Goal: Information Seeking & Learning: Learn about a topic

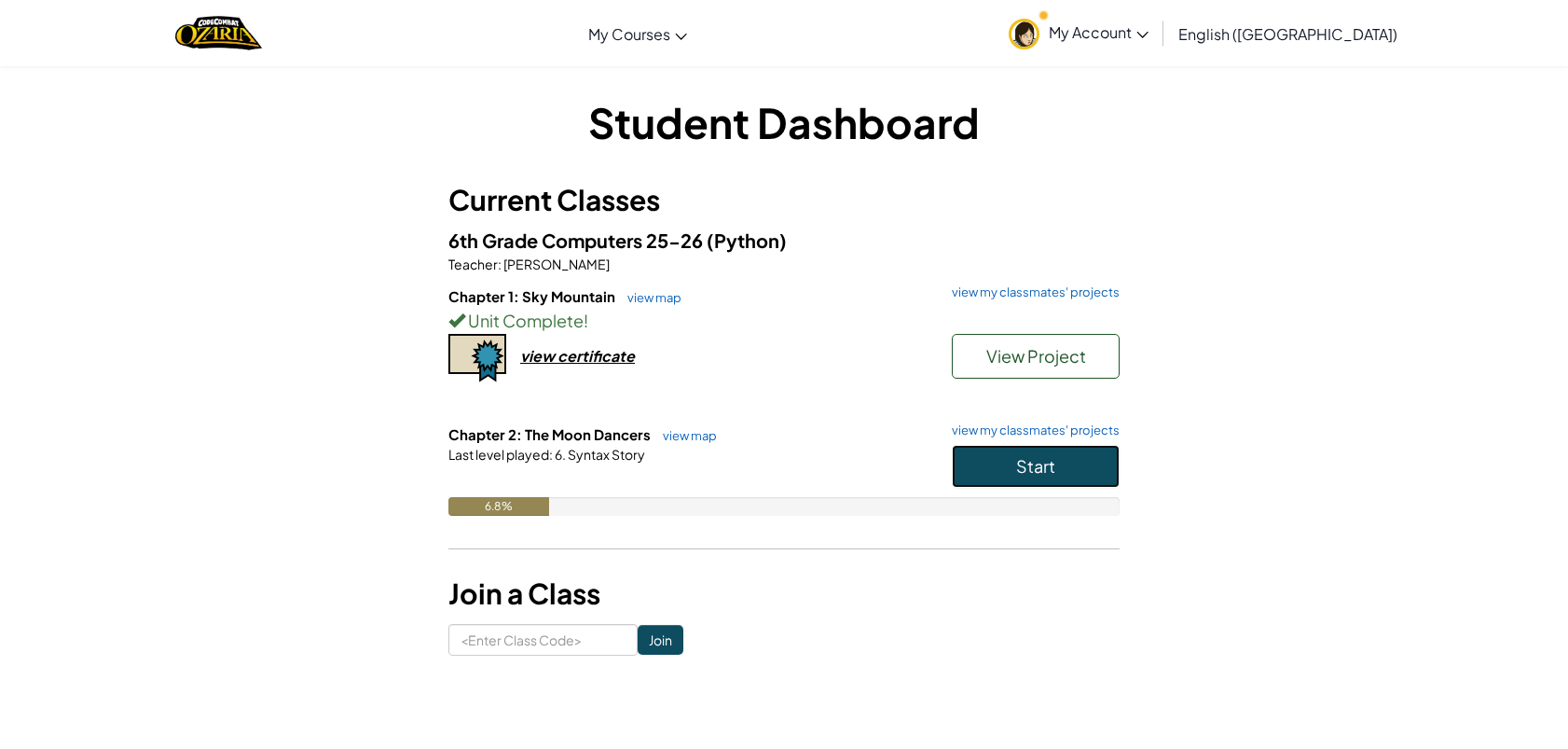
click at [1044, 471] on span "Start" at bounding box center [1036, 466] width 39 height 22
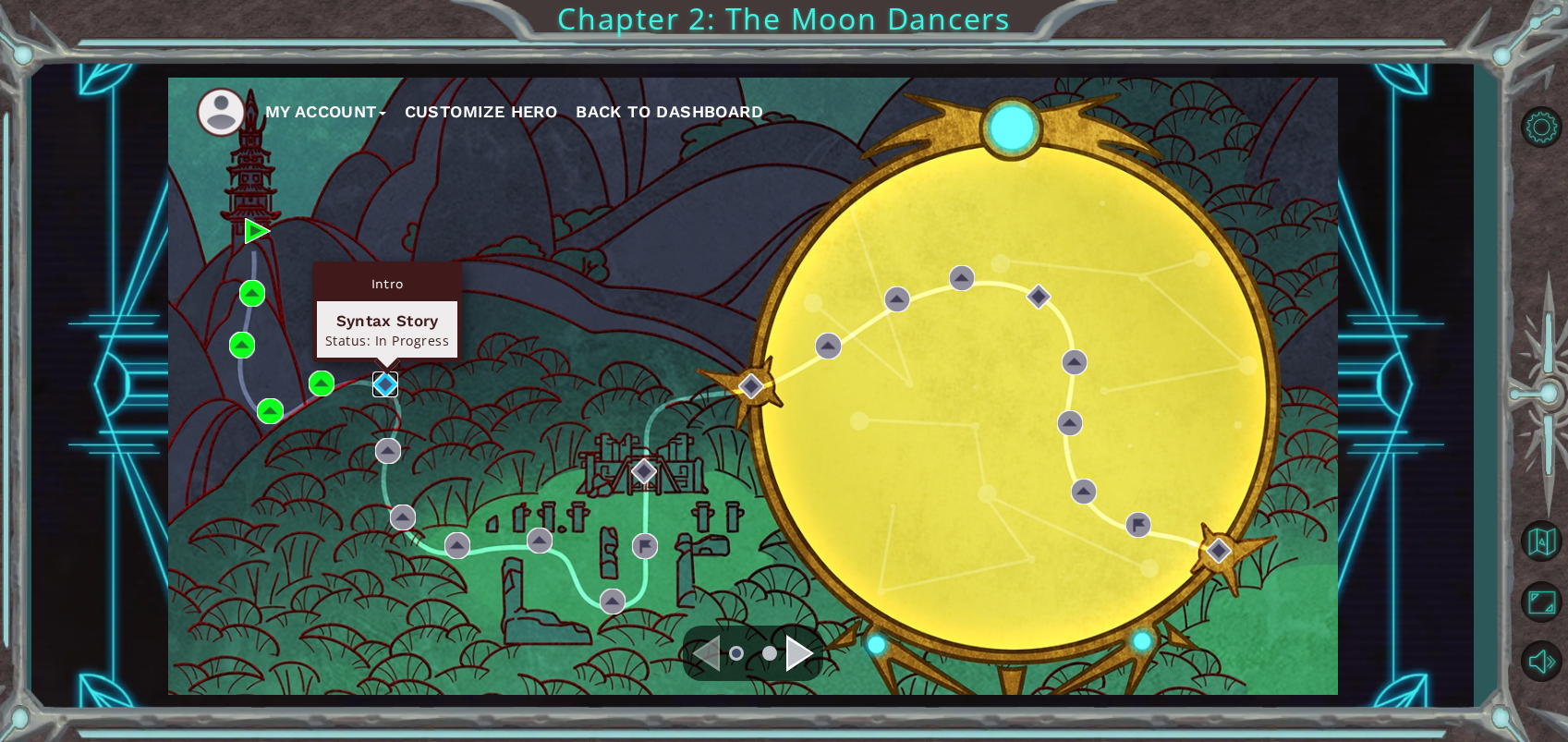
click at [385, 376] on img at bounding box center [385, 384] width 26 height 26
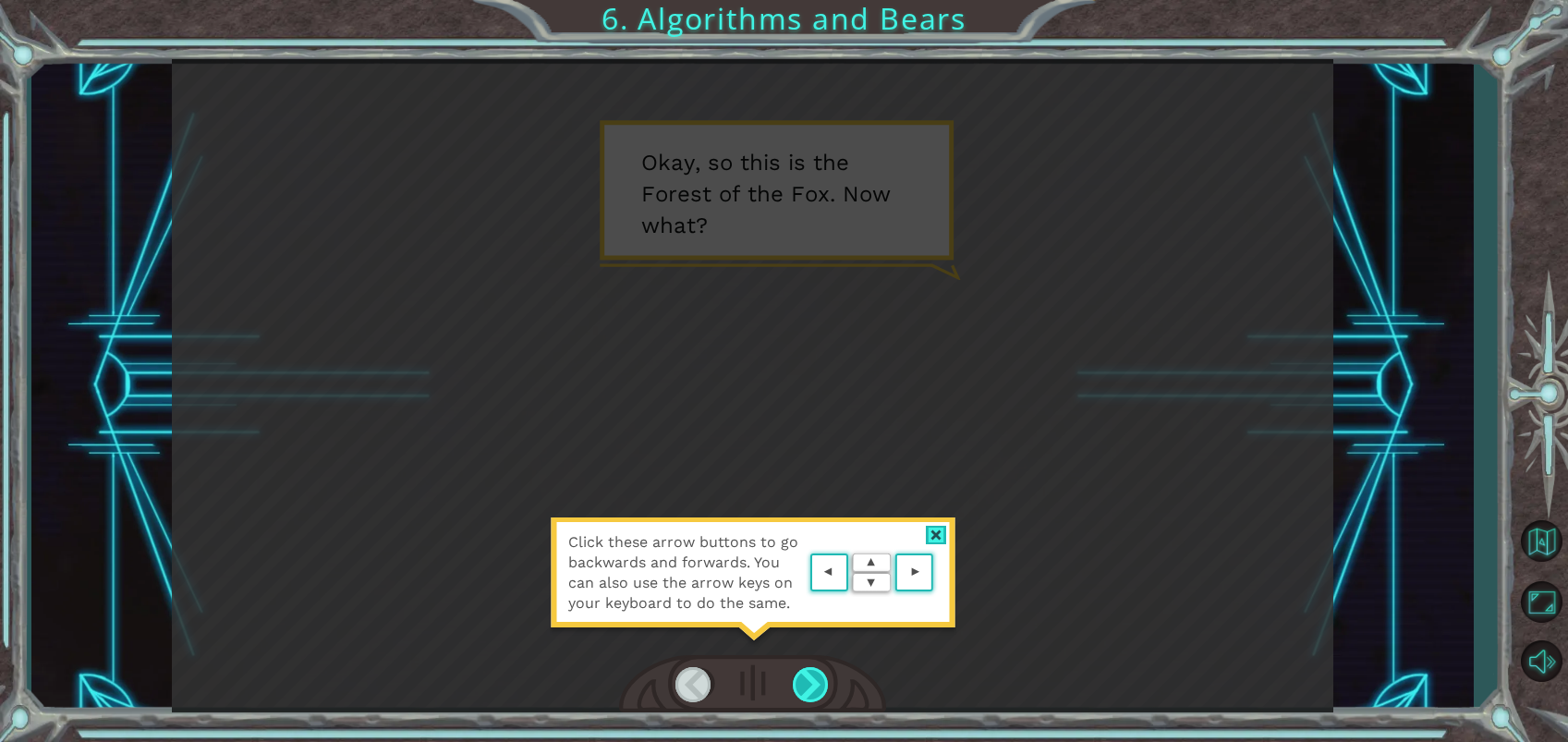
click at [802, 679] on div at bounding box center [811, 684] width 37 height 35
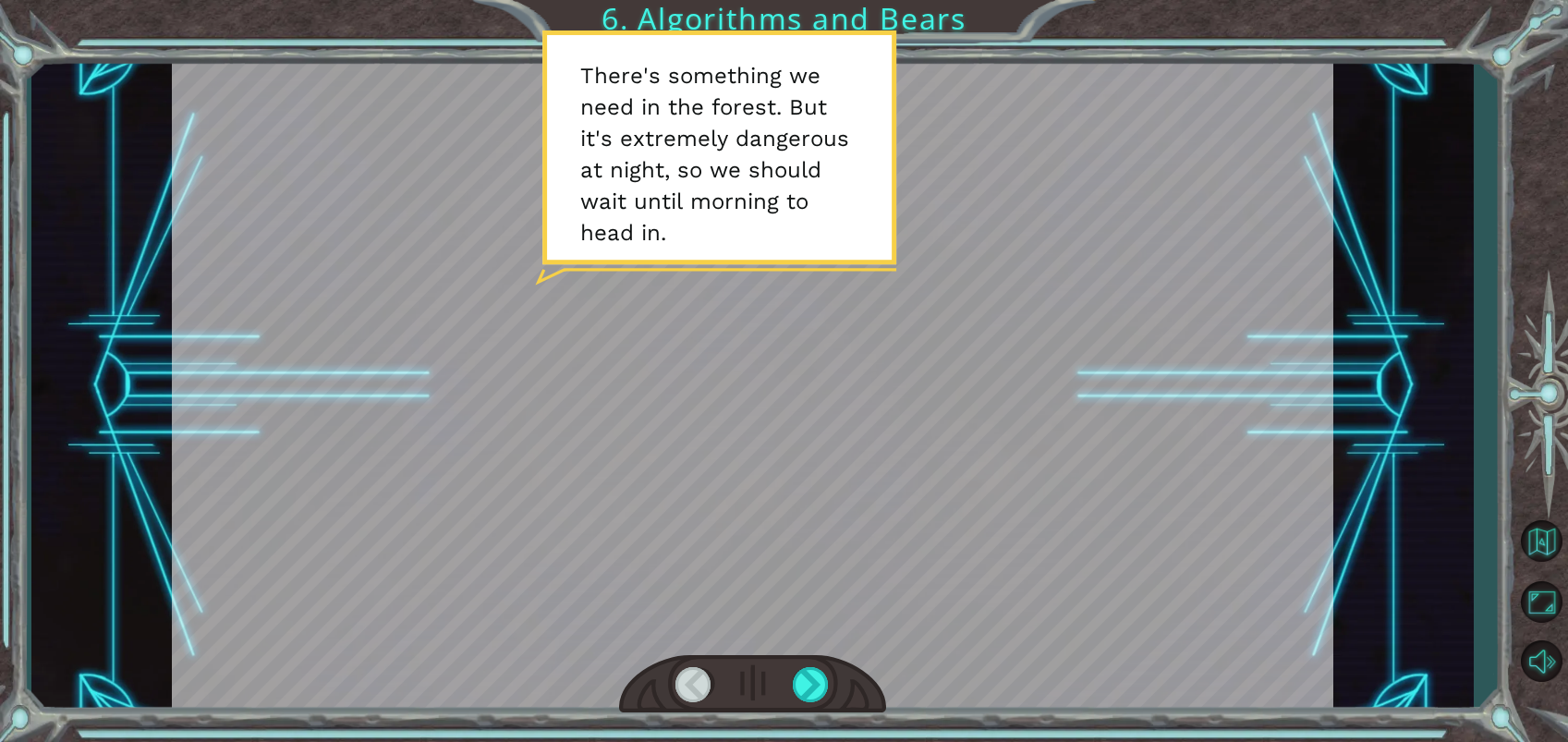
click at [824, 665] on div at bounding box center [752, 684] width 267 height 59
click at [806, 691] on div at bounding box center [811, 684] width 37 height 35
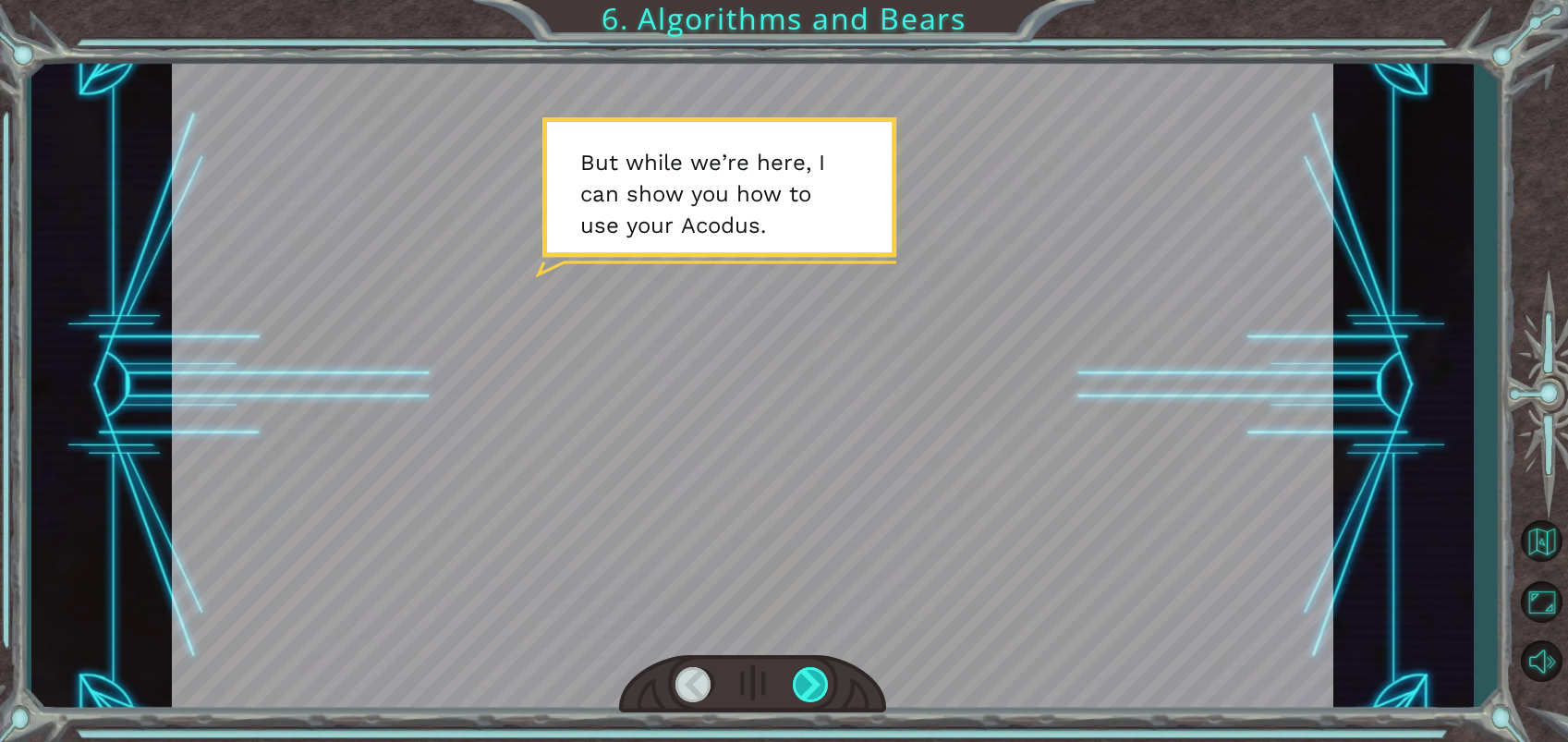
click at [810, 689] on div at bounding box center [811, 684] width 37 height 35
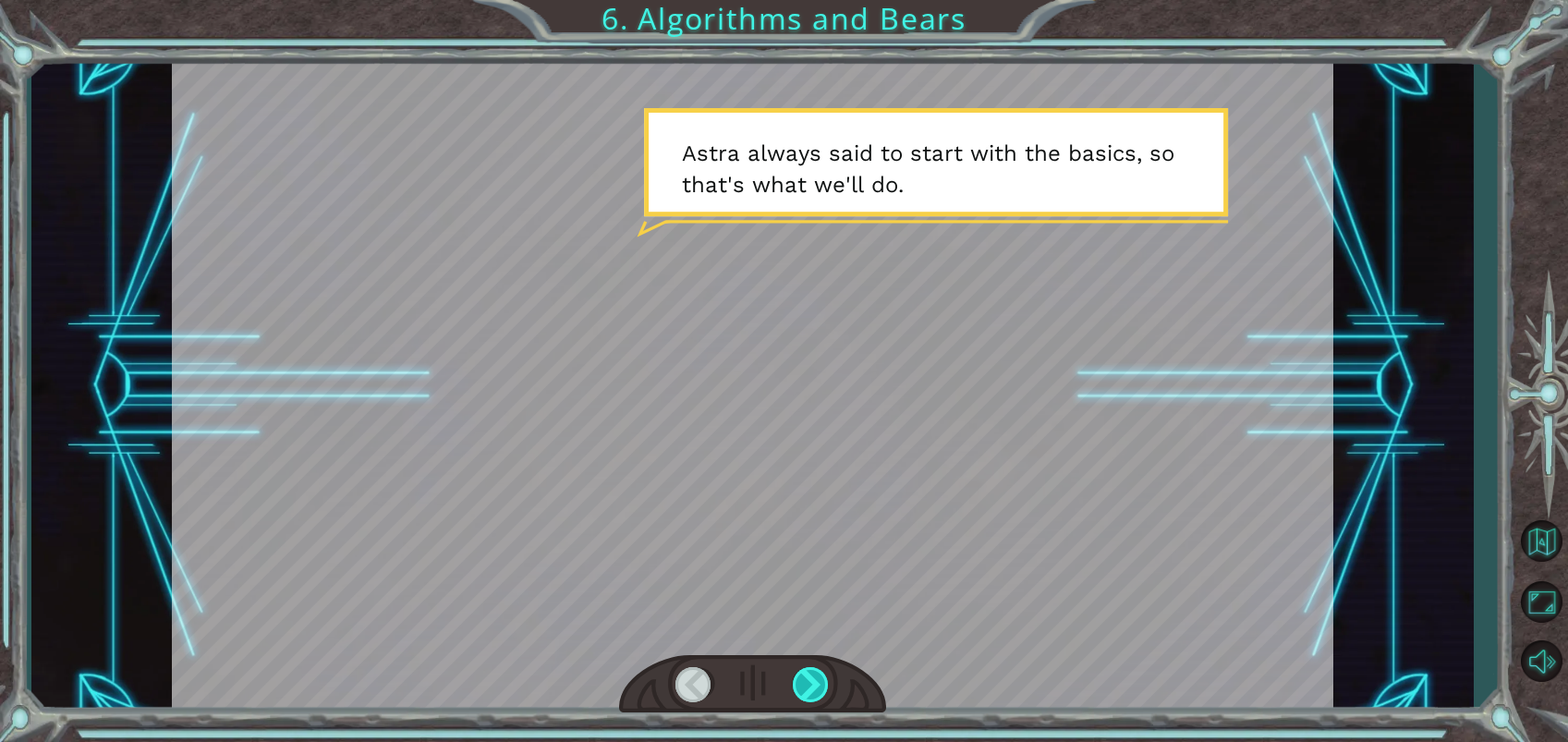
click at [813, 688] on div at bounding box center [811, 684] width 37 height 35
click at [813, 690] on div at bounding box center [811, 684] width 37 height 35
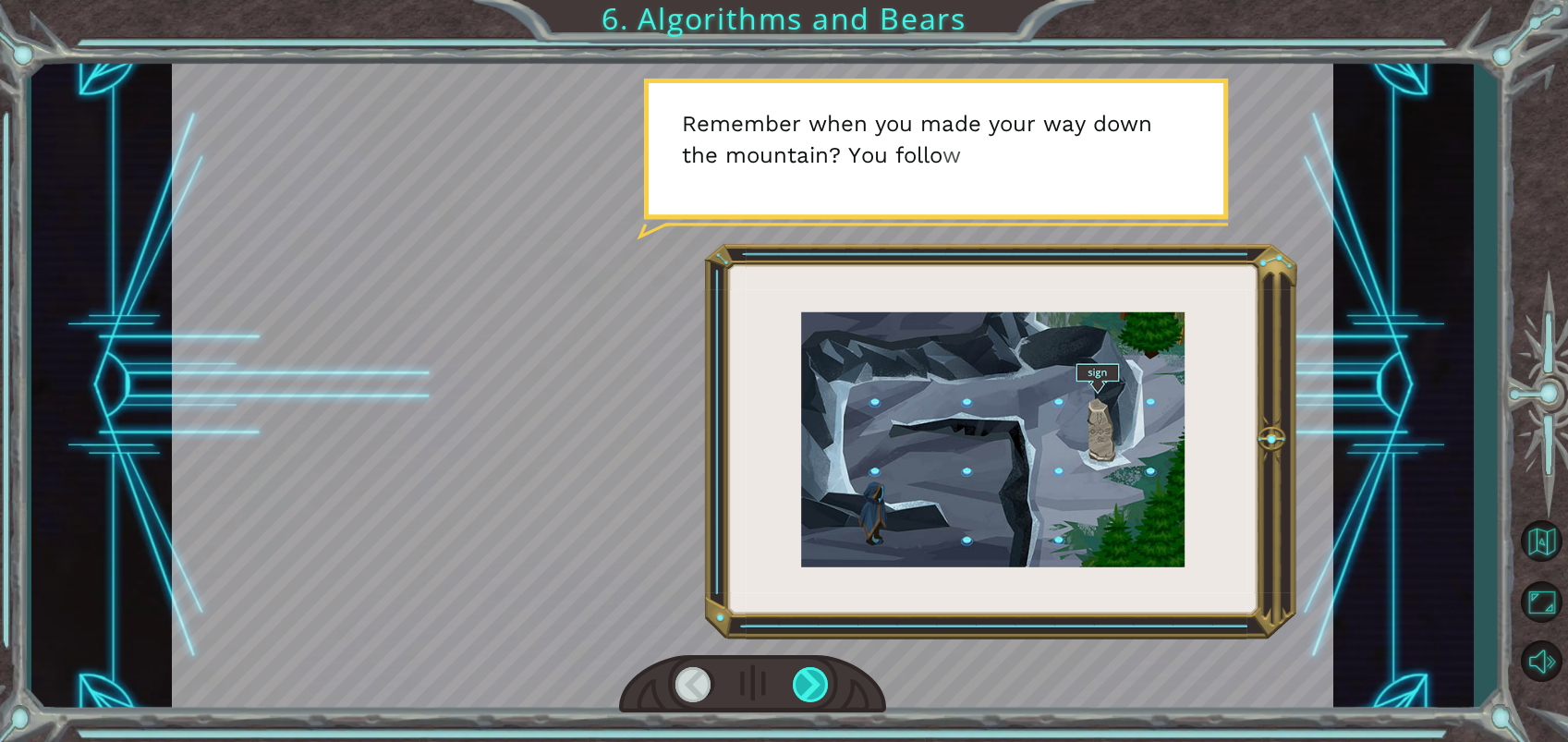
click at [819, 692] on div at bounding box center [811, 684] width 37 height 35
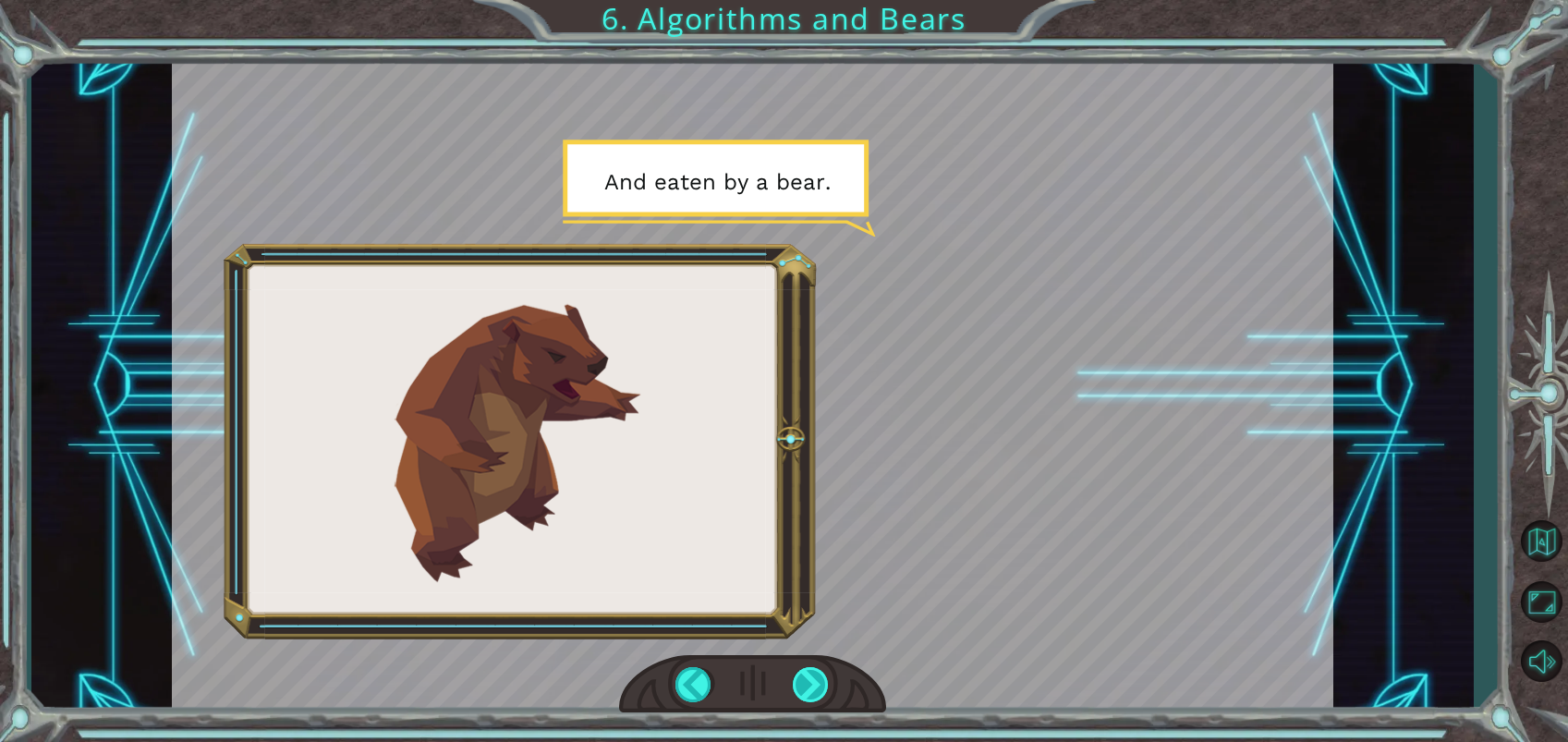
click at [822, 693] on div at bounding box center [811, 684] width 37 height 35
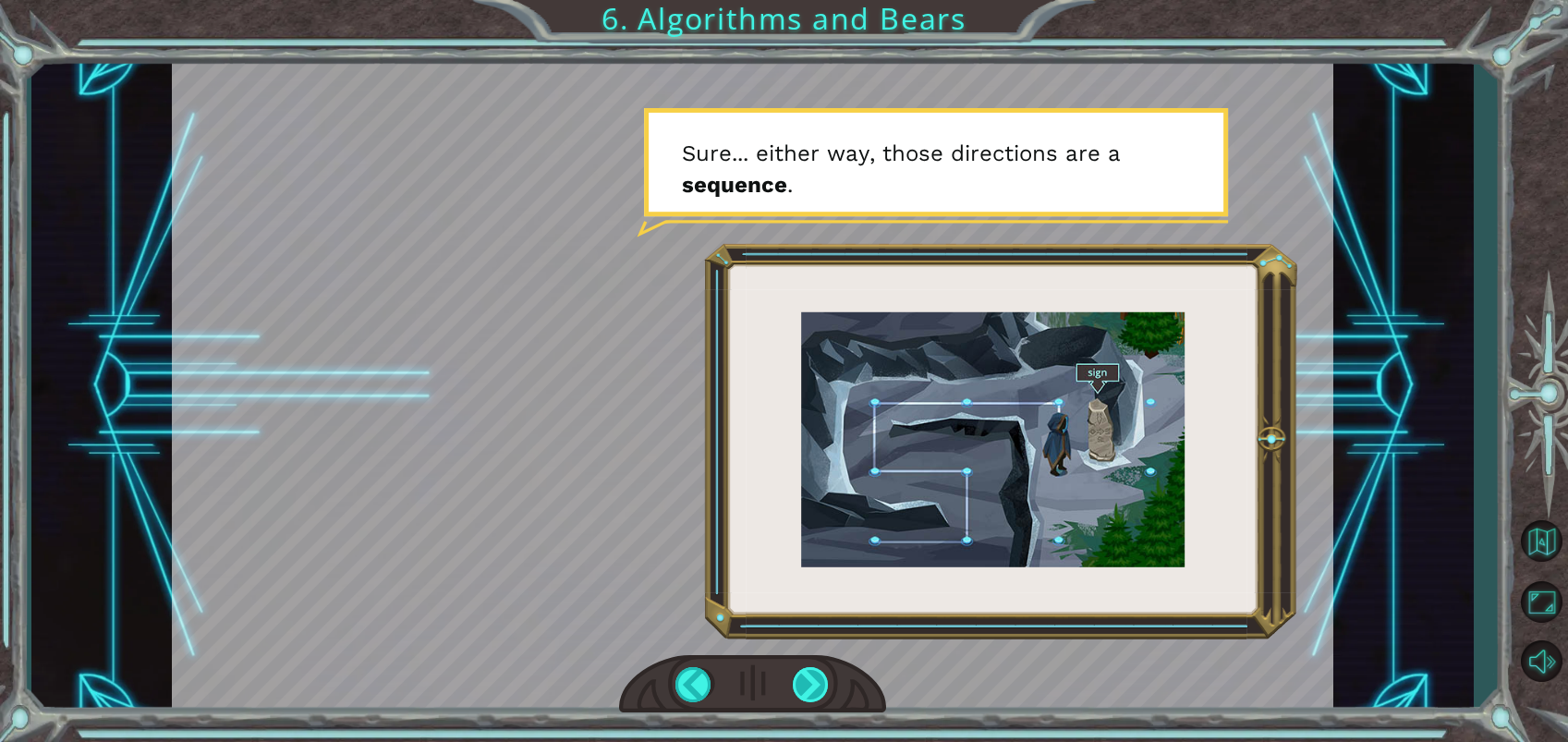
click at [808, 682] on div at bounding box center [811, 684] width 37 height 35
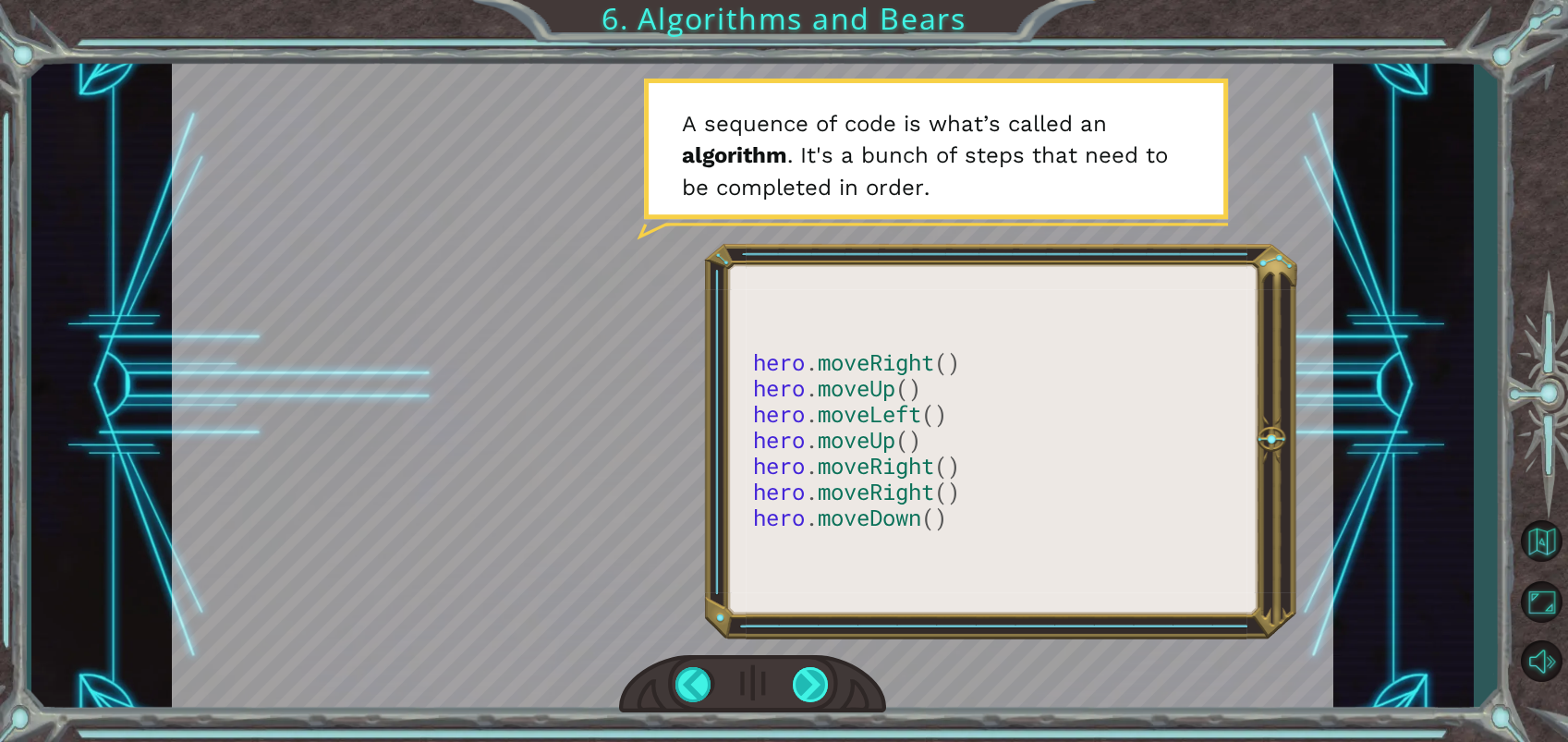
click at [817, 673] on div at bounding box center [811, 684] width 37 height 35
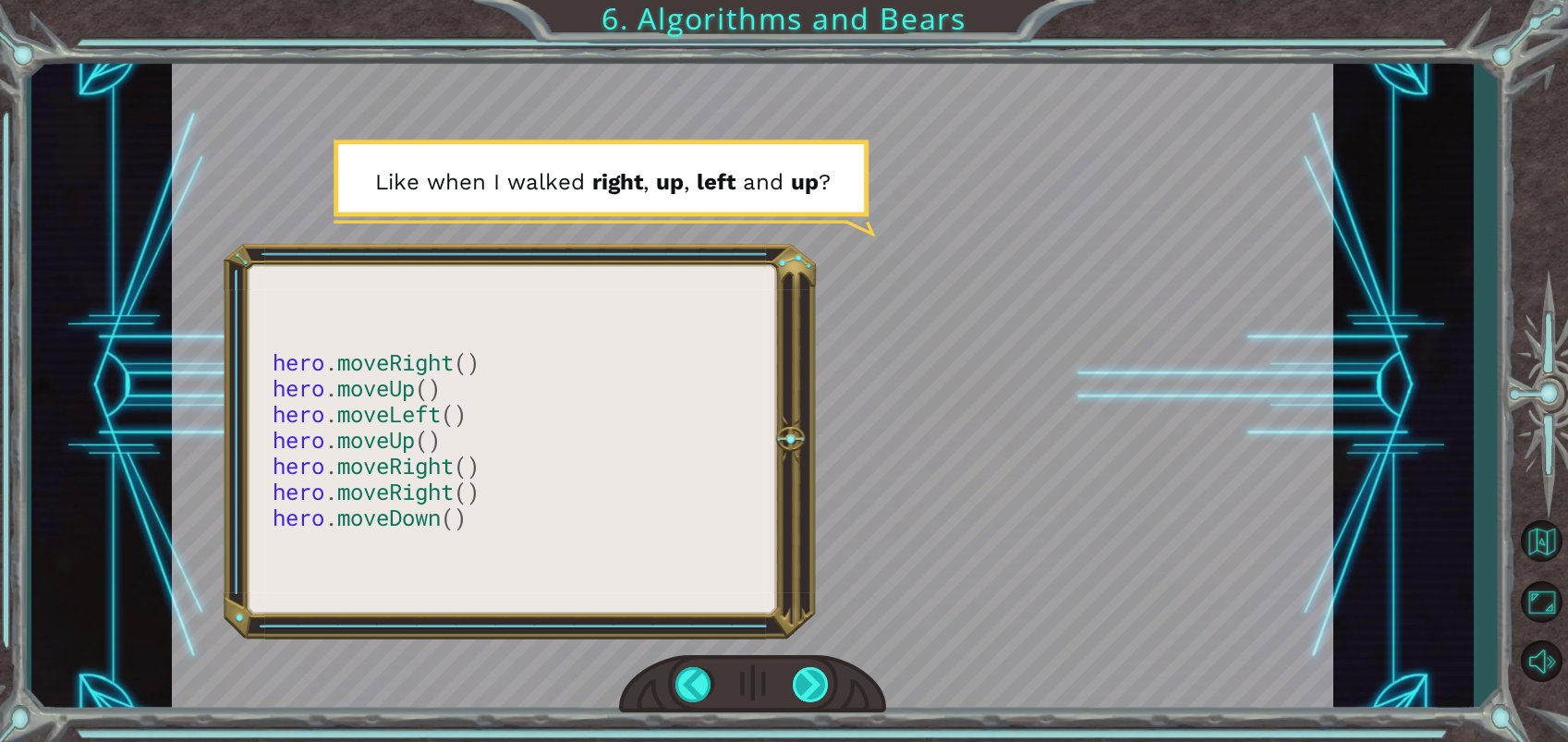
click at [812, 698] on div at bounding box center [811, 684] width 37 height 35
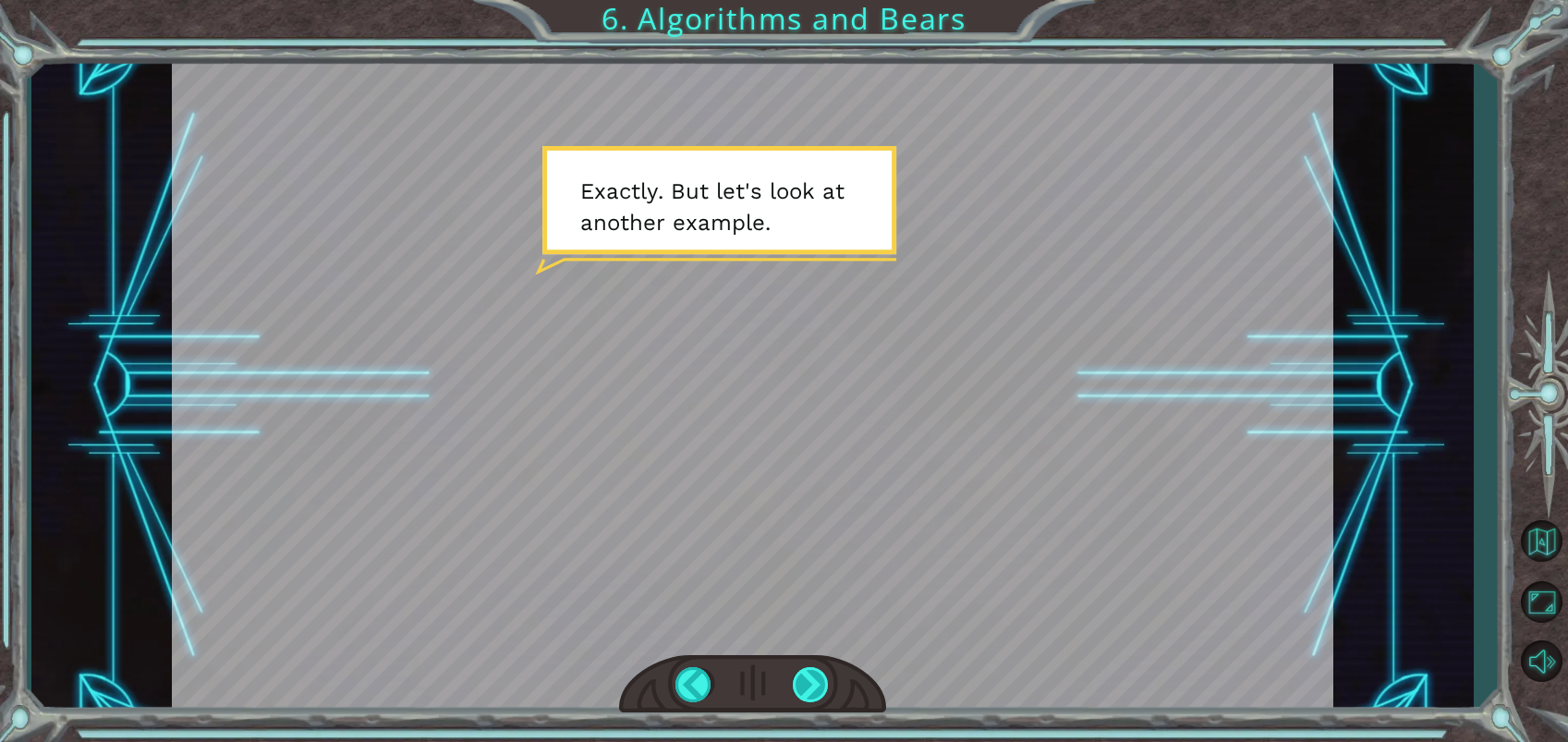
click at [819, 695] on div at bounding box center [811, 684] width 37 height 35
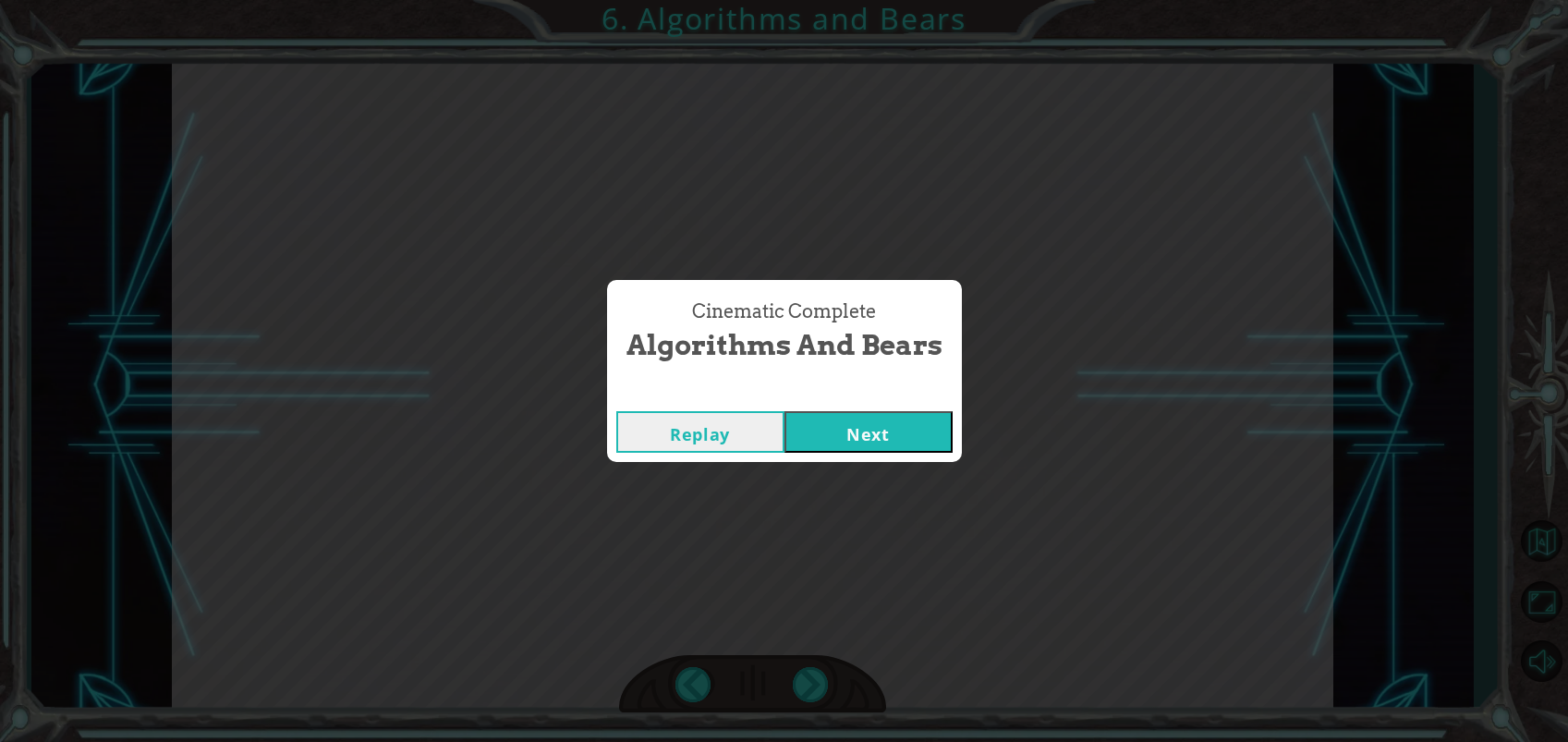
click at [850, 416] on button "Next" at bounding box center [867, 432] width 168 height 42
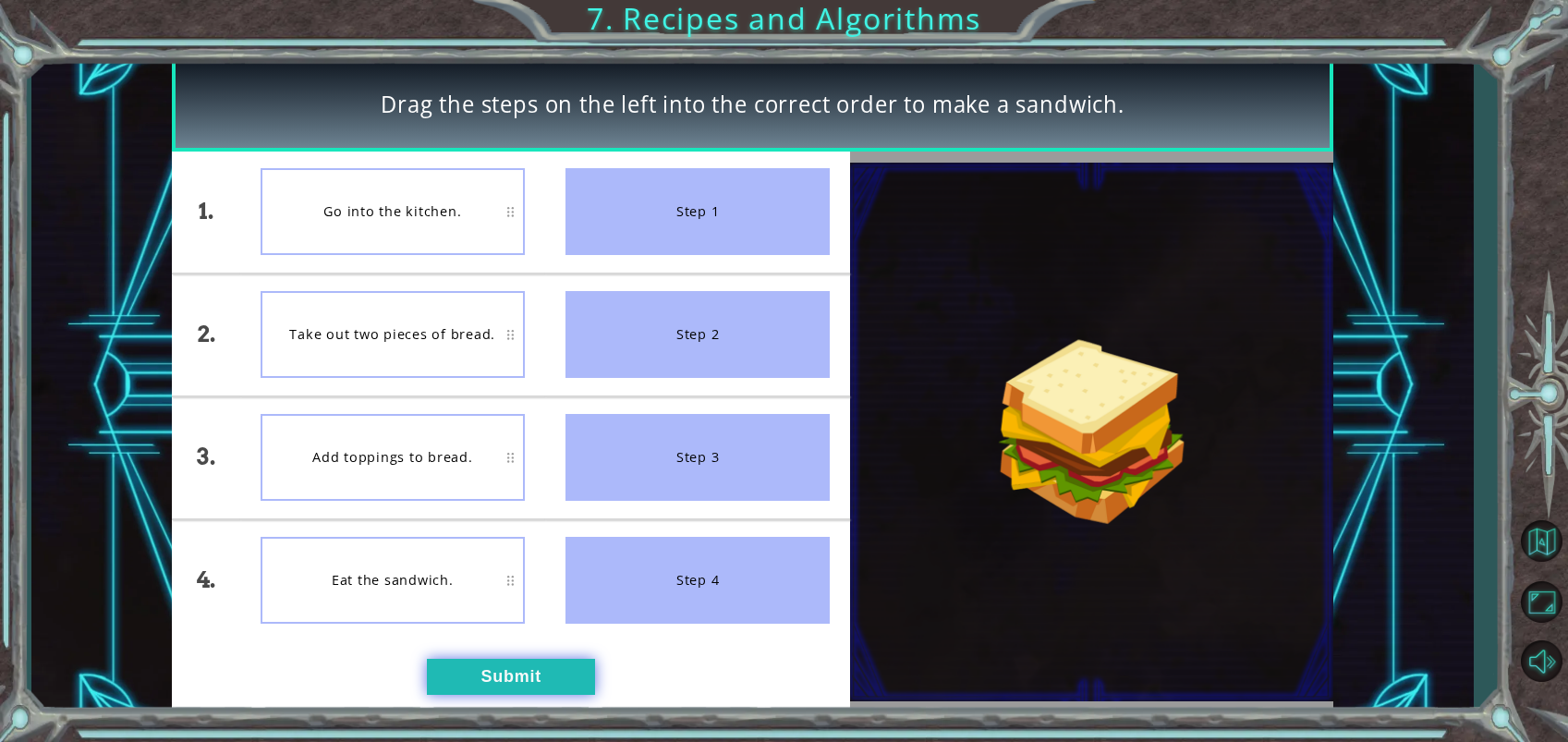
click at [557, 670] on button "Submit" at bounding box center [510, 677] width 168 height 37
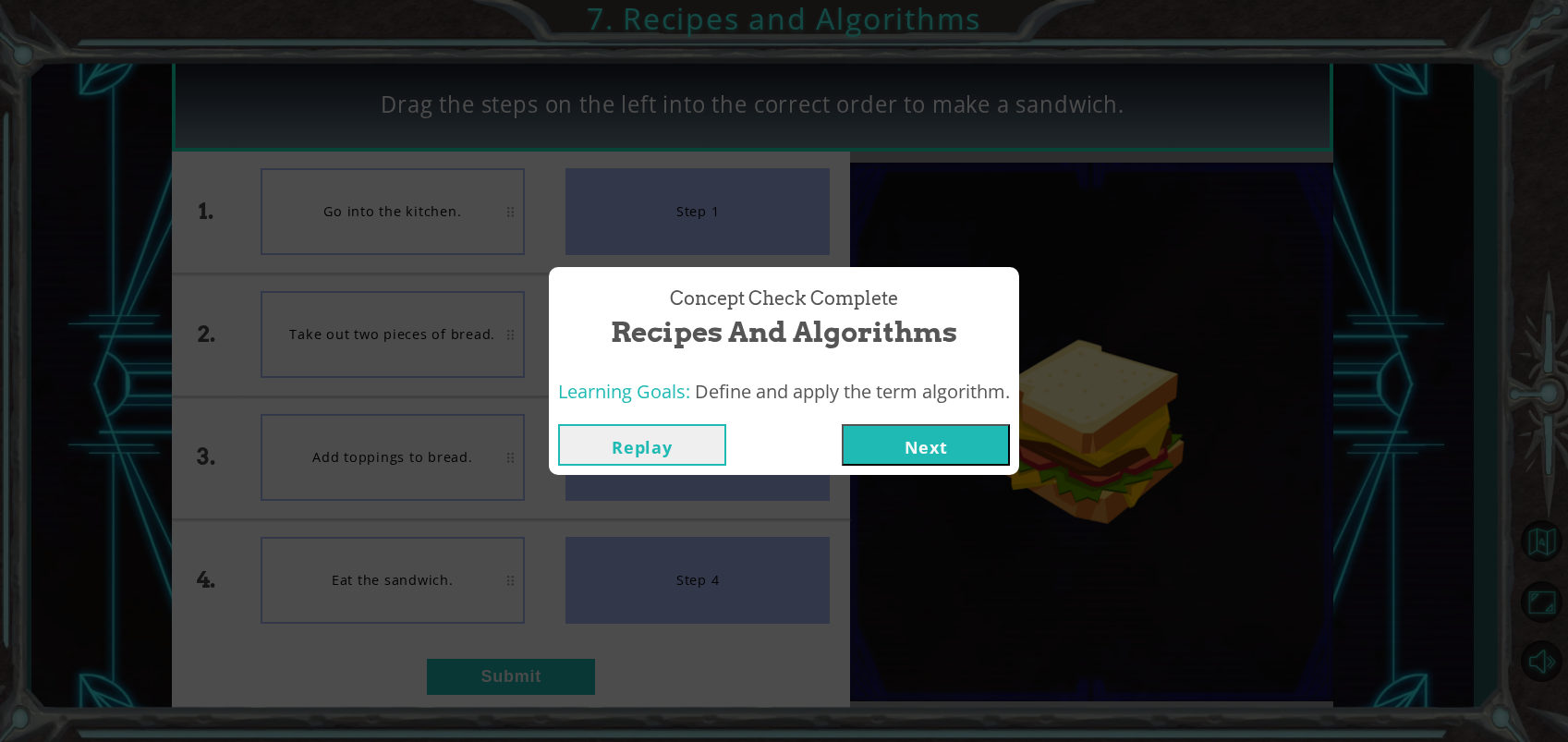
click at [924, 438] on button "Next" at bounding box center [925, 444] width 168 height 42
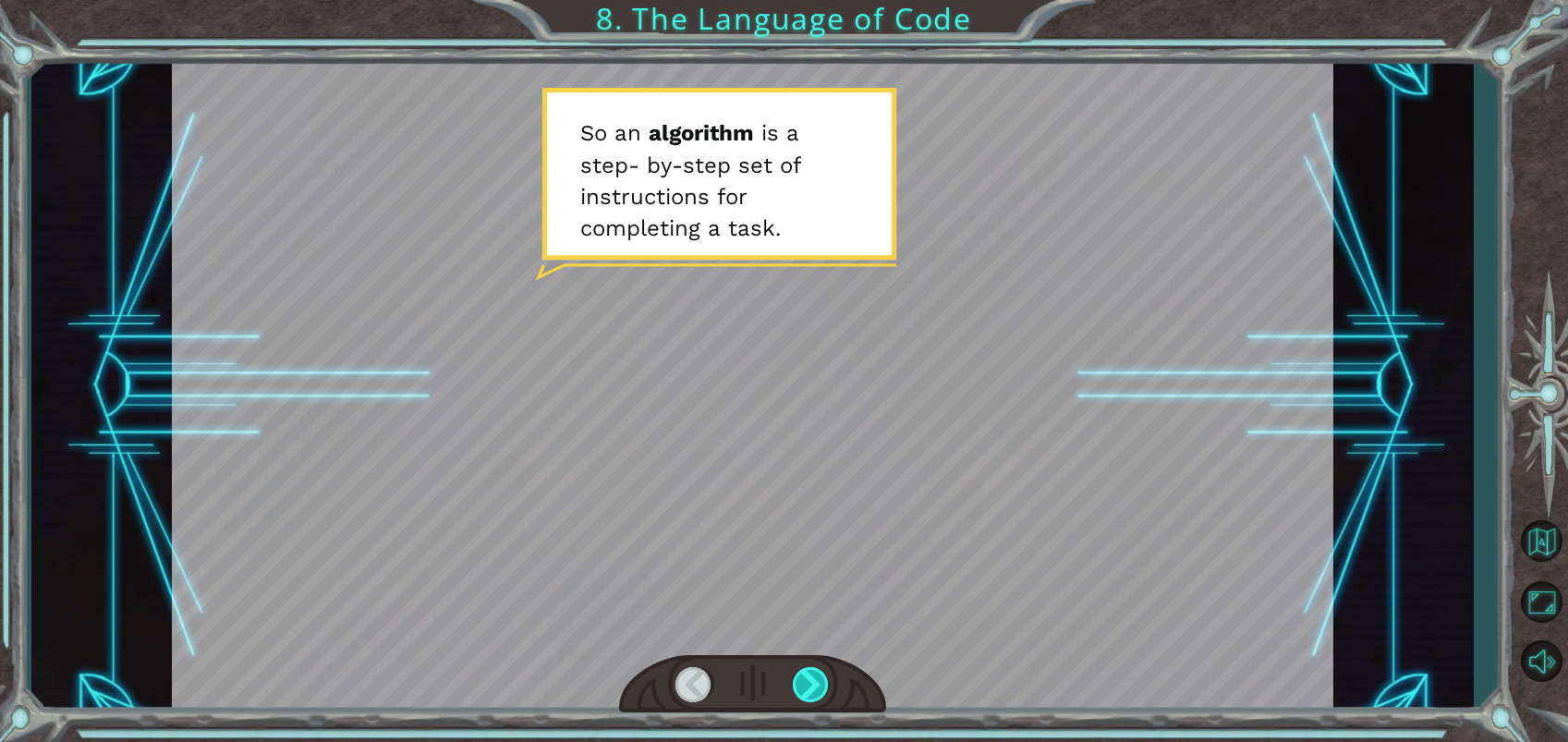
click at [801, 667] on div at bounding box center [811, 684] width 37 height 35
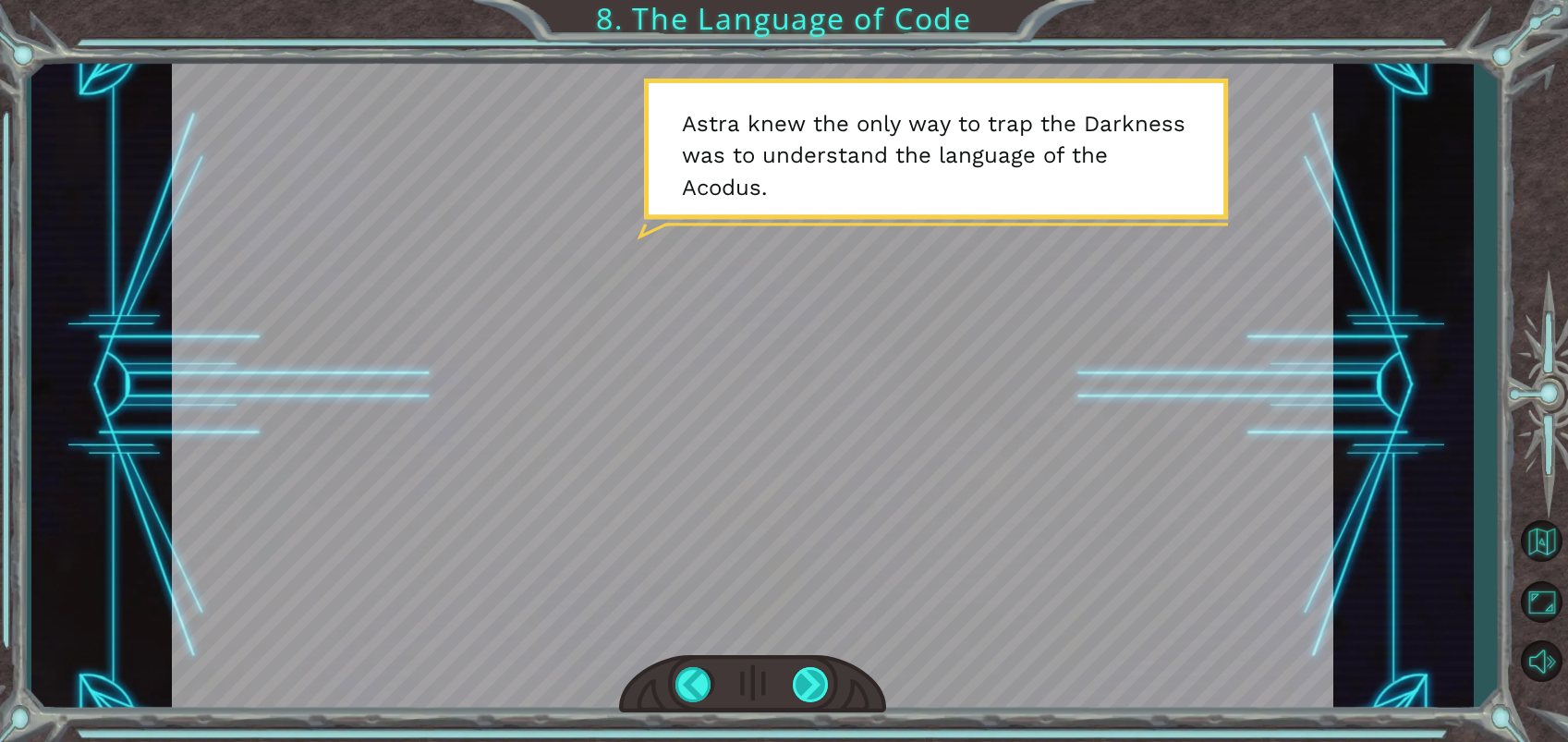
click at [816, 685] on div at bounding box center [811, 684] width 37 height 35
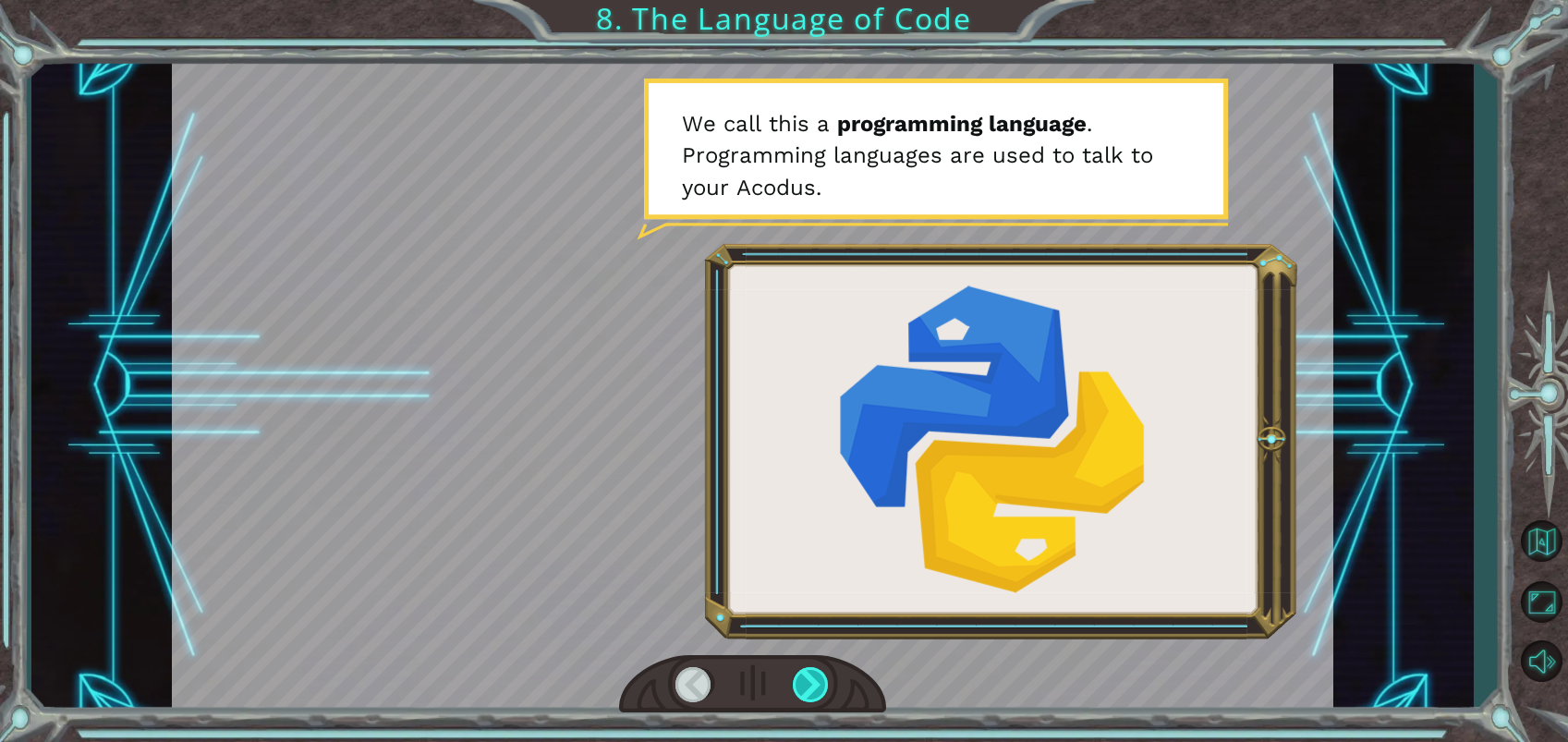
click at [814, 686] on div at bounding box center [811, 684] width 37 height 35
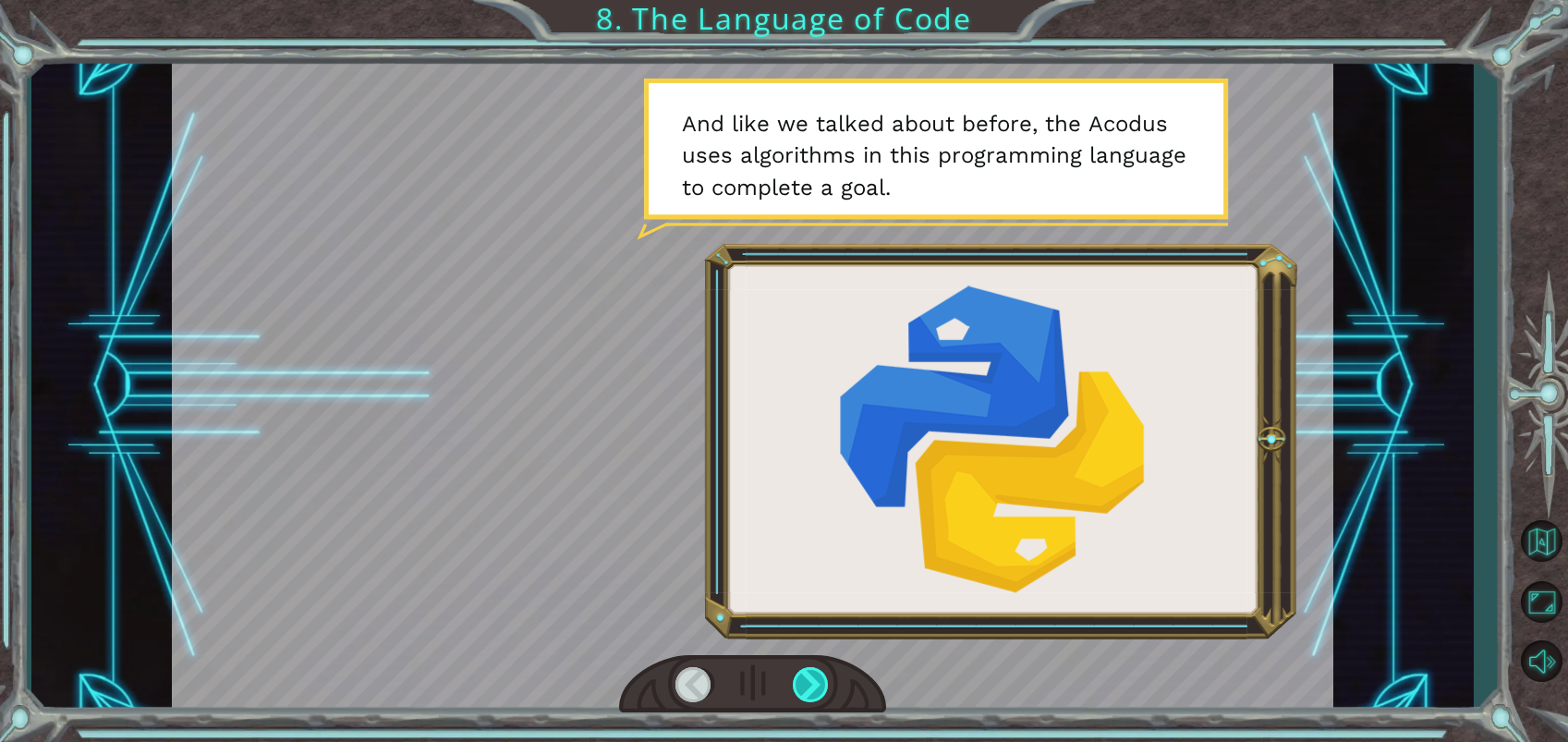
click at [809, 694] on div at bounding box center [811, 684] width 37 height 35
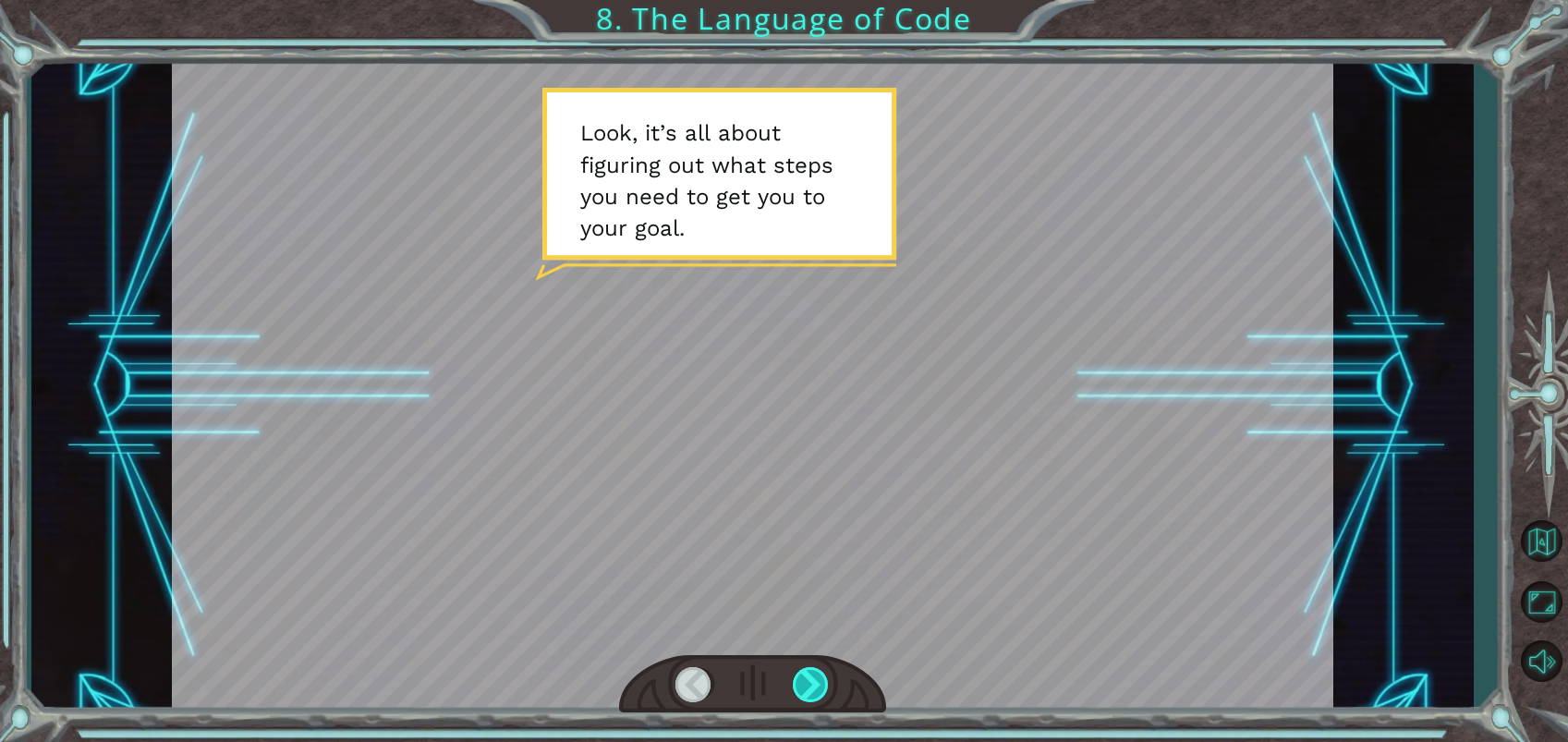
click at [810, 691] on div at bounding box center [811, 684] width 37 height 35
click at [812, 686] on div at bounding box center [811, 684] width 37 height 35
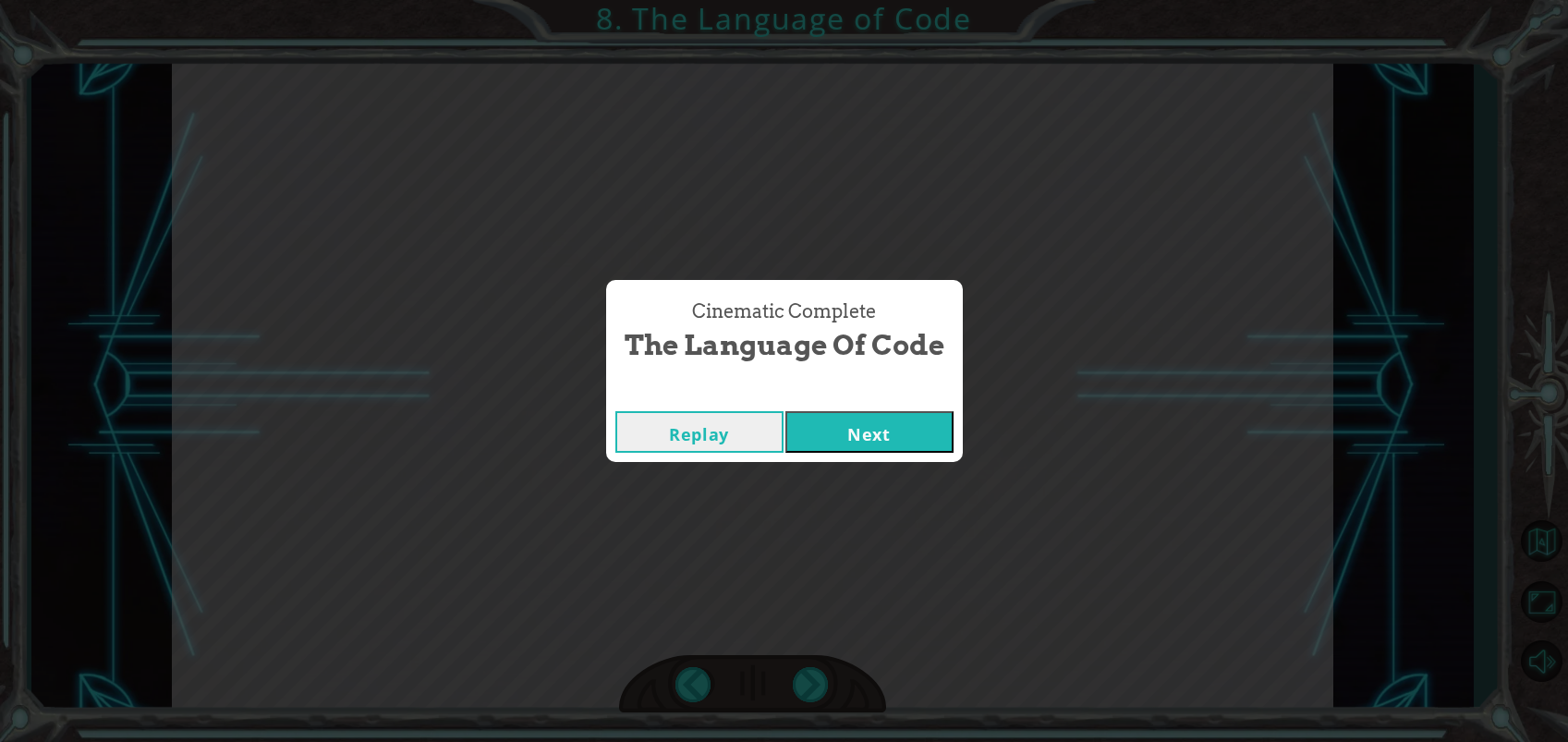
click at [878, 445] on button "Next" at bounding box center [868, 432] width 168 height 42
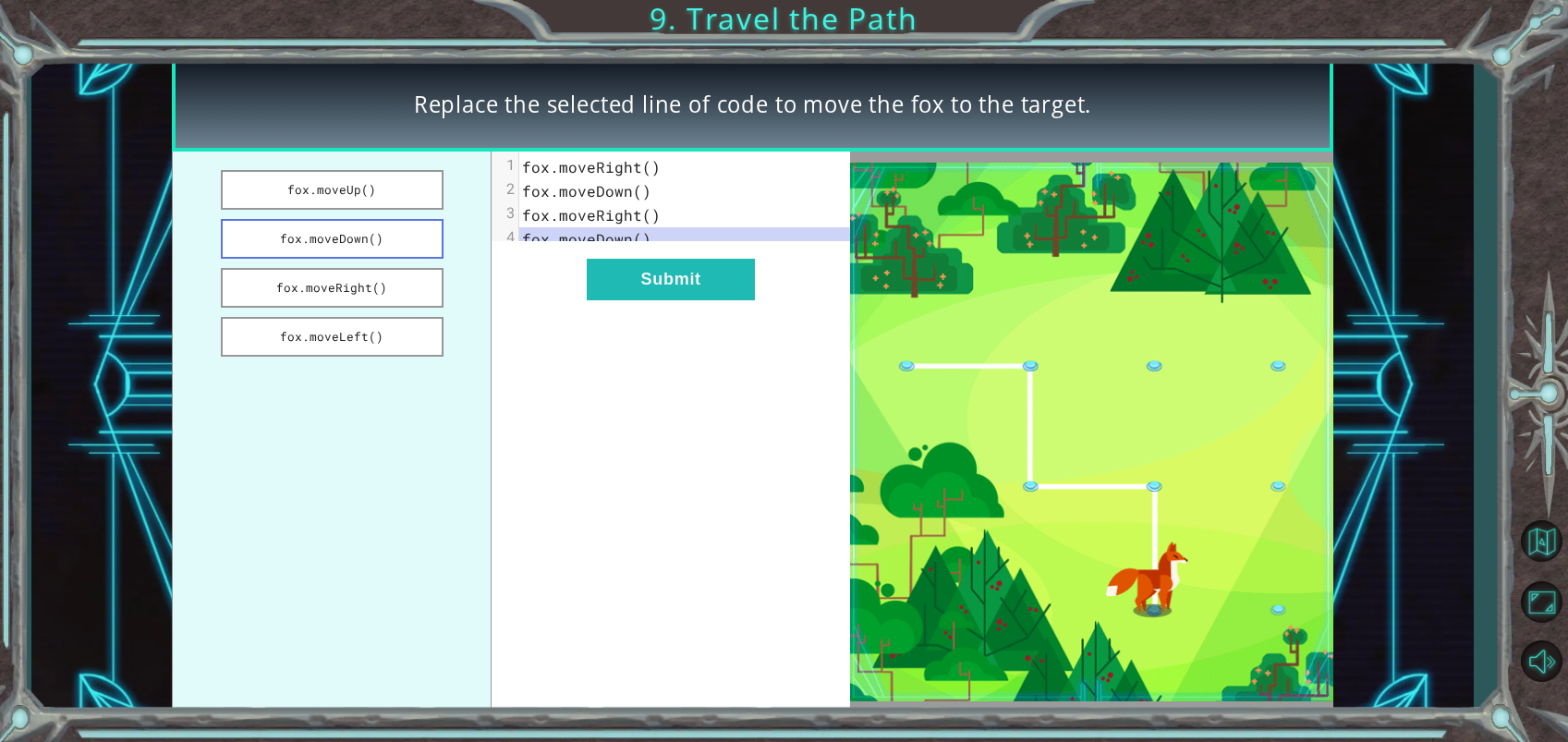
click at [360, 244] on button "fox.moveDown()" at bounding box center [332, 239] width 222 height 40
click at [670, 300] on button "Submit" at bounding box center [670, 279] width 168 height 42
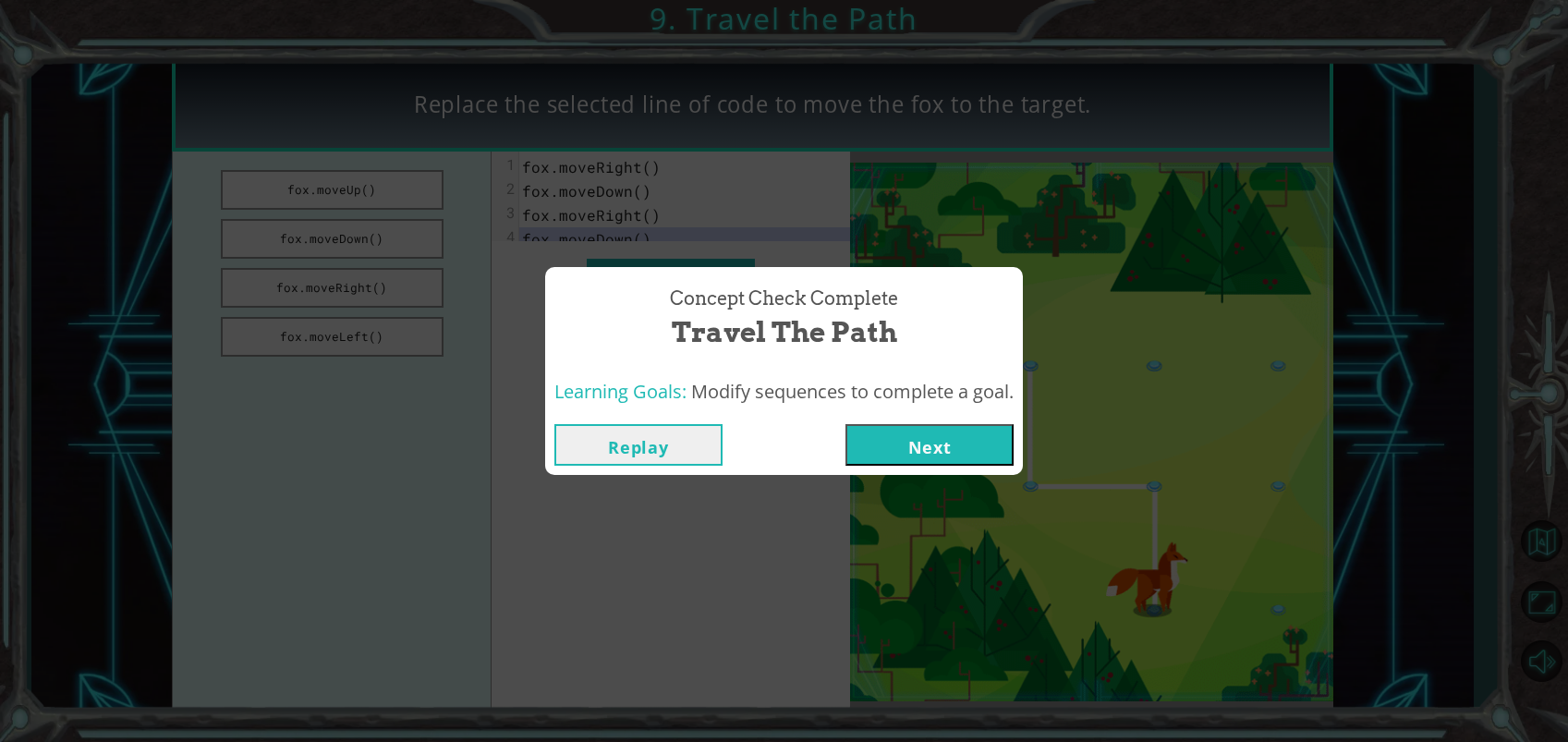
click at [965, 453] on button "Next" at bounding box center [929, 444] width 168 height 42
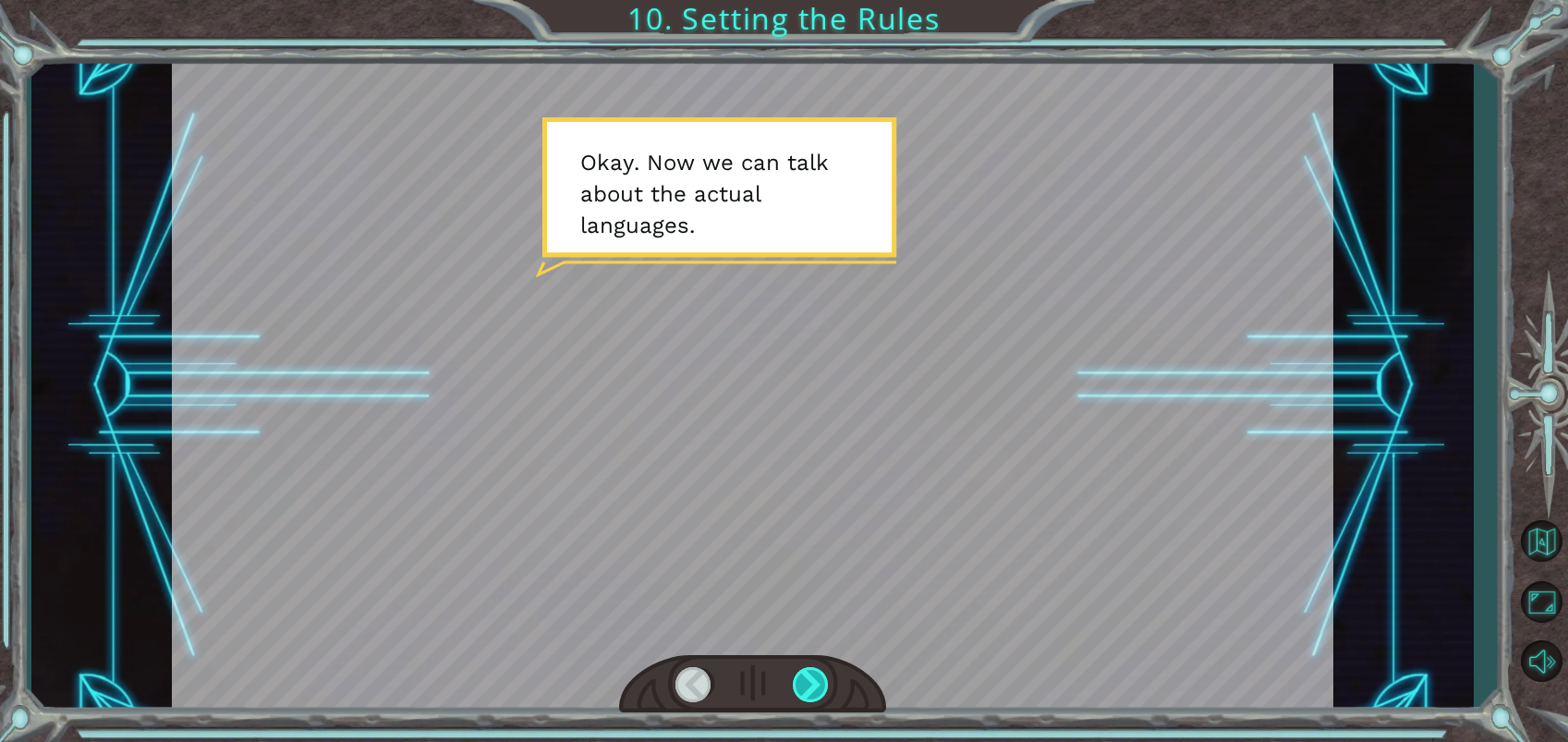
click at [820, 683] on div at bounding box center [811, 684] width 37 height 35
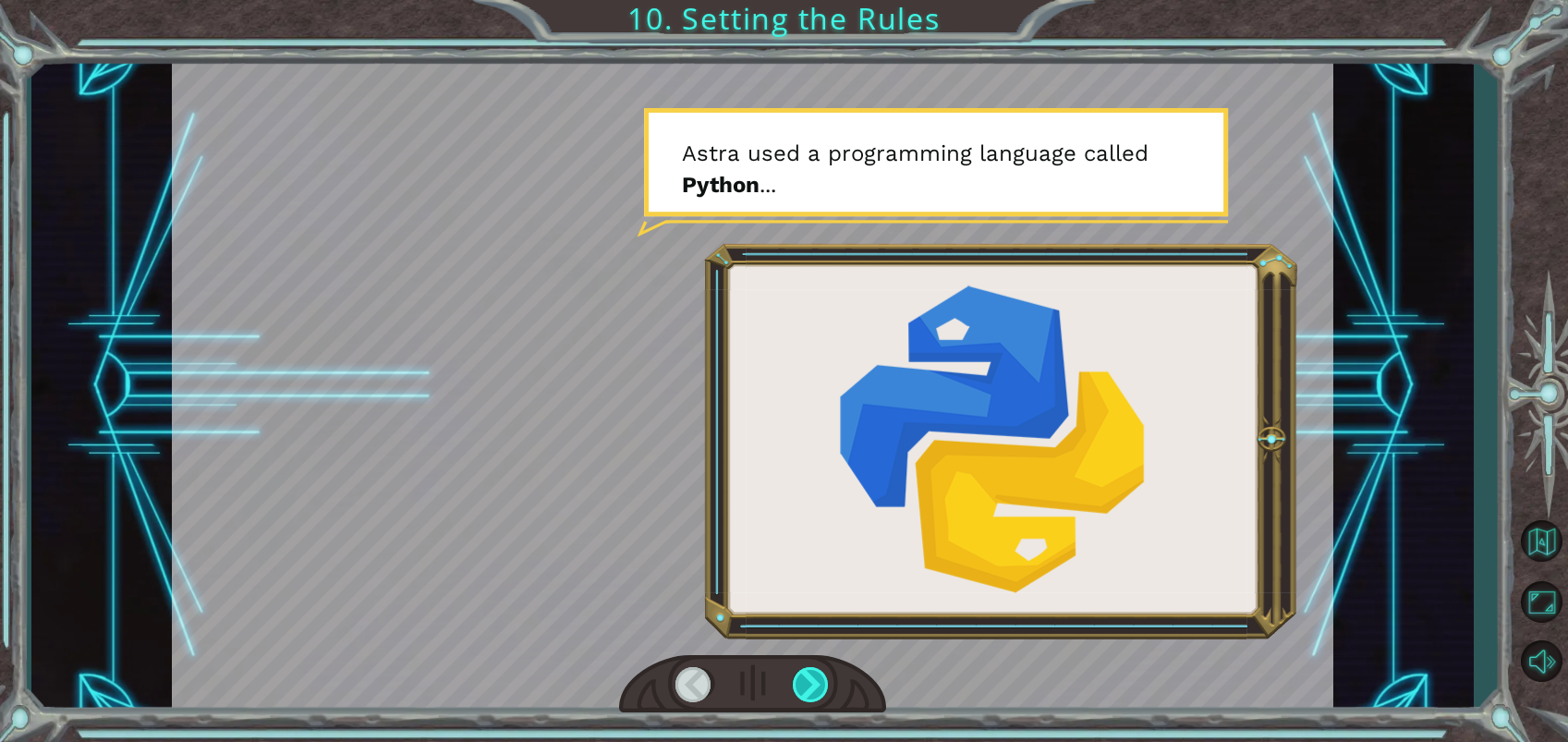
click at [820, 683] on div at bounding box center [811, 684] width 37 height 35
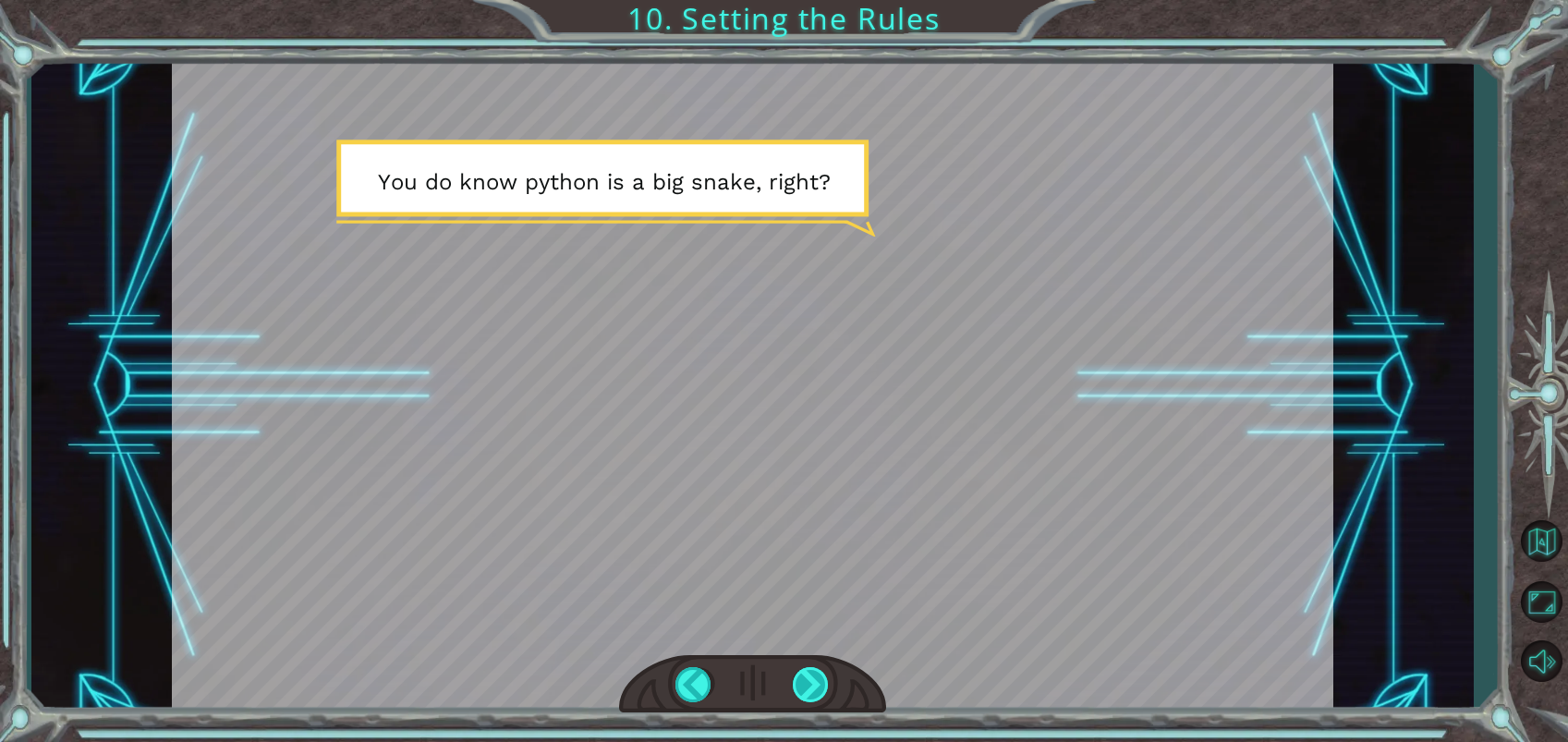
click at [821, 680] on div at bounding box center [811, 684] width 37 height 35
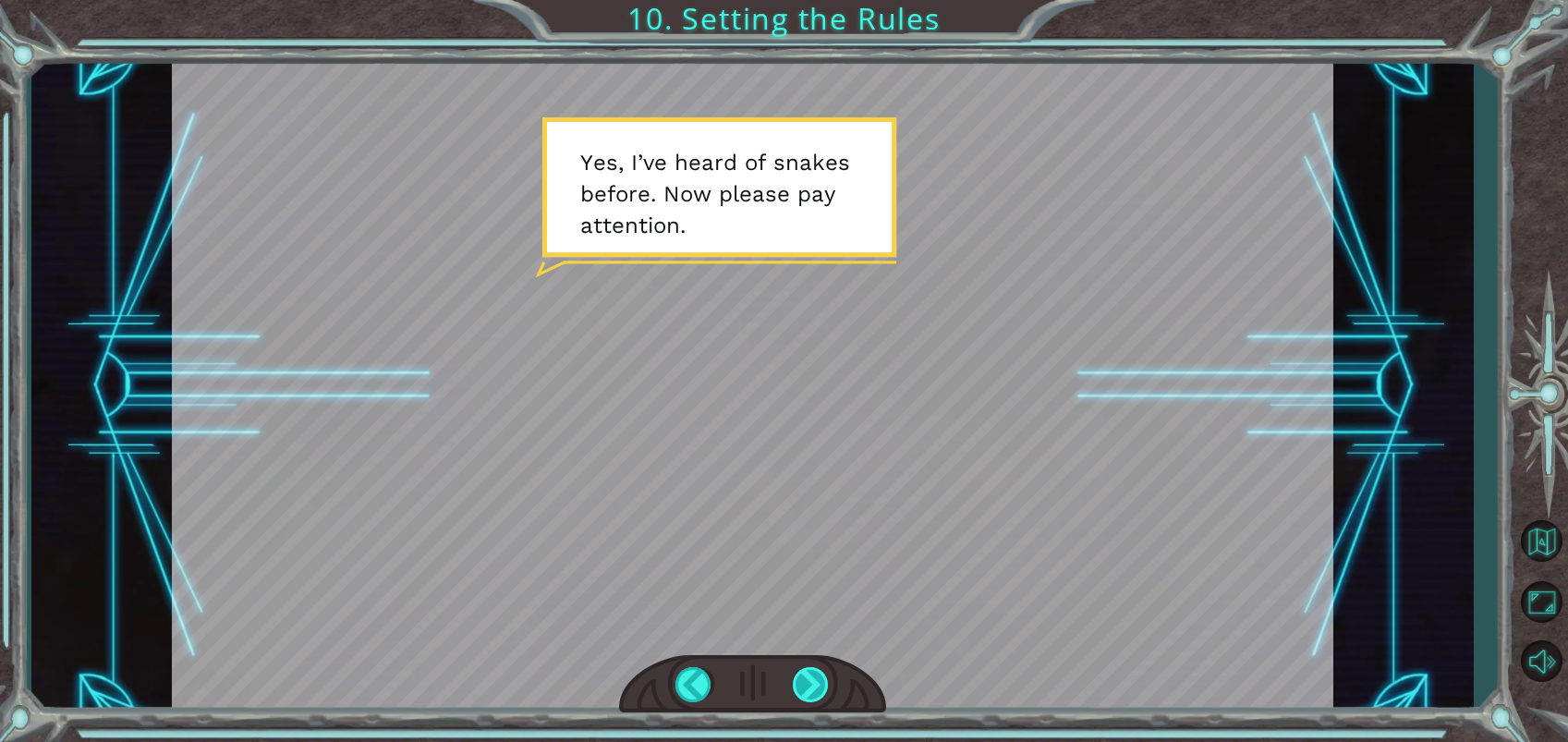
click at [821, 680] on div at bounding box center [811, 684] width 37 height 35
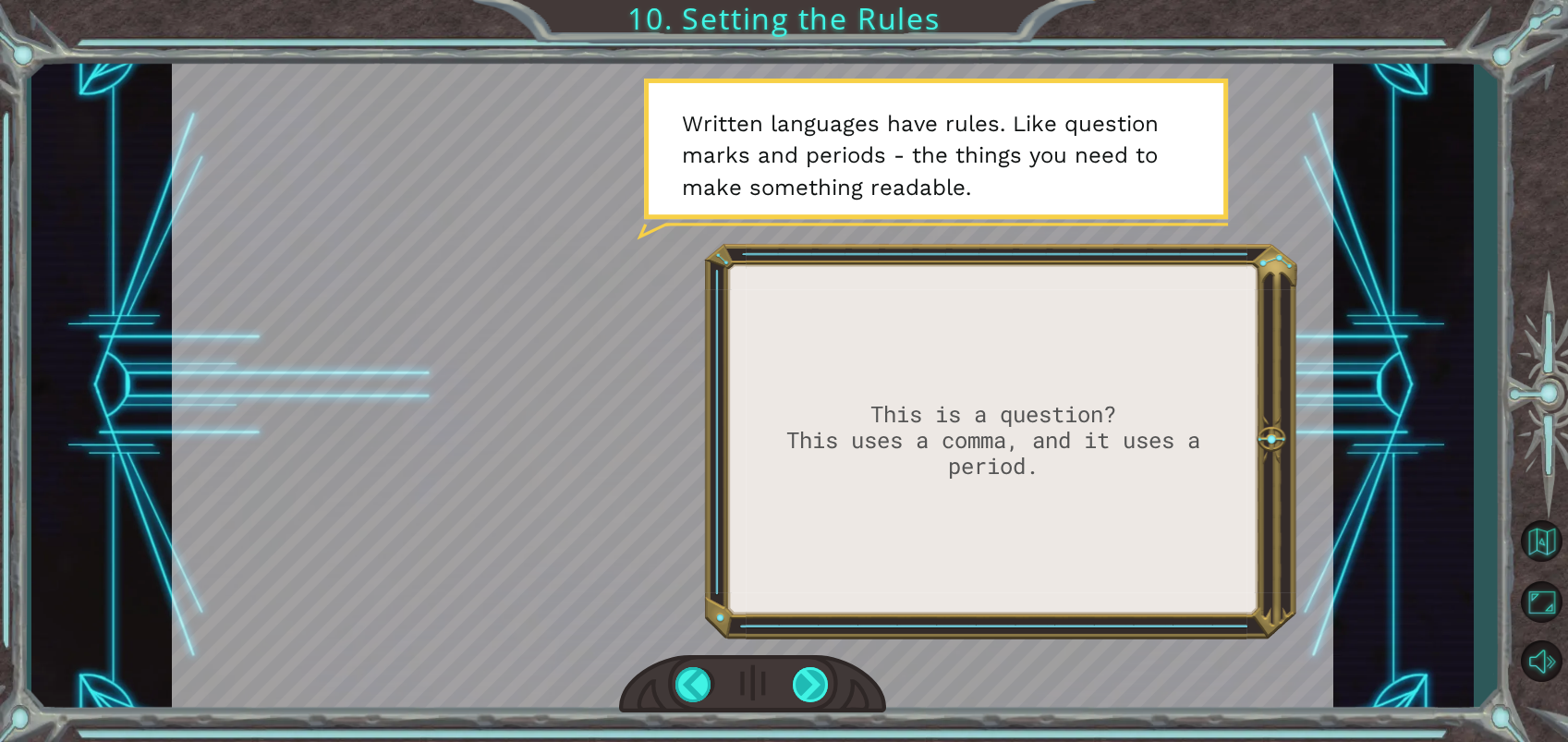
click at [803, 690] on div at bounding box center [811, 684] width 37 height 35
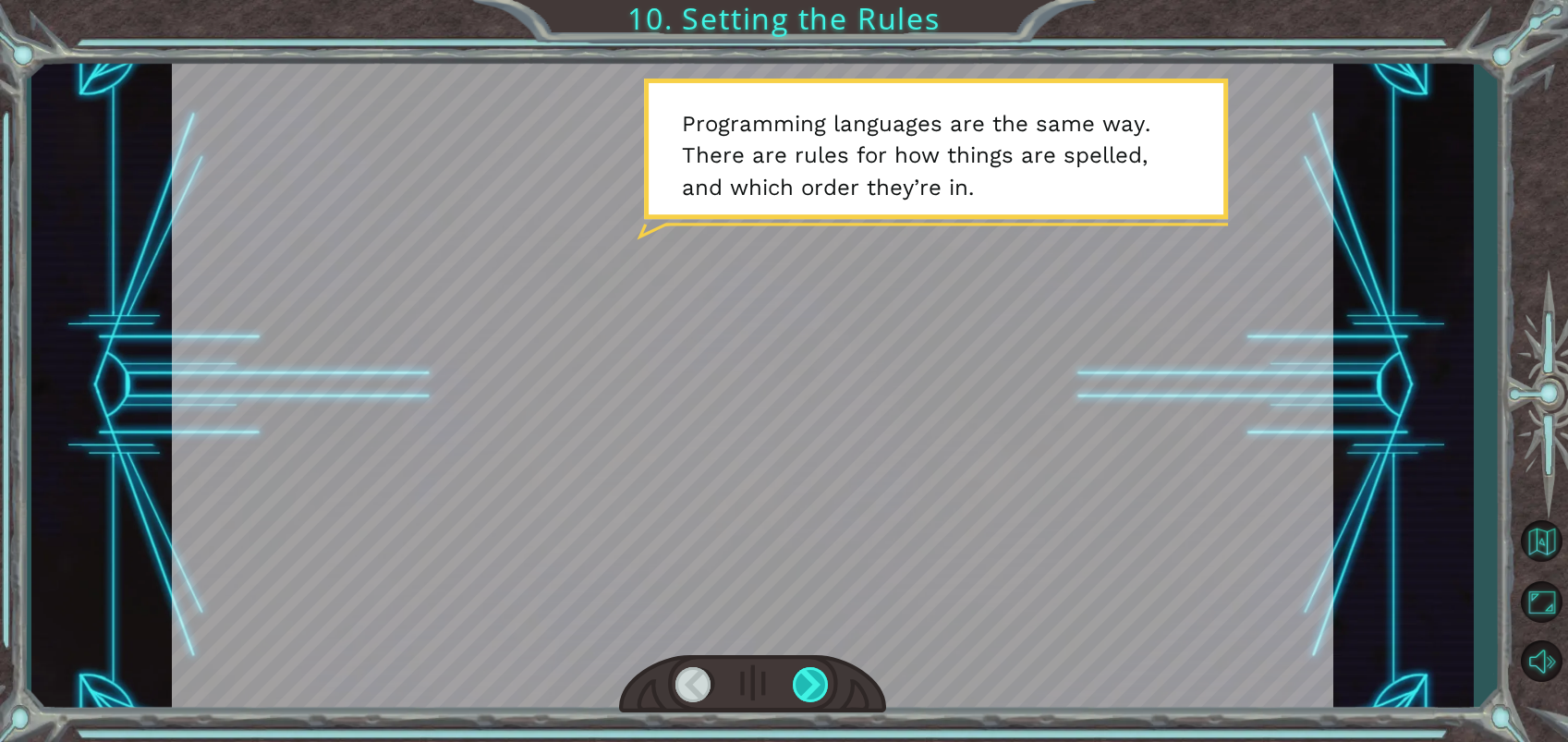
click at [818, 677] on div at bounding box center [811, 684] width 37 height 35
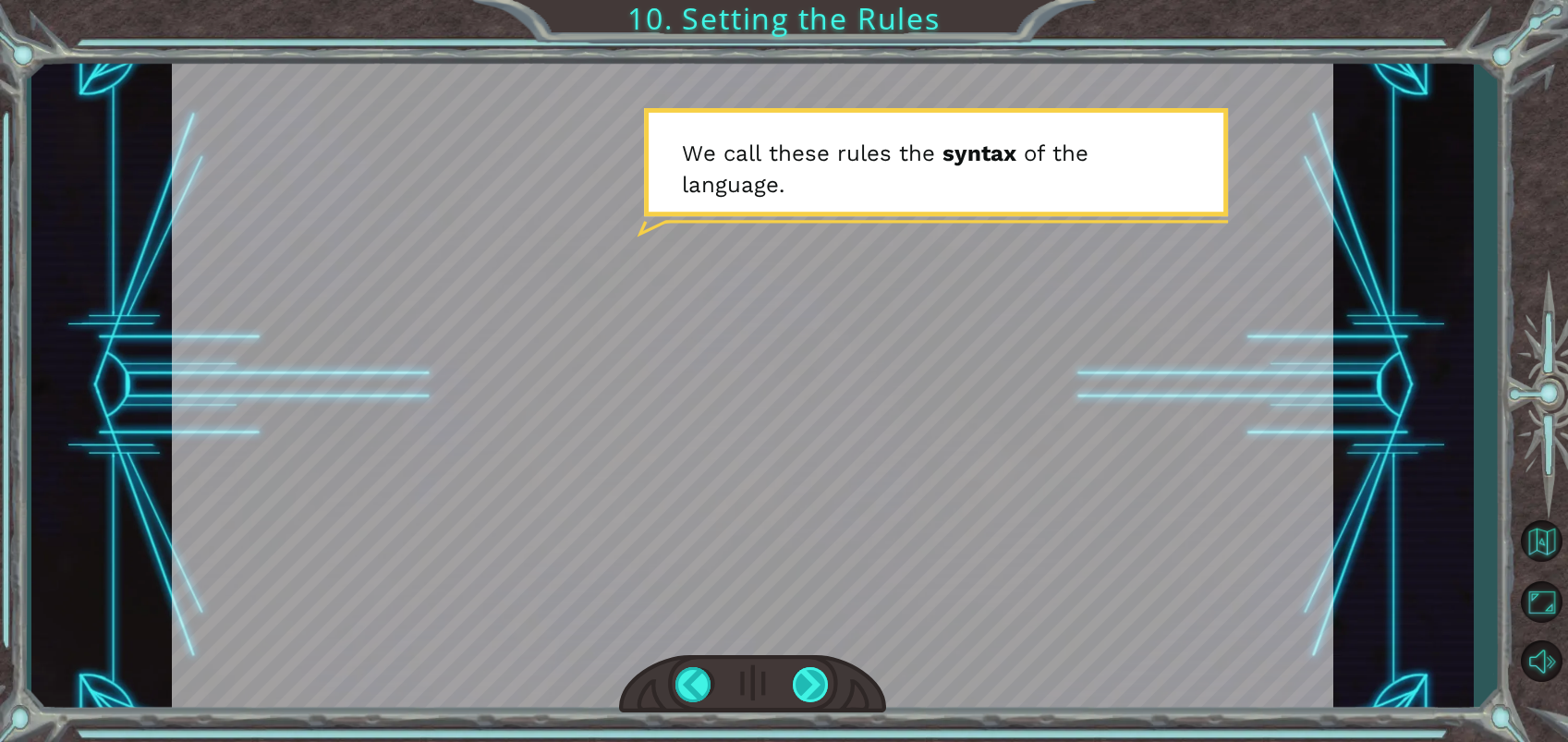
click at [793, 680] on div at bounding box center [811, 684] width 37 height 35
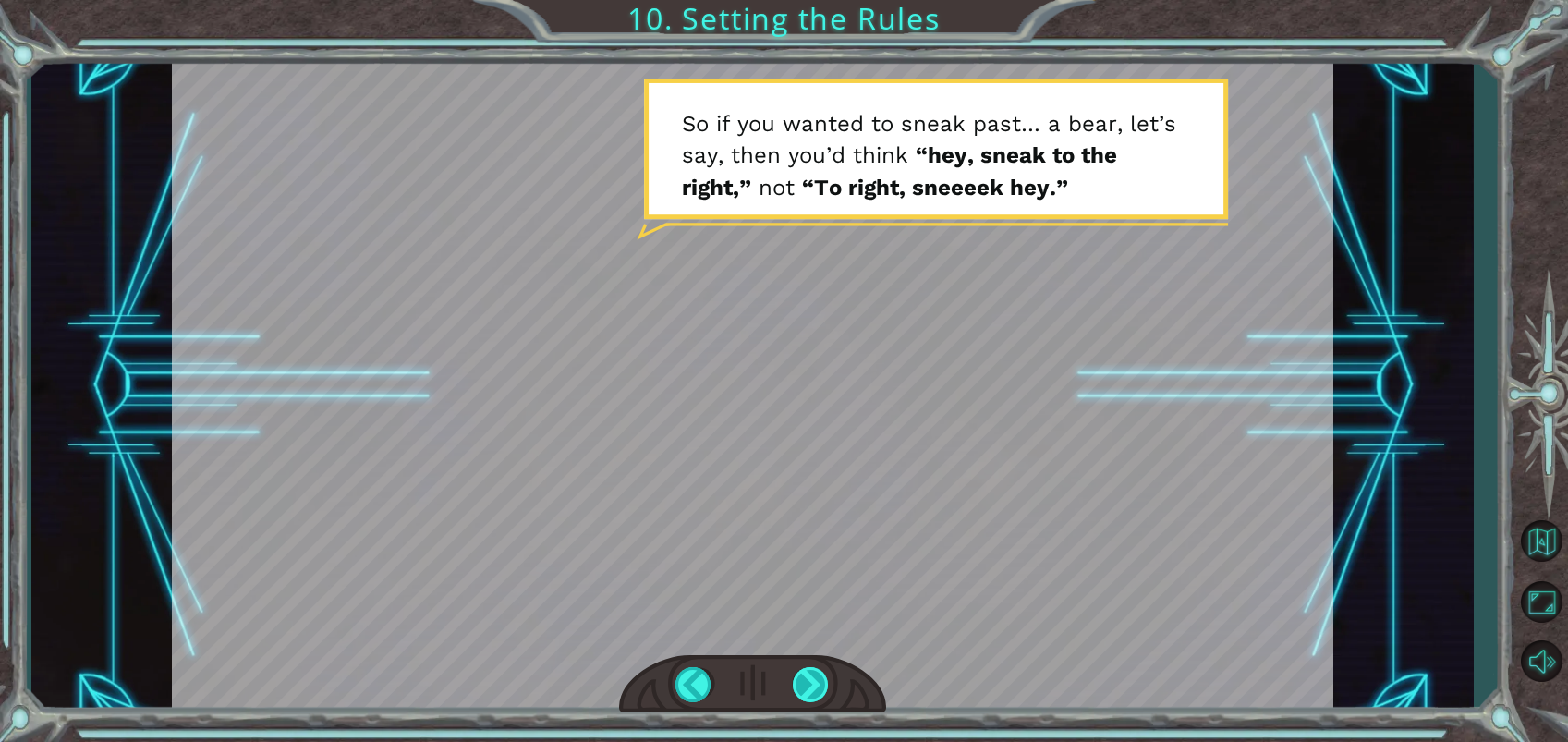
click at [823, 673] on div at bounding box center [811, 684] width 37 height 35
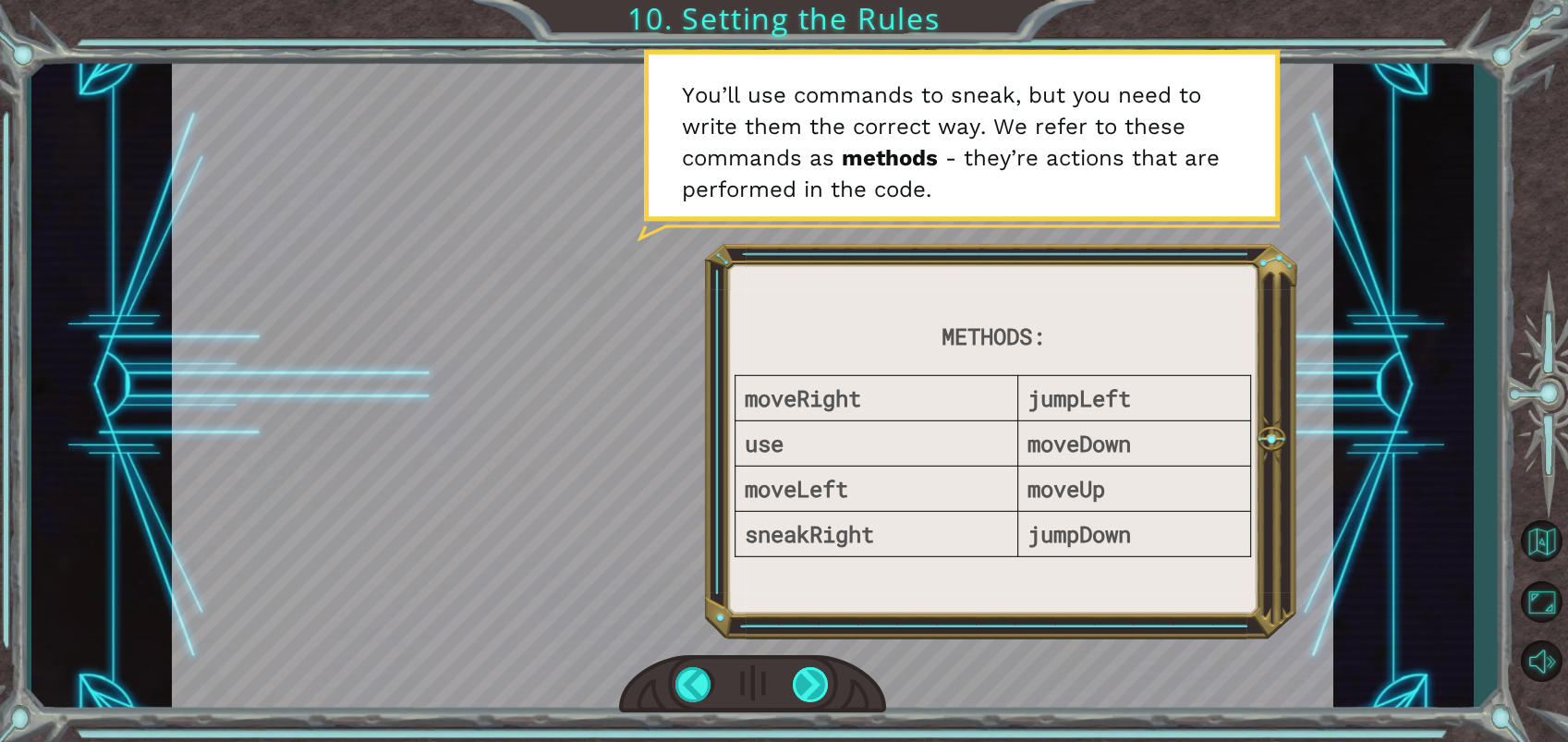
click at [814, 692] on div at bounding box center [811, 684] width 37 height 35
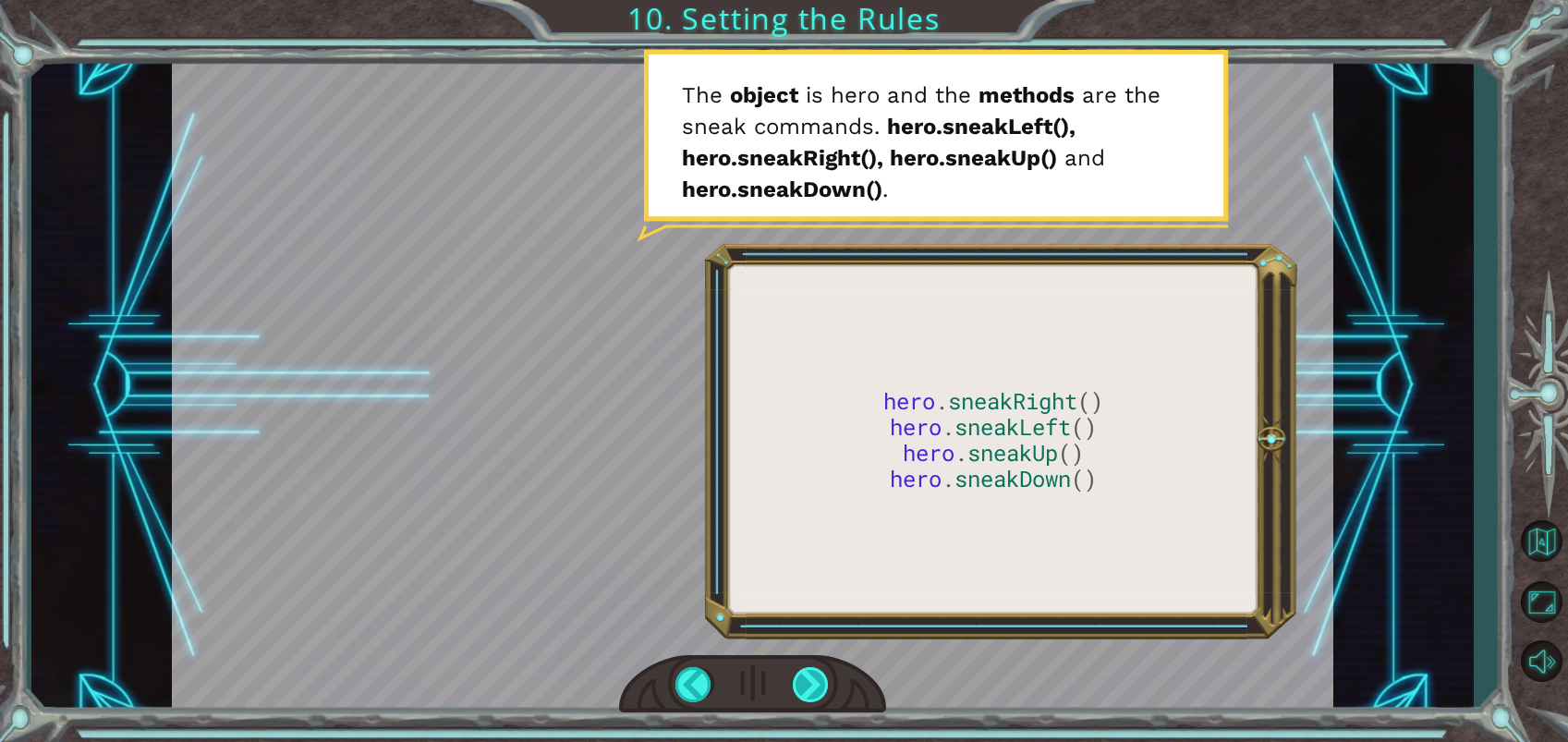
click at [800, 685] on div at bounding box center [811, 684] width 37 height 35
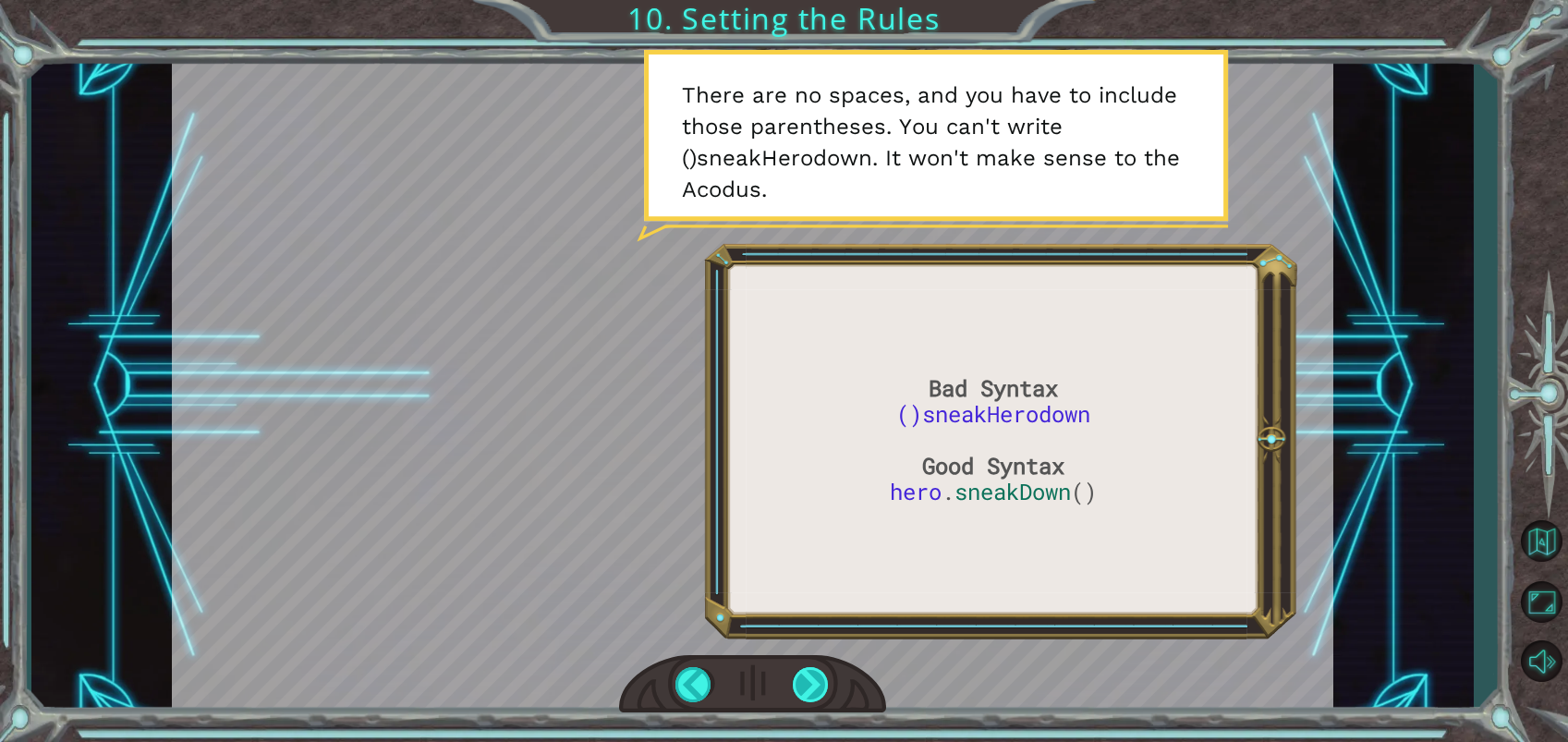
click at [809, 698] on div at bounding box center [811, 684] width 37 height 35
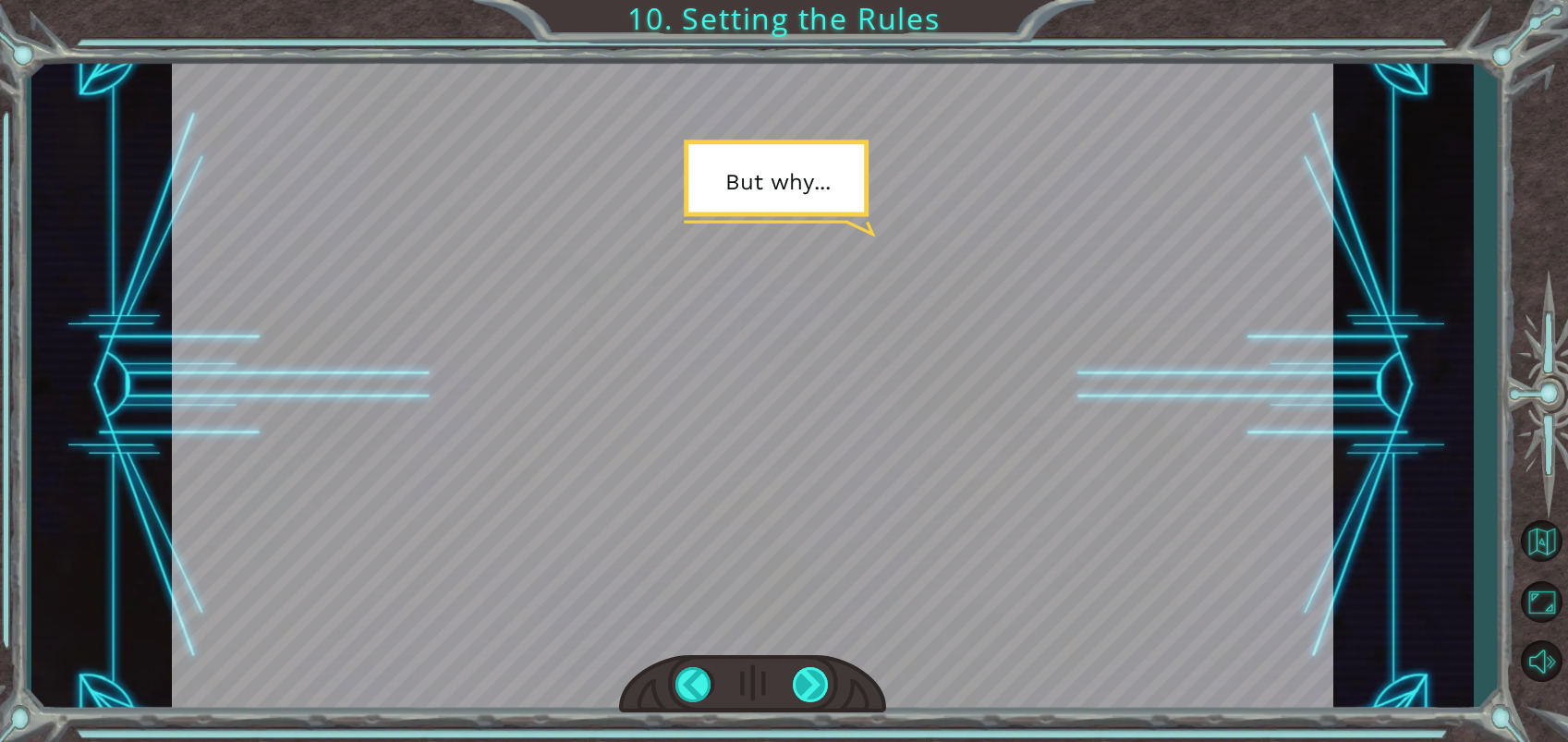
click at [817, 671] on div at bounding box center [811, 684] width 37 height 35
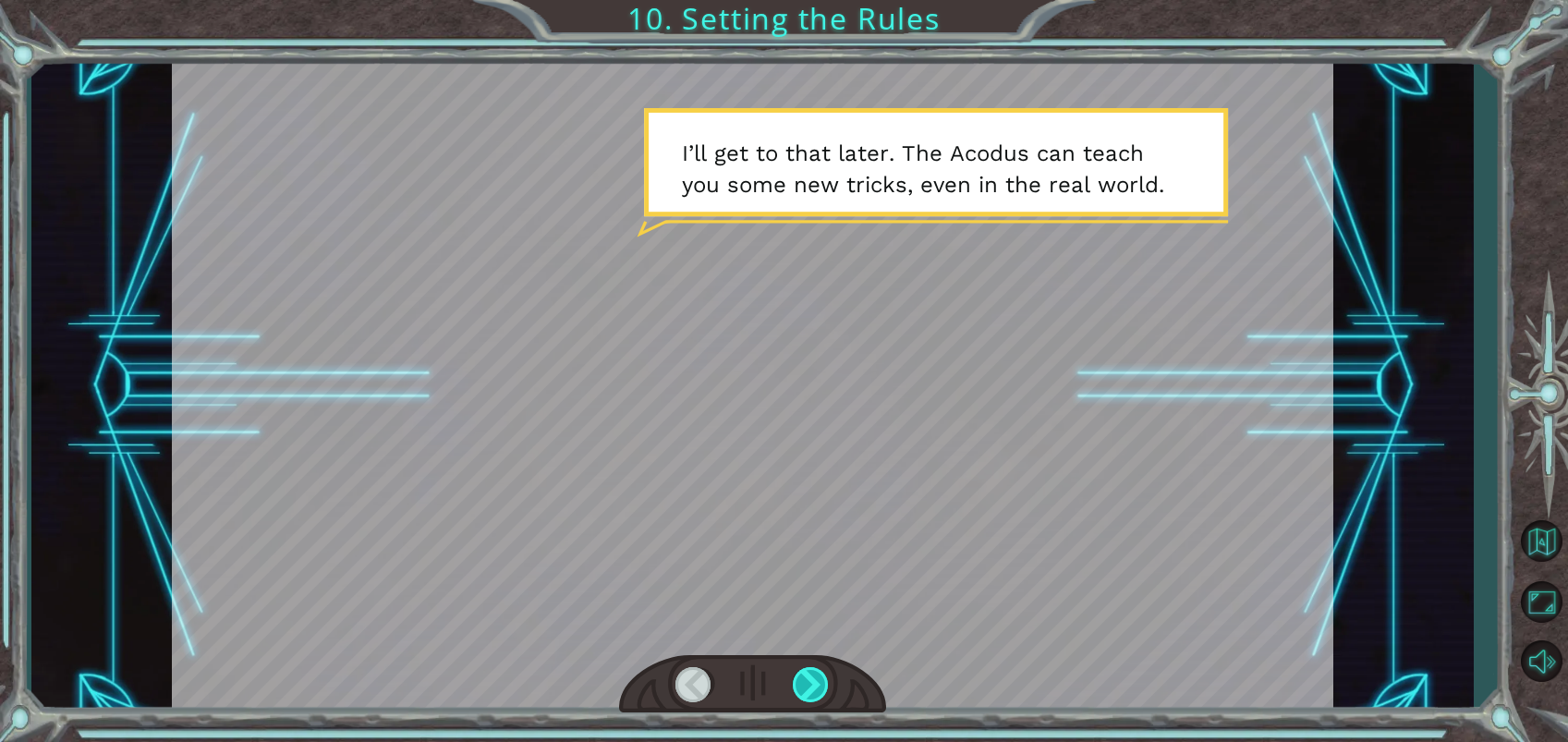
click at [815, 671] on div at bounding box center [811, 684] width 37 height 35
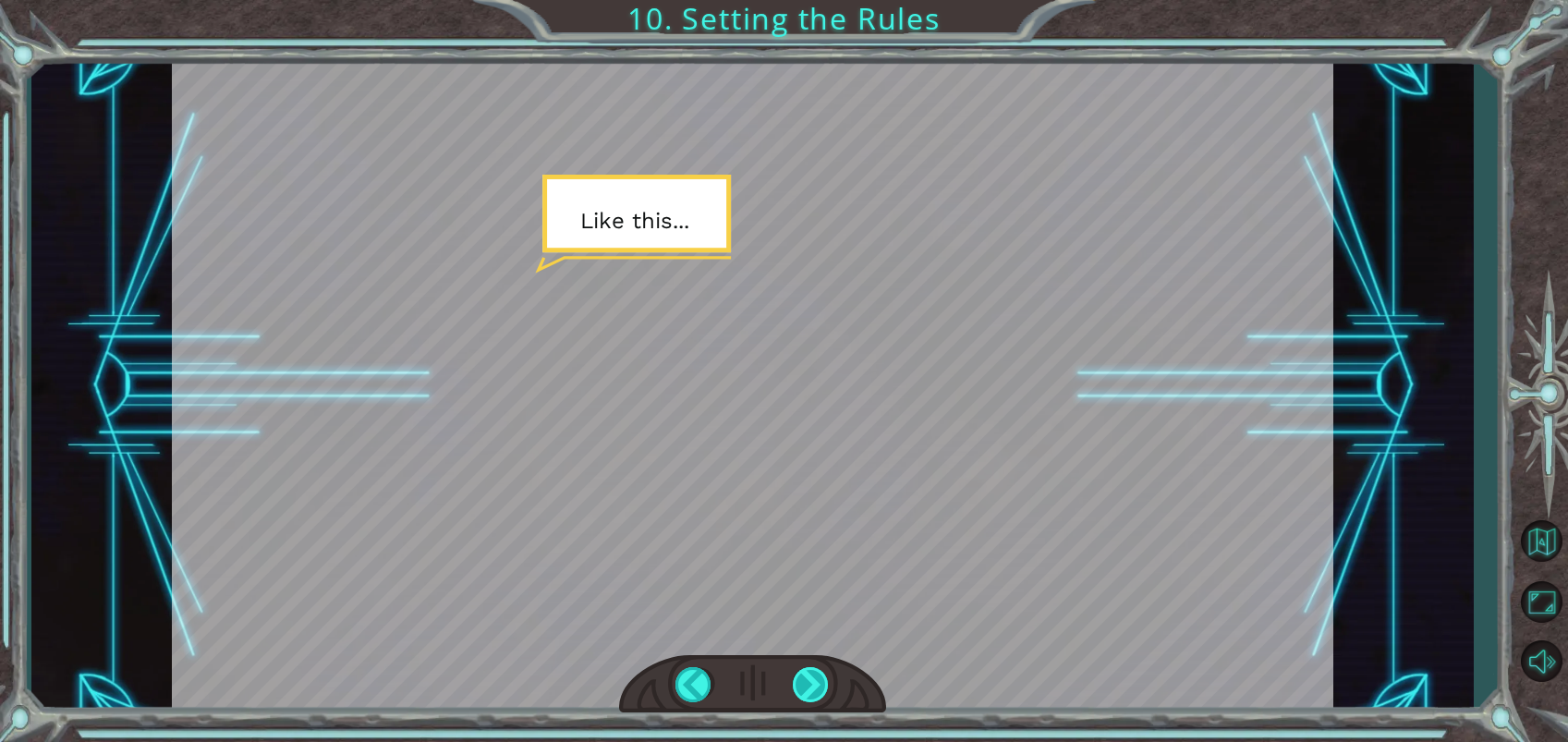
click at [815, 670] on div at bounding box center [811, 684] width 37 height 35
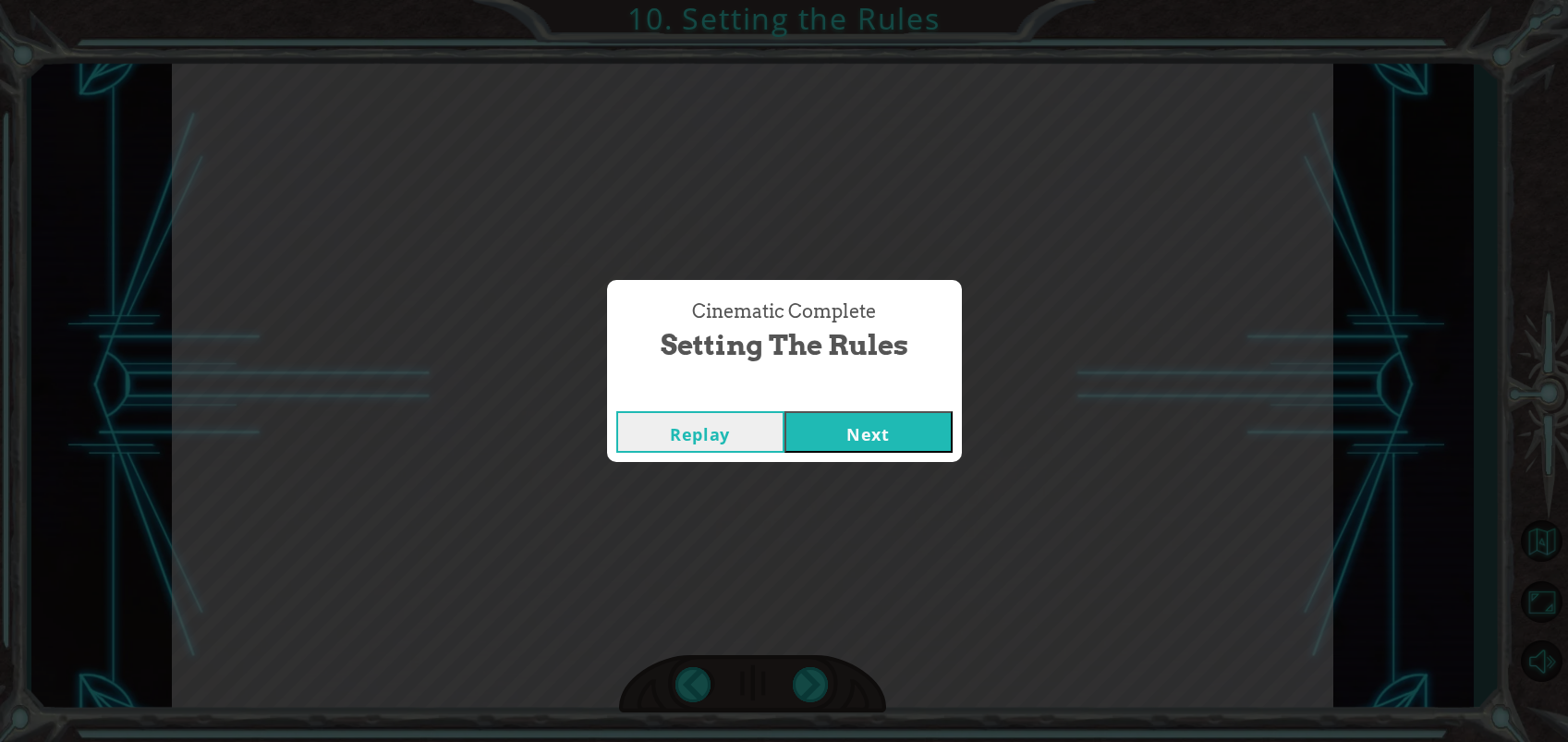
click at [837, 441] on button "Next" at bounding box center [867, 432] width 168 height 42
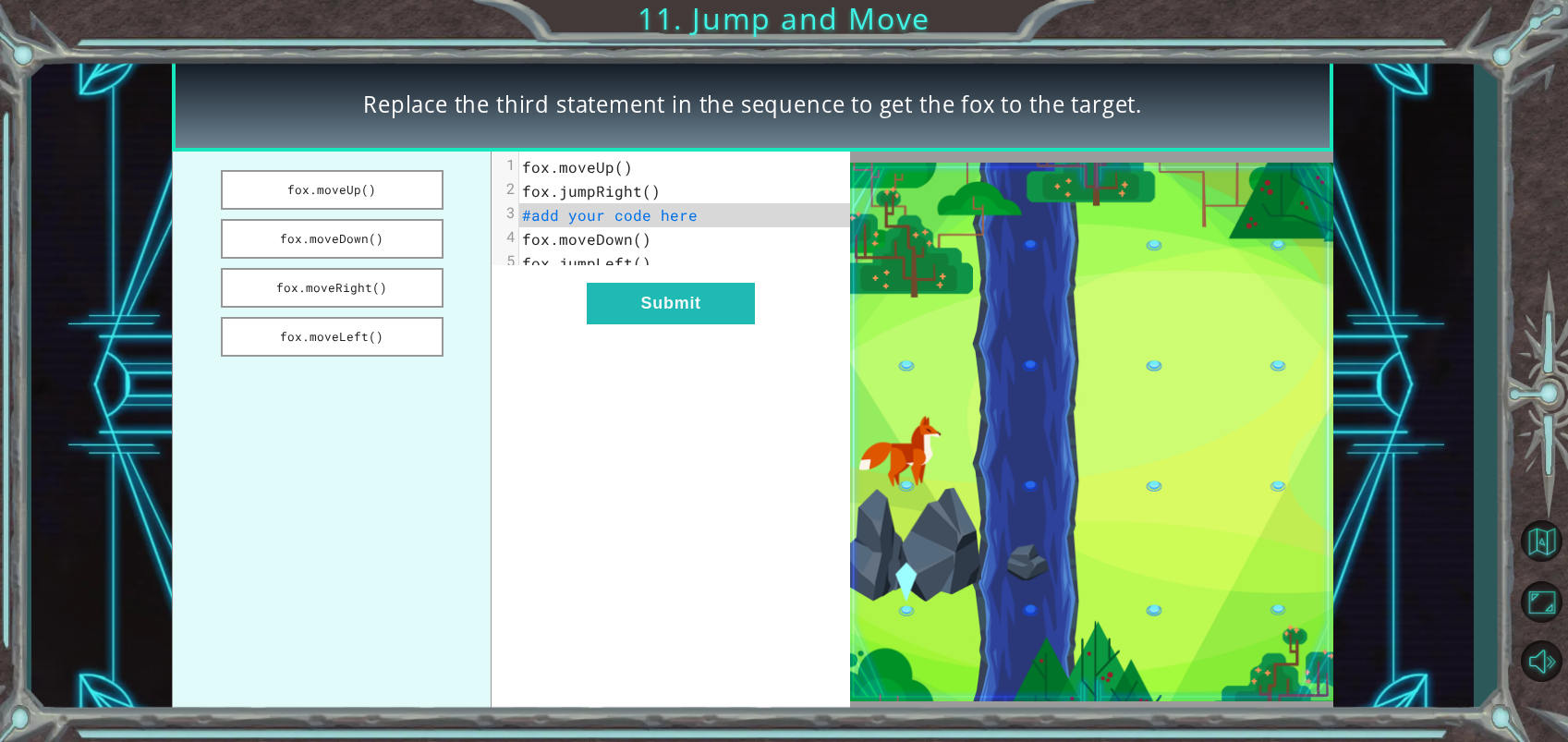
drag, startPoint x: 355, startPoint y: 239, endPoint x: 666, endPoint y: 349, distance: 329.9
click at [371, 241] on button "fox.moveDown()" at bounding box center [332, 239] width 222 height 40
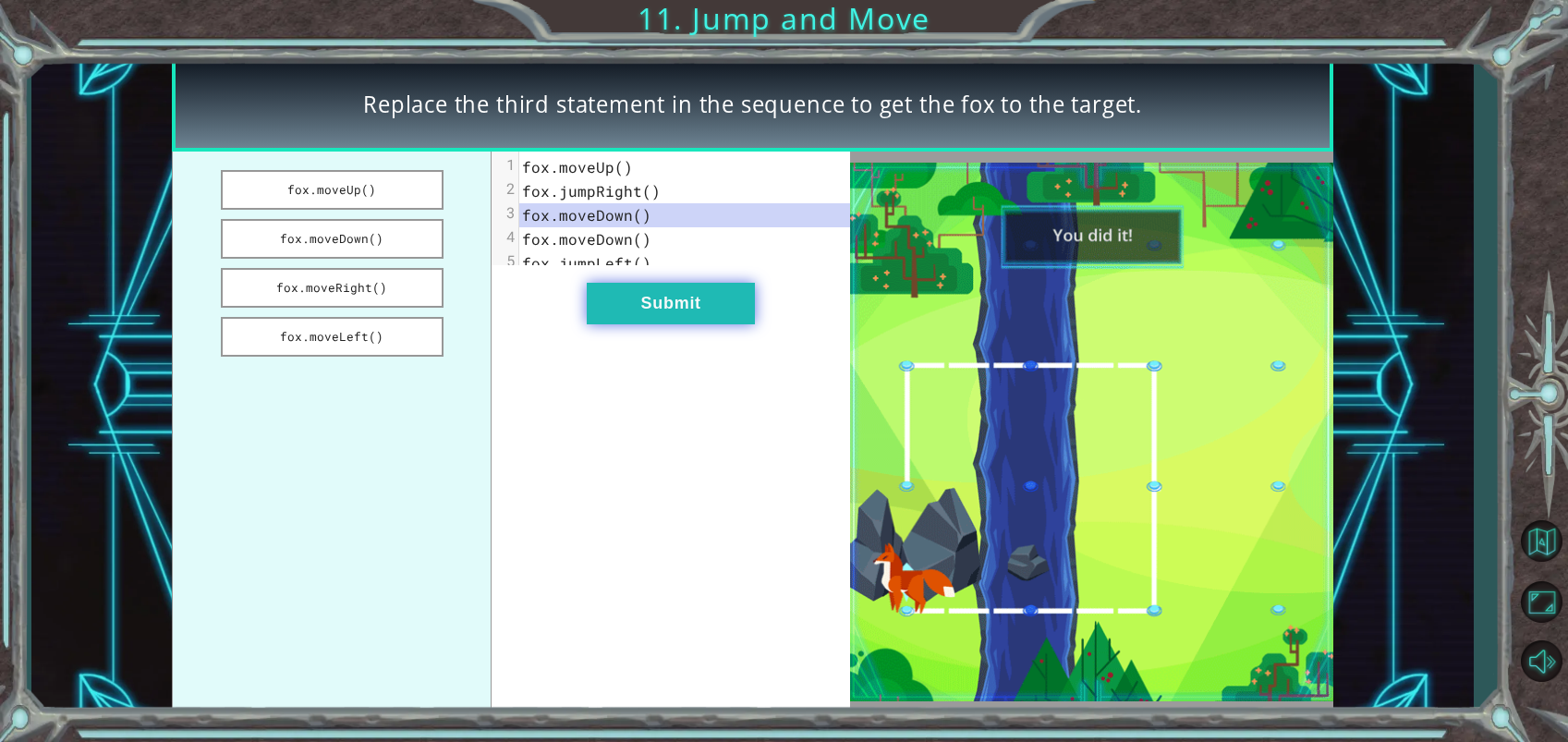
click at [702, 312] on button "Submit" at bounding box center [670, 303] width 168 height 42
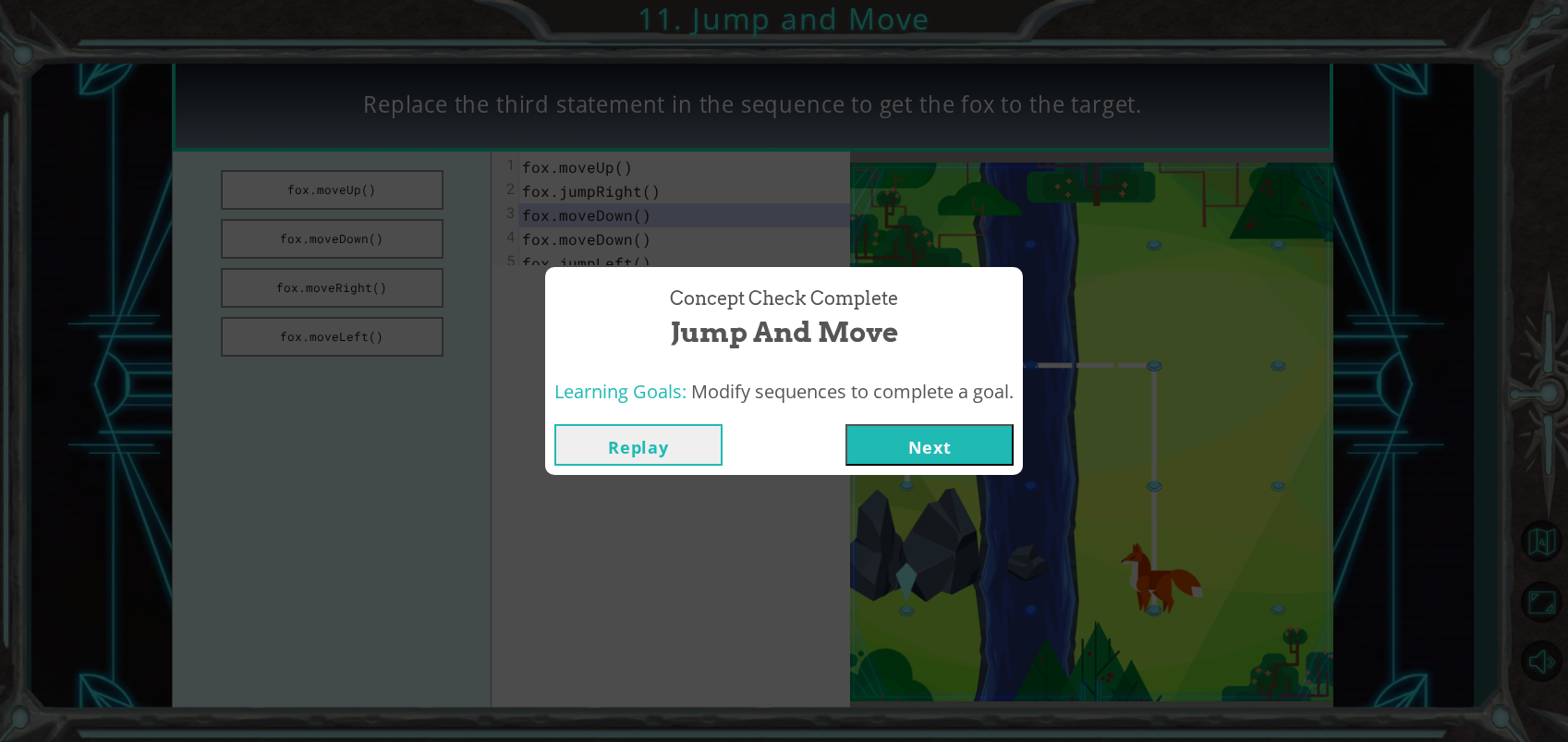
click at [980, 442] on button "Next" at bounding box center [929, 444] width 168 height 42
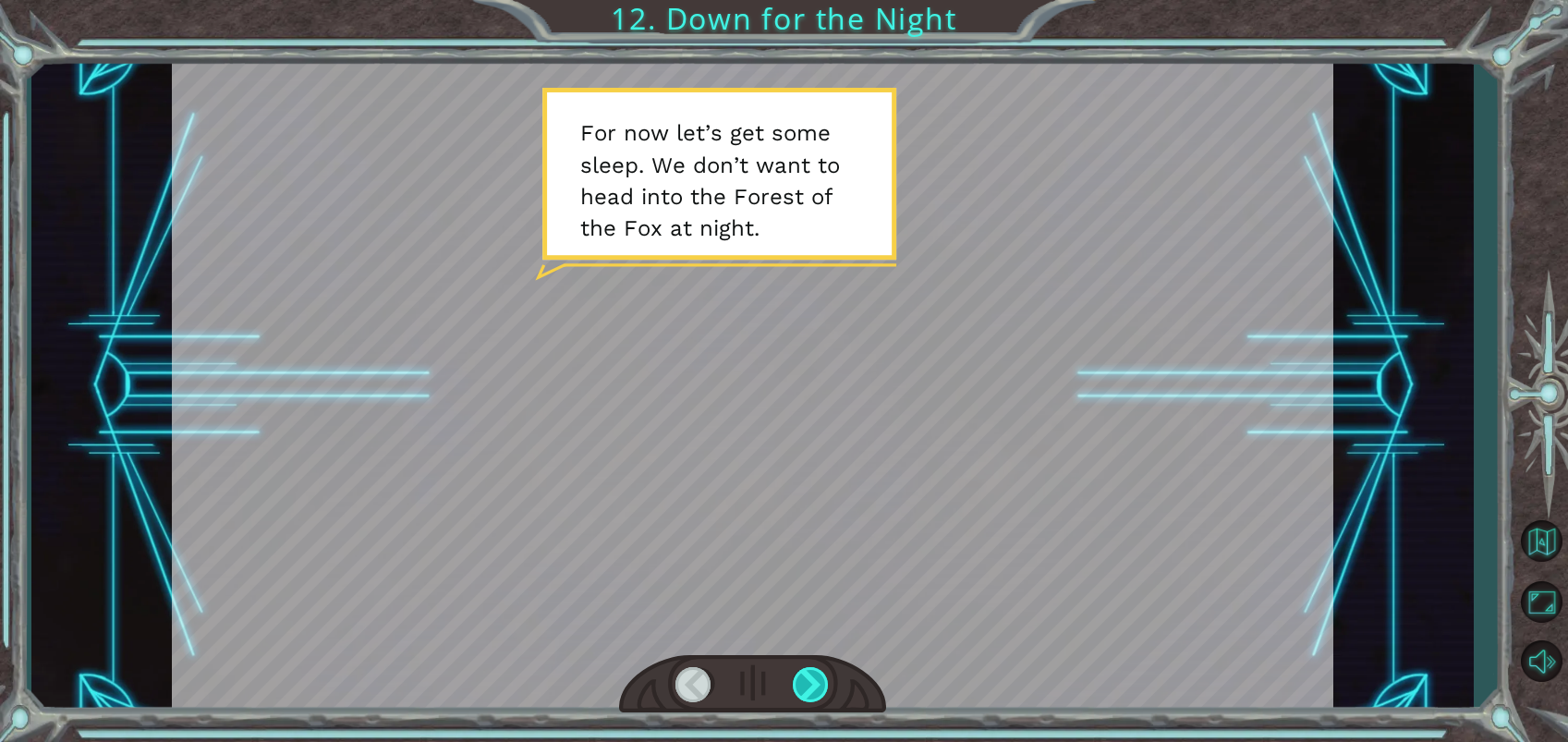
click at [822, 684] on div at bounding box center [811, 684] width 37 height 35
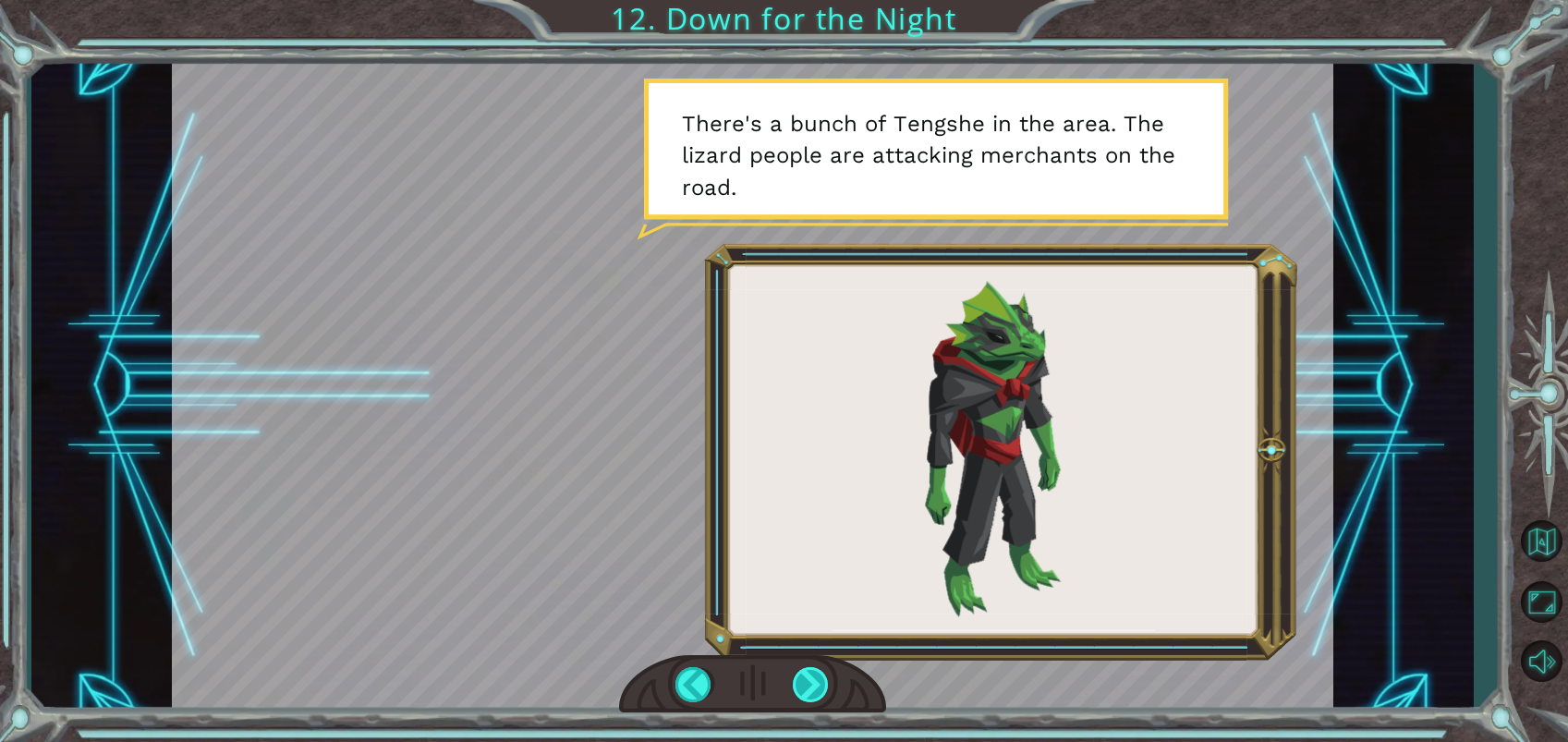
click at [820, 685] on div at bounding box center [811, 684] width 37 height 35
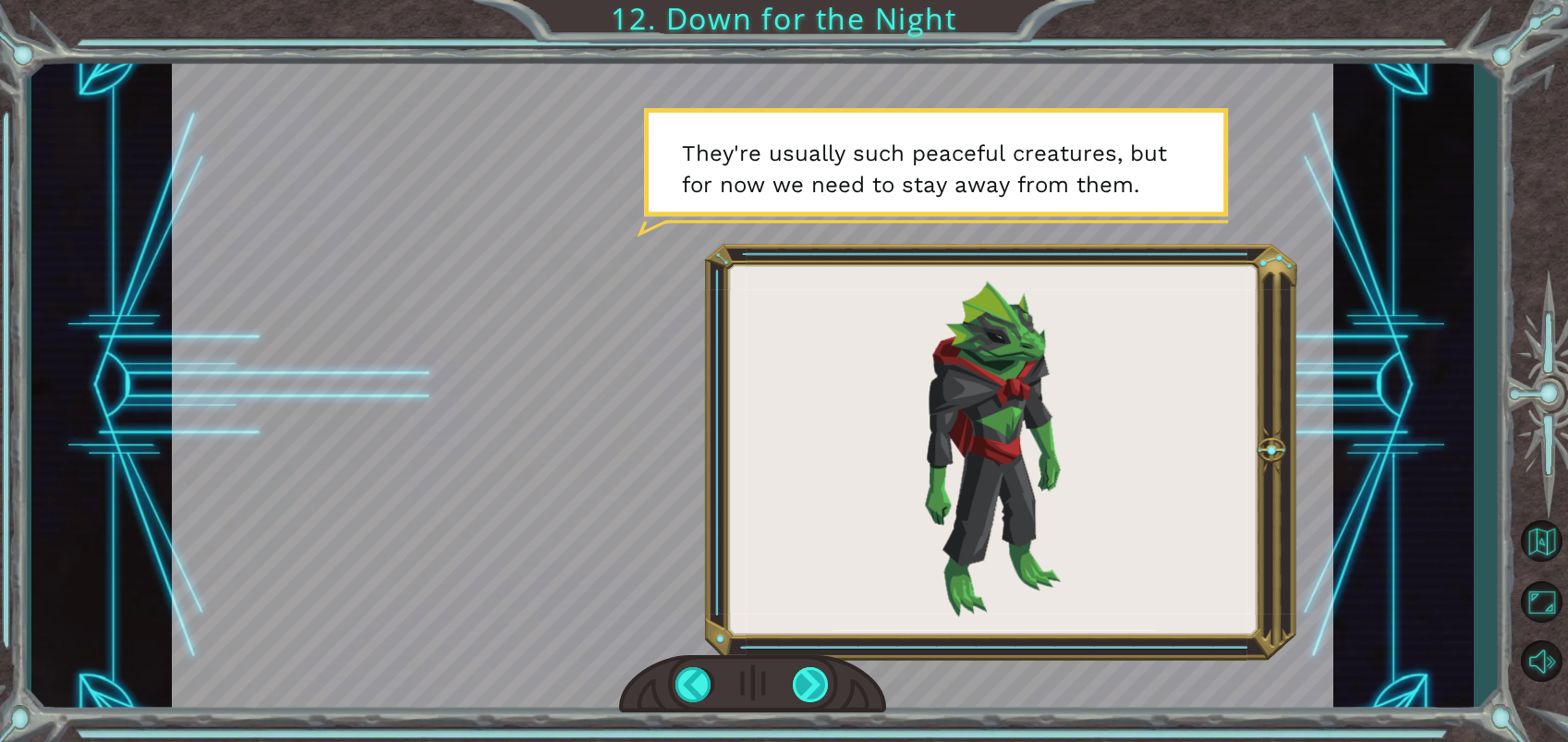
click at [813, 680] on div at bounding box center [811, 684] width 37 height 35
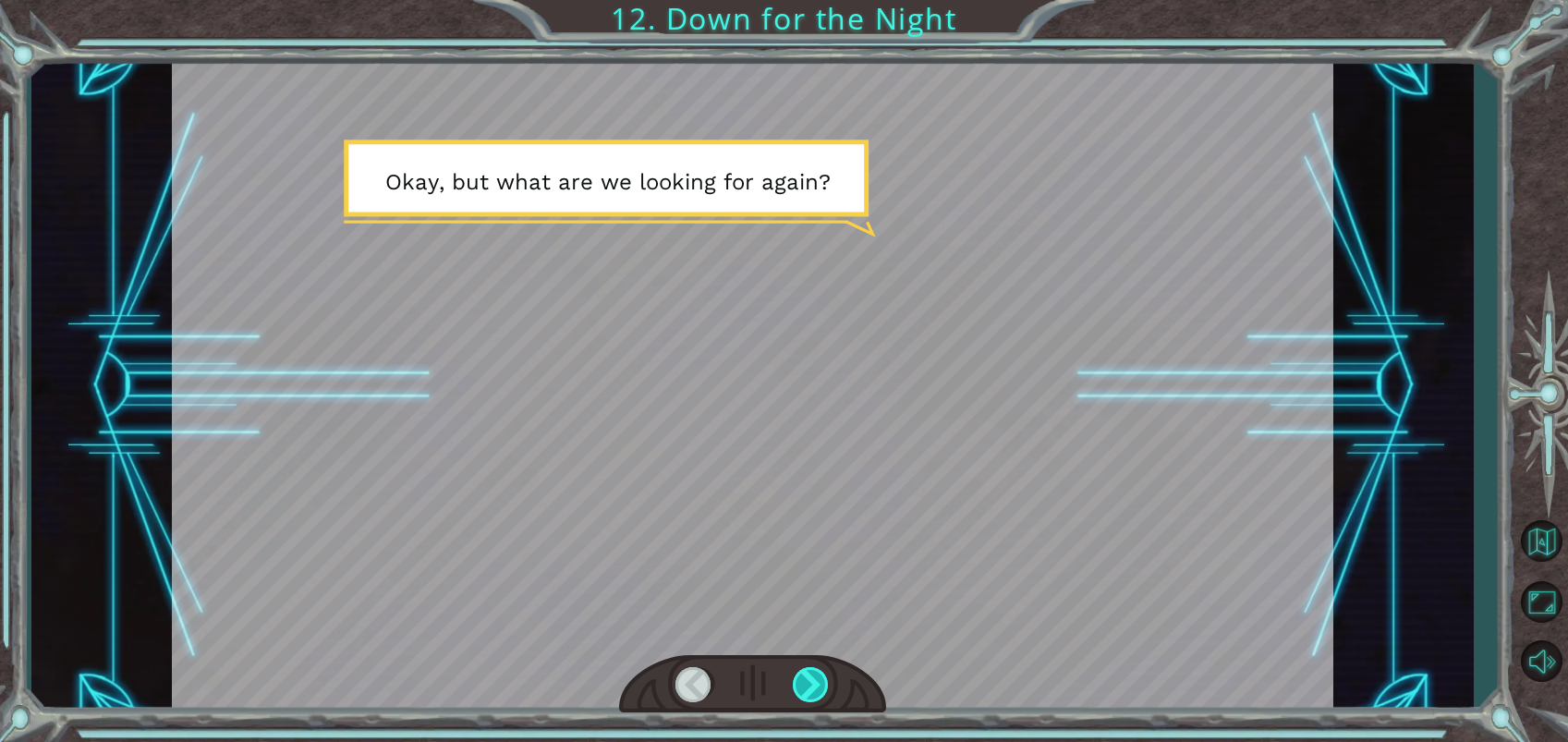
click at [814, 680] on div at bounding box center [811, 684] width 37 height 35
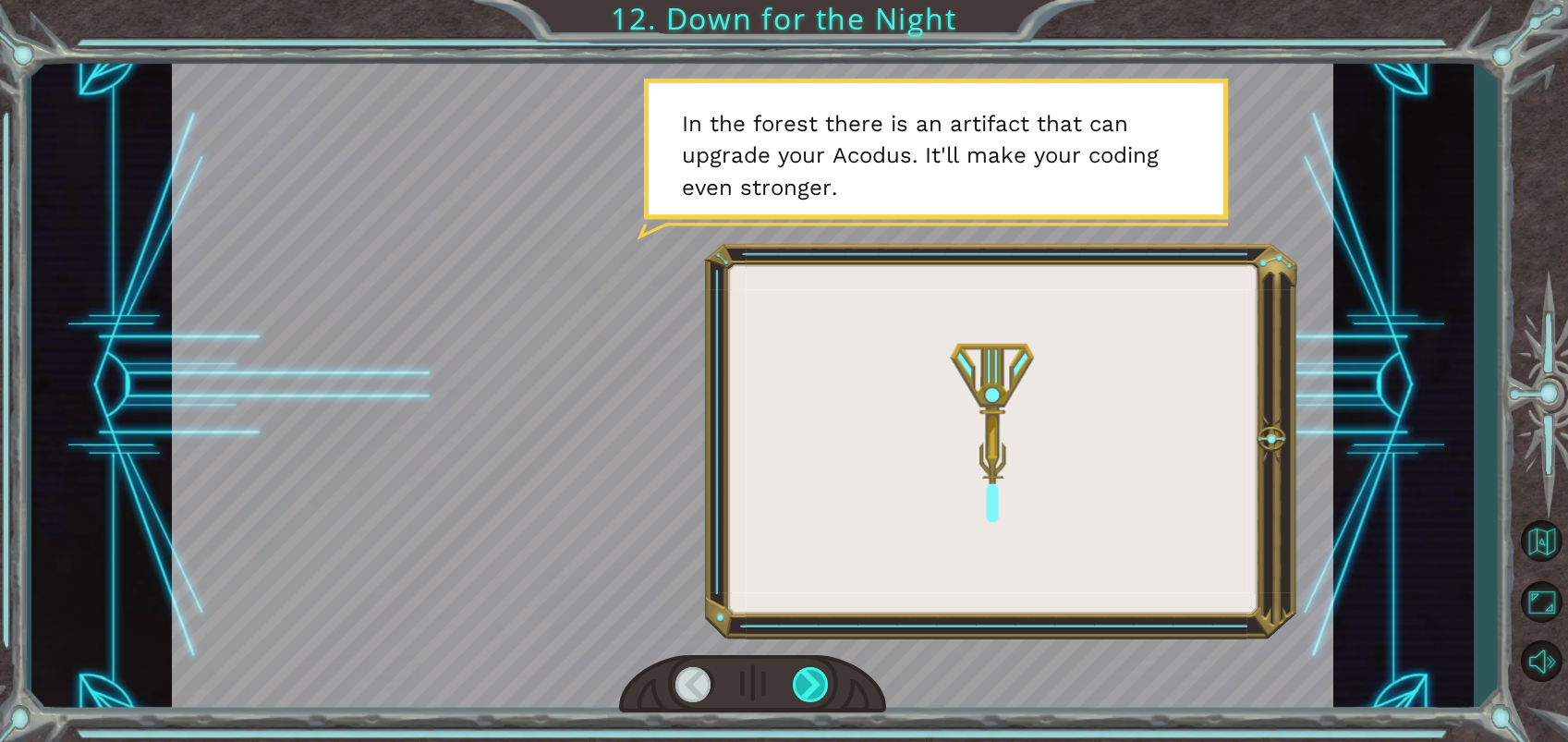
click at [813, 685] on div at bounding box center [811, 684] width 37 height 35
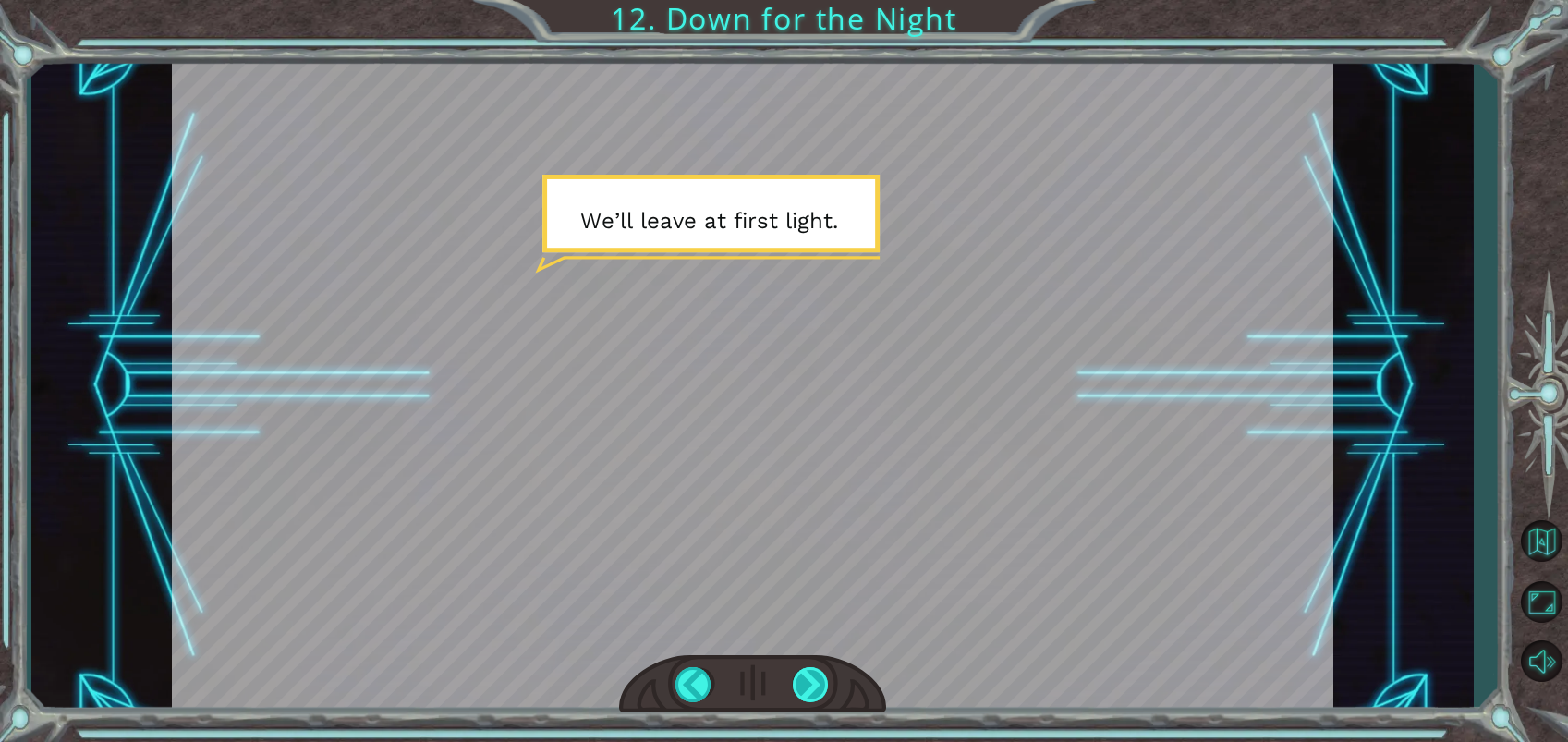
click at [829, 689] on div at bounding box center [811, 684] width 37 height 35
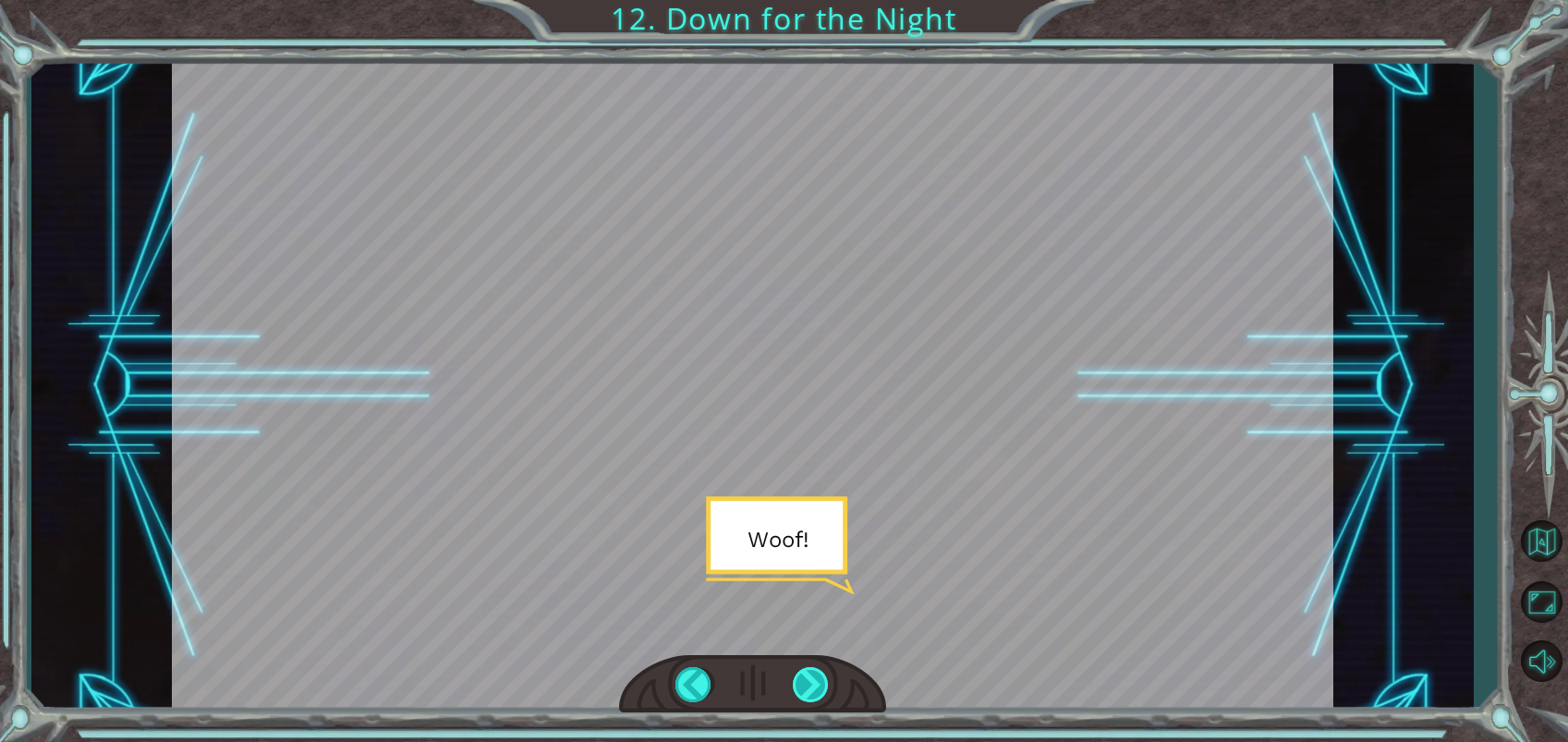
click at [814, 689] on div at bounding box center [811, 684] width 37 height 35
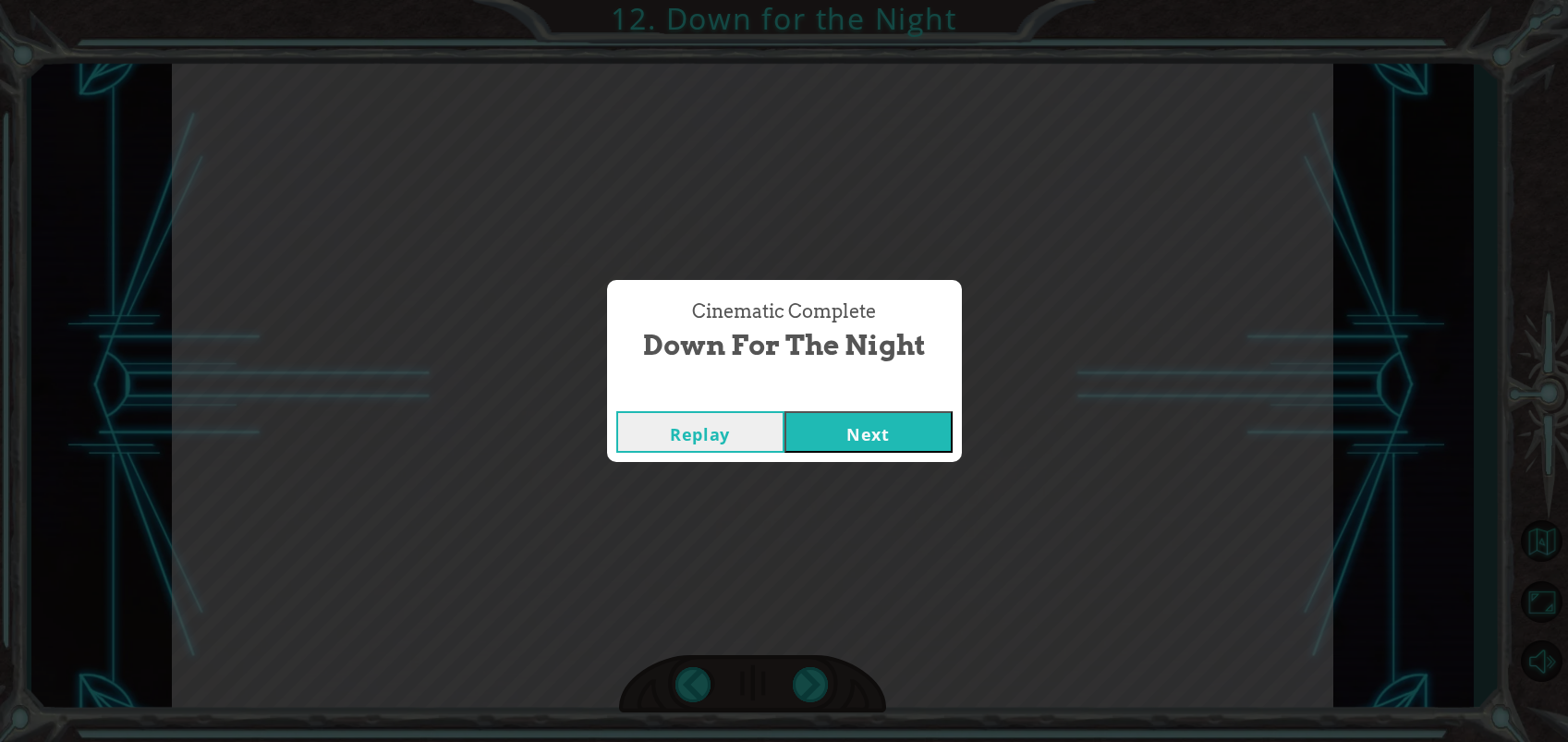
click at [832, 413] on button "Next" at bounding box center [867, 432] width 168 height 42
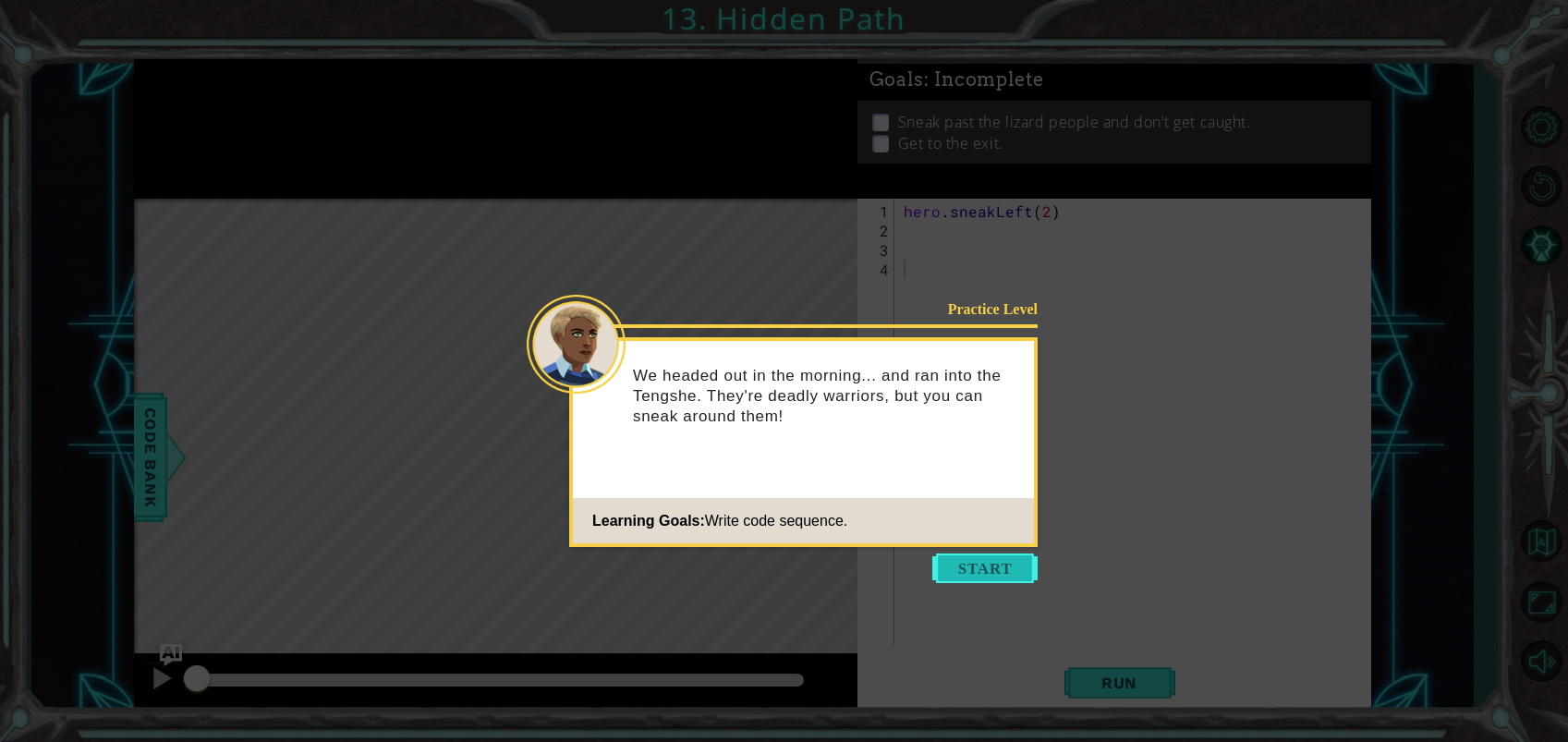
click at [1019, 577] on button "Start" at bounding box center [985, 567] width 106 height 29
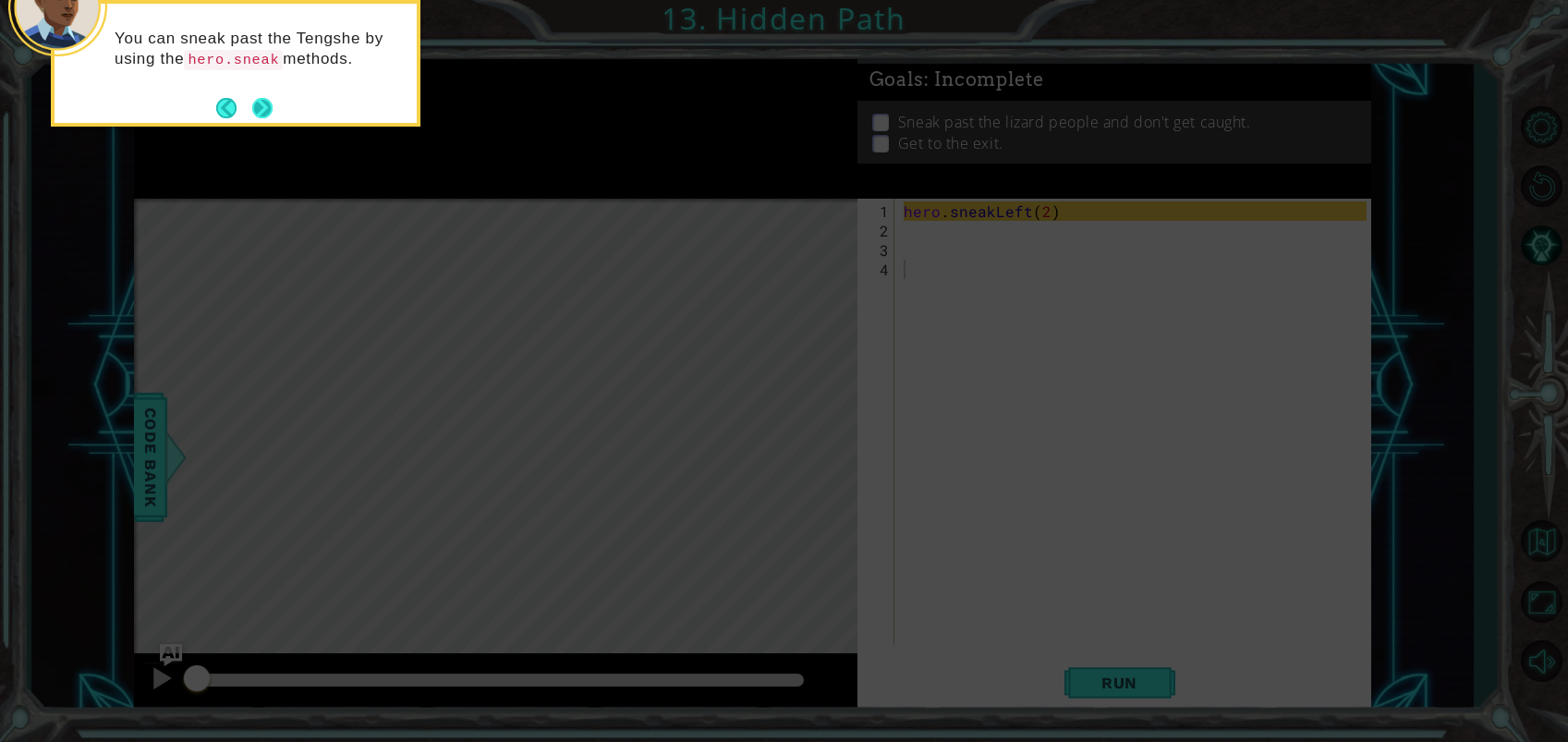
click at [254, 102] on button "Next" at bounding box center [262, 108] width 20 height 20
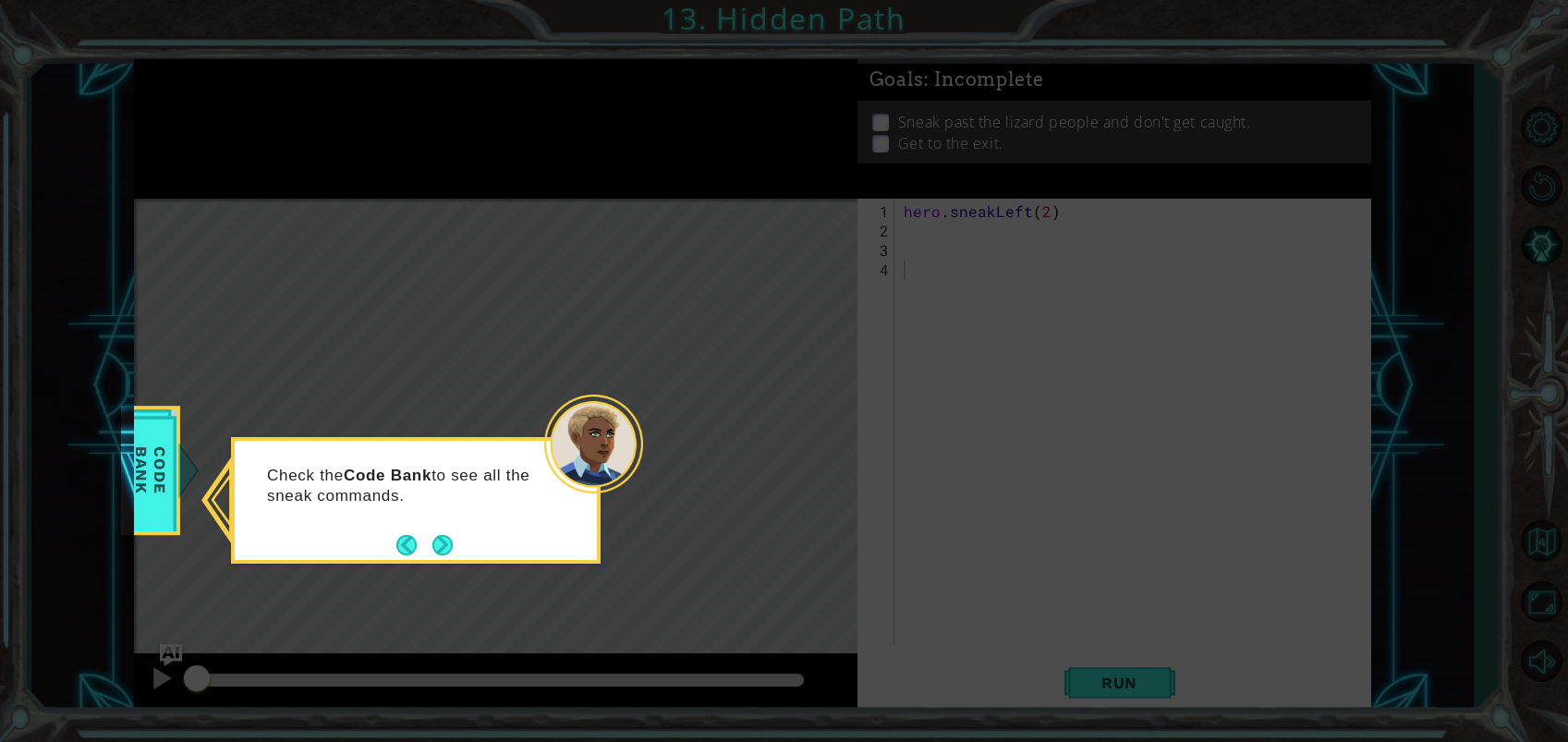
click at [441, 534] on button "Next" at bounding box center [442, 544] width 20 height 20
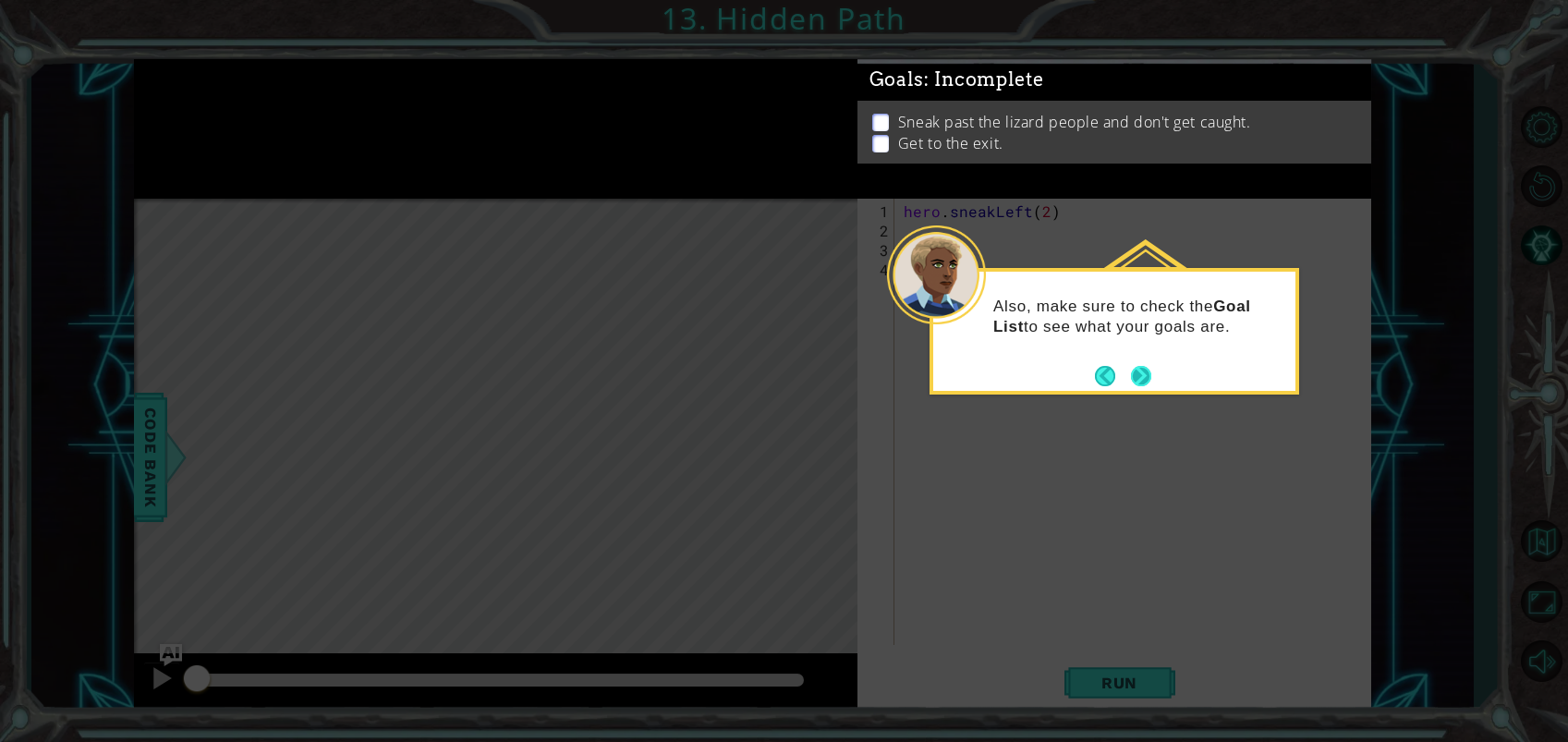
click at [1144, 372] on button "Next" at bounding box center [1140, 375] width 20 height 20
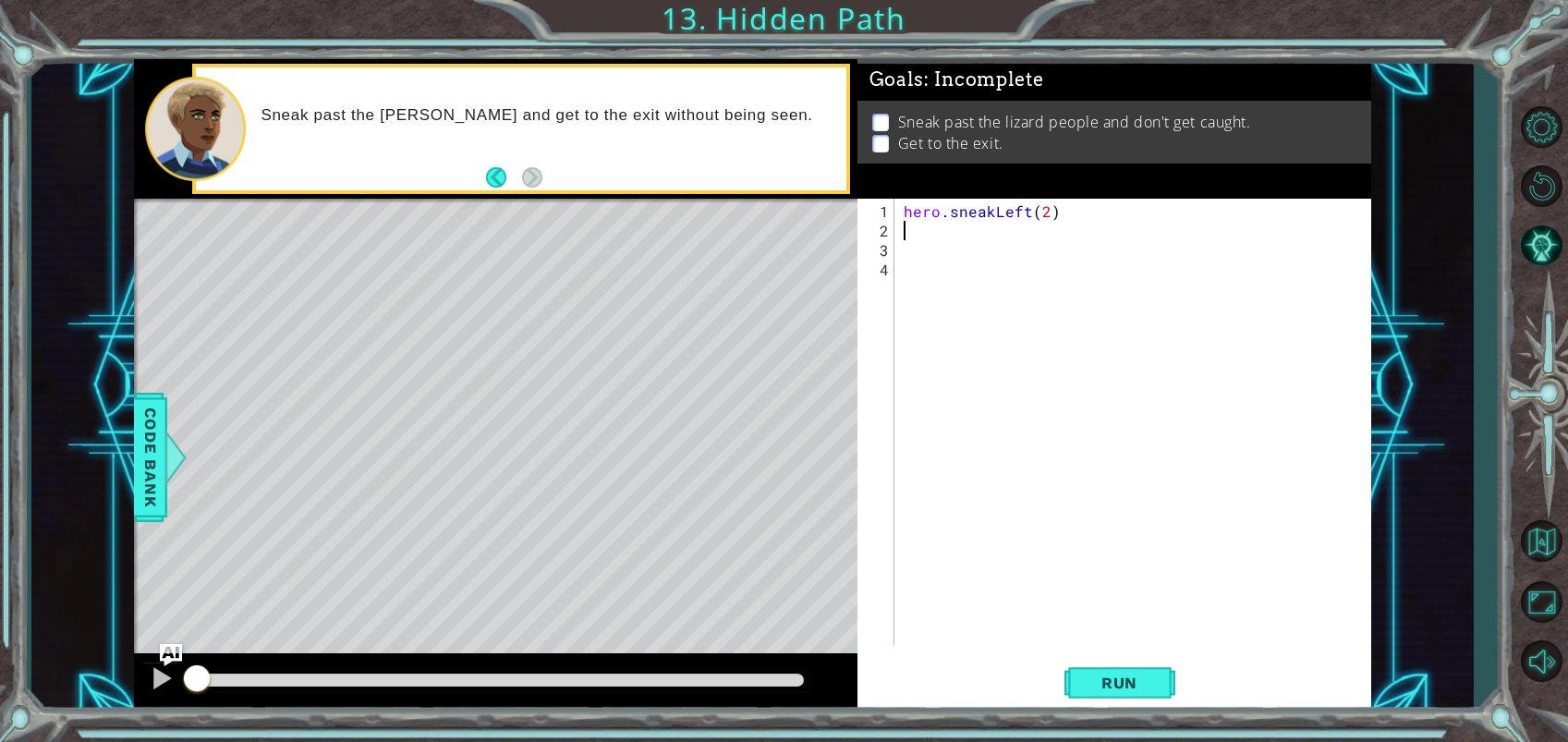
click at [911, 231] on div "hero . sneakLeft ( 2 )" at bounding box center [1137, 444] width 475 height 485
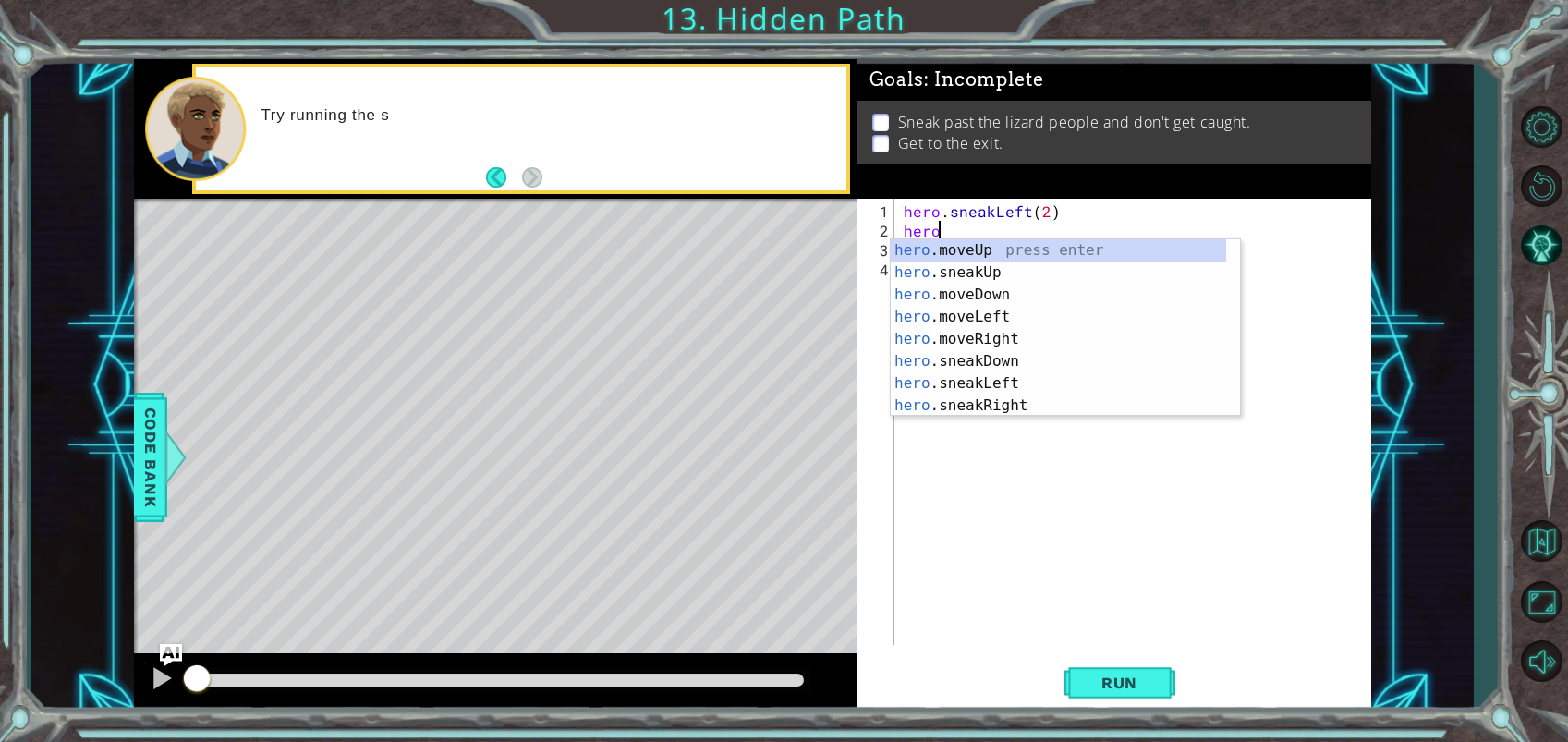
scroll to position [0, 2]
click at [963, 270] on div "hero. moveUp press enter hero. sneakUp press enter hero. moveDown press enter h…" at bounding box center [1059, 350] width 336 height 222
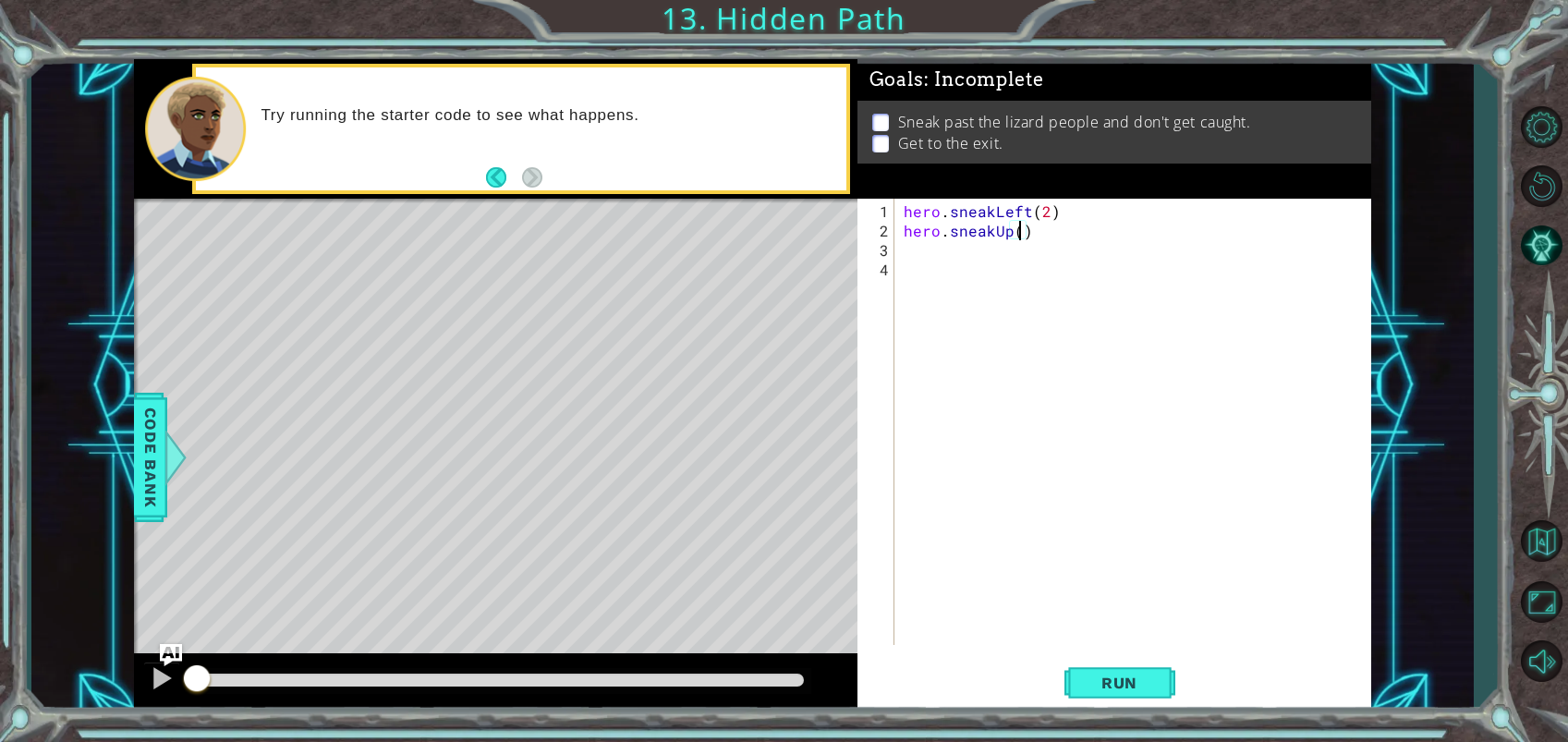
scroll to position [0, 8]
click at [1134, 692] on button "Run" at bounding box center [1120, 682] width 111 height 51
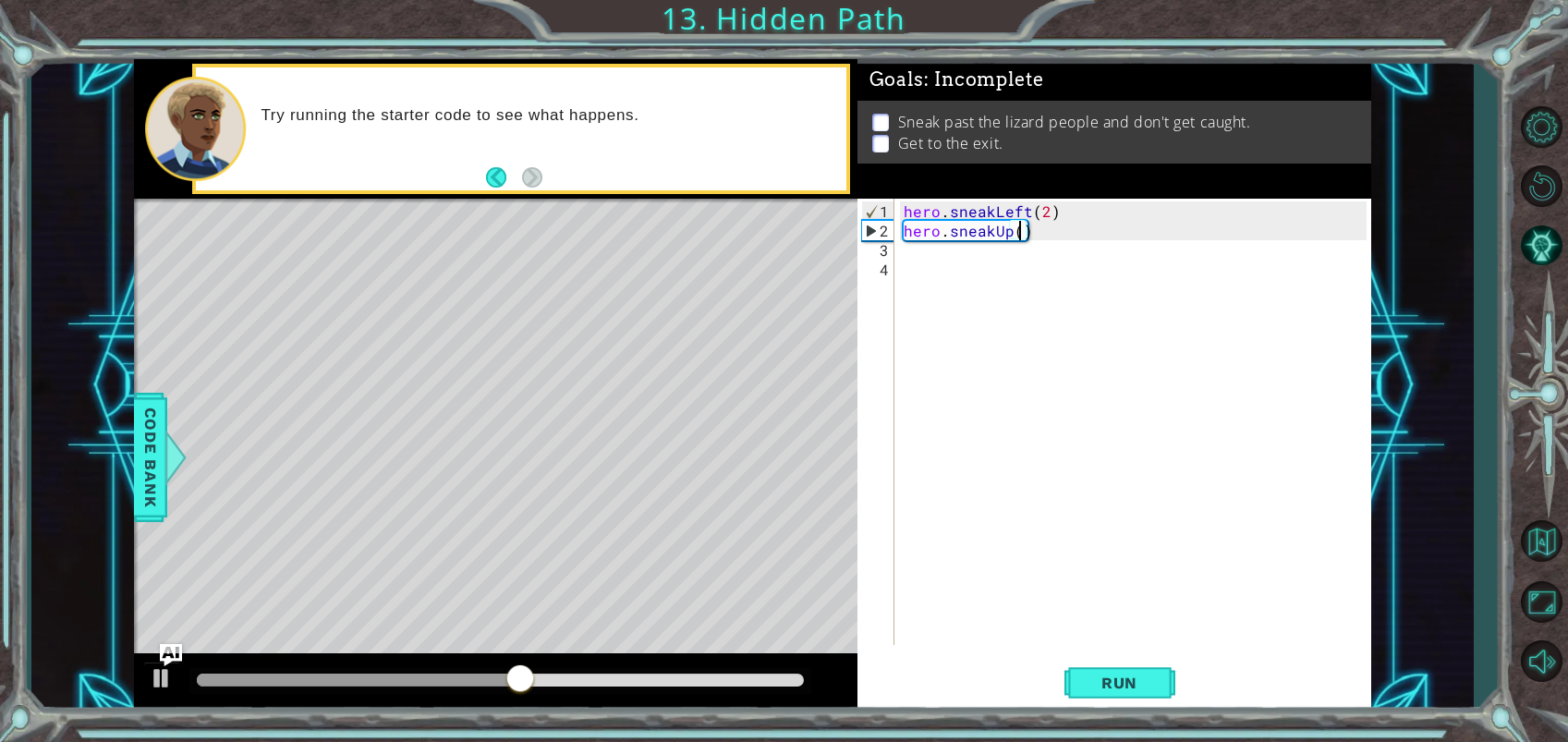
type textarea "hero.sneakUp(2)"
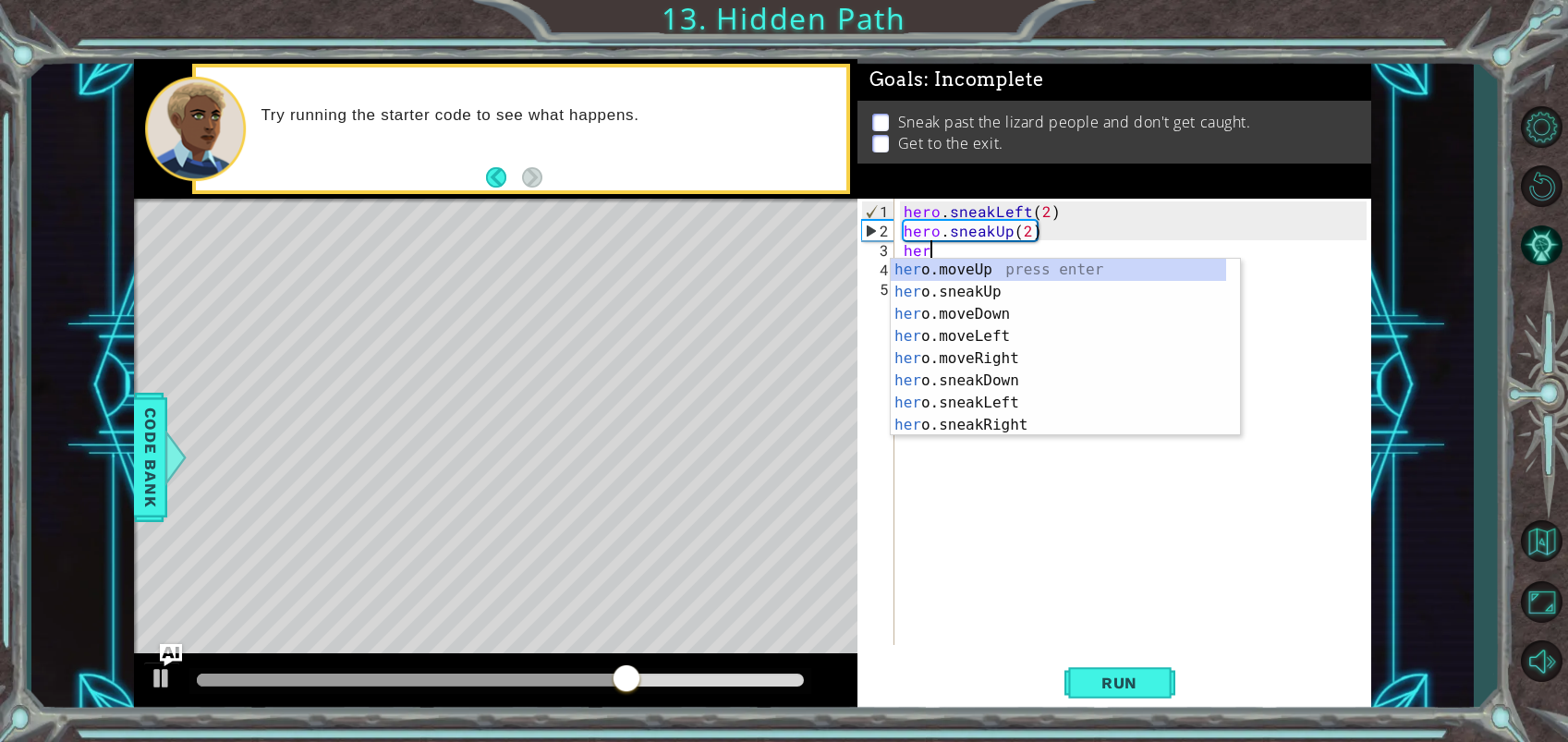
scroll to position [0, 1]
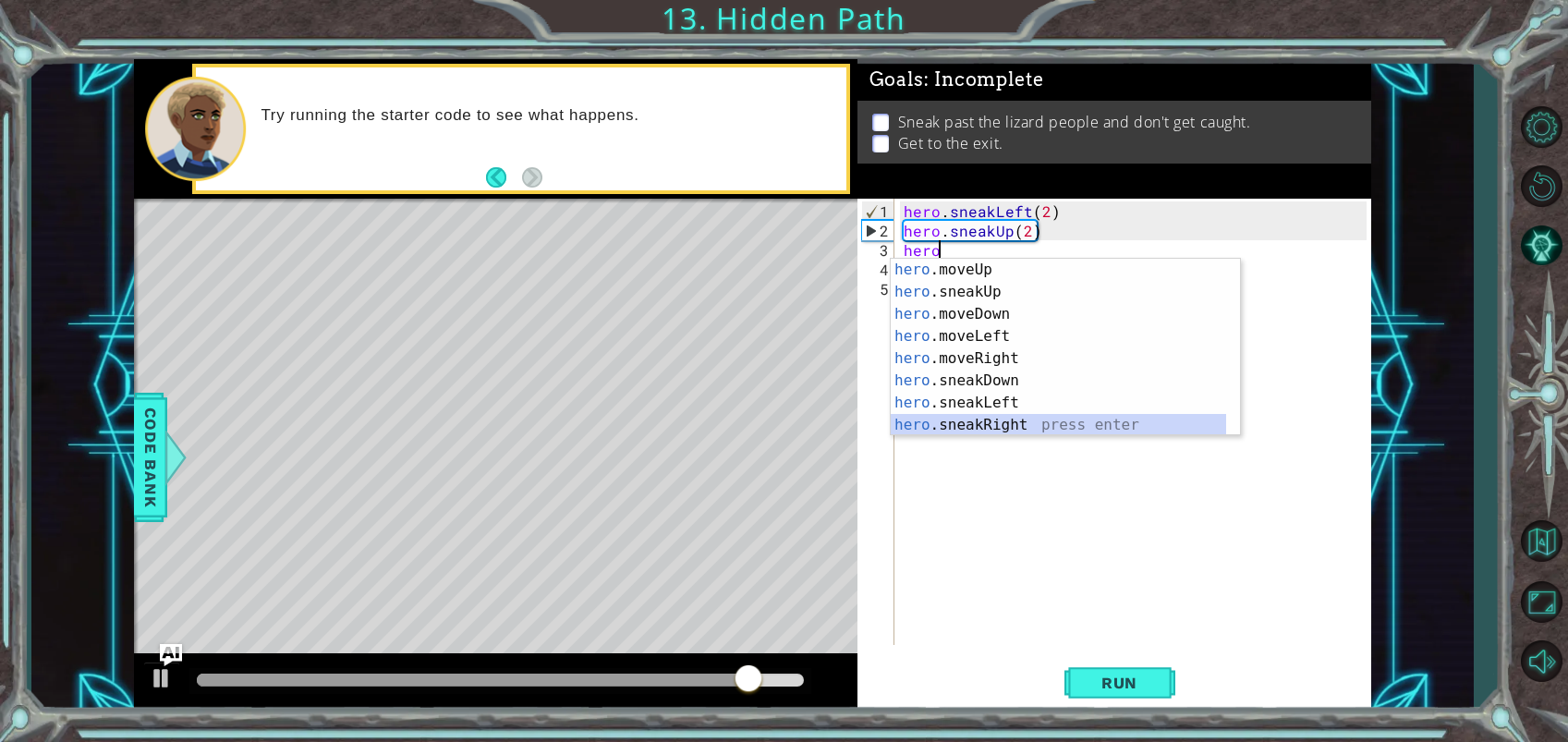
click at [1029, 421] on div "hero .moveUp press enter hero .sneakUp press enter hero .moveDown press enter h…" at bounding box center [1059, 370] width 336 height 222
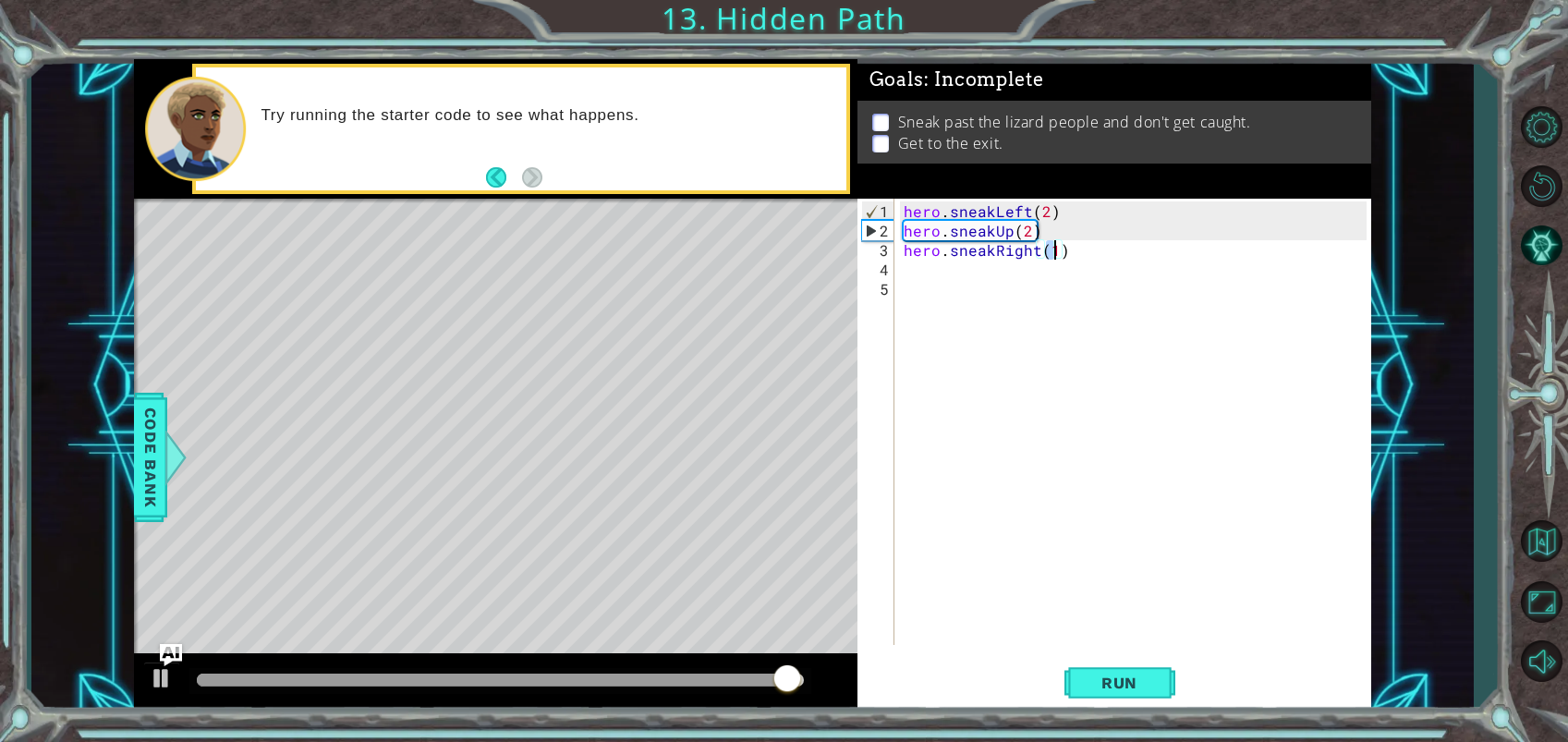
scroll to position [0, 9]
type textarea "hero.sneakRight(2)"
drag, startPoint x: 1117, startPoint y: 671, endPoint x: 1117, endPoint y: 630, distance: 41.0
click at [1116, 670] on button "Run" at bounding box center [1120, 682] width 111 height 51
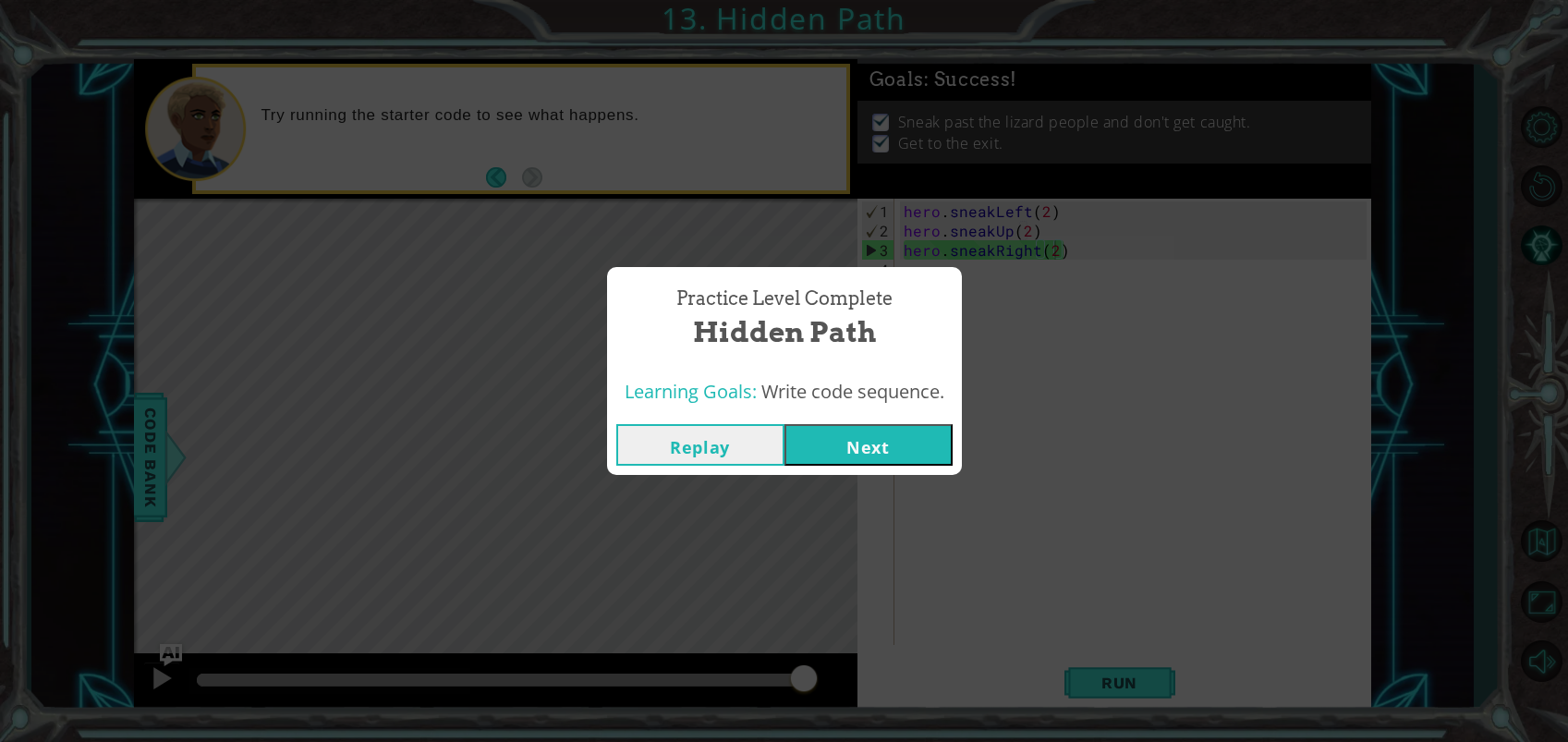
click at [904, 440] on button "Next" at bounding box center [867, 444] width 168 height 42
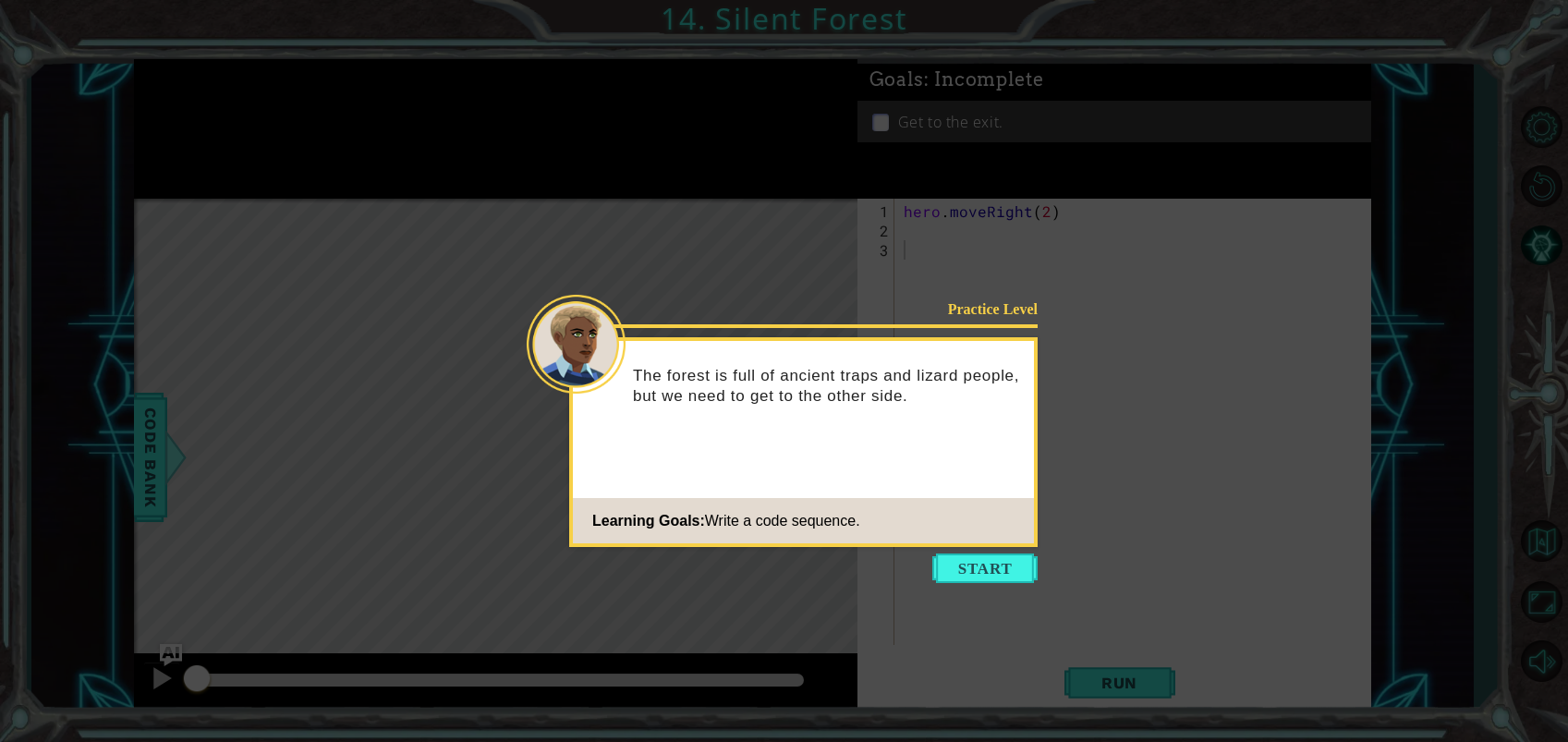
click at [985, 561] on button "Start" at bounding box center [985, 567] width 106 height 29
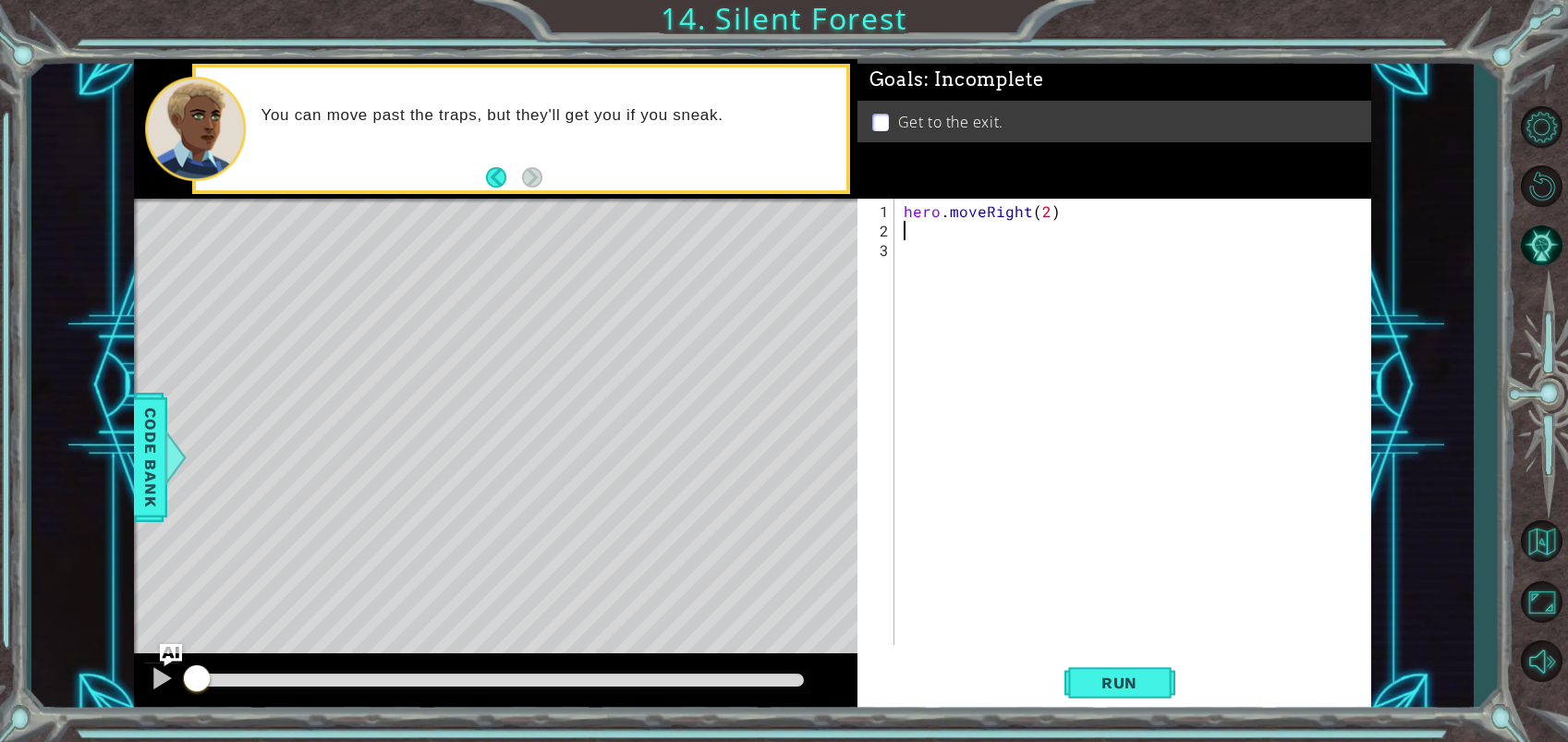
click at [907, 232] on div "hero . moveRight ( 2 )" at bounding box center [1137, 444] width 475 height 485
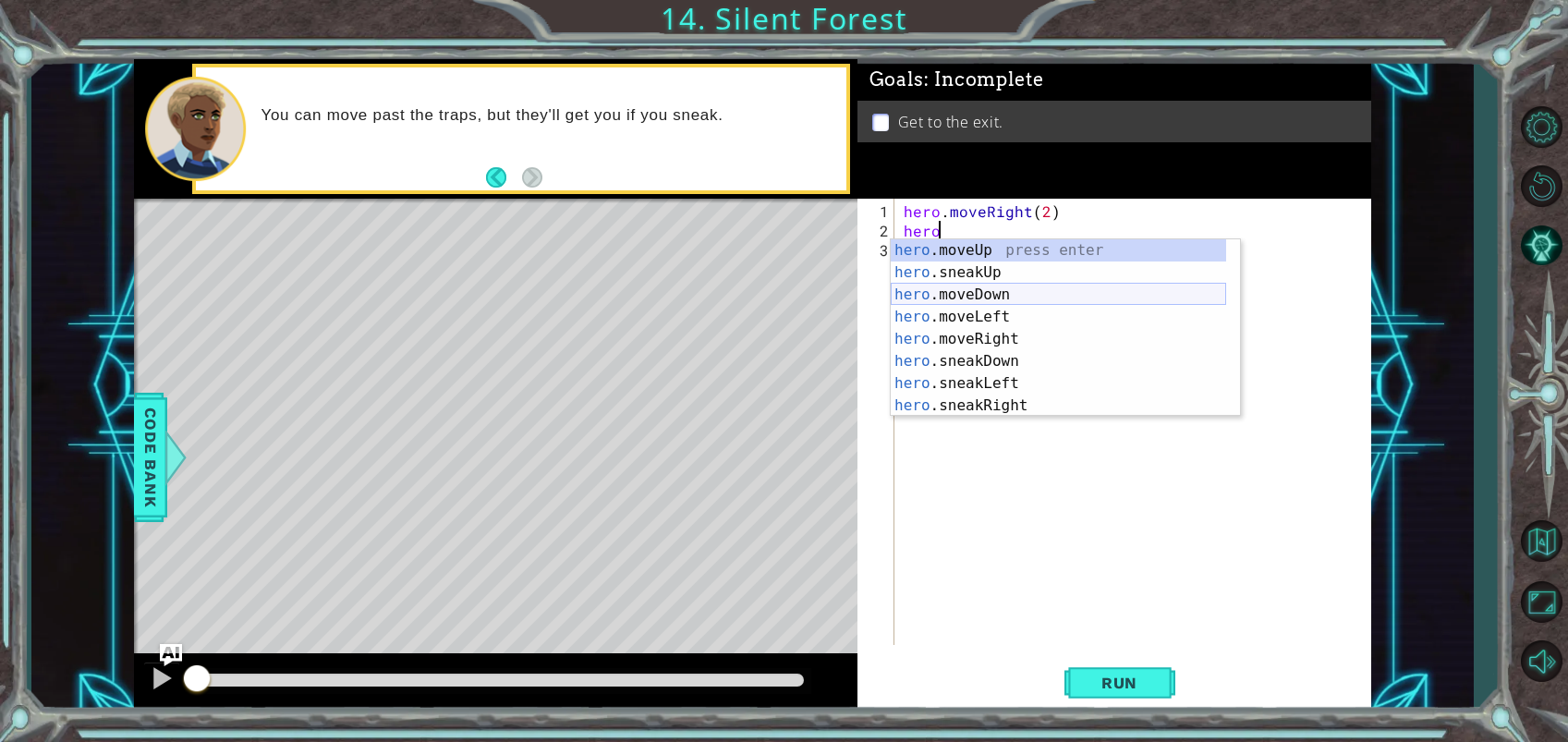
scroll to position [1, 0]
click at [1032, 362] on div "hero .moveUp press enter hero .sneakUp press enter hero .moveDown press enter h…" at bounding box center [1059, 349] width 336 height 222
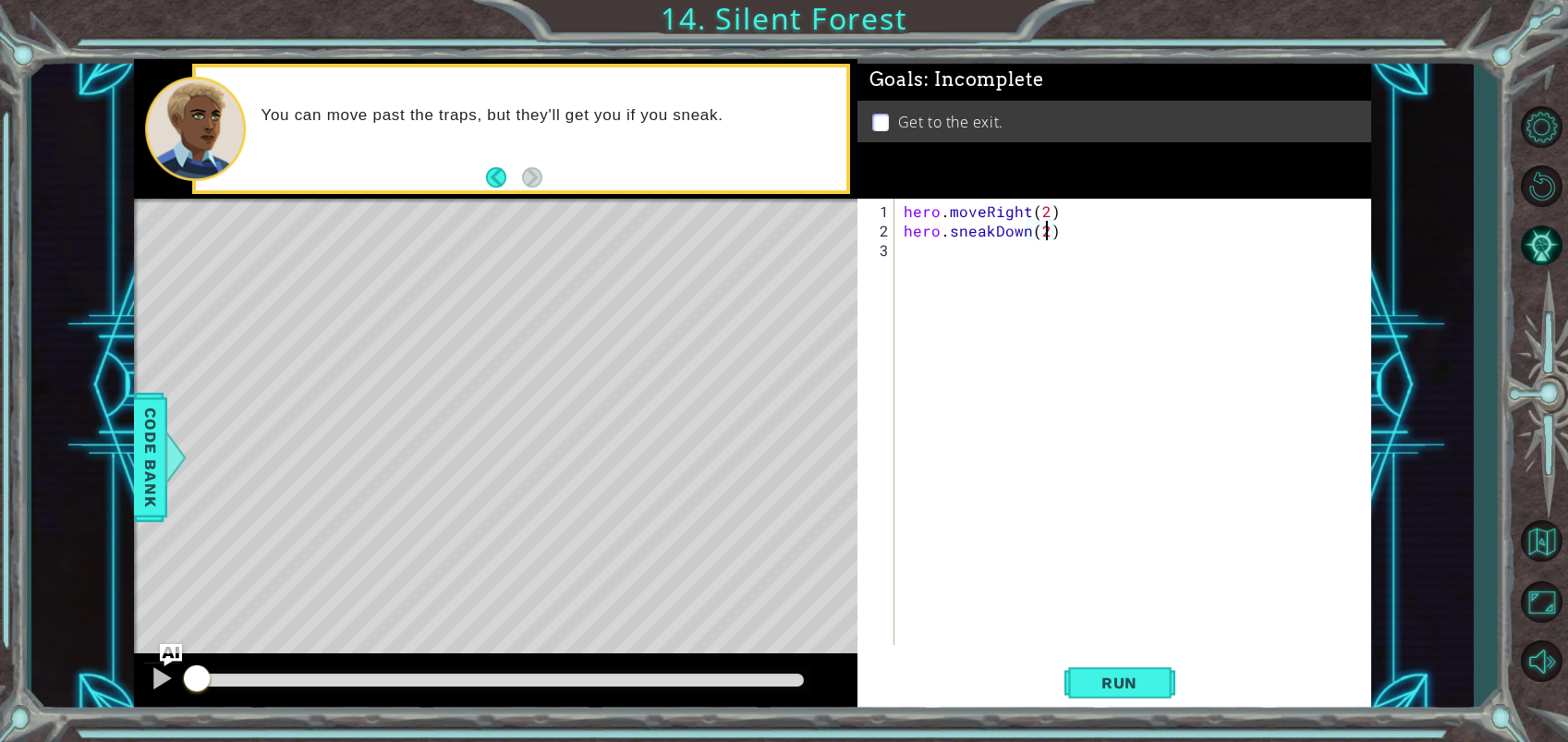
scroll to position [0, 9]
drag, startPoint x: 1097, startPoint y: 684, endPoint x: 1109, endPoint y: 679, distance: 13.0
click at [1097, 685] on span "Run" at bounding box center [1119, 682] width 73 height 18
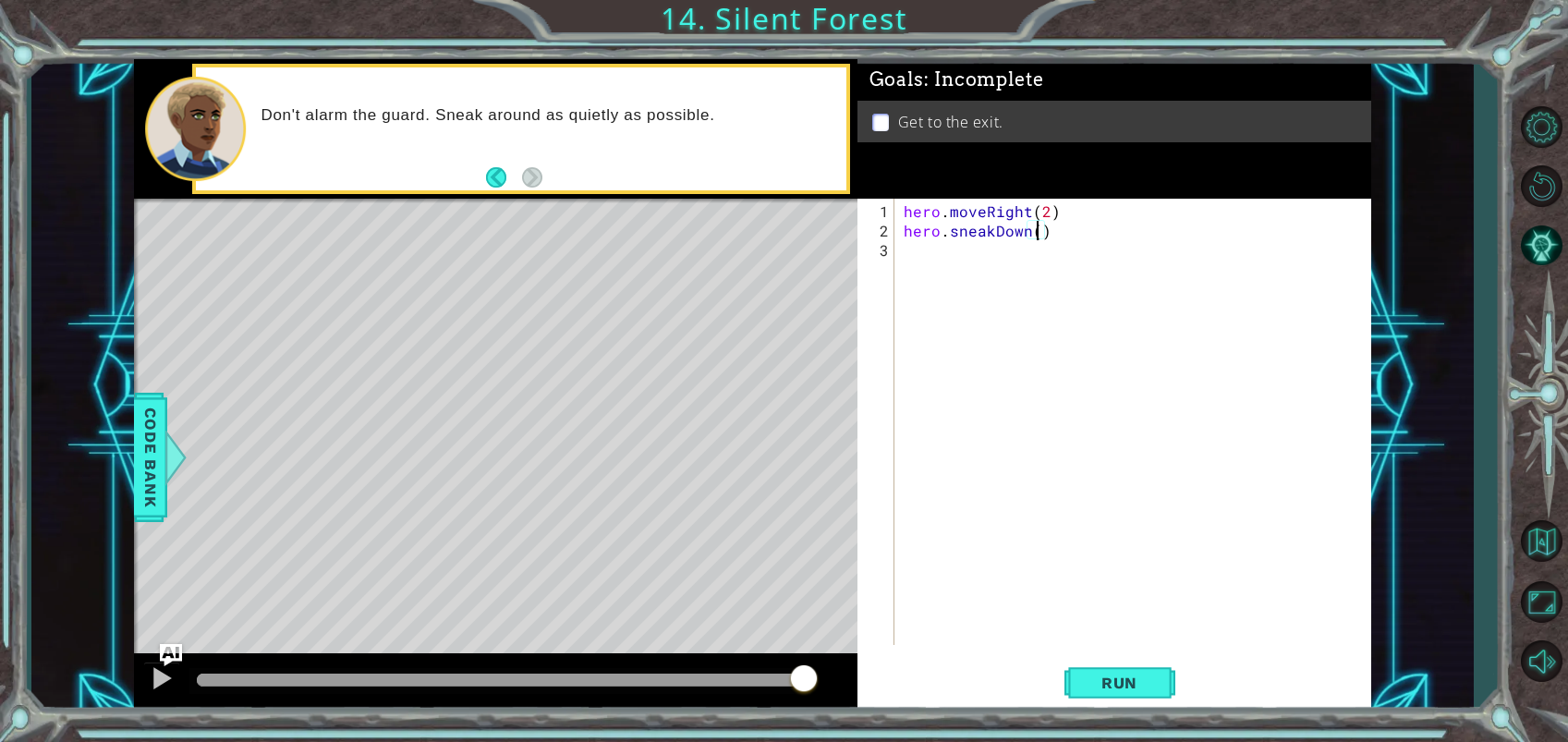
type textarea "hero.sneakDown(1)"
click at [1101, 667] on button "Run" at bounding box center [1120, 682] width 111 height 51
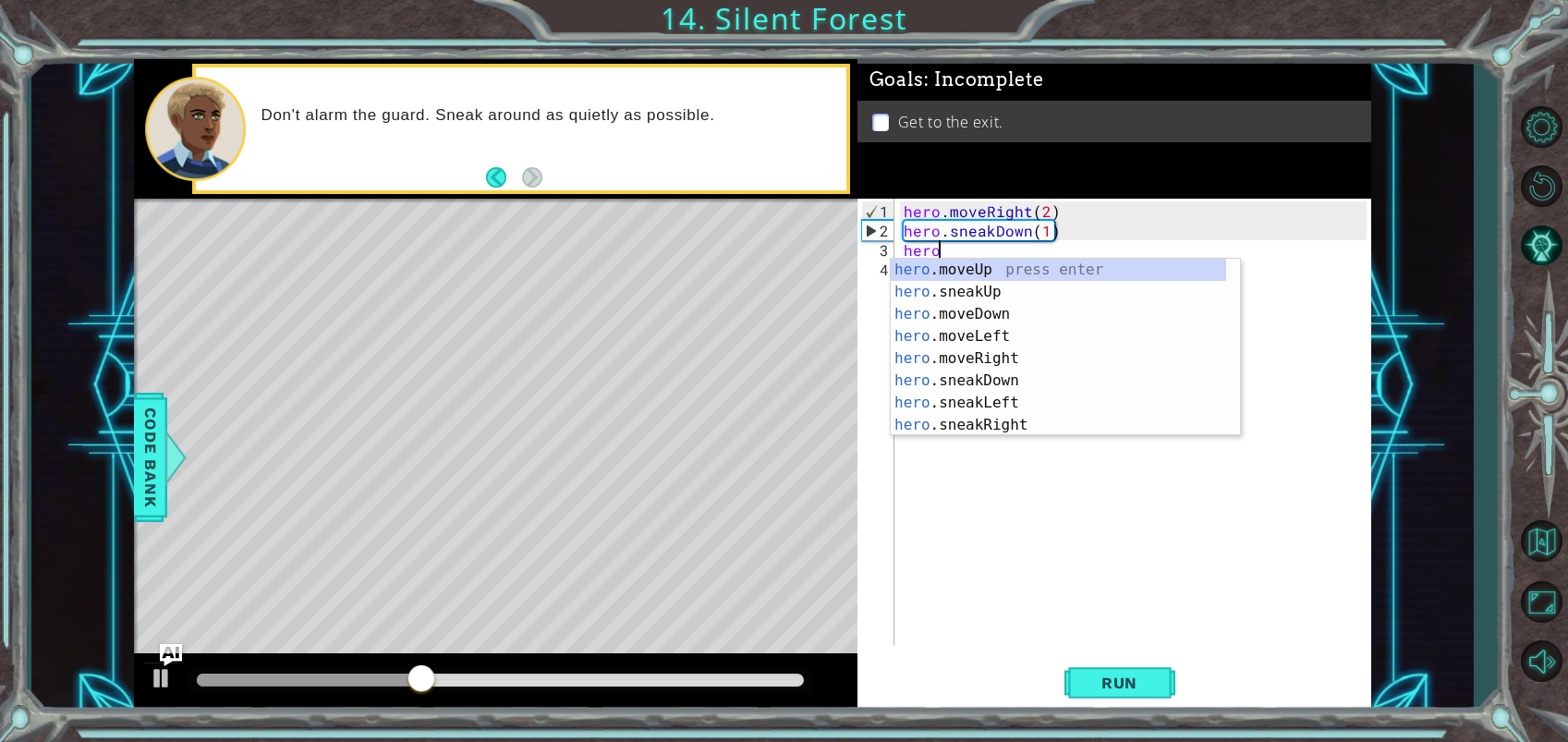
scroll to position [0, 1]
click at [1021, 419] on div "hero .moveUp press enter hero .sneakUp press enter hero .moveDown press enter h…" at bounding box center [1059, 370] width 336 height 222
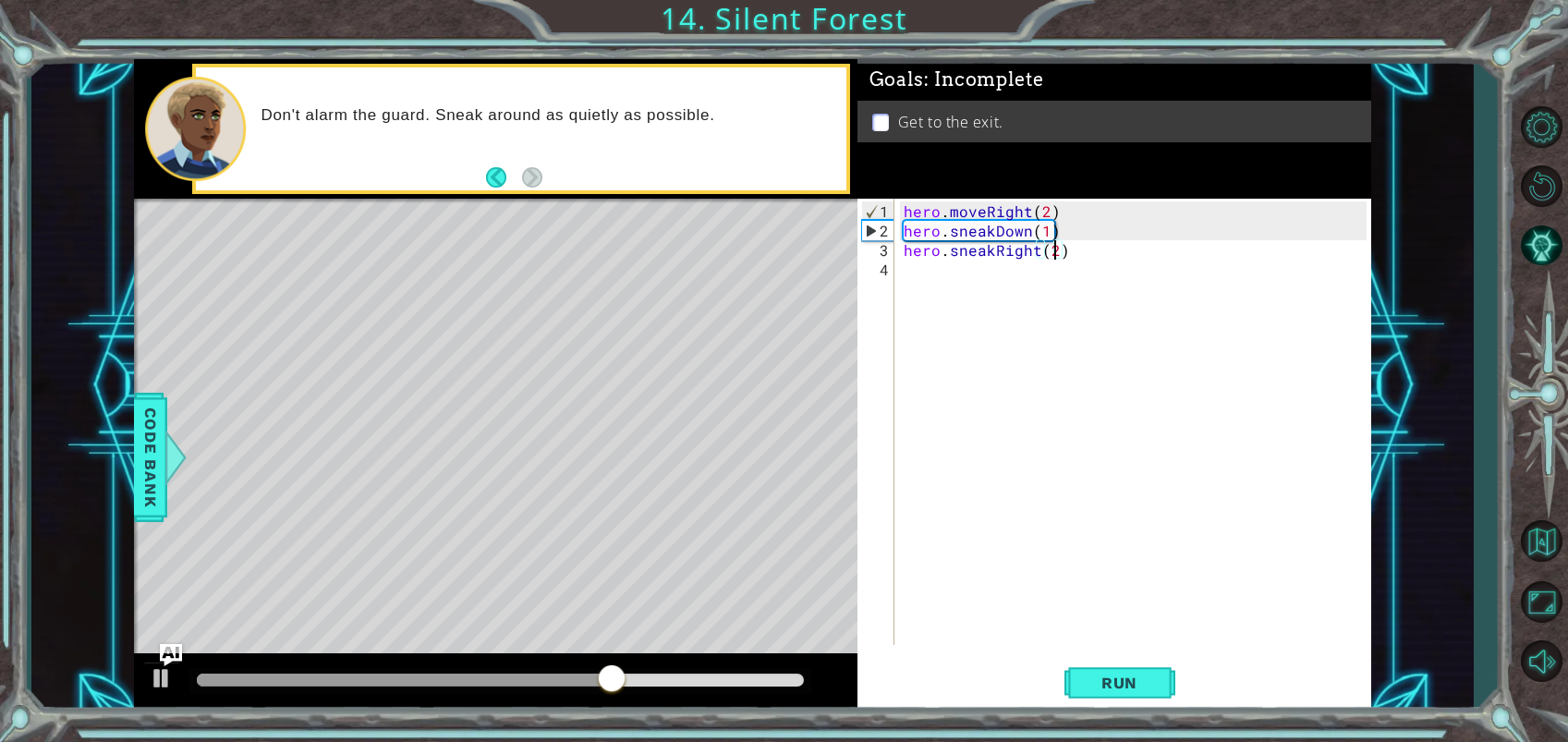
scroll to position [0, 9]
type textarea "hero.sneakRight(2)"
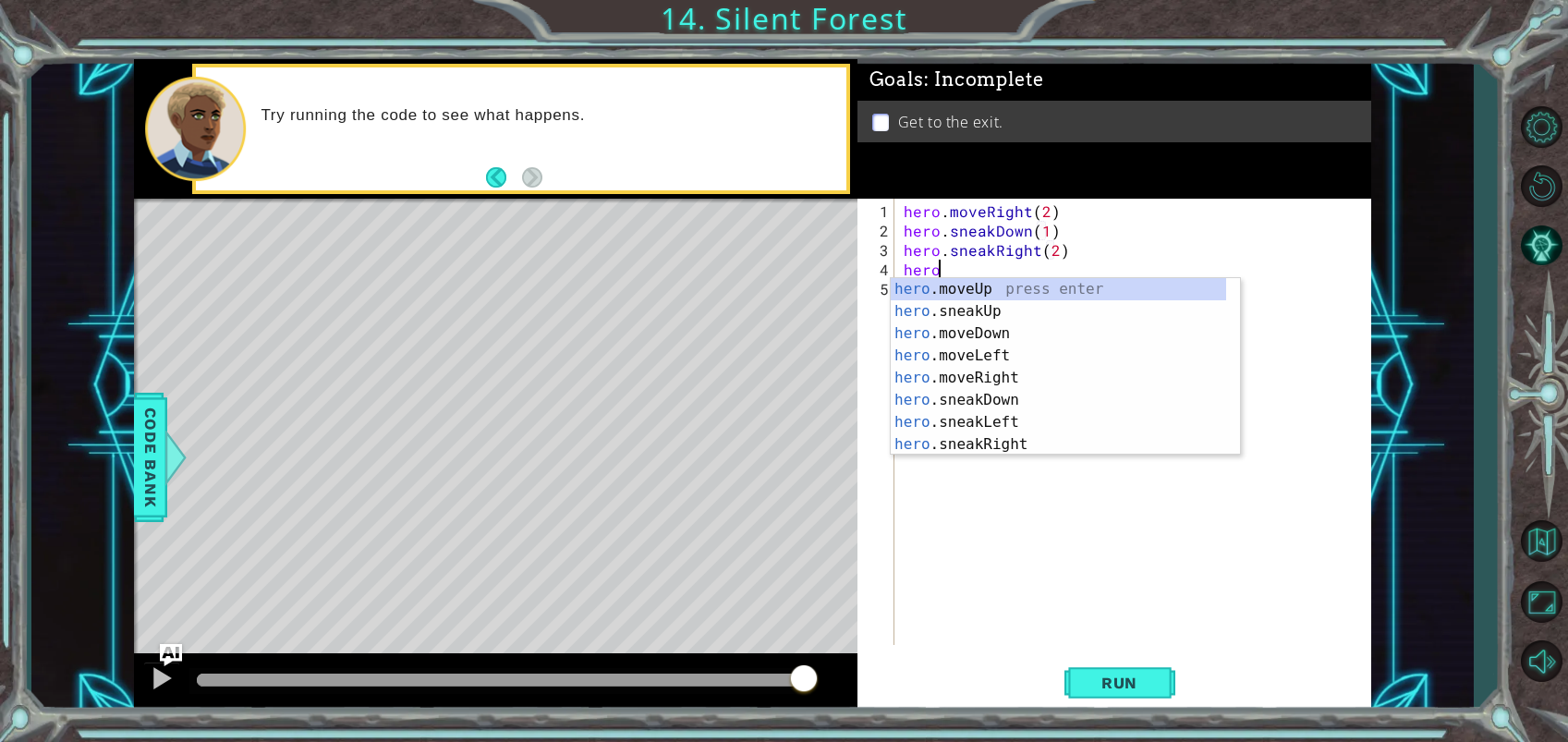
scroll to position [0, 2]
click at [974, 311] on div "hero. moveUp press enter hero. sneakUp press enter hero. moveDown press enter h…" at bounding box center [1059, 389] width 336 height 222
type textarea "hero.sneakUp(1)"
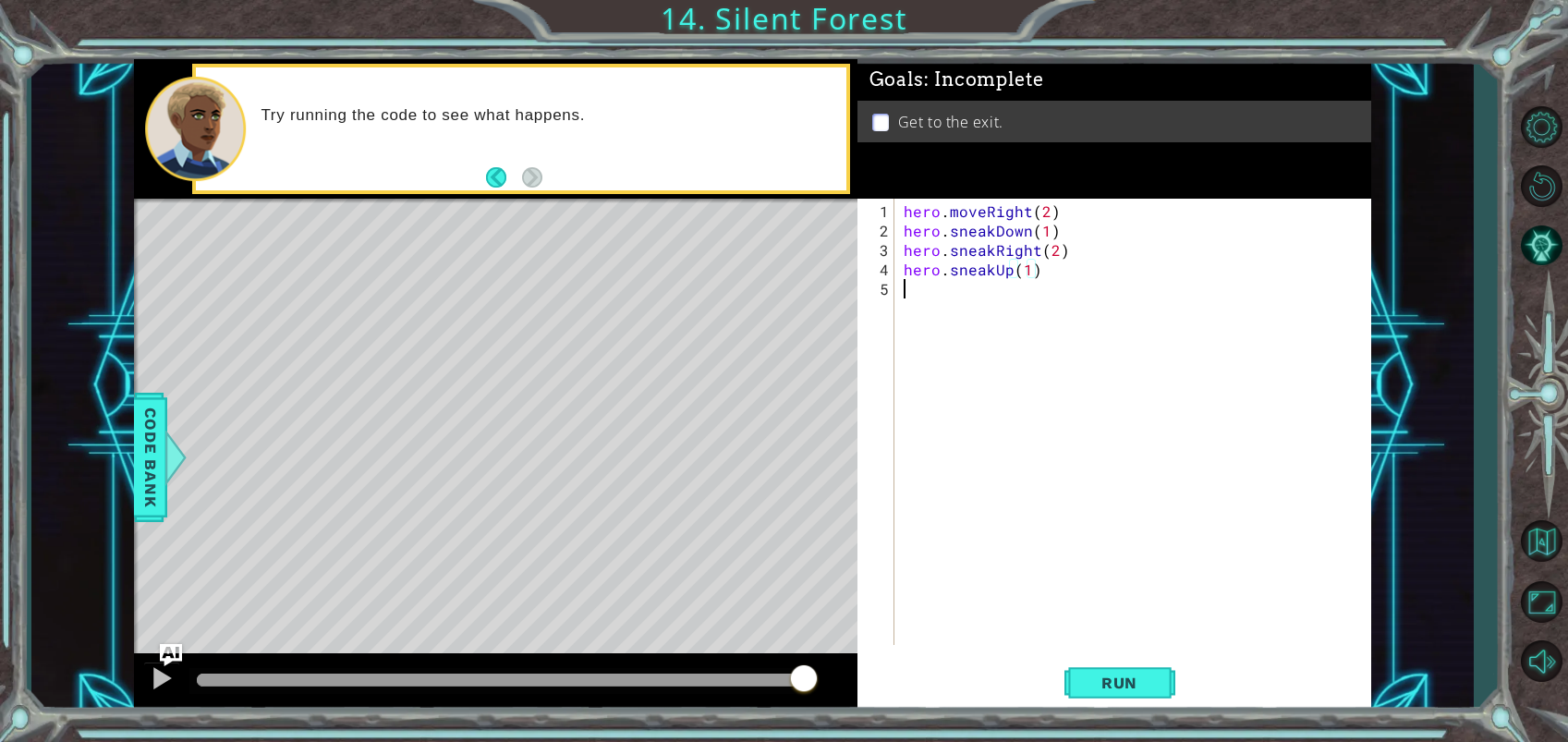
click at [970, 298] on div "hero . moveRight ( 2 ) hero . sneakDown ( 1 ) hero . sneakRight ( 2 ) hero . sn…" at bounding box center [1137, 444] width 475 height 485
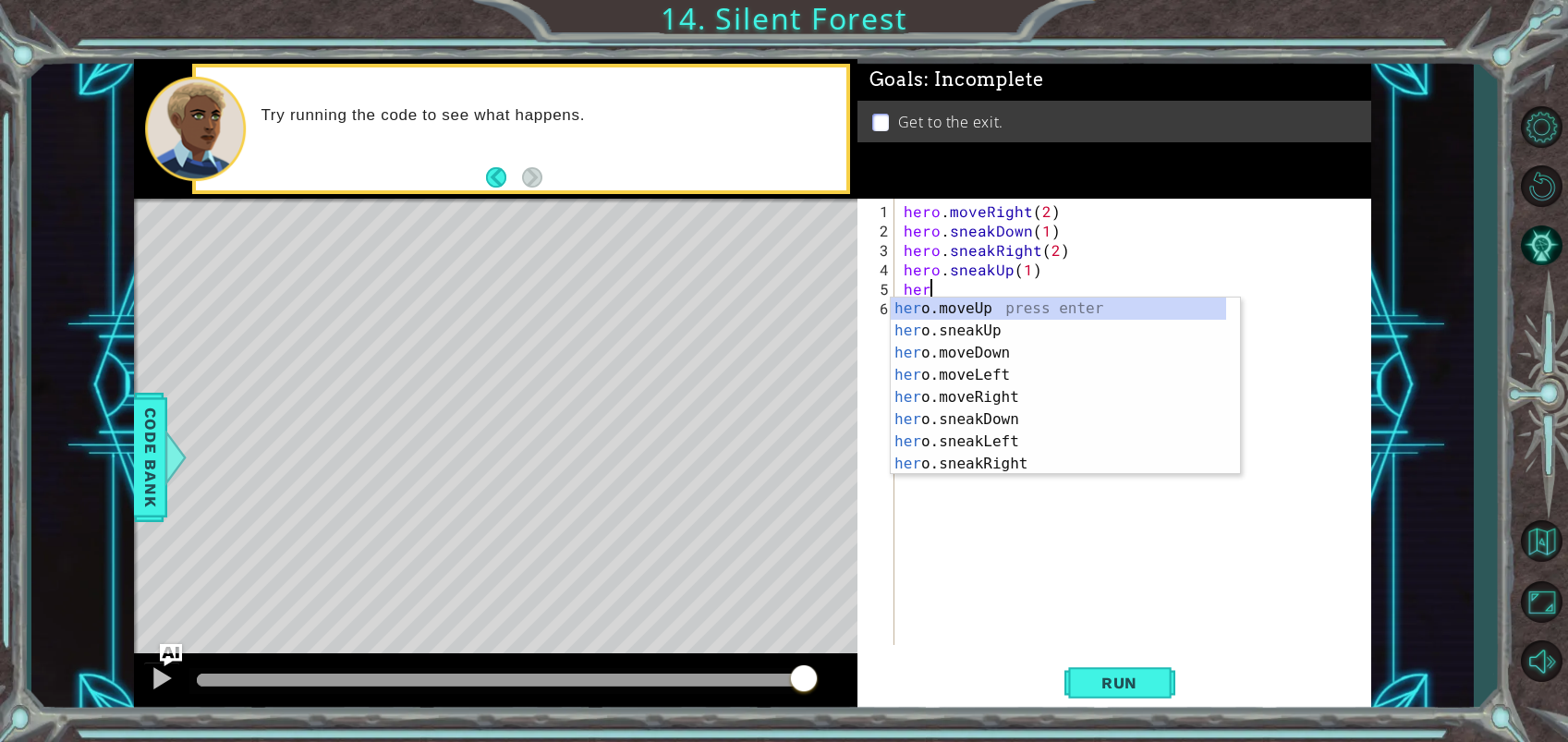
scroll to position [0, 1]
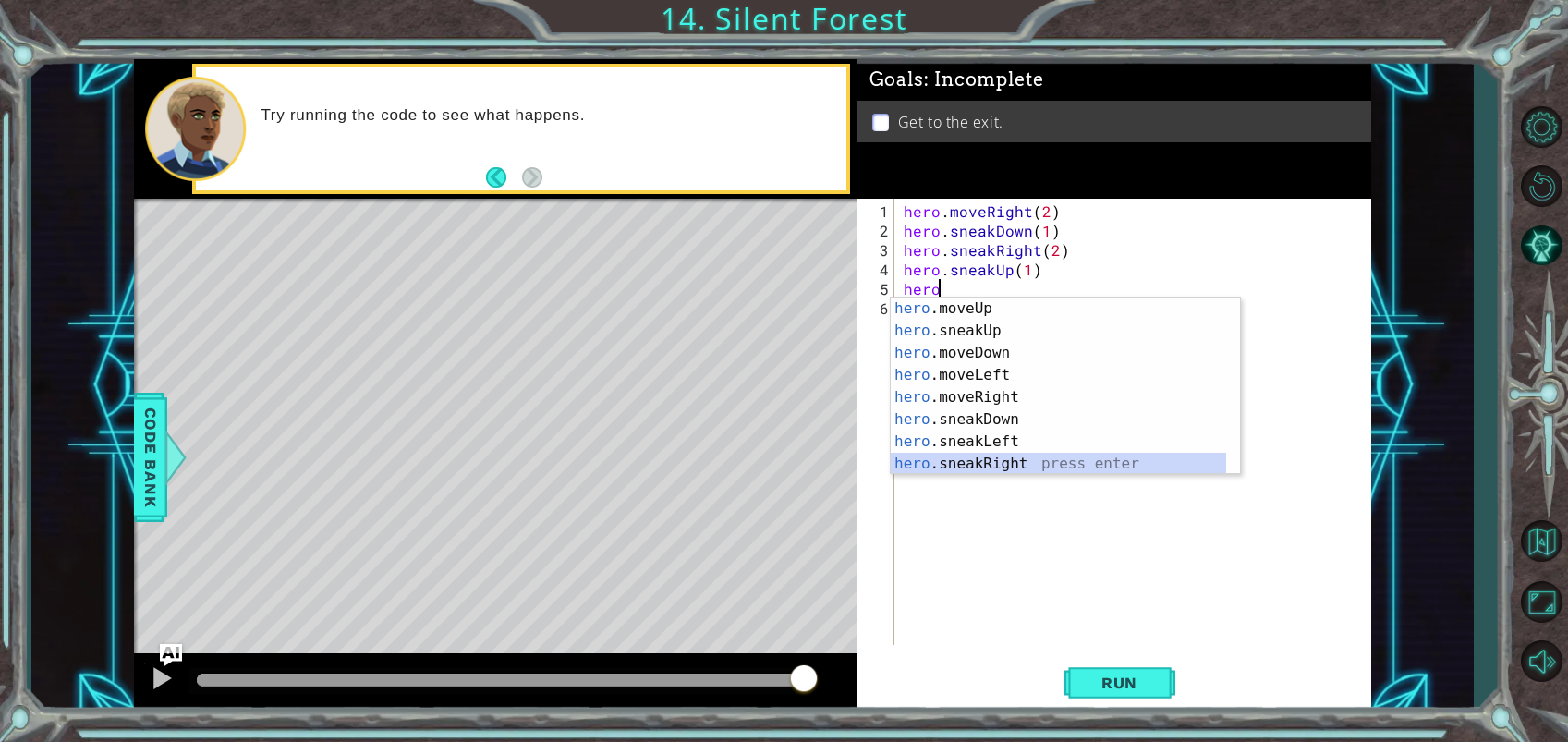
drag, startPoint x: 1030, startPoint y: 466, endPoint x: 1084, endPoint y: 534, distance: 86.8
click at [1031, 467] on div "hero .moveUp press enter hero .sneakUp press enter hero .moveDown press enter h…" at bounding box center [1059, 408] width 336 height 222
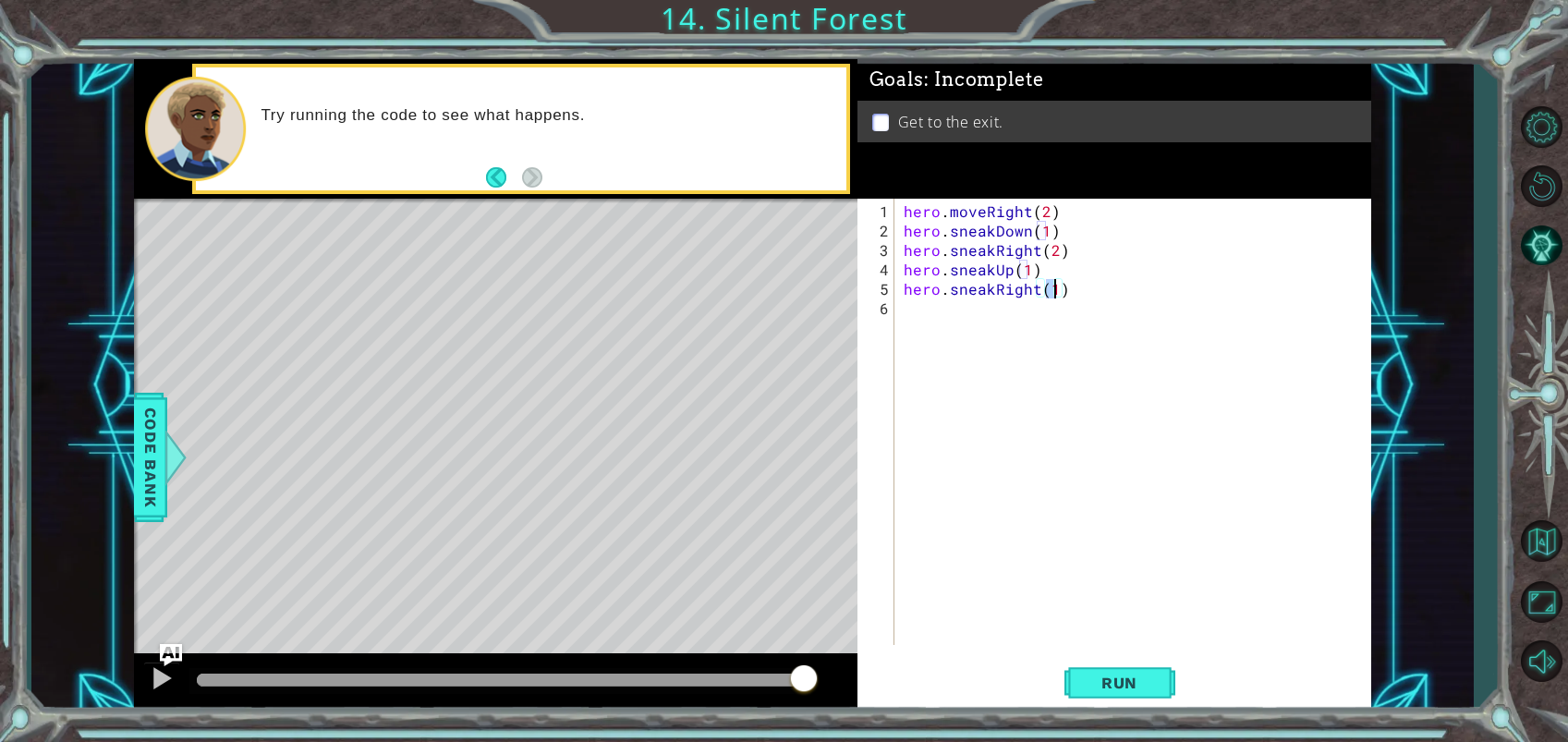
drag, startPoint x: 1137, startPoint y: 678, endPoint x: 1119, endPoint y: 634, distance: 47.5
click at [1136, 676] on span "Run" at bounding box center [1119, 682] width 73 height 18
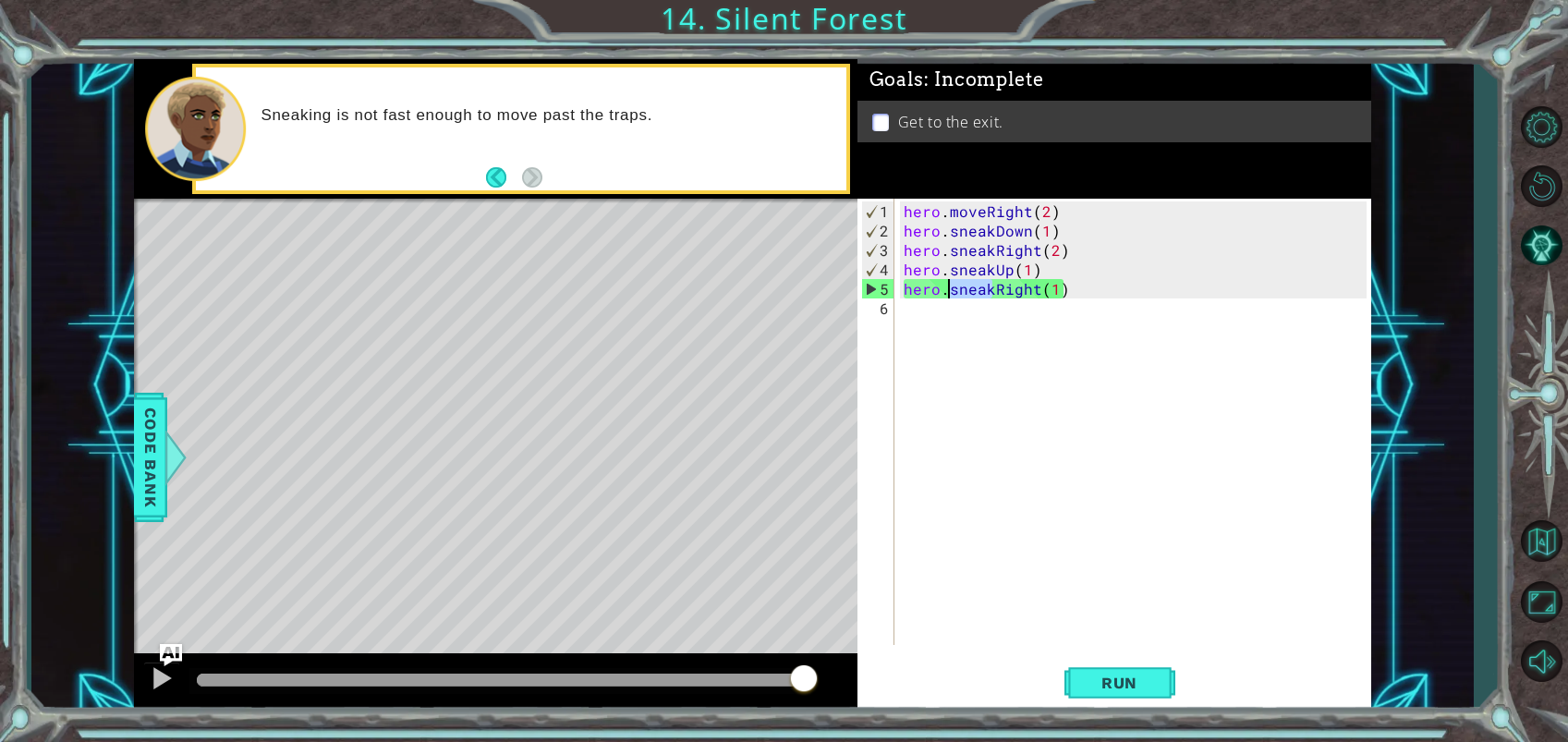
drag, startPoint x: 993, startPoint y: 290, endPoint x: 947, endPoint y: 288, distance: 46.0
click at [948, 290] on div "hero . moveRight ( 2 ) hero . sneakDown ( 1 ) hero . sneakRight ( 2 ) hero . sn…" at bounding box center [1137, 444] width 475 height 485
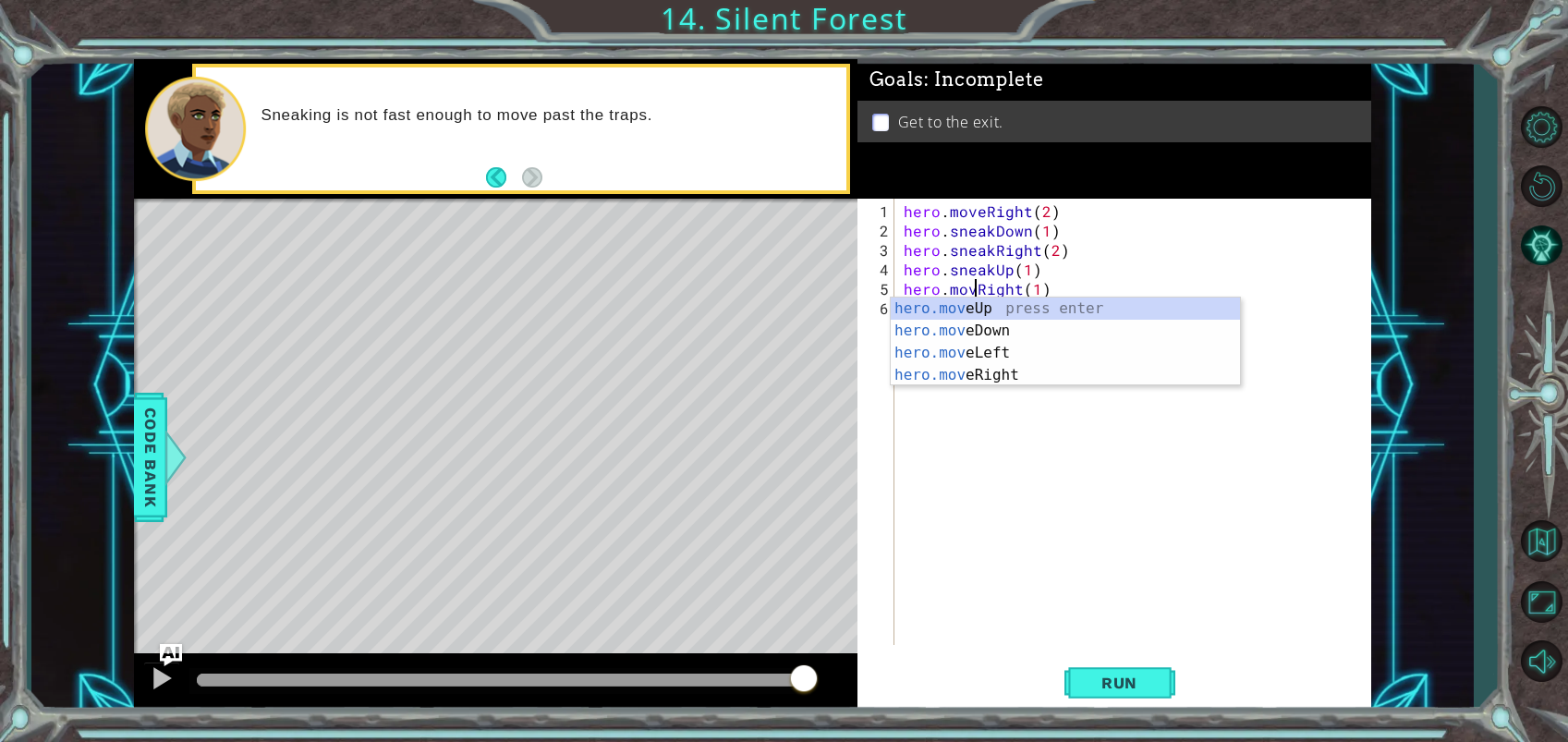
scroll to position [0, 5]
click at [1010, 374] on div "hero.move Up press enter hero.move Down press enter hero.move Left press enter …" at bounding box center [1065, 364] width 349 height 133
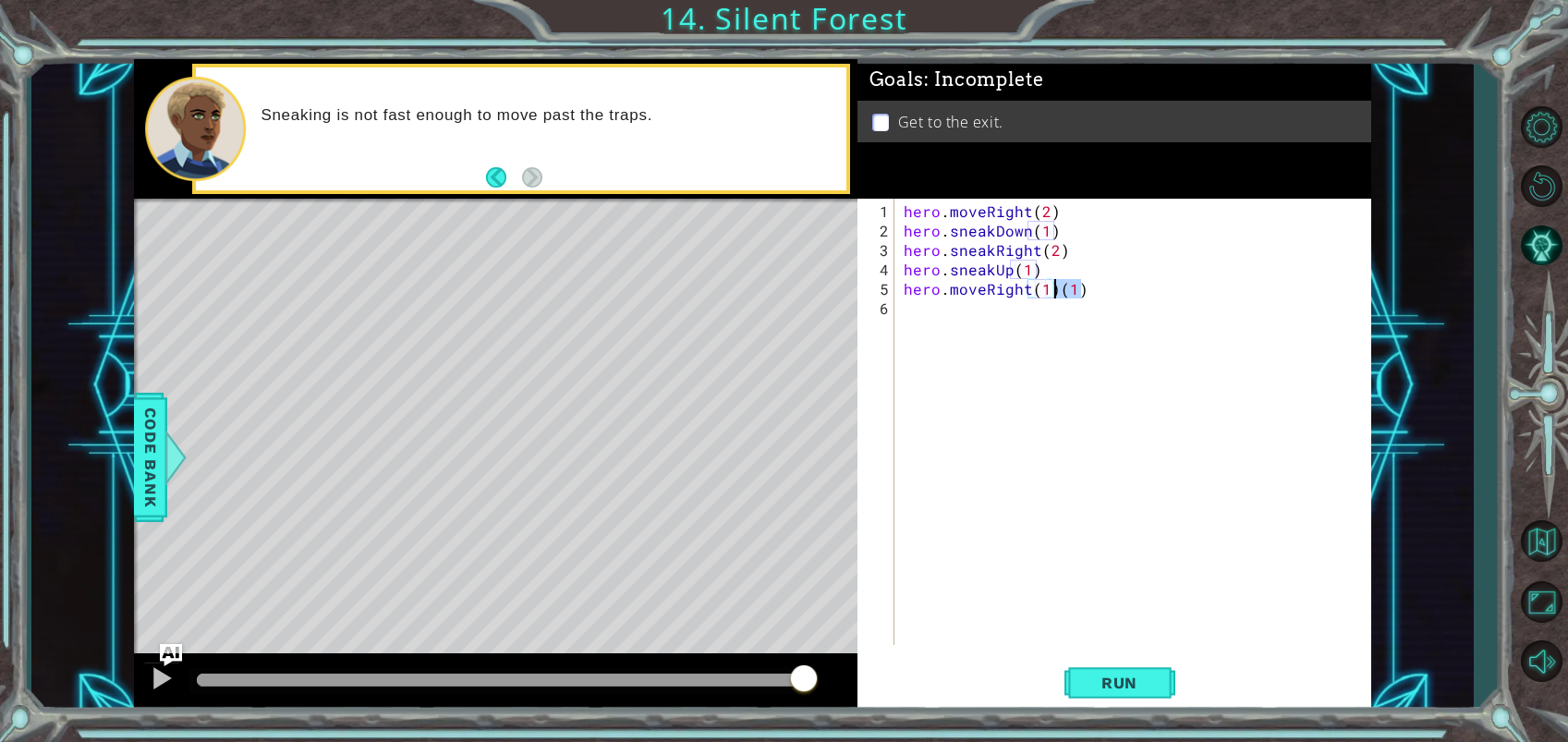
drag, startPoint x: 1079, startPoint y: 295, endPoint x: 1053, endPoint y: 290, distance: 26.5
click at [1053, 290] on div "hero . moveRight ( 2 ) hero . sneakDown ( 1 ) hero . sneakRight ( 2 ) hero . sn…" at bounding box center [1137, 444] width 475 height 485
type textarea "hero.moveRight(1)"
click at [947, 311] on div "hero . moveRight ( 2 ) hero . sneakDown ( 1 ) hero . sneakRight ( 2 ) hero . sn…" at bounding box center [1137, 444] width 475 height 485
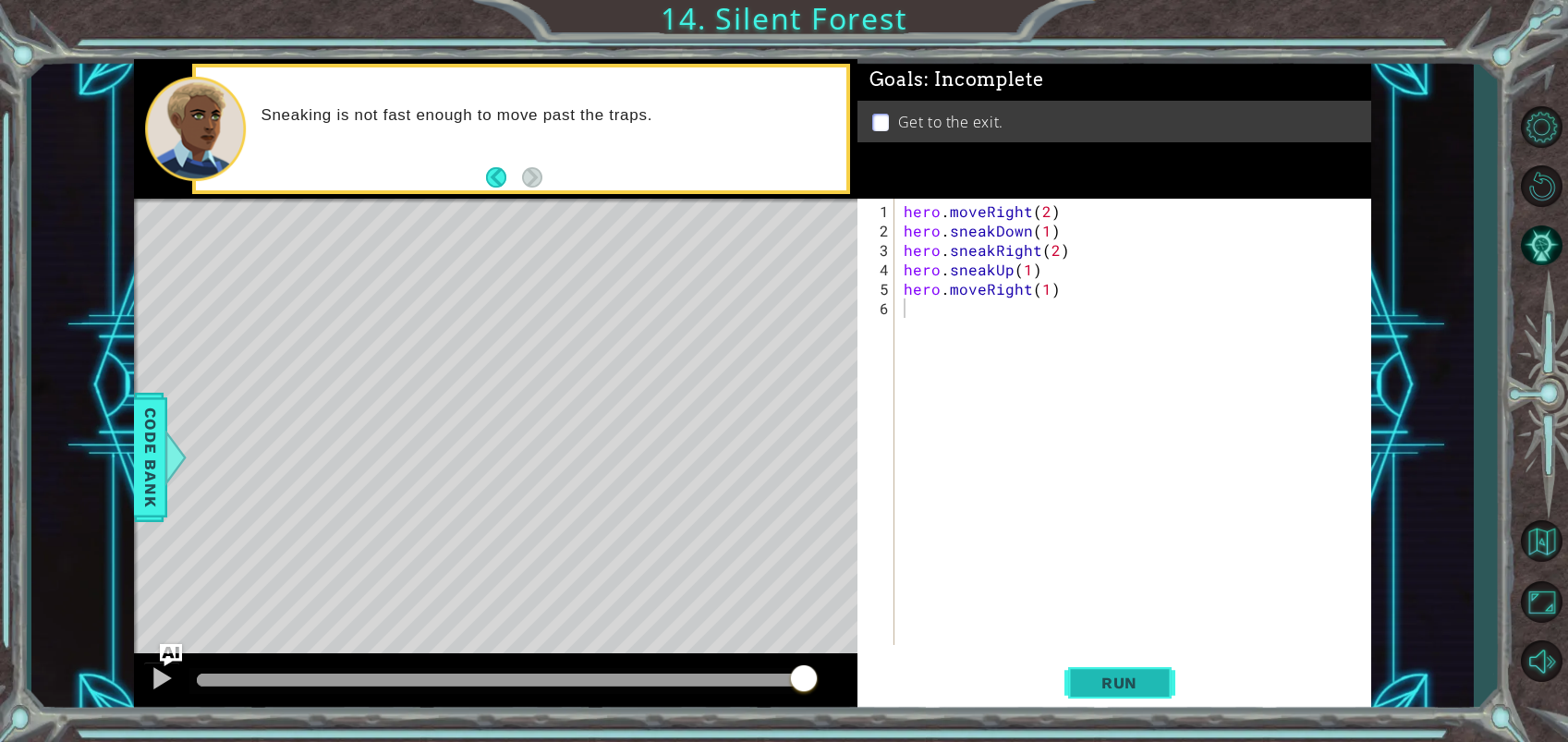
drag, startPoint x: 1136, startPoint y: 678, endPoint x: 1147, endPoint y: 674, distance: 11.7
click at [1137, 677] on span "Run" at bounding box center [1119, 682] width 73 height 18
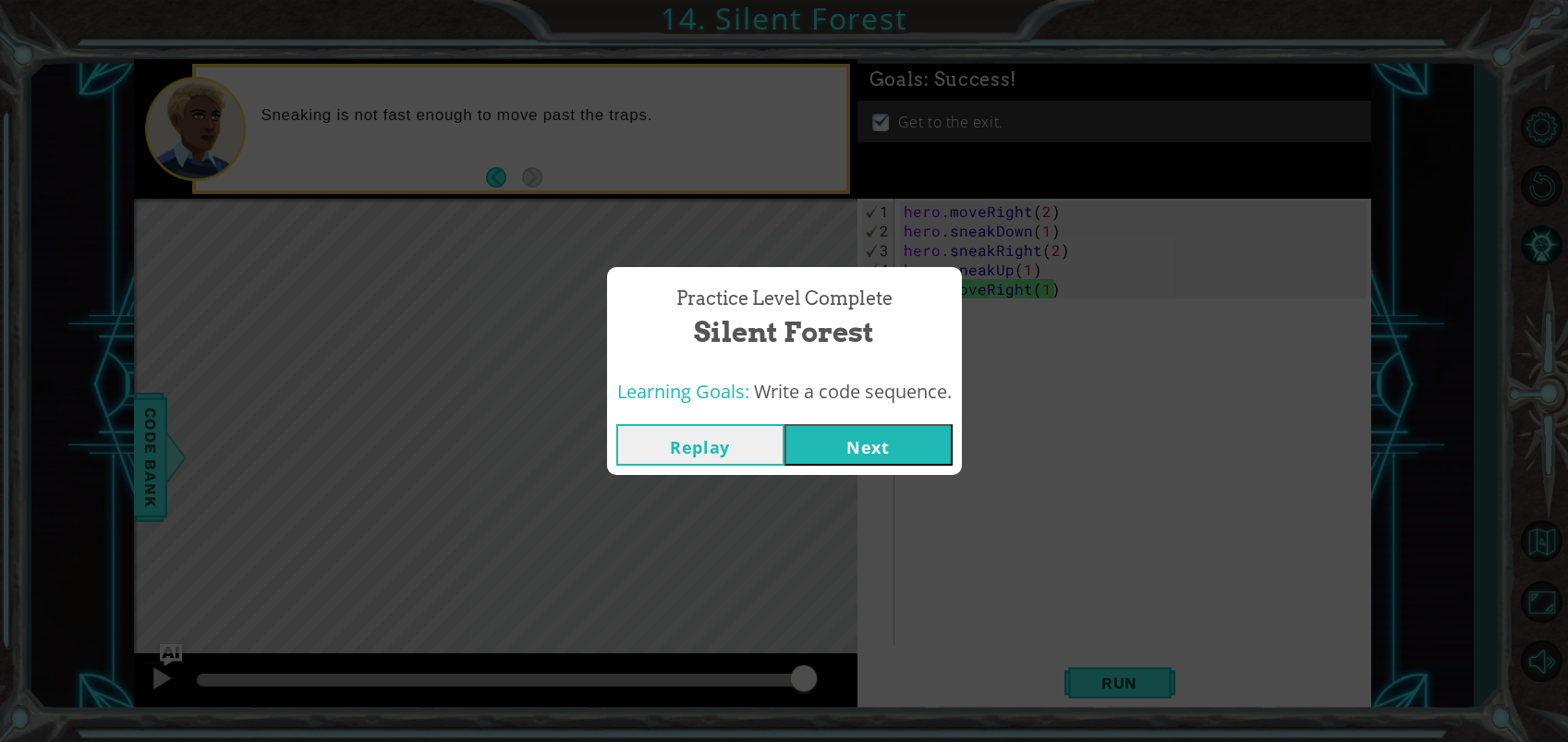
click at [875, 459] on button "Next" at bounding box center [867, 444] width 168 height 42
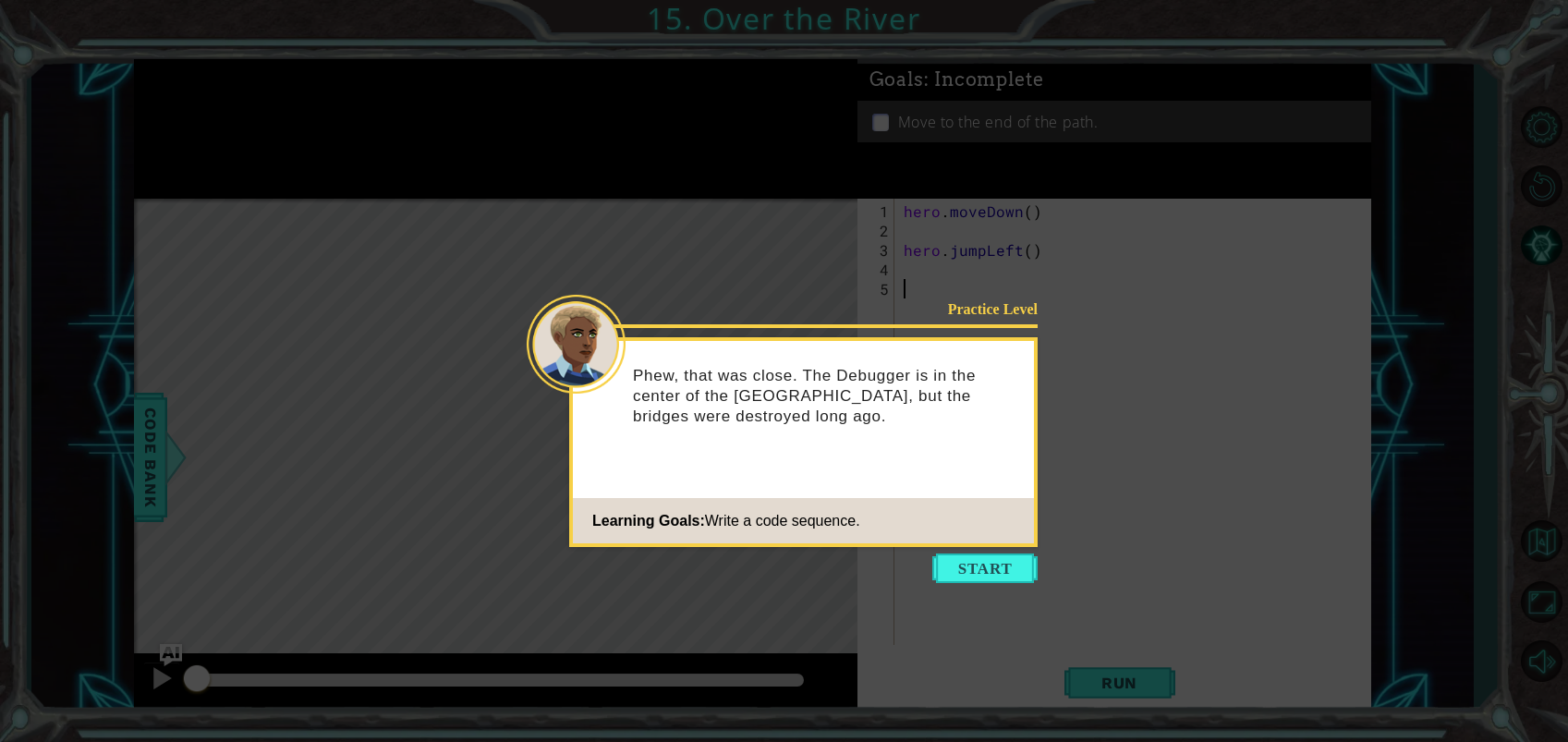
click at [959, 569] on button "Start" at bounding box center [985, 567] width 106 height 29
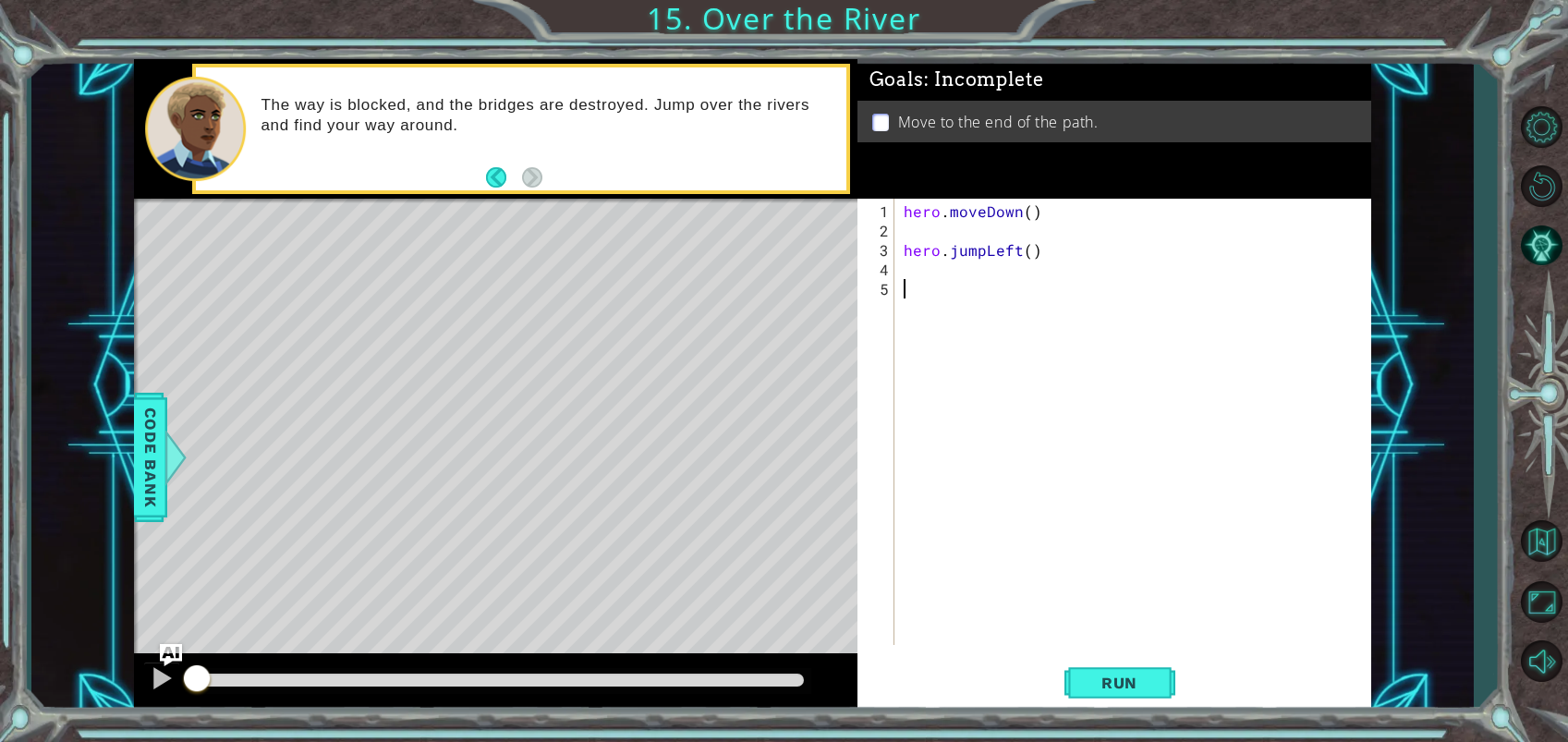
click at [932, 233] on div "hero . moveDown ( ) hero . jumpLeft ( )" at bounding box center [1137, 444] width 475 height 485
type textarea "hero.moveDown()"
click at [926, 262] on div "hero . moveDown ( ) hero . jumpLeft ( )" at bounding box center [1137, 444] width 475 height 485
click at [908, 248] on div "hero . moveDown ( ) hero . jumpLeft ( )" at bounding box center [1137, 444] width 475 height 485
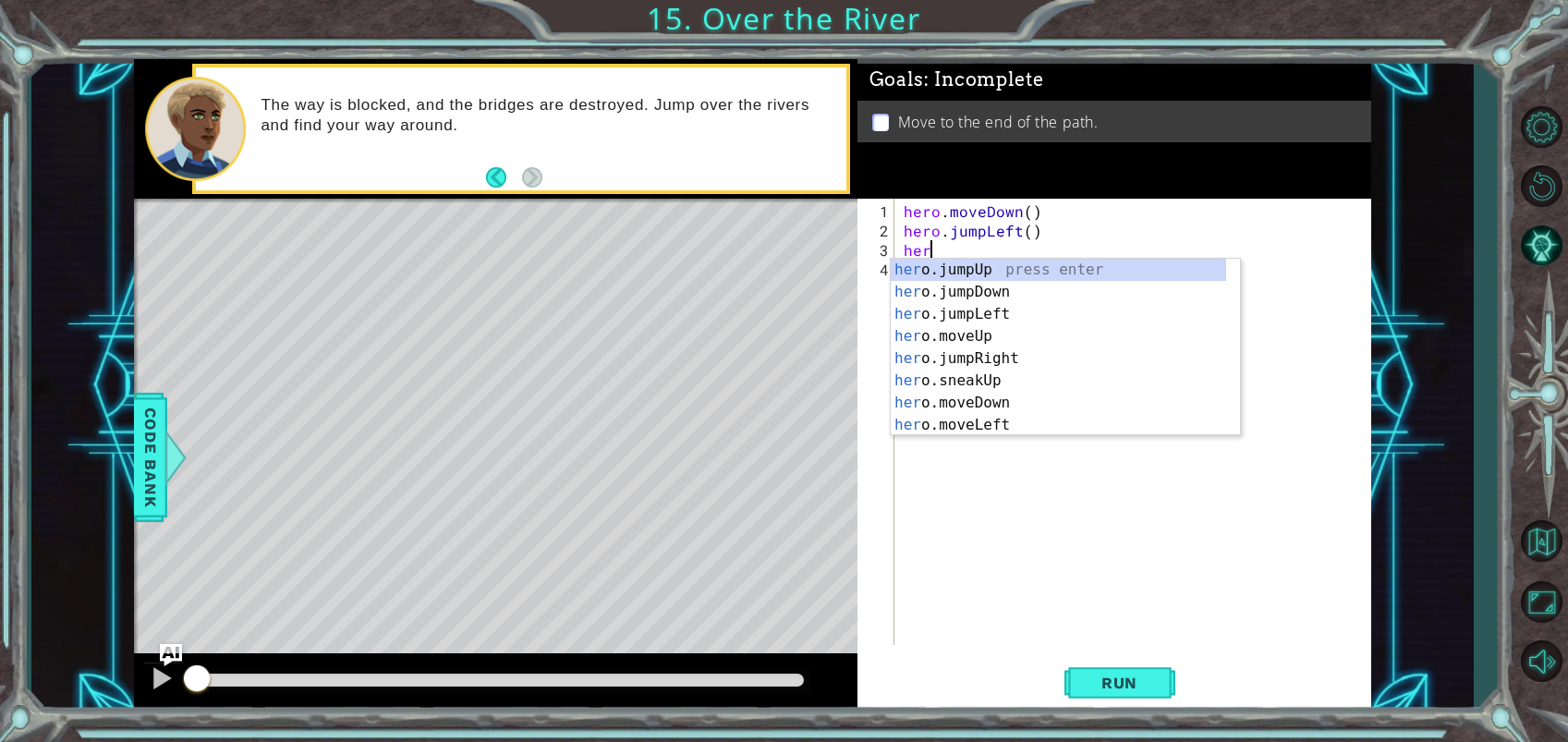
type textarea "hero"
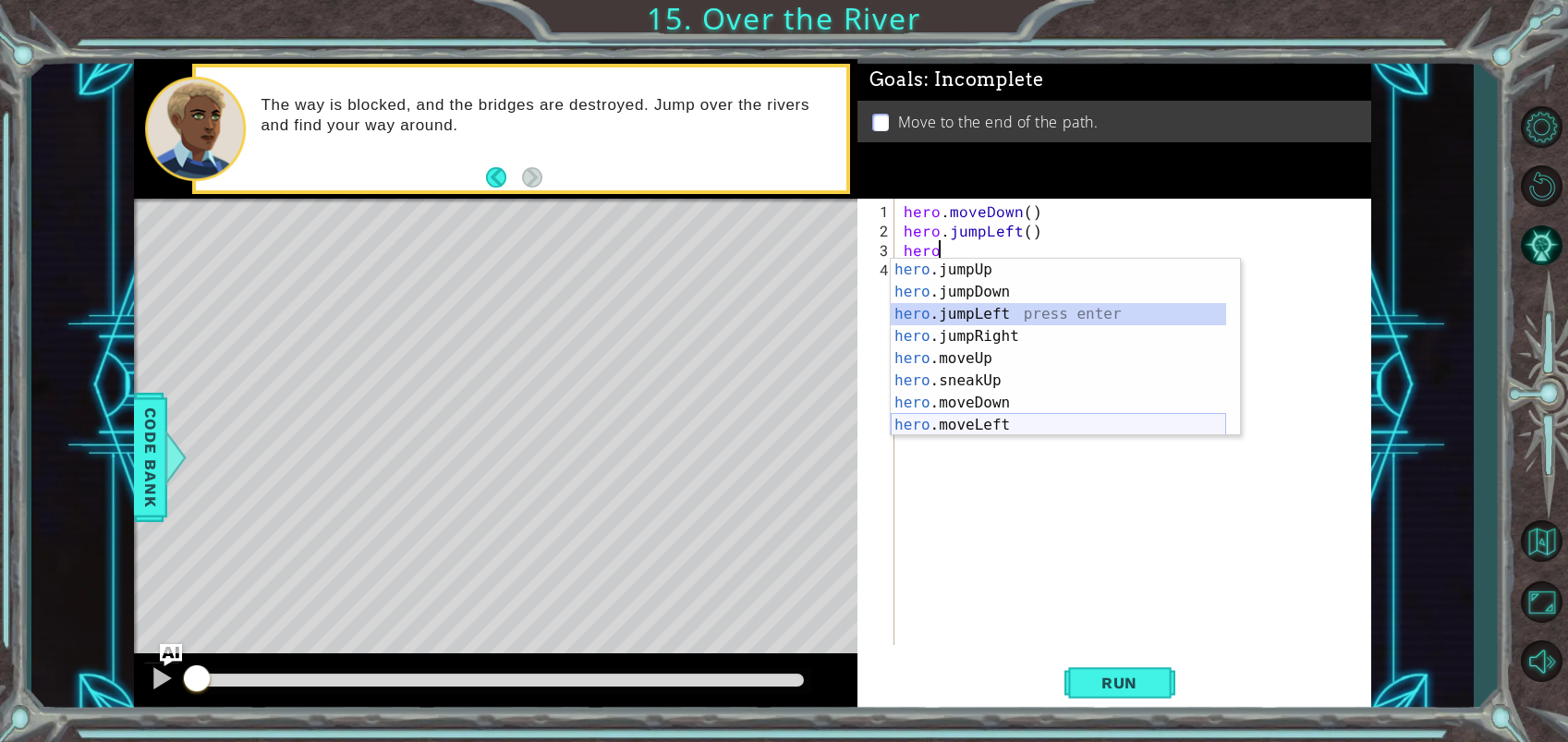
drag, startPoint x: 1017, startPoint y: 307, endPoint x: 1037, endPoint y: 414, distance: 108.9
click at [1037, 414] on div "hero .jumpUp press enter hero .jumpDown press enter hero .jumpLeft press enter …" at bounding box center [1059, 370] width 336 height 222
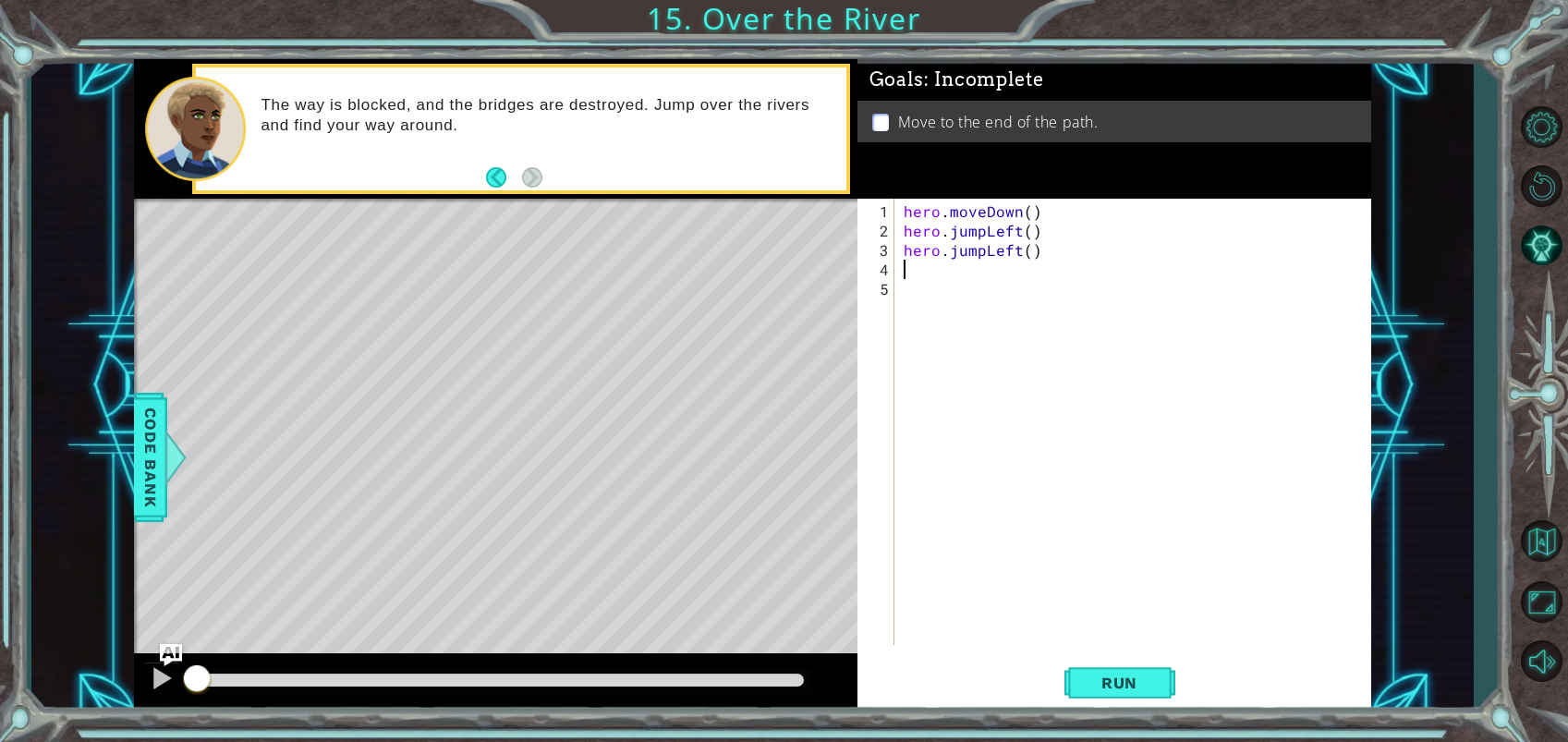
scroll to position [0, 0]
drag, startPoint x: 980, startPoint y: 248, endPoint x: 951, endPoint y: 257, distance: 30.4
click at [949, 256] on div "hero . moveDown ( ) hero . jumpLeft ( ) hero . jumpLeft ( )" at bounding box center [1137, 444] width 475 height 485
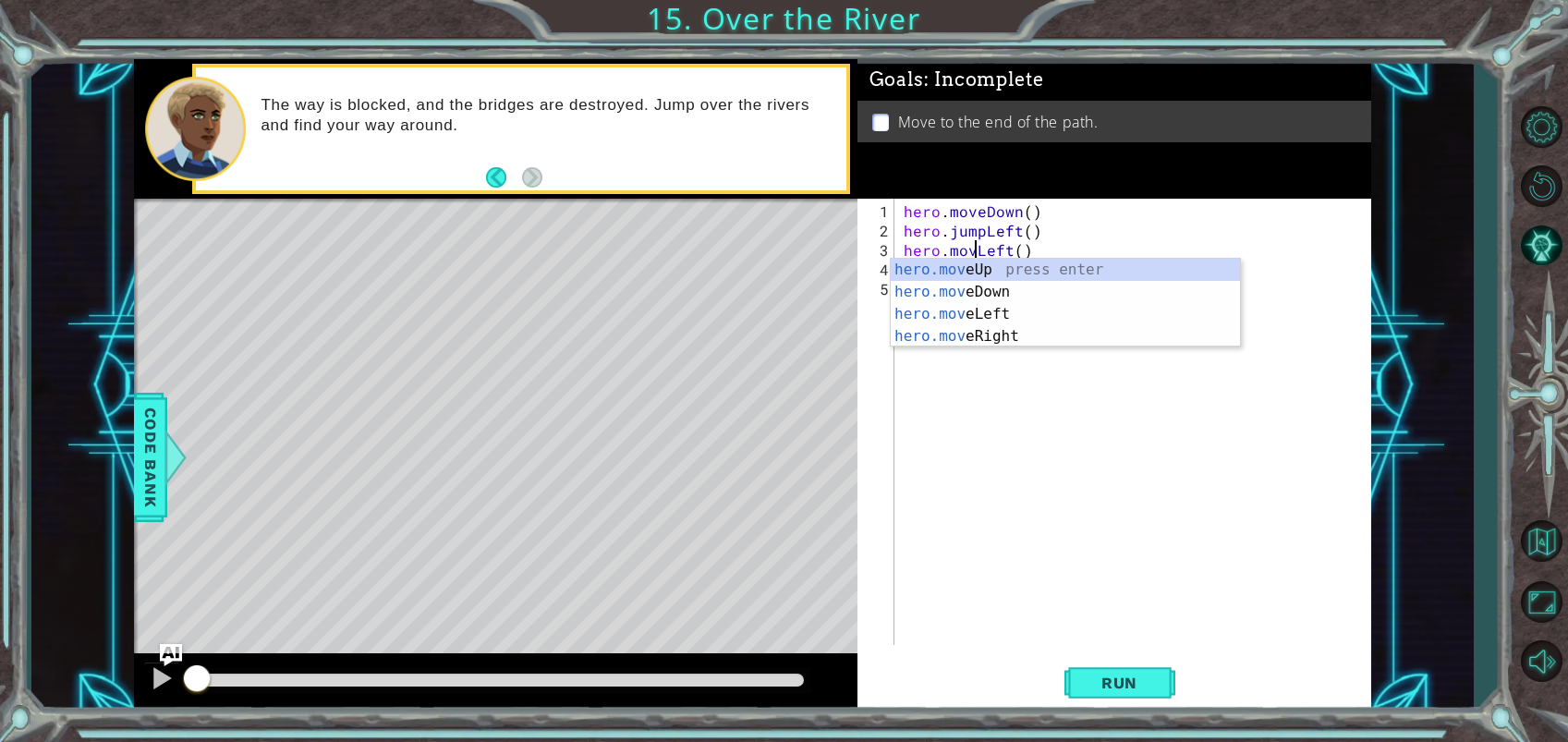
type textarea "hero.moveLeft()"
click at [943, 372] on div "hero . moveDown ( ) hero . jumpLeft ( ) hero . moveLeft ( )" at bounding box center [1137, 444] width 475 height 485
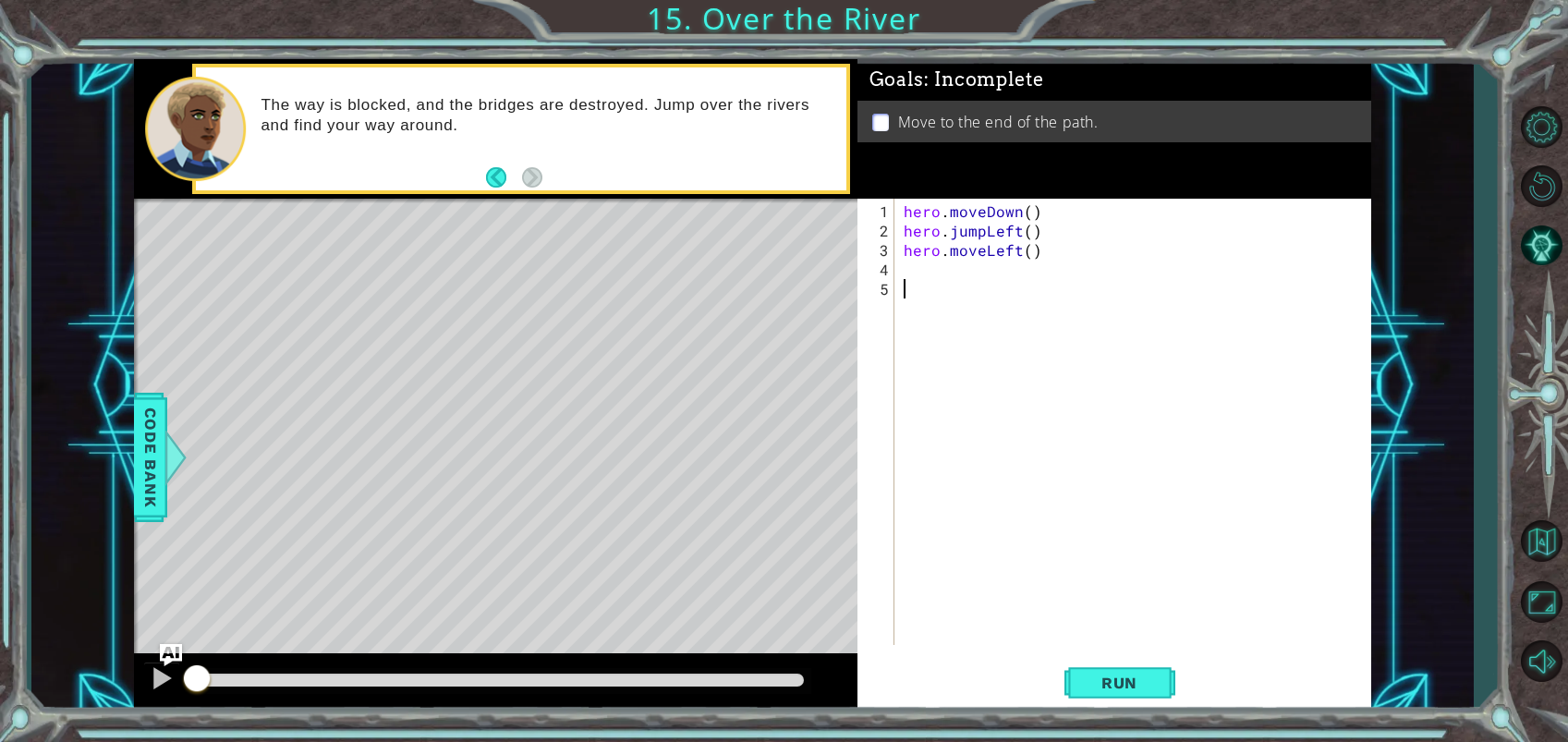
scroll to position [0, 0]
click at [930, 274] on div "hero . moveDown ( ) hero . jumpLeft ( ) hero . moveLeft ( )" at bounding box center [1137, 444] width 475 height 485
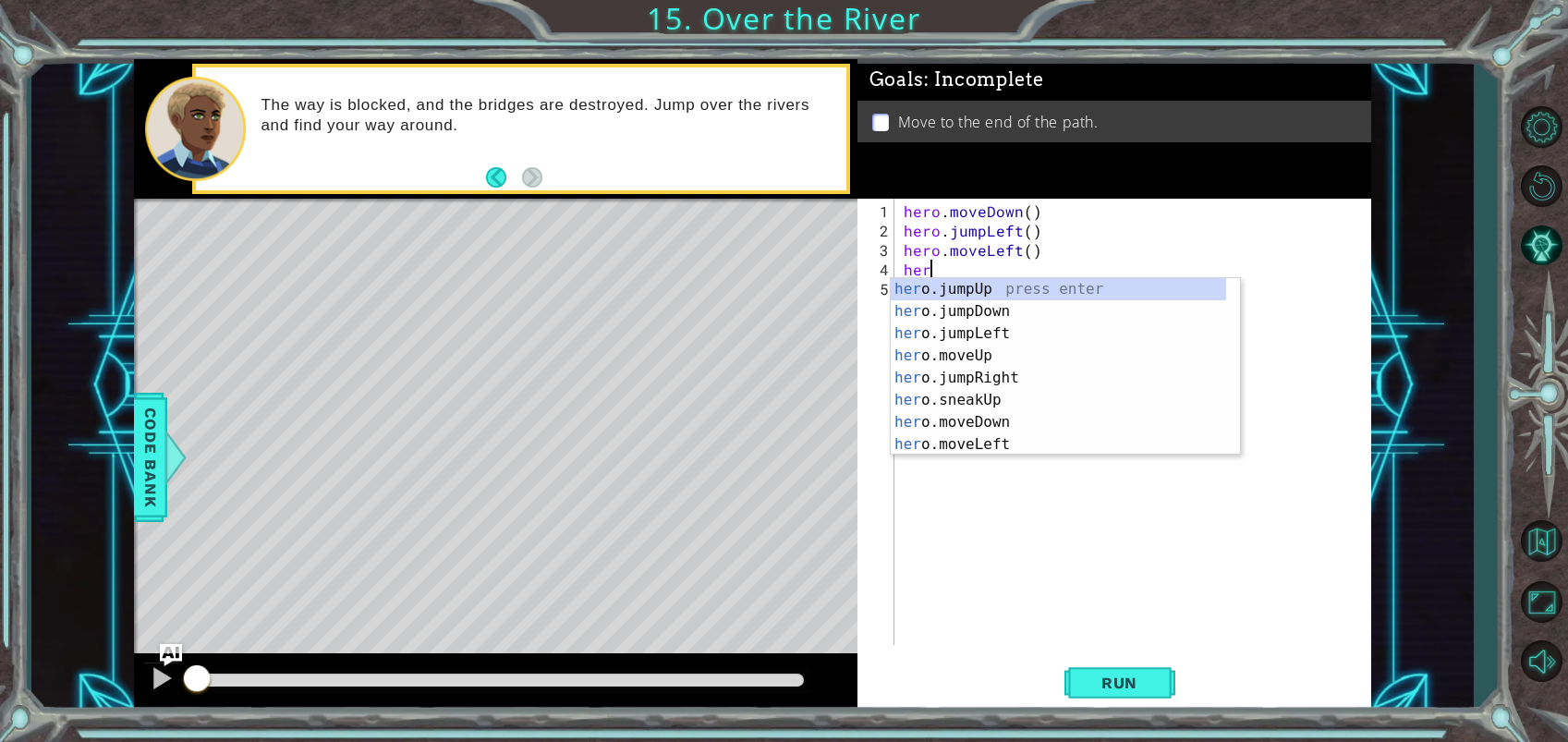
type textarea "hero"
click at [1009, 304] on div "hero .jumpUp press enter hero .jumpDown press enter hero .jumpLeft press enter …" at bounding box center [1059, 389] width 336 height 222
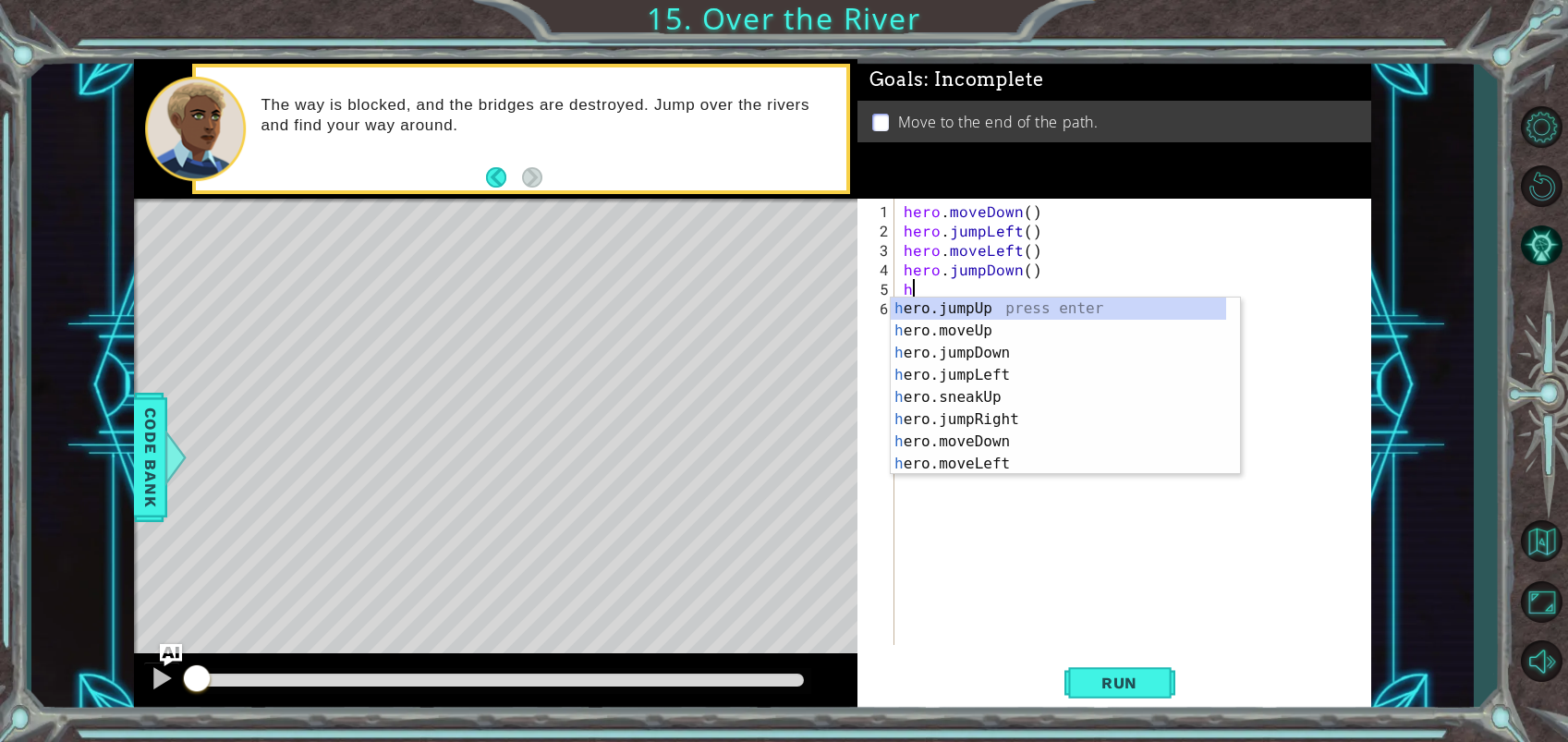
scroll to position [0, 0]
type textarea "hero"
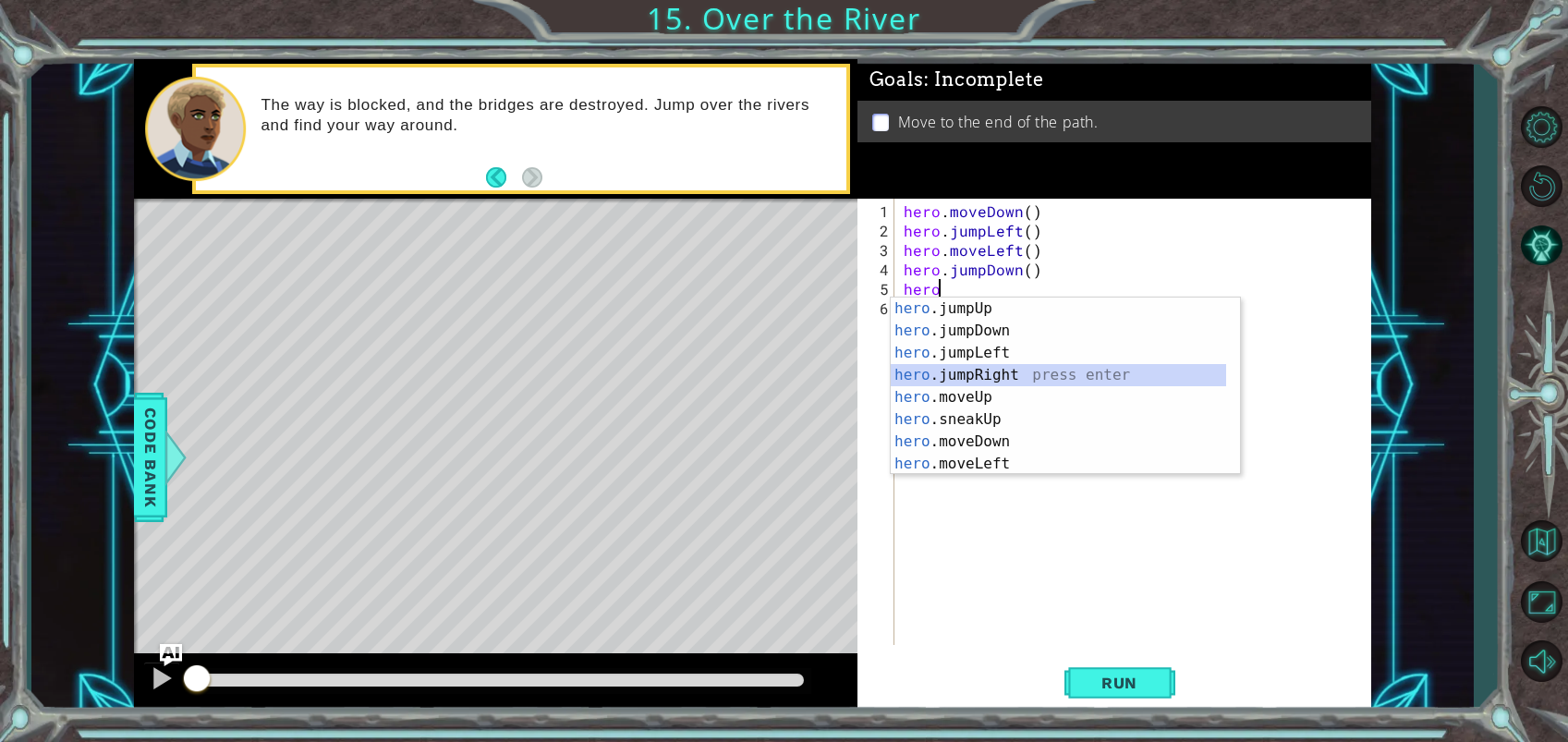
click at [1009, 373] on div "hero .jumpUp press enter hero .jumpDown press enter hero .jumpLeft press enter …" at bounding box center [1059, 408] width 336 height 222
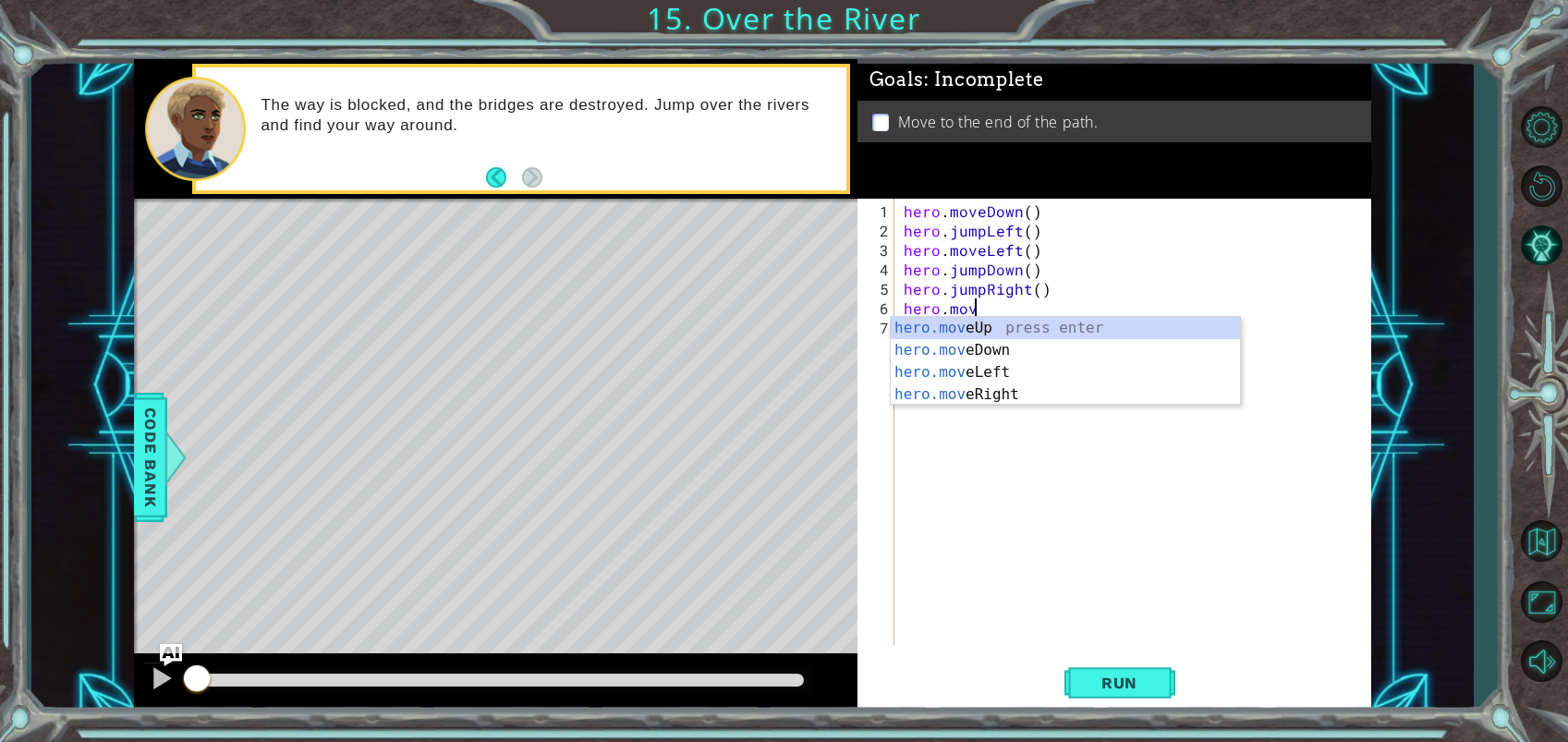
scroll to position [0, 4]
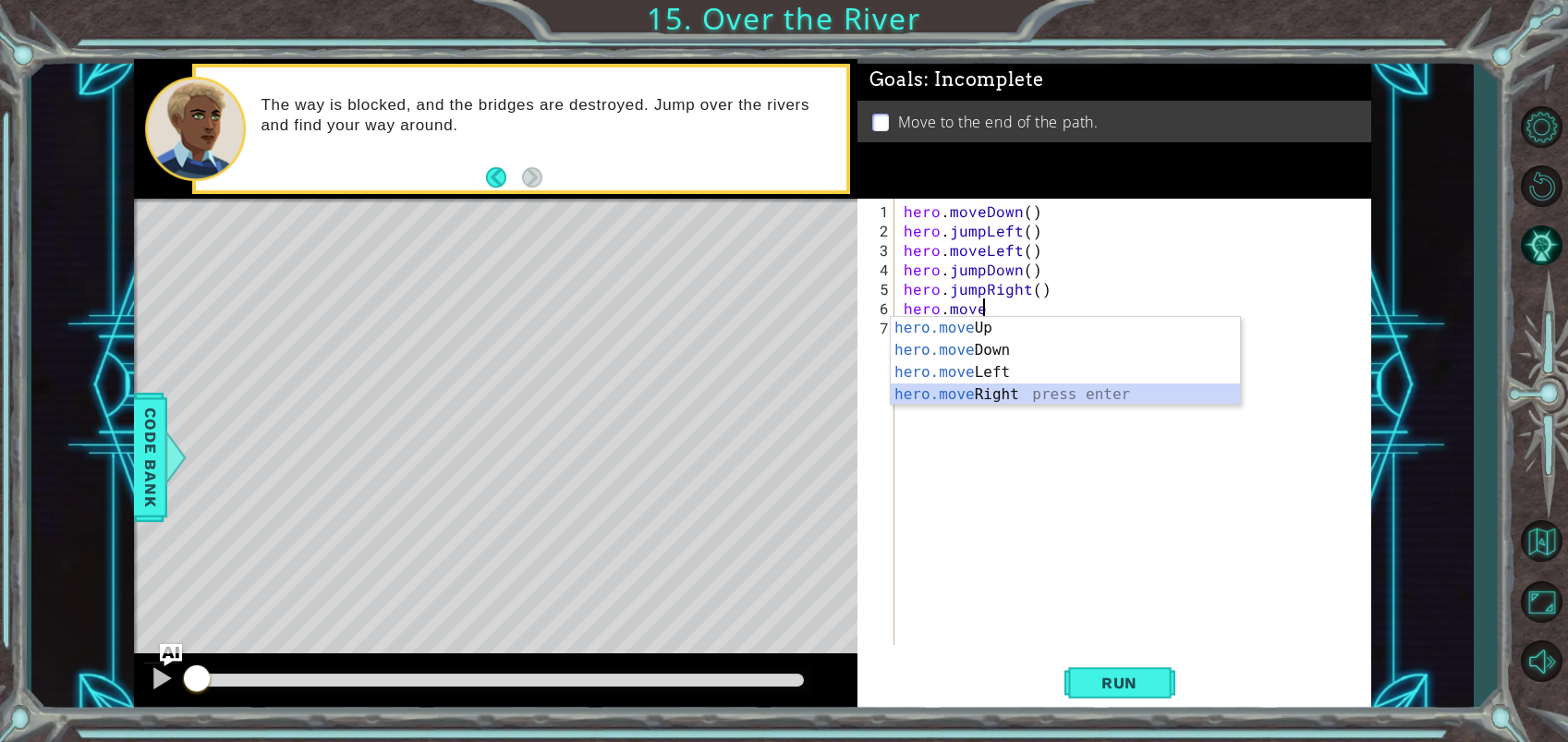
click at [1034, 393] on div "hero.move Up press enter hero.move Down press enter hero.move Left press enter …" at bounding box center [1065, 383] width 349 height 133
type textarea "hero.moveRight(1)"
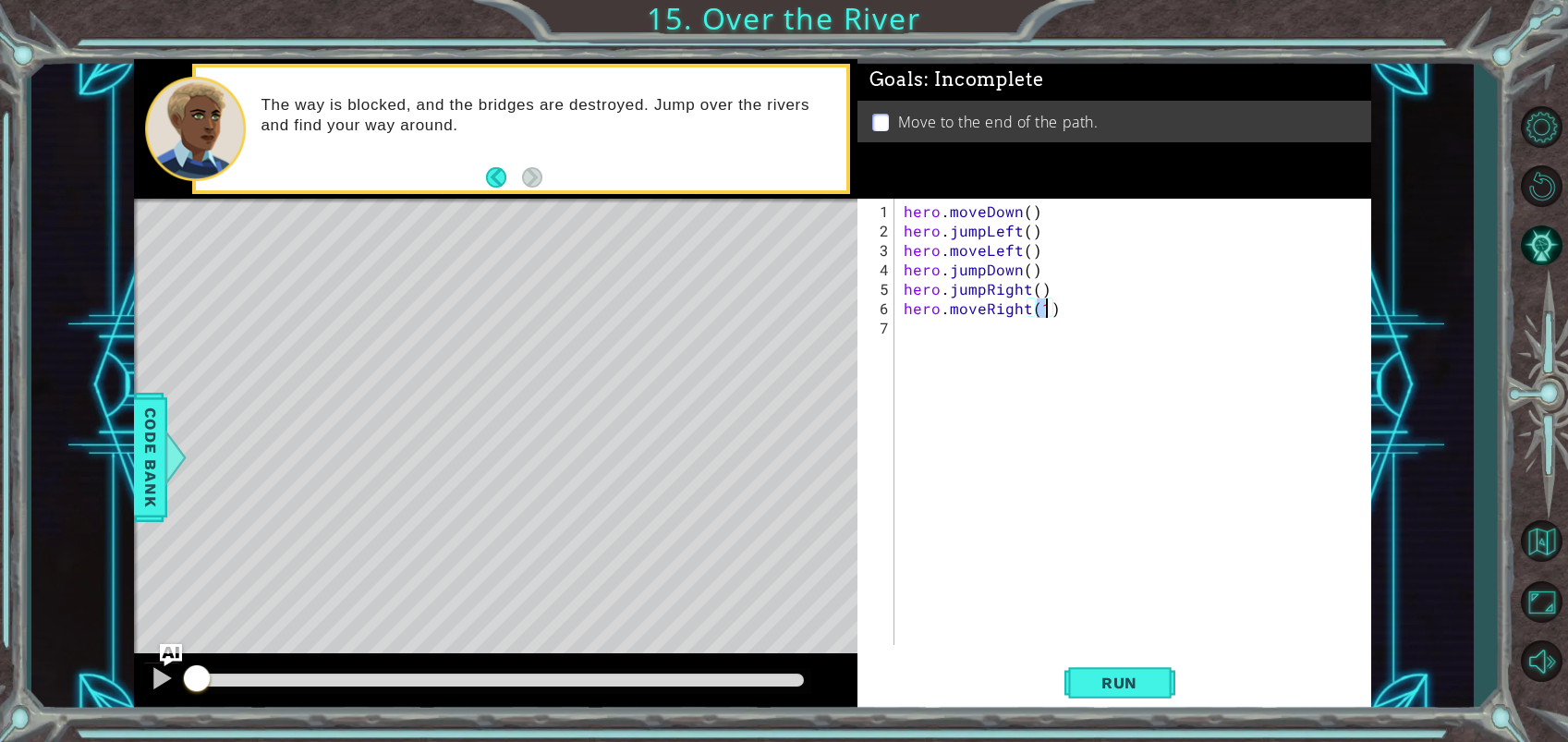
click at [932, 330] on div "hero . moveDown ( ) hero . jumpLeft ( ) hero . moveLeft ( ) hero . jumpDown ( )…" at bounding box center [1137, 444] width 475 height 485
click at [1134, 681] on span "Run" at bounding box center [1119, 682] width 73 height 18
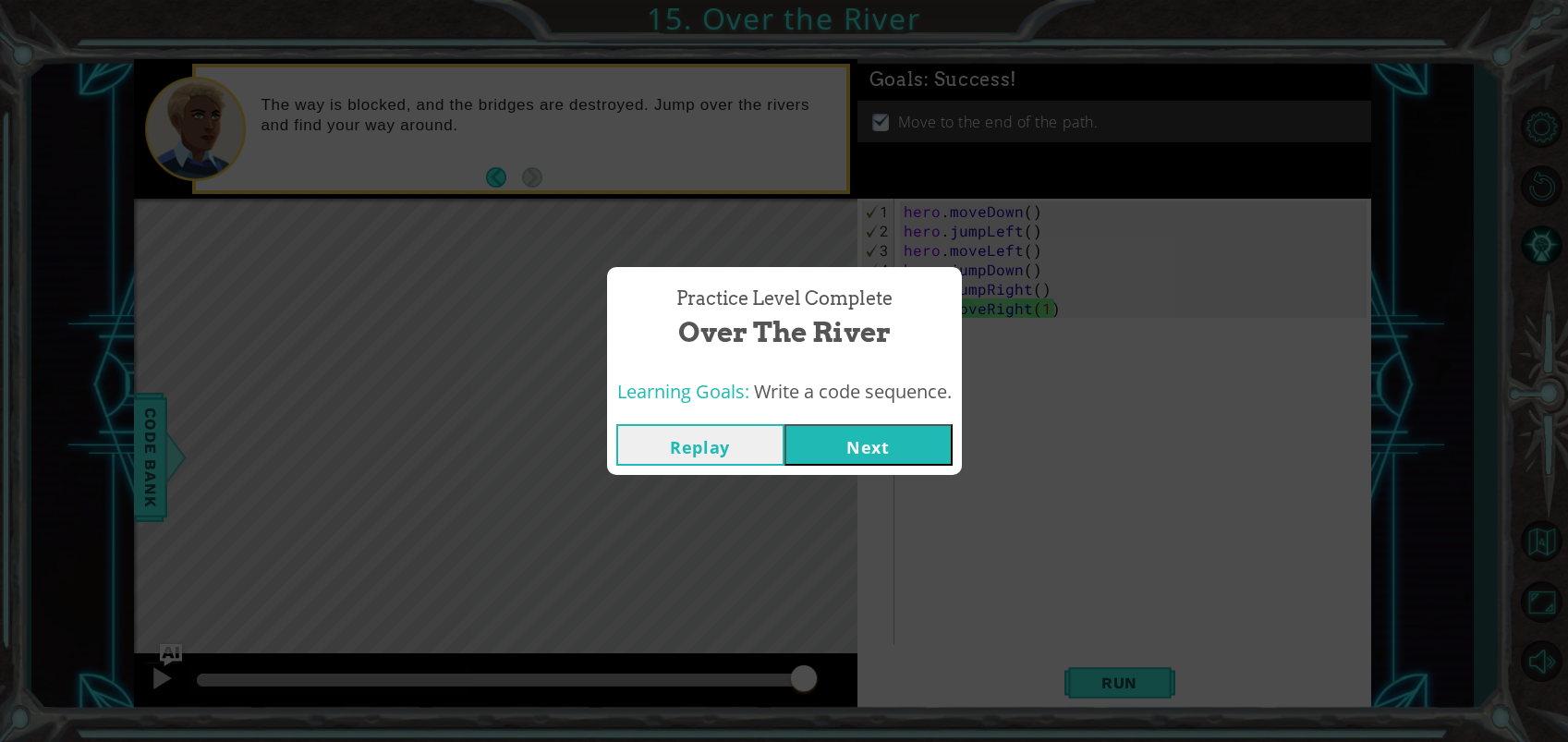
click at [869, 443] on button "Next" at bounding box center [867, 444] width 168 height 42
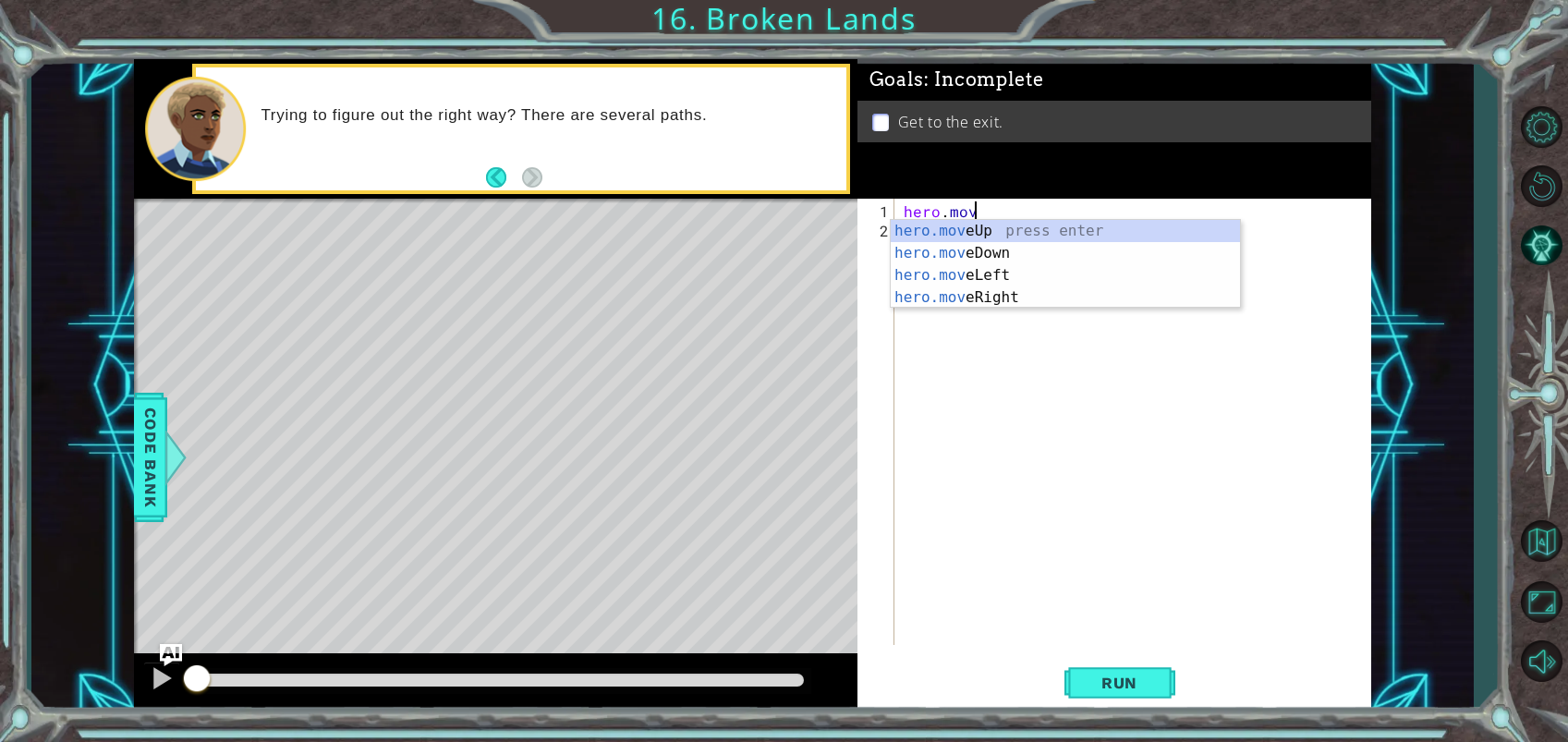
scroll to position [0, 4]
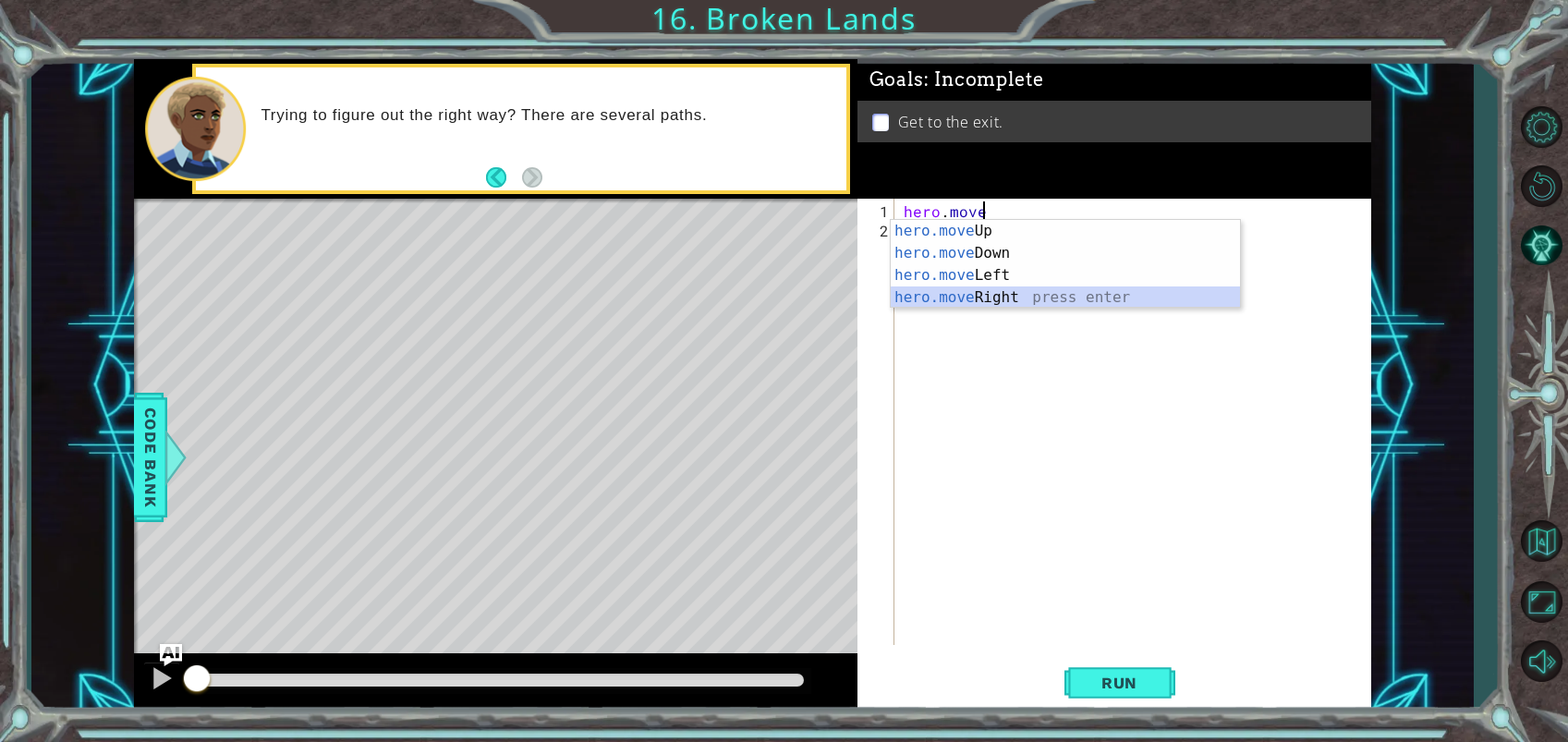
click at [1010, 297] on div "hero.move Up press enter hero.move Down press enter hero.move Left press enter …" at bounding box center [1065, 286] width 349 height 133
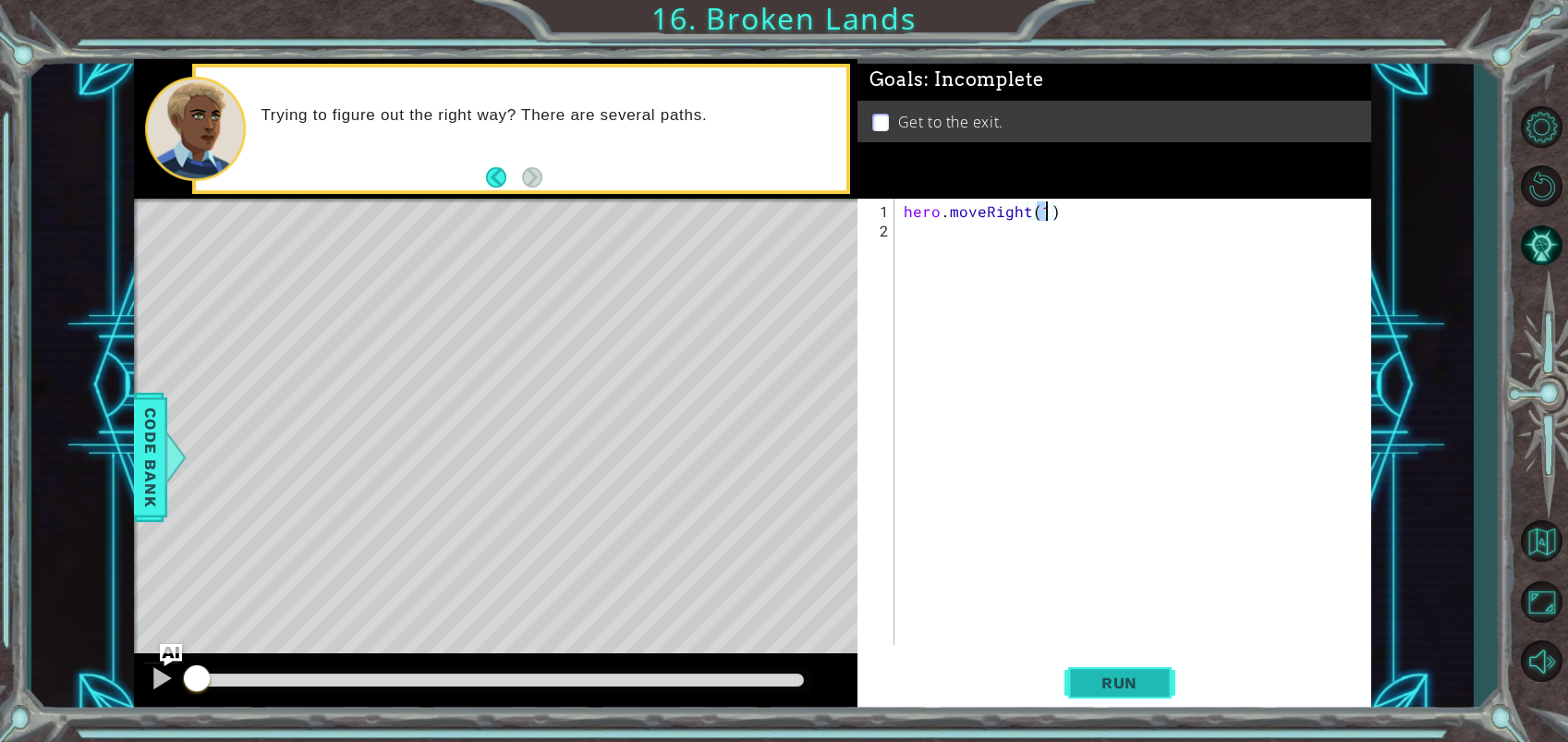
type textarea "hero.moveRight(1)"
drag, startPoint x: 1118, startPoint y: 679, endPoint x: 1062, endPoint y: 441, distance: 244.5
click at [1117, 676] on span "Run" at bounding box center [1119, 682] width 73 height 18
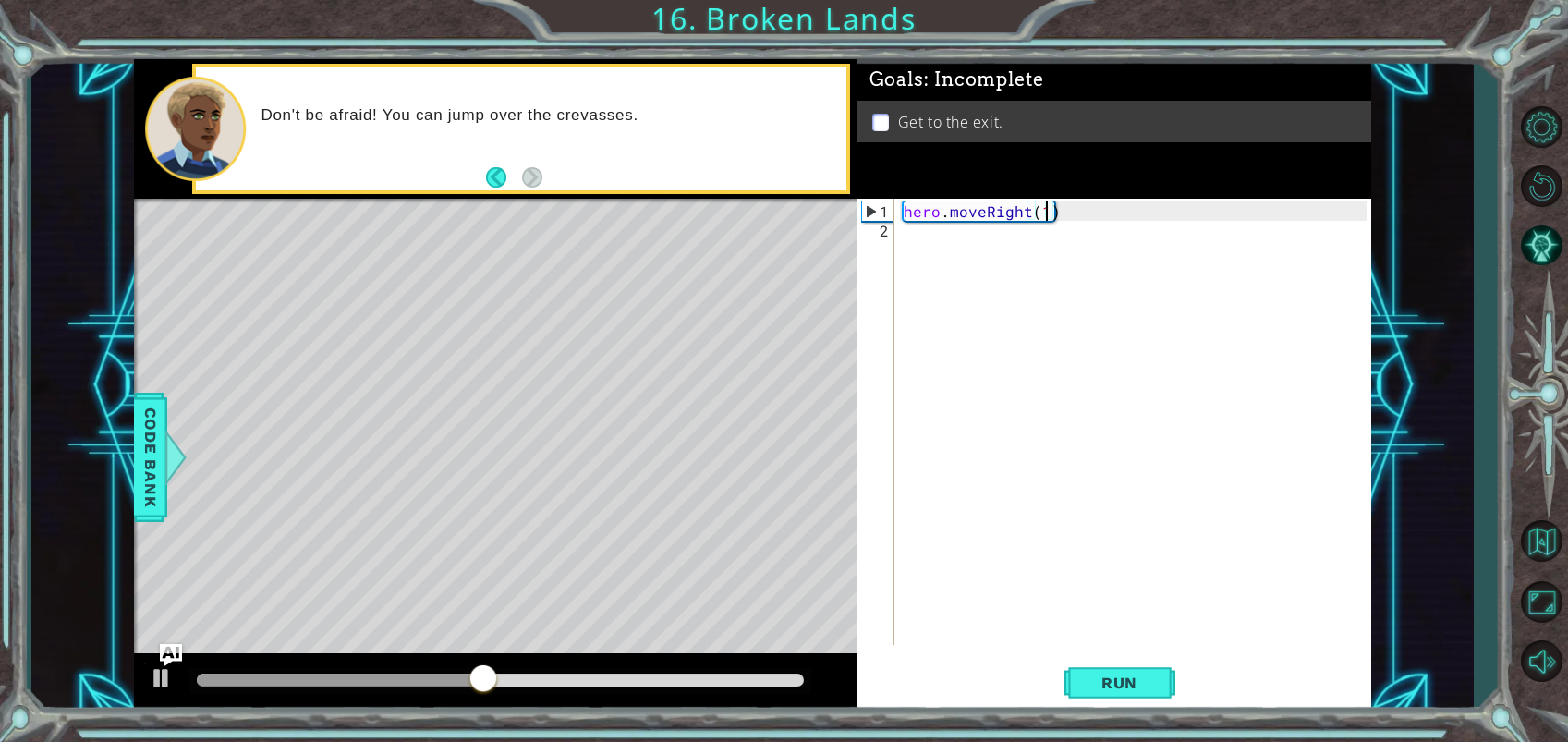
click at [907, 233] on div "hero . moveRight ( 1 )" at bounding box center [1137, 444] width 475 height 485
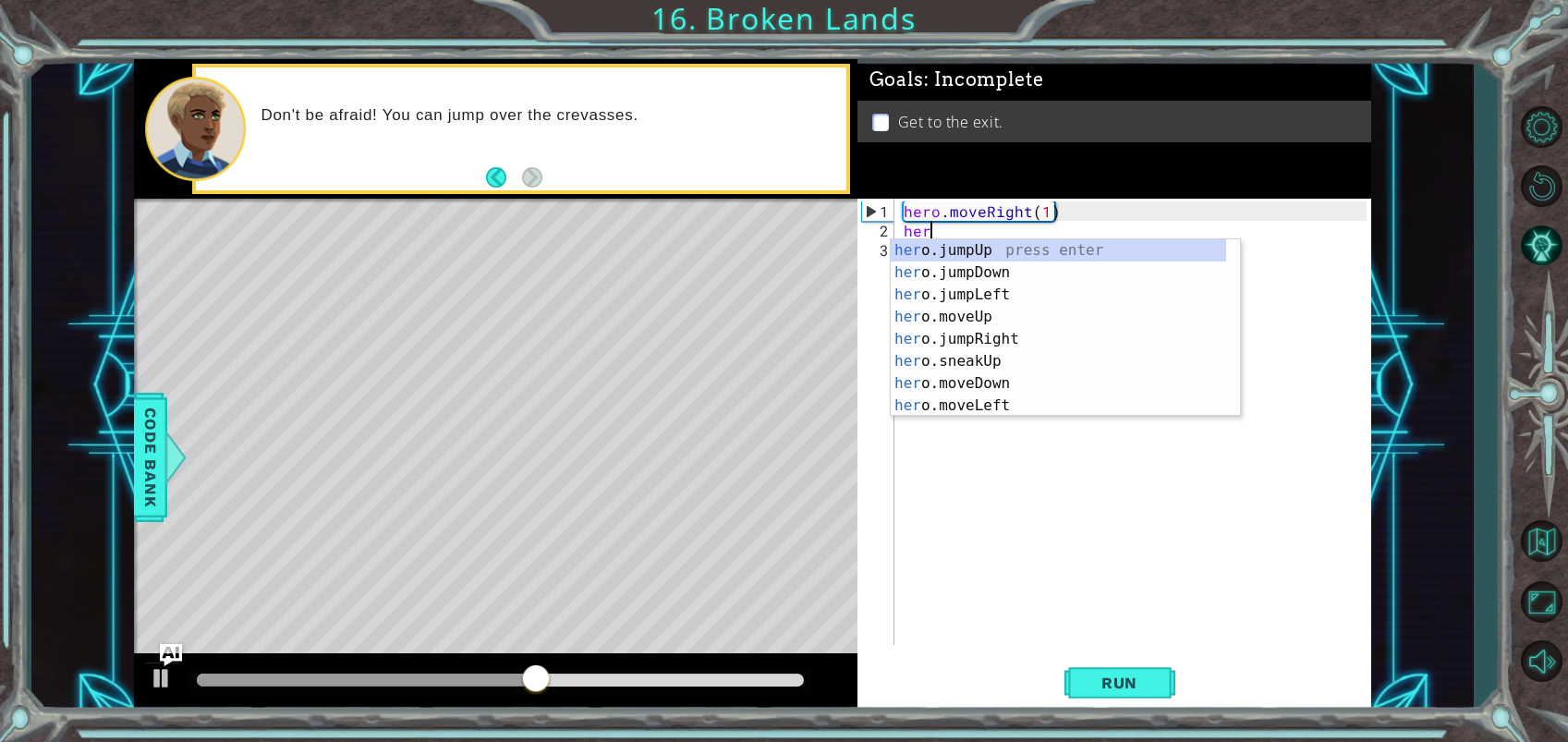
type textarea "hero"
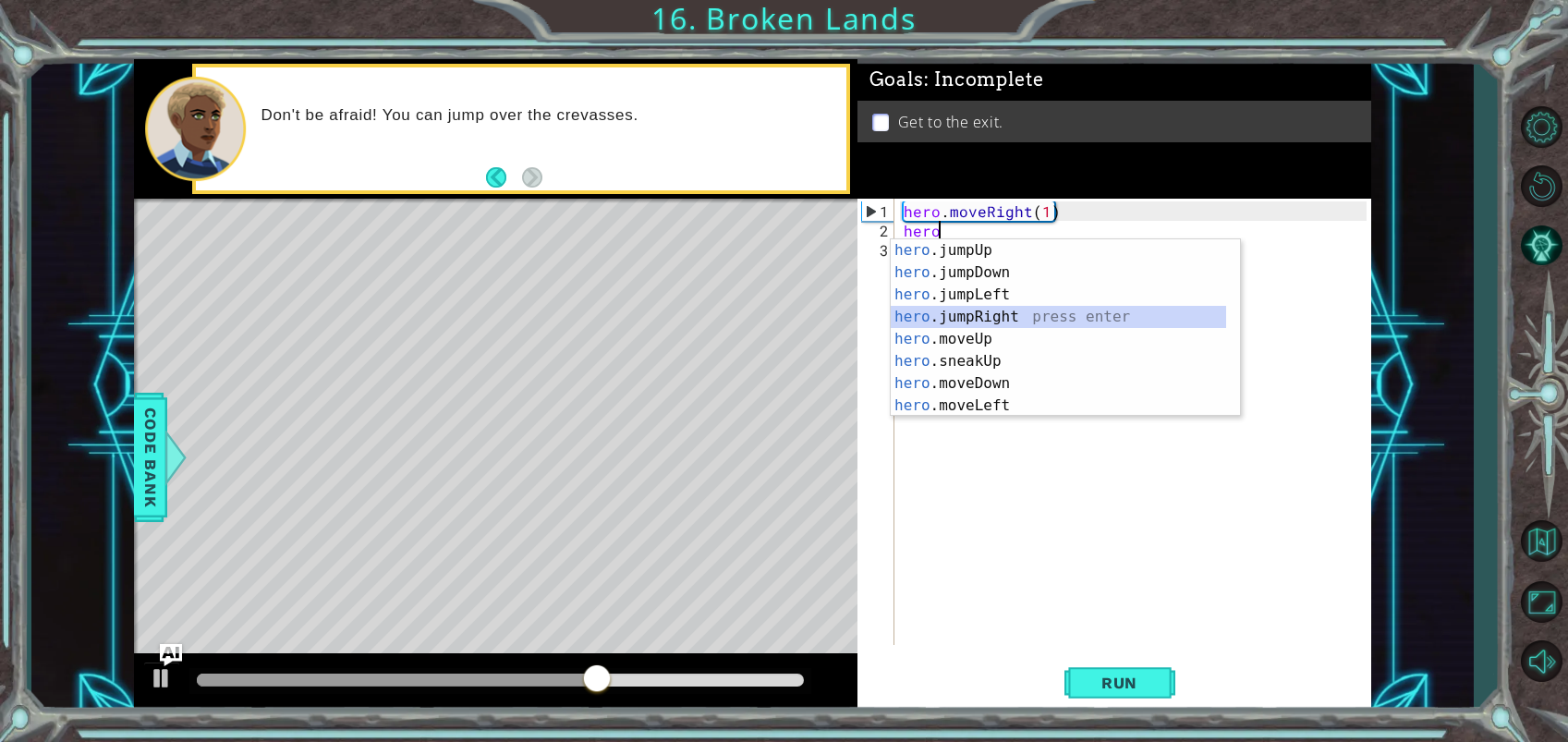
click at [998, 318] on div "hero .jumpUp press enter hero .jumpDown press enter hero .jumpLeft press enter …" at bounding box center [1059, 350] width 336 height 222
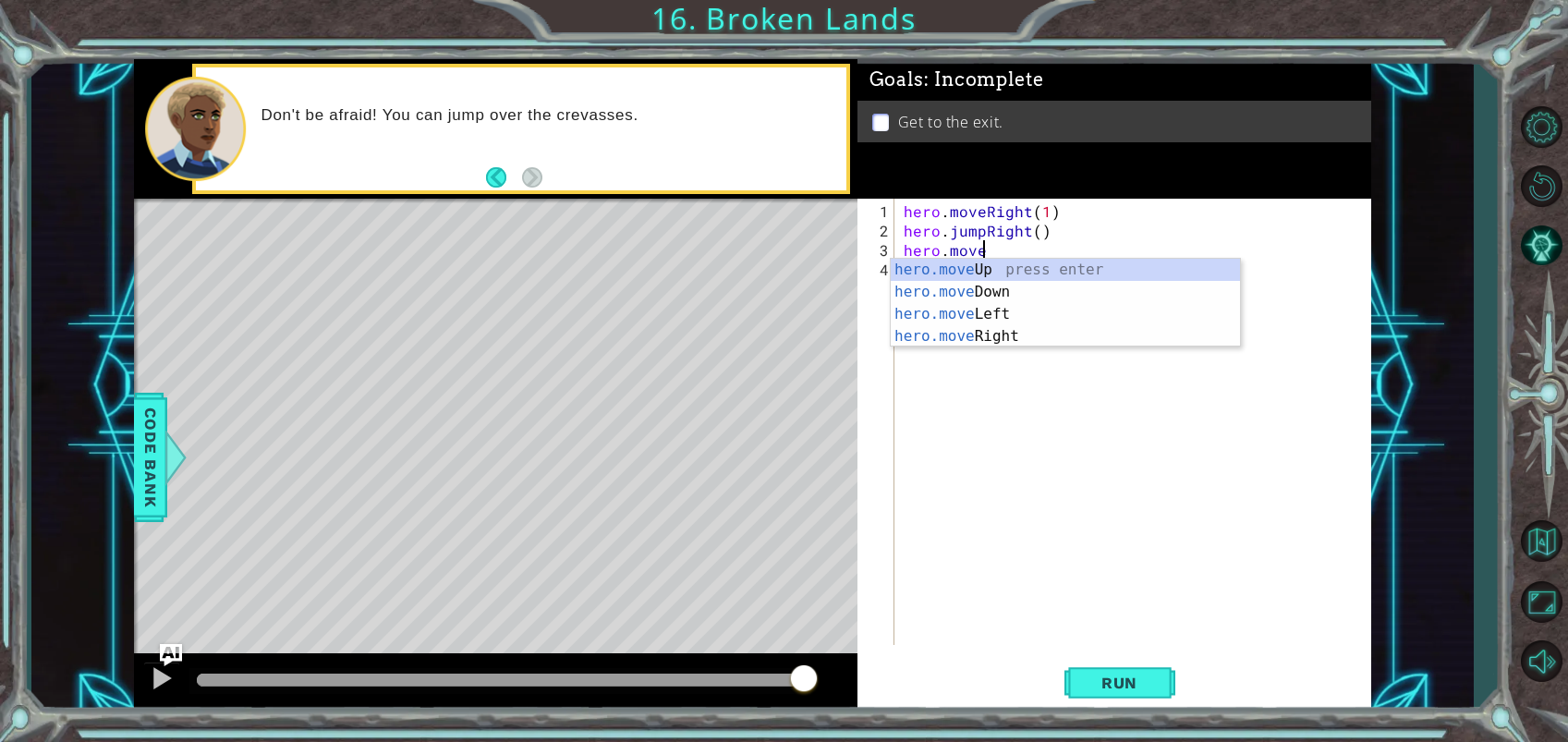
scroll to position [0, 4]
click at [1022, 326] on div "hero.move Up press enter hero.move Down press enter hero.move Left press enter …" at bounding box center [1065, 325] width 349 height 133
type textarea "hero.moveRight(1)"
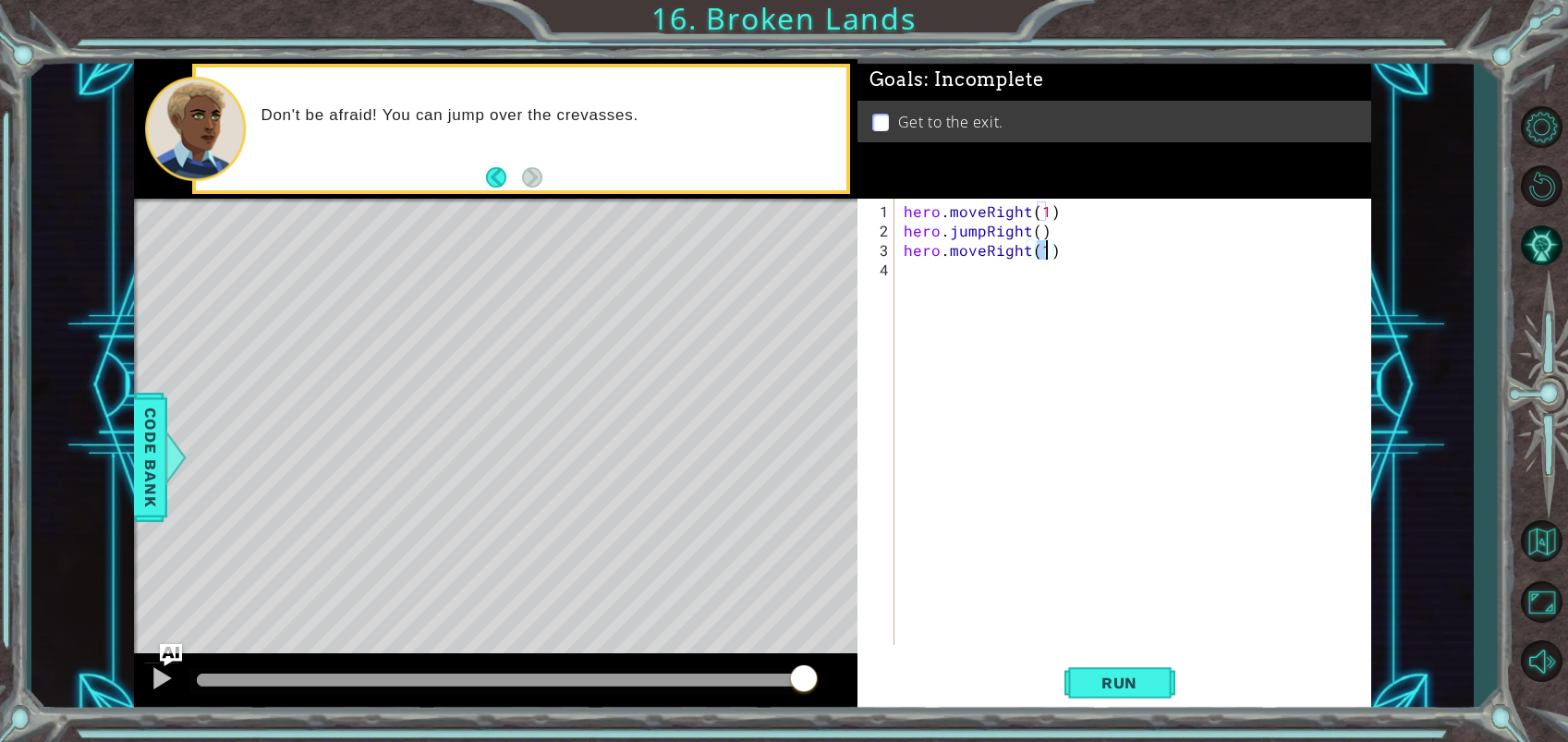
click at [1040, 309] on div "hero . moveRight ( 1 ) hero . jumpRight ( ) hero . moveRight ( 1 )" at bounding box center [1137, 444] width 475 height 485
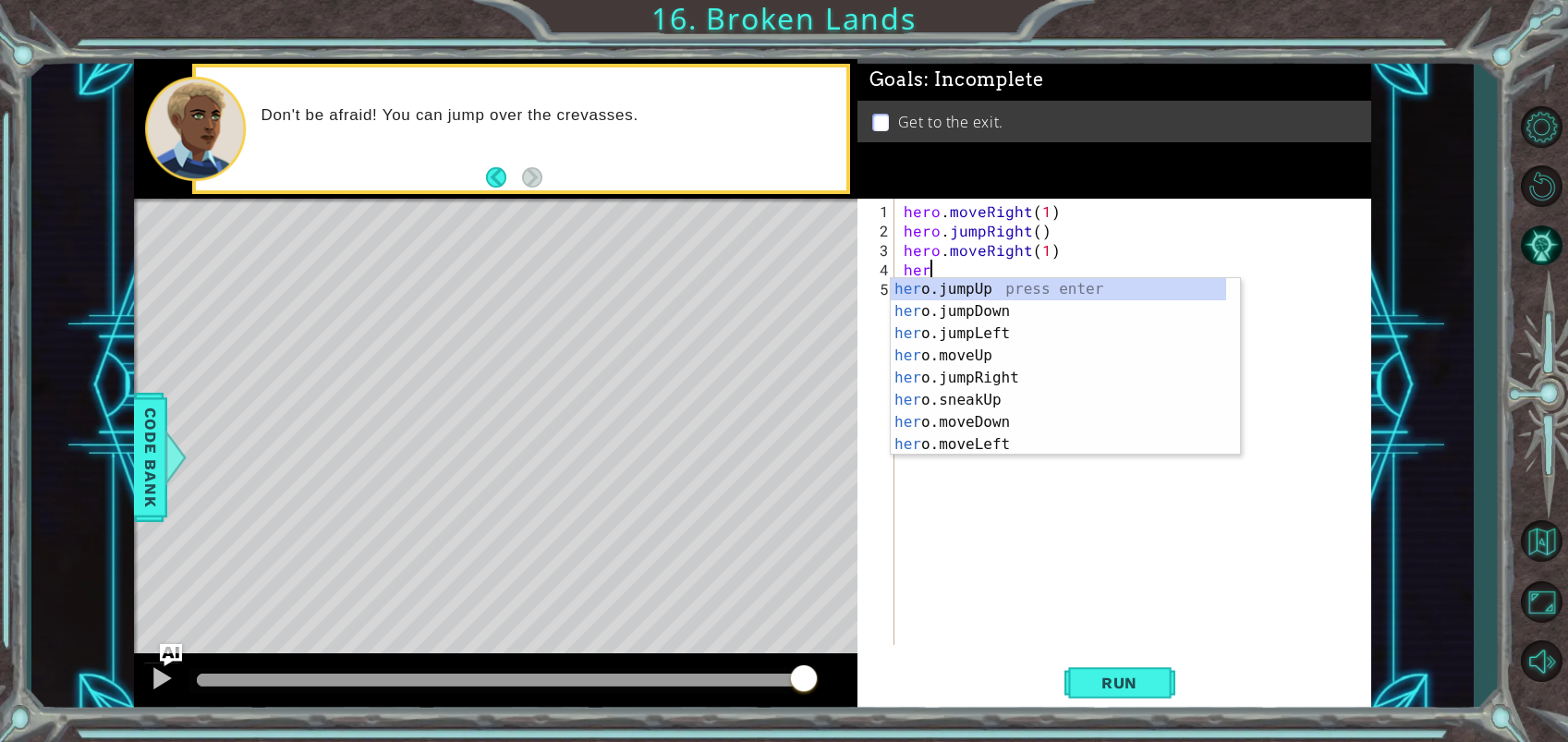
type textarea "hero"
click at [996, 284] on div "hero .jumpUp press enter hero .jumpDown press enter hero .jumpLeft press enter …" at bounding box center [1059, 389] width 336 height 222
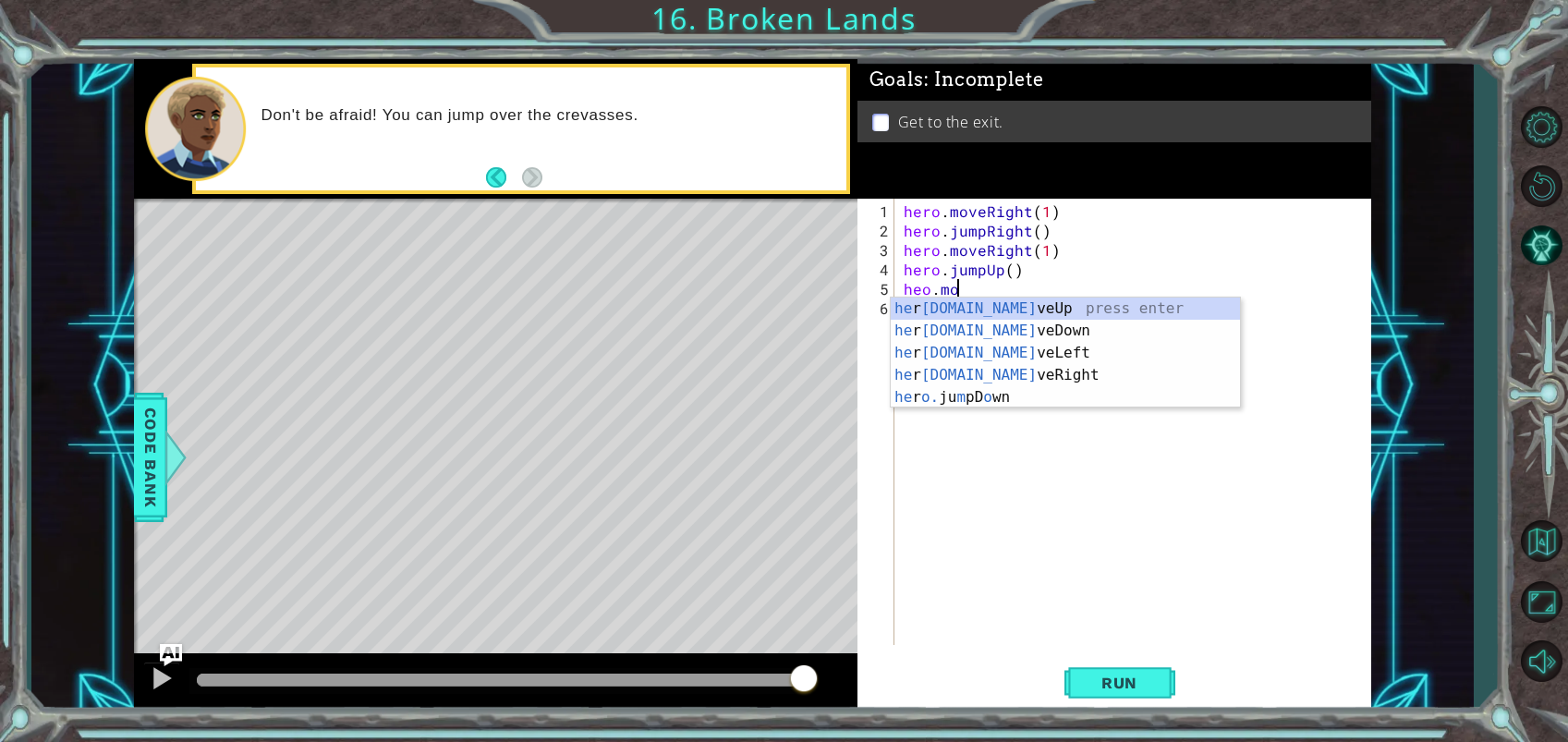
scroll to position [0, 3]
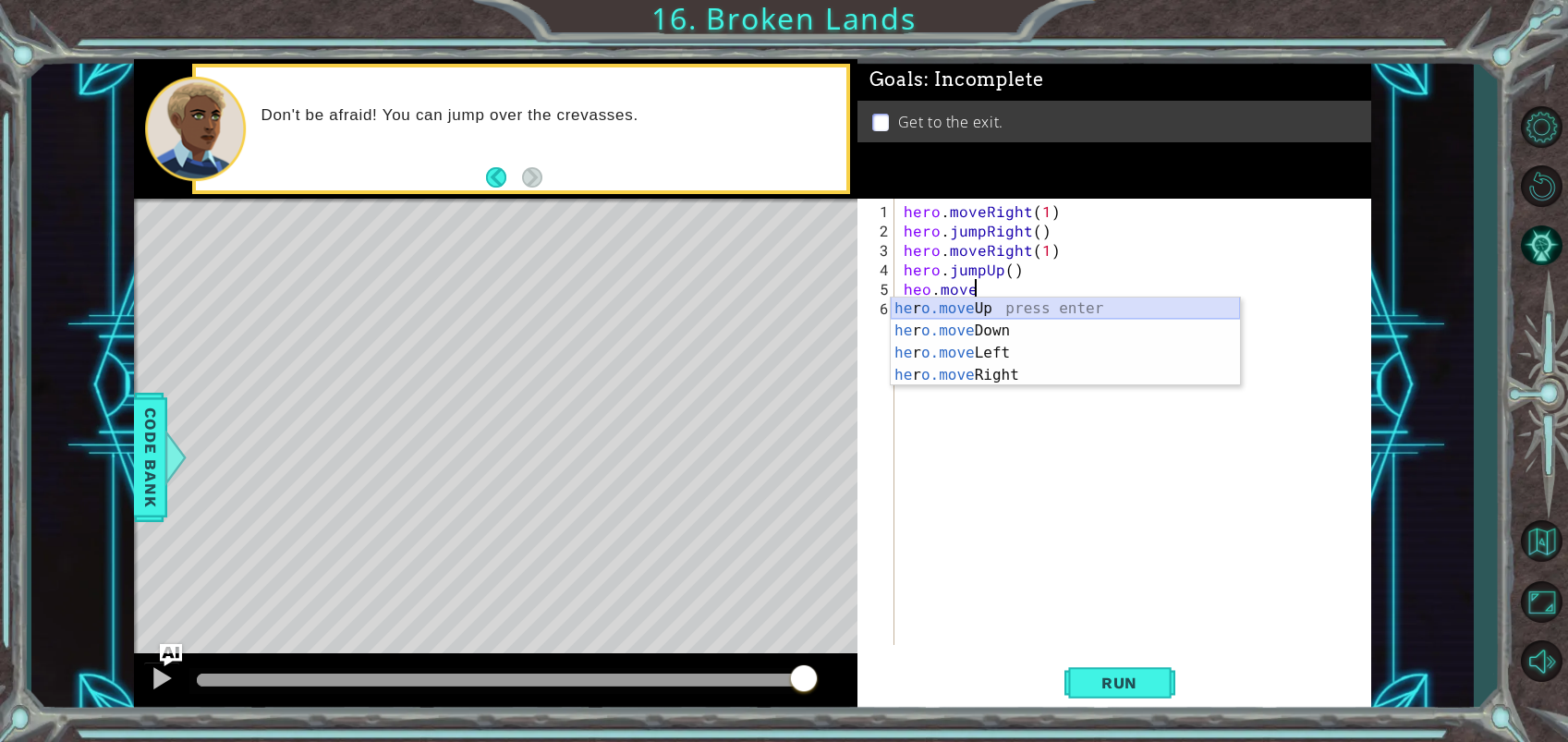
click at [1043, 311] on div "he r o.move Up press enter he r o.move Down press enter he r o.move Left press …" at bounding box center [1065, 364] width 349 height 133
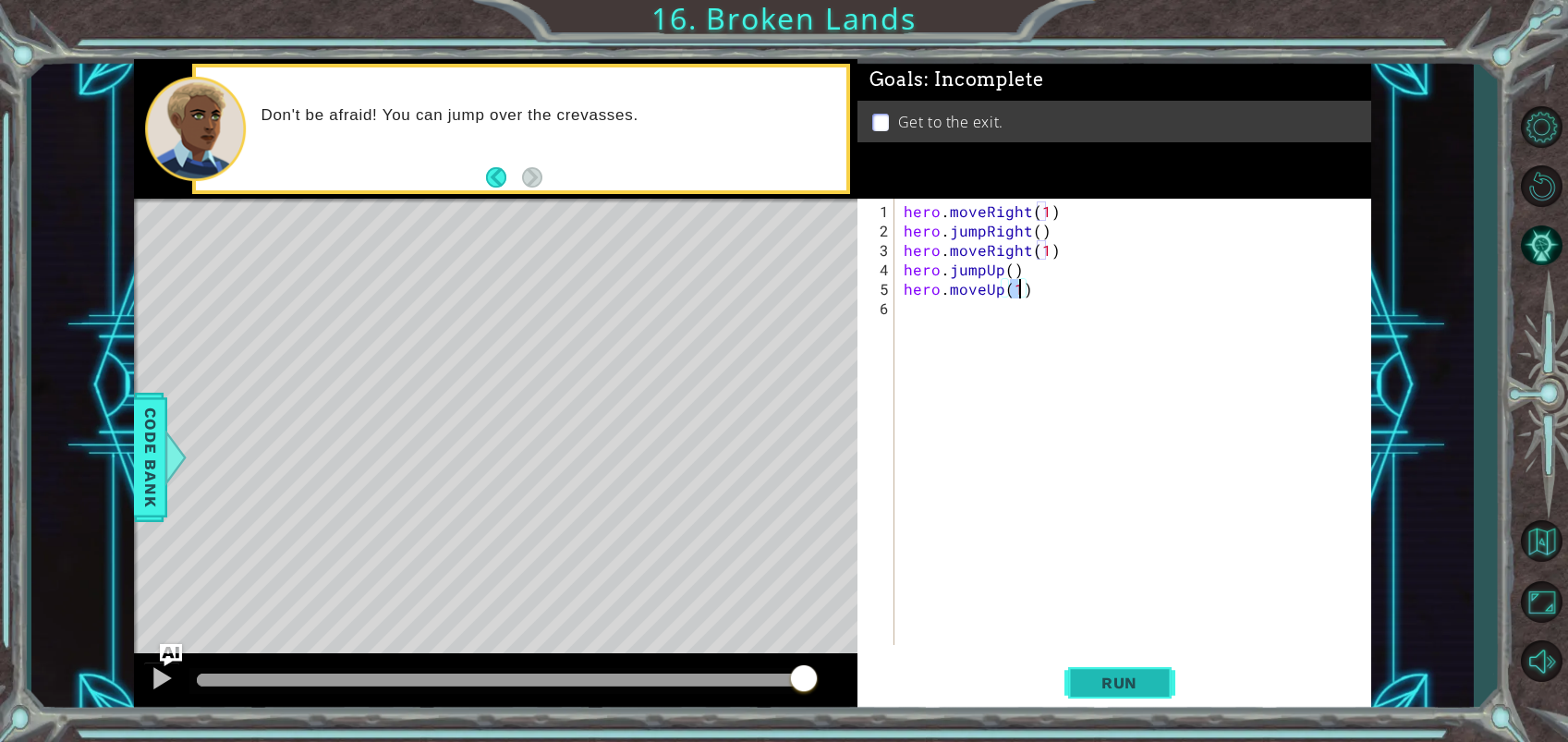
type textarea "hero.moveUp(1)"
click at [1126, 663] on button "Run" at bounding box center [1120, 682] width 111 height 51
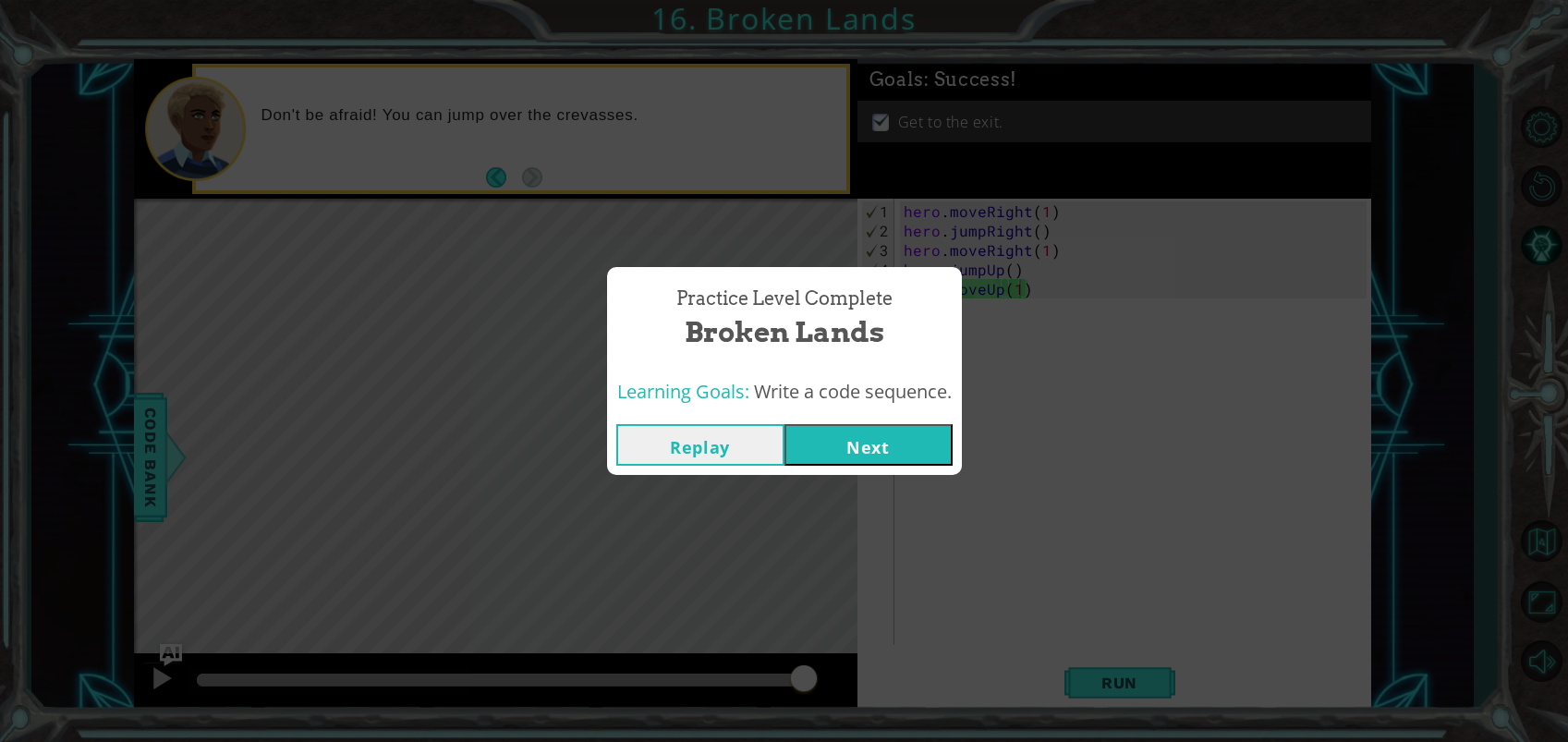
click at [886, 416] on div "Practice Level Complete Broken Lands Learning Goals: Write a code sequence. Rep…" at bounding box center [785, 371] width 355 height 208
click at [889, 436] on button "Next" at bounding box center [867, 444] width 168 height 42
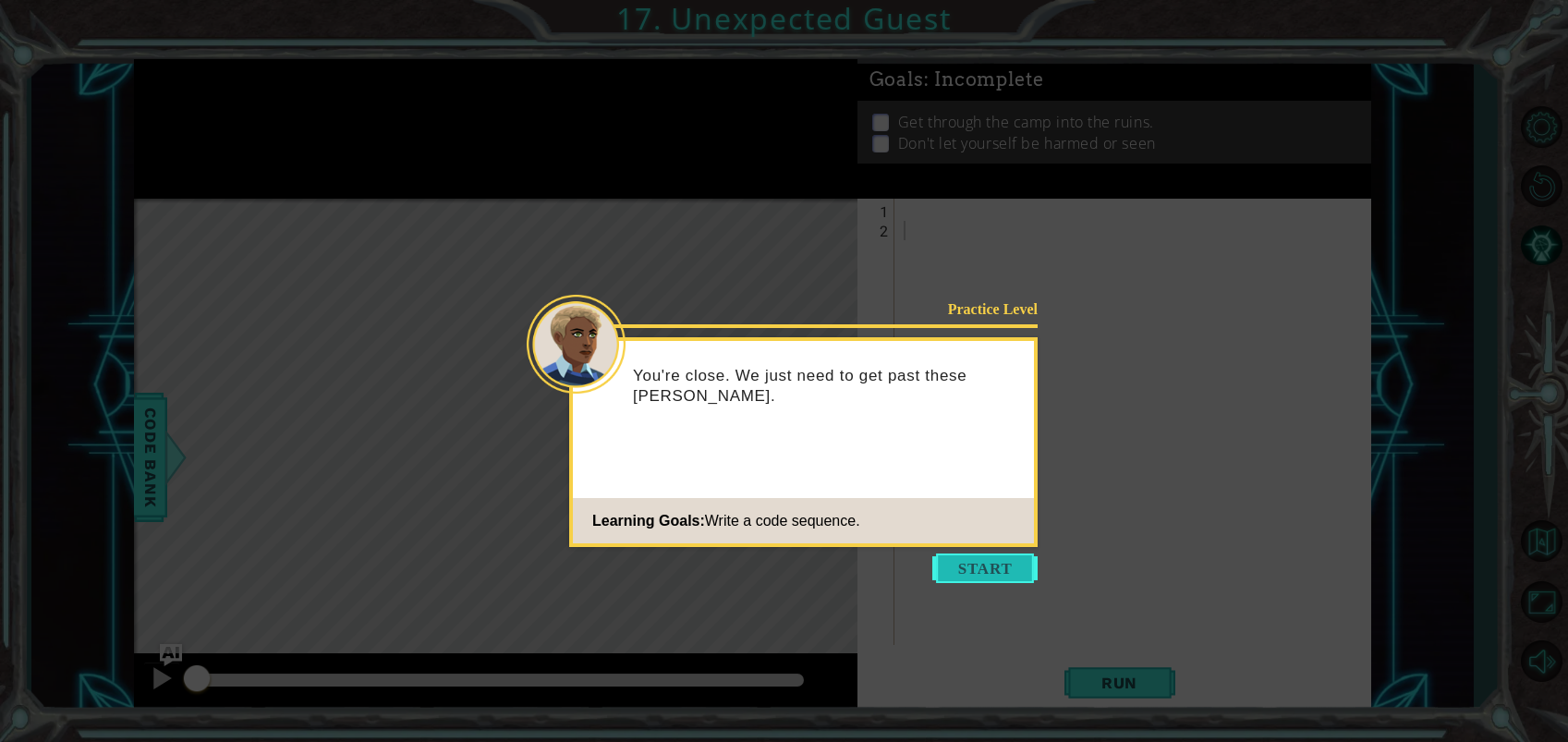
click at [992, 558] on button "Start" at bounding box center [985, 567] width 106 height 29
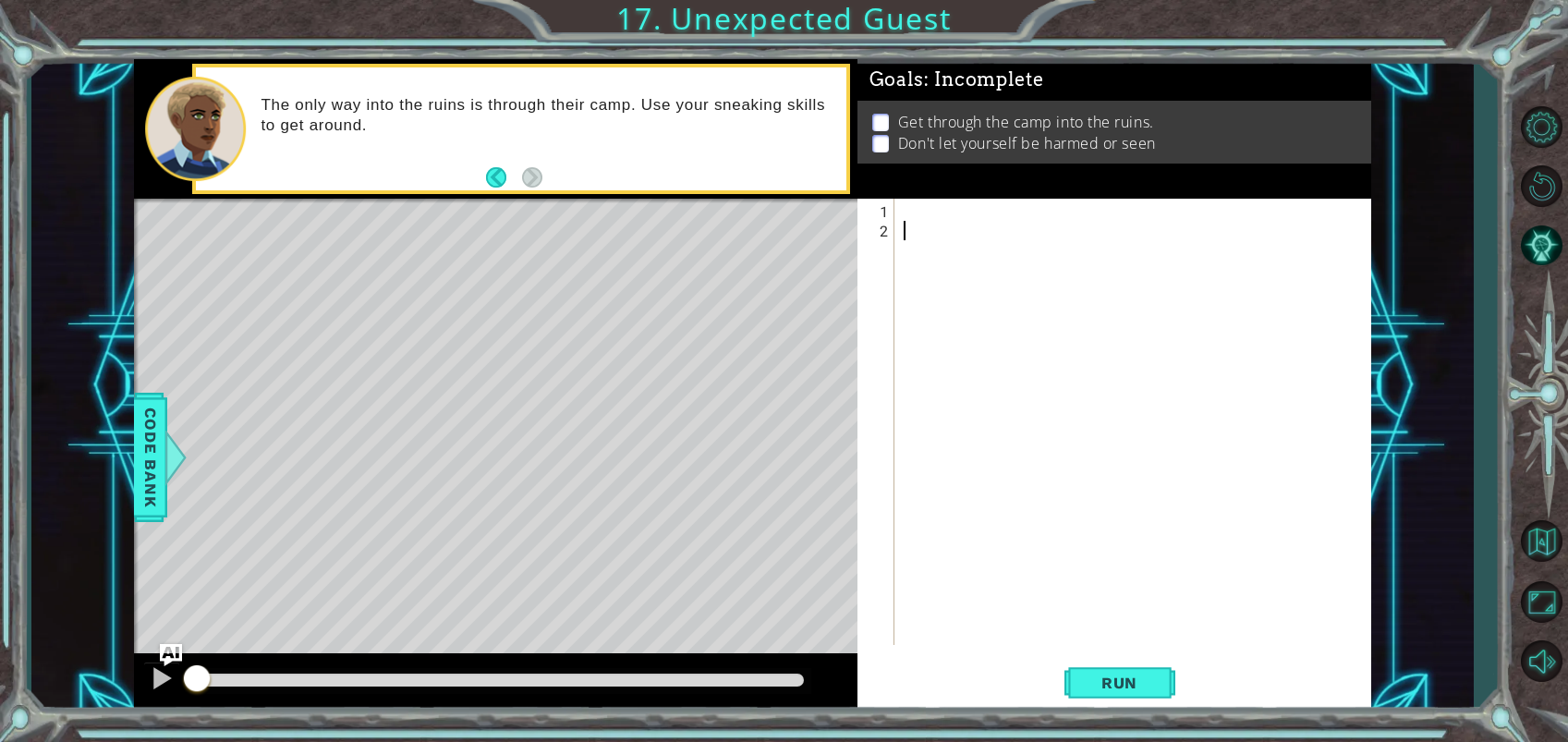
click at [908, 210] on div at bounding box center [1137, 444] width 475 height 485
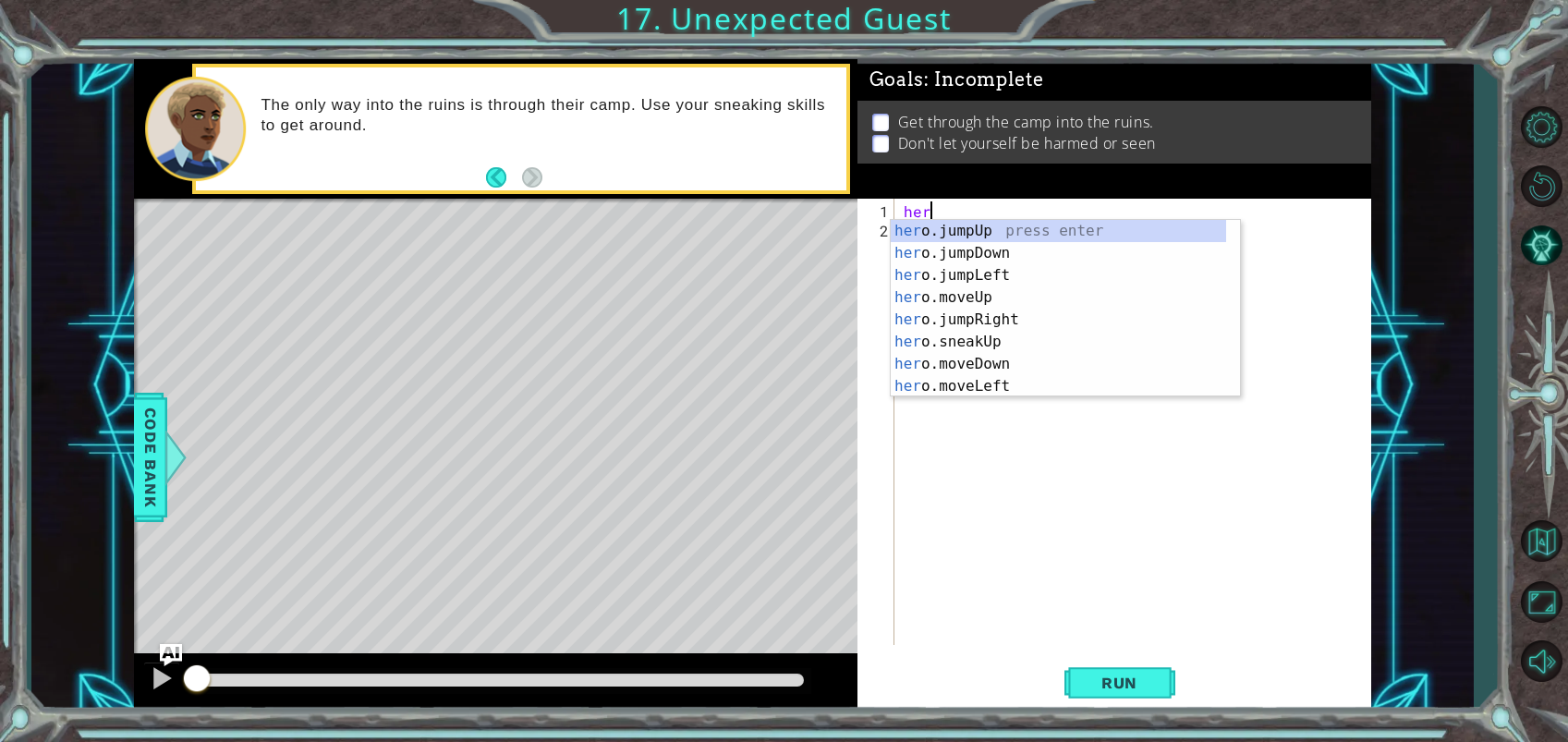
scroll to position [0, 1]
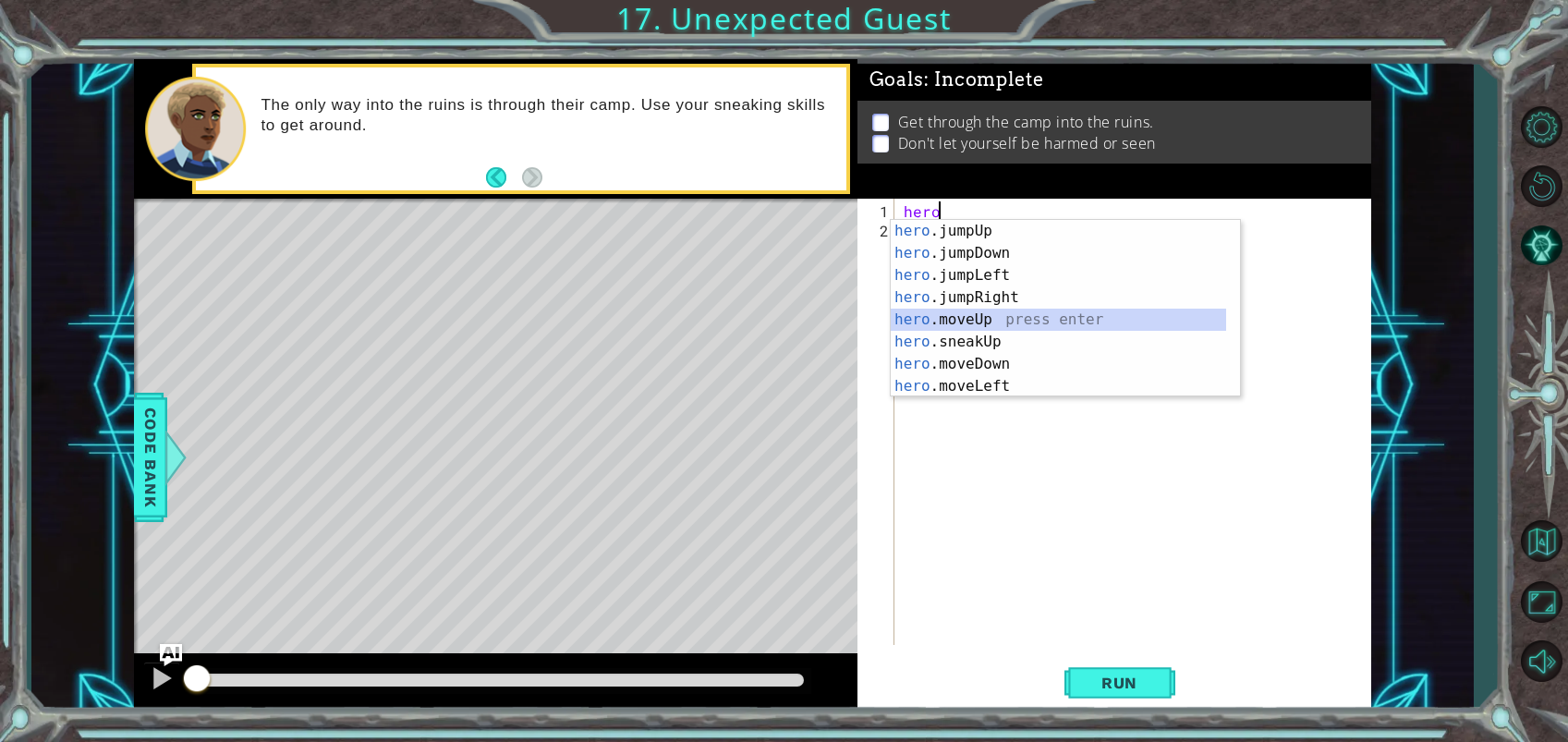
click at [1011, 312] on div "hero .jumpUp press enter hero .jumpDown press enter hero .jumpLeft press enter …" at bounding box center [1059, 331] width 336 height 222
type textarea "hero.moveUp(1)"
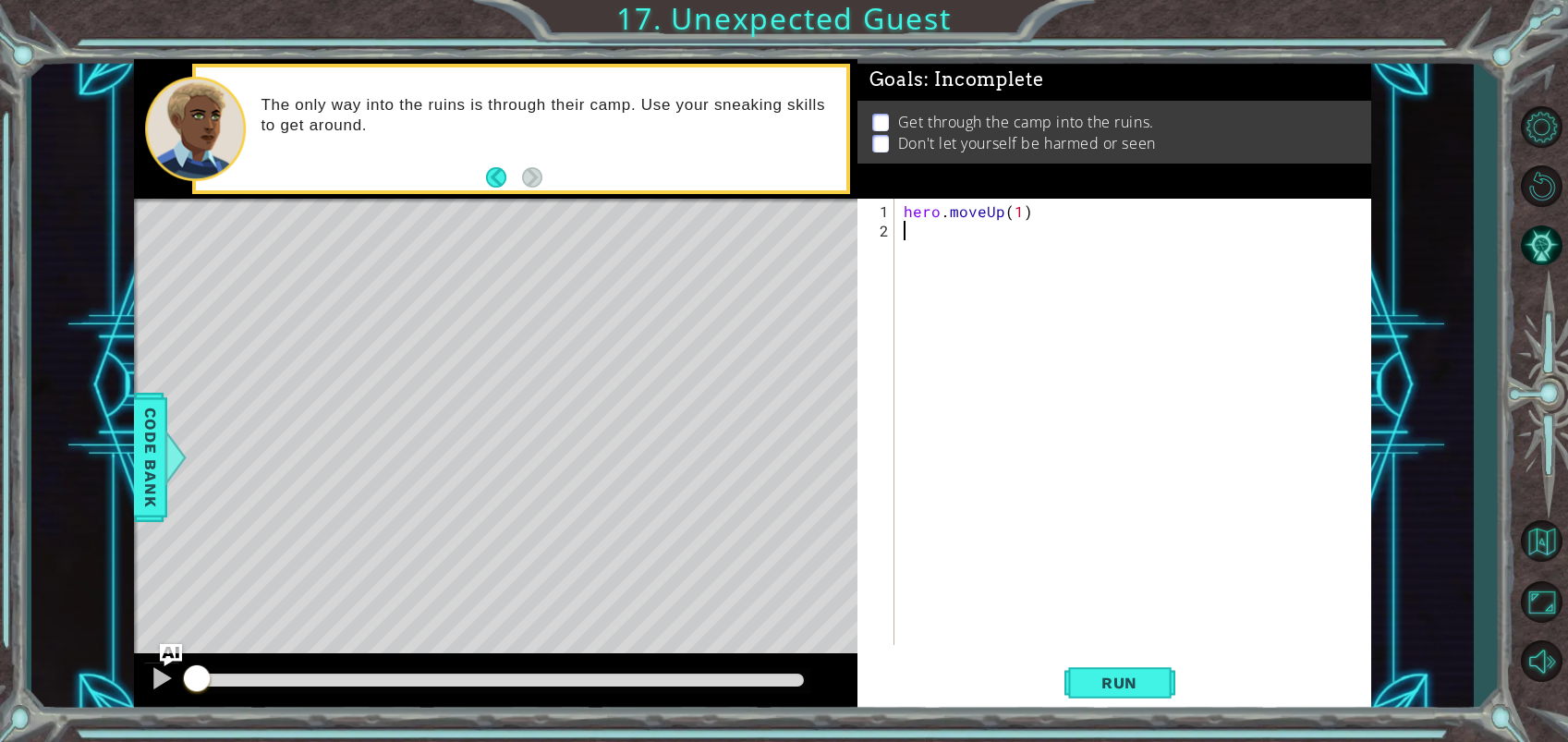
click at [941, 245] on div "hero . moveUp ( 1 )" at bounding box center [1137, 444] width 475 height 485
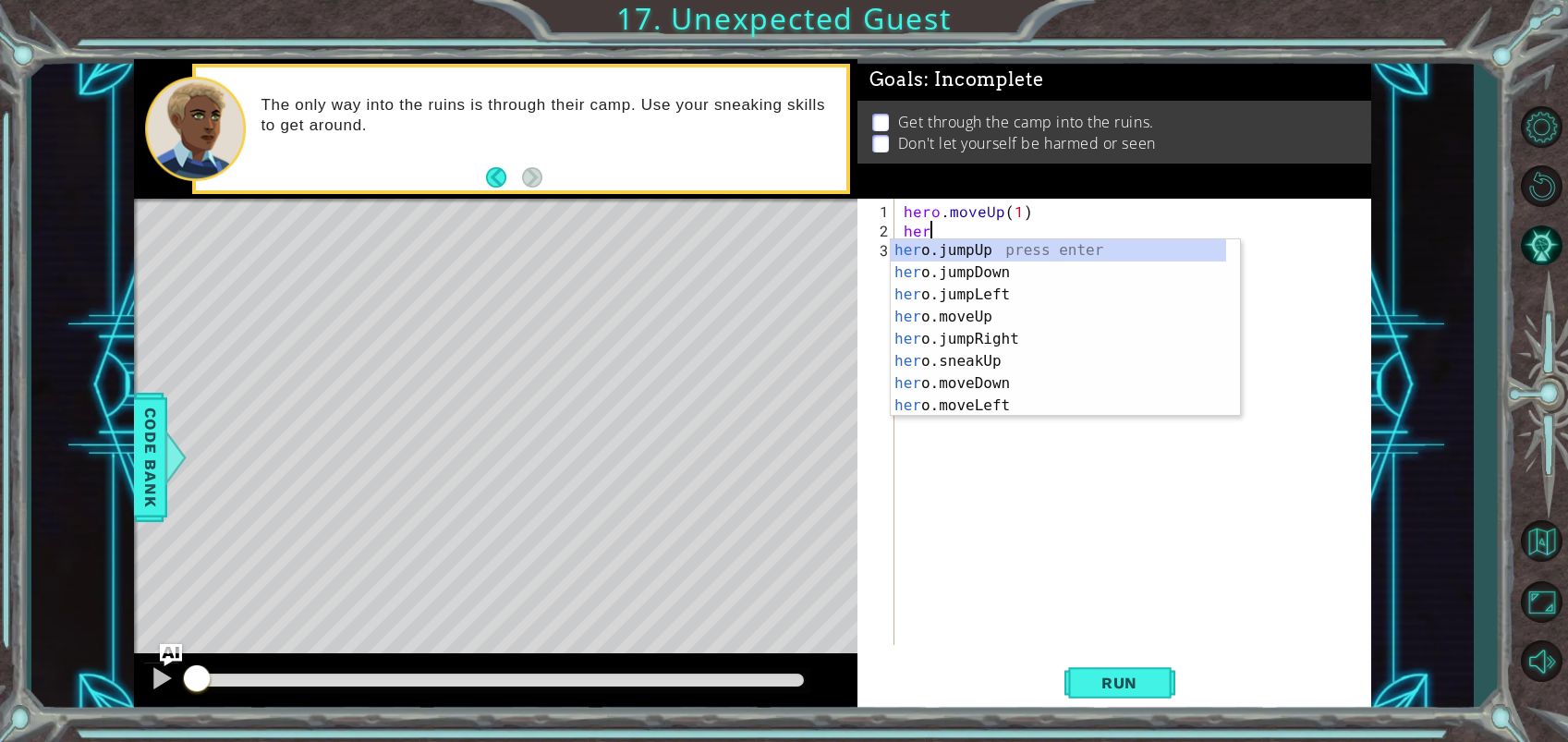
type textarea "hero"
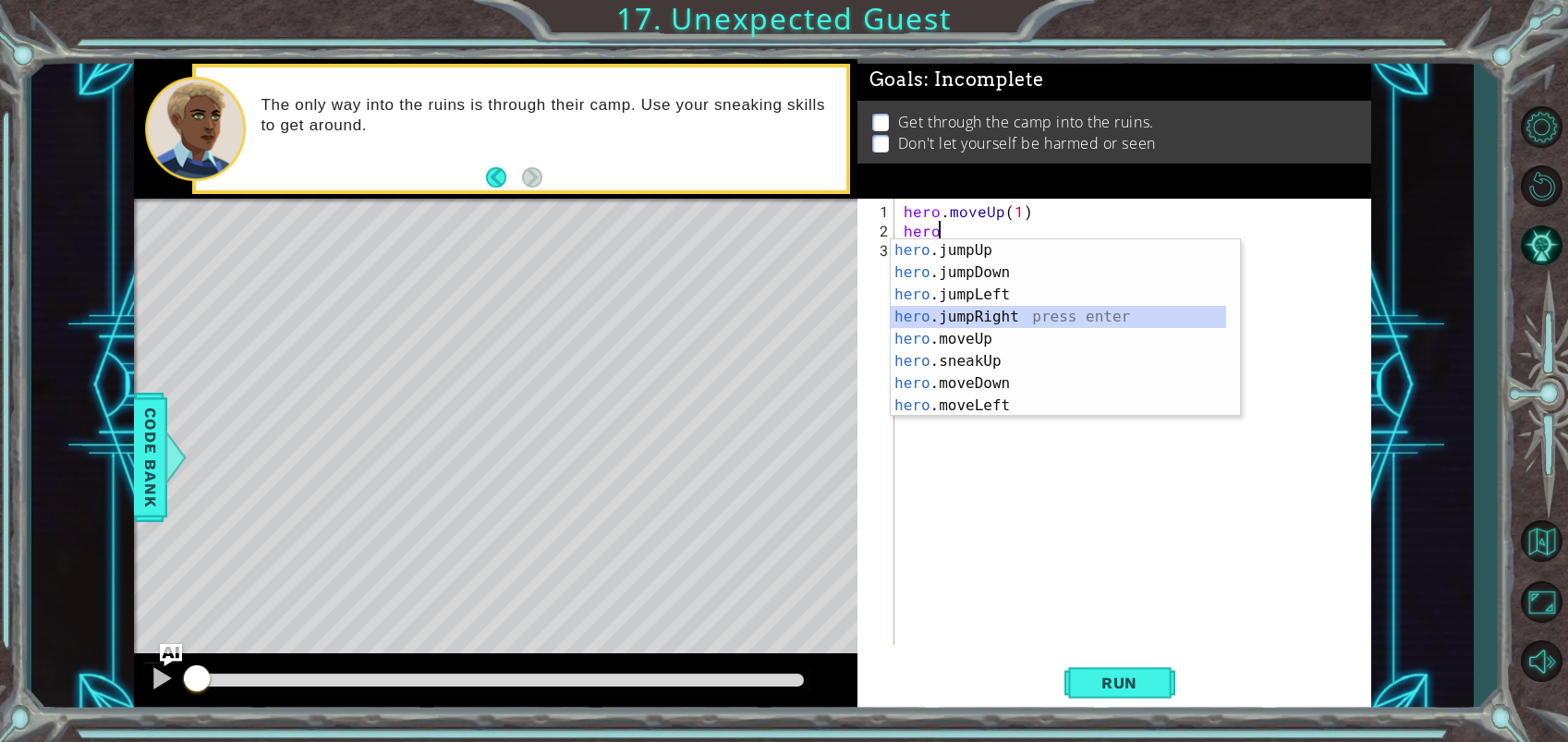
click at [968, 318] on div "hero .jumpUp press enter hero .jumpDown press enter hero .jumpLeft press enter …" at bounding box center [1059, 350] width 336 height 222
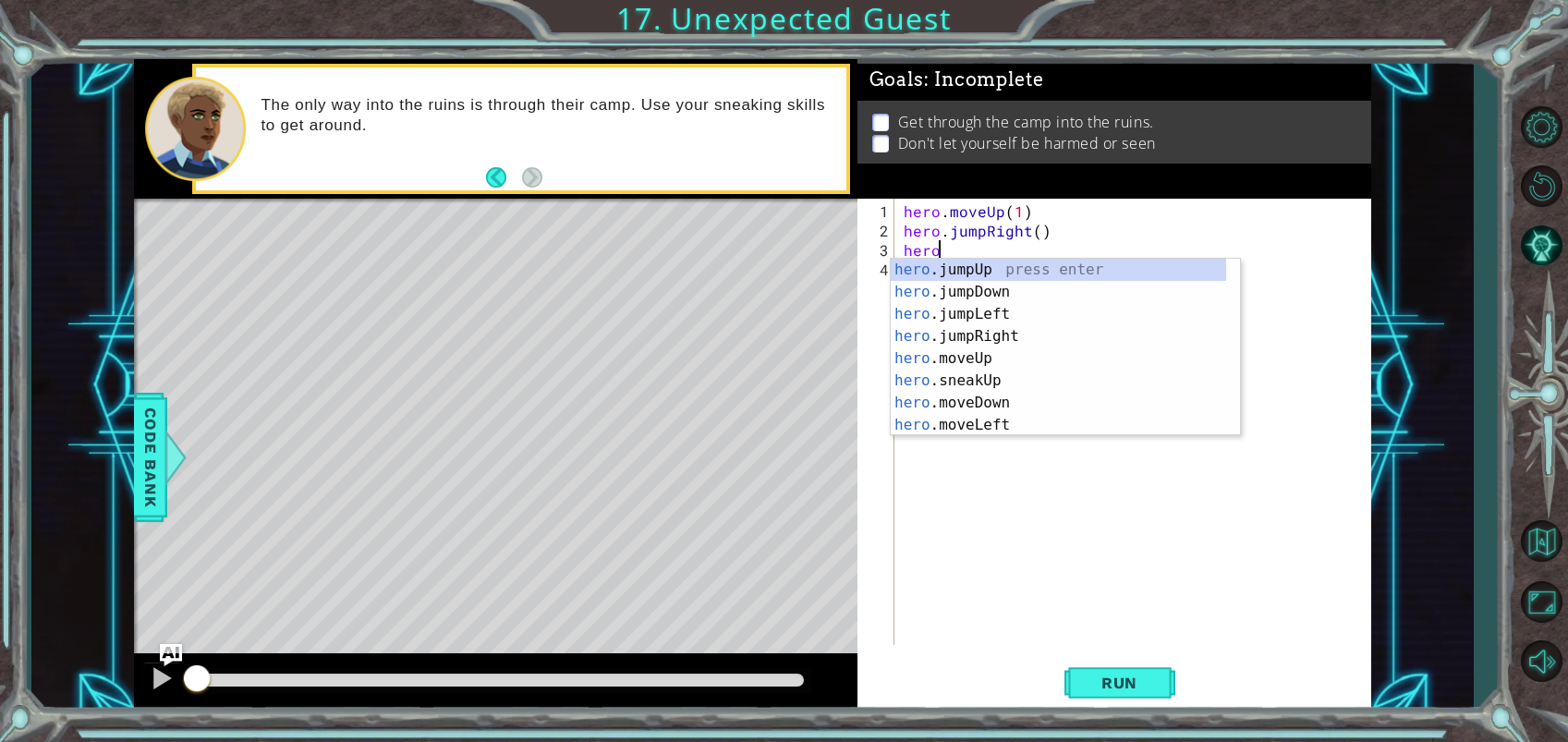
type textarea "hero"
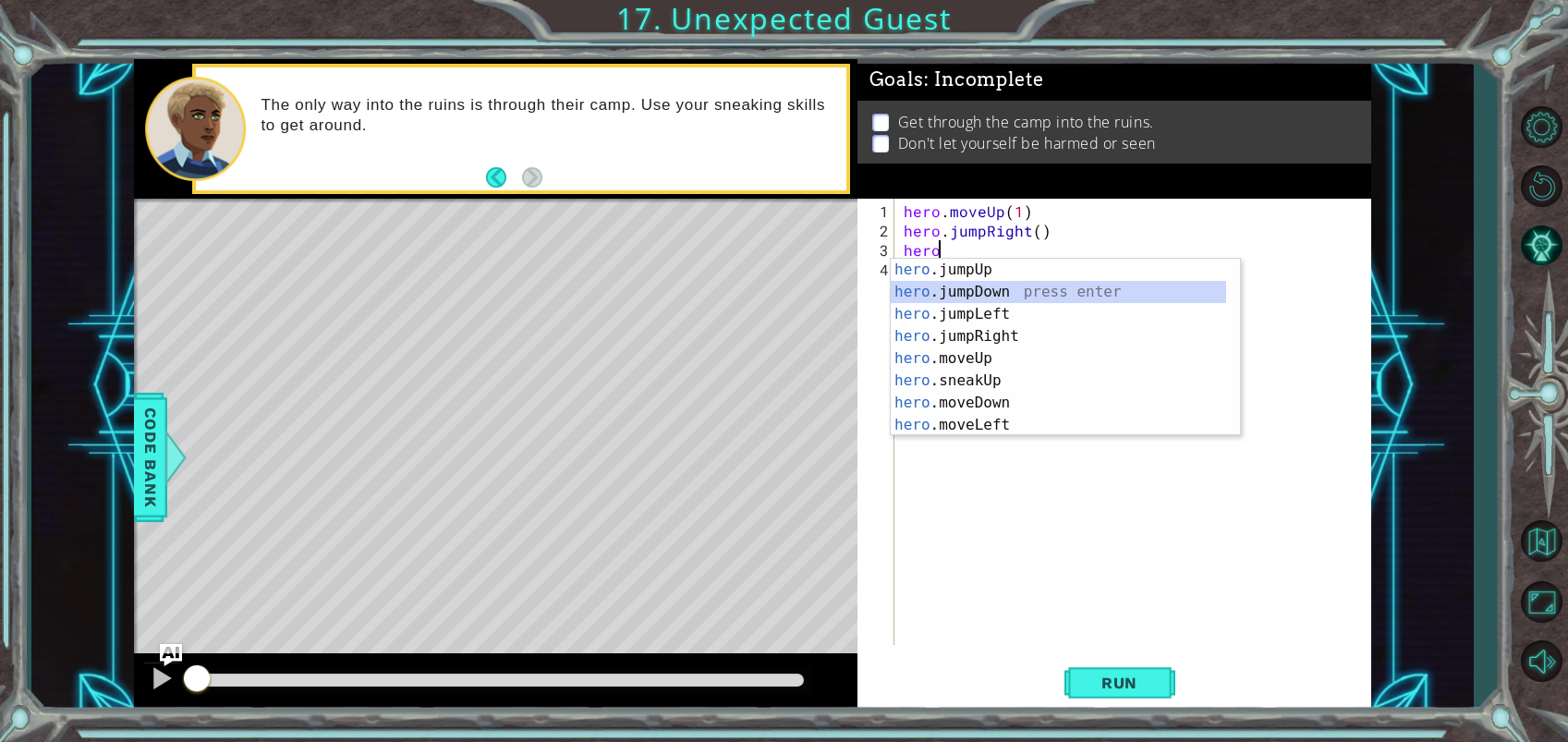
click at [992, 285] on div "hero .jumpUp press enter hero .jumpDown press enter hero .jumpLeft press enter …" at bounding box center [1059, 370] width 336 height 222
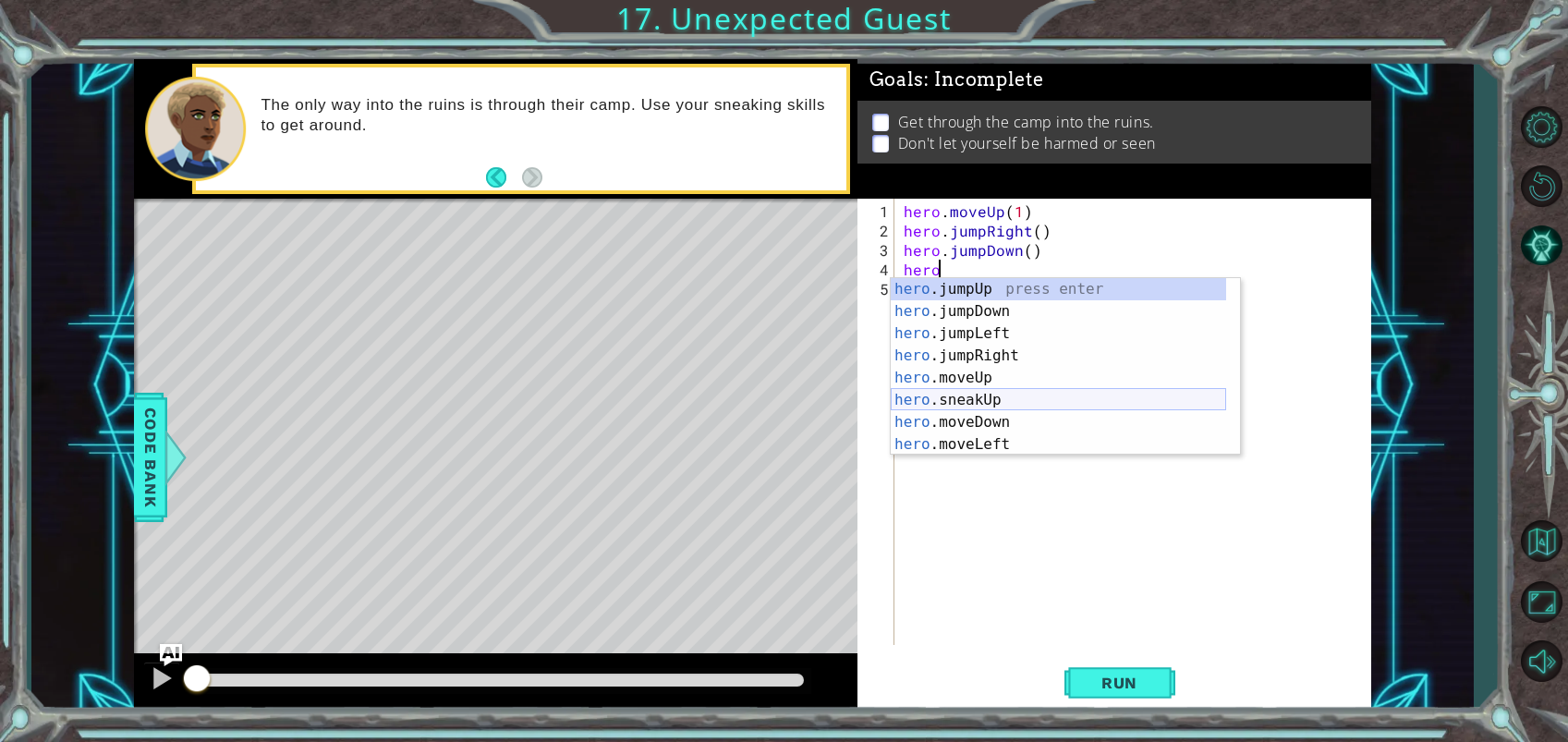
scroll to position [0, 2]
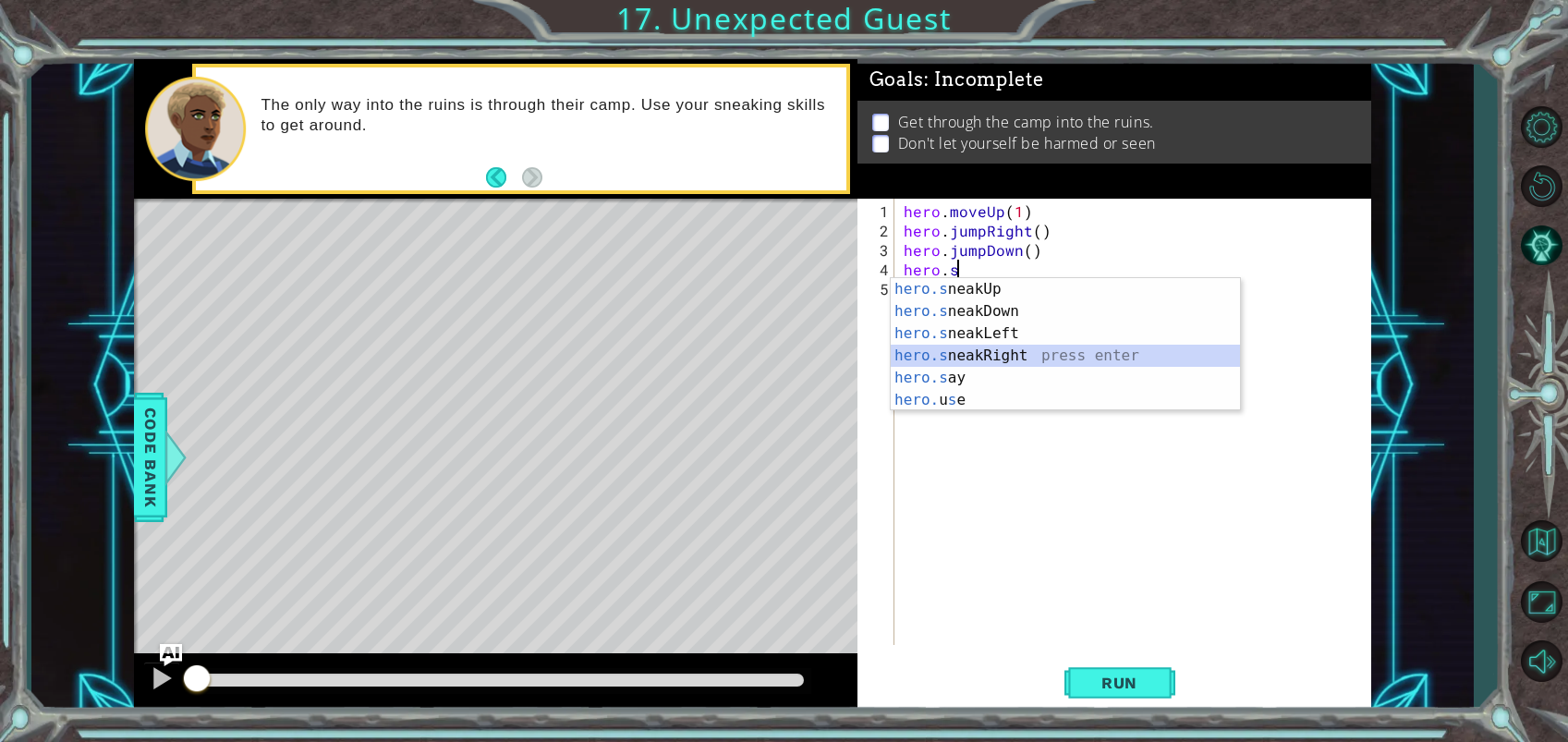
click at [998, 348] on div "hero.s neakUp press enter hero.s neakDown press enter hero.s neakLeft press ent…" at bounding box center [1065, 367] width 349 height 177
type textarea "hero.sneakRight(1)"
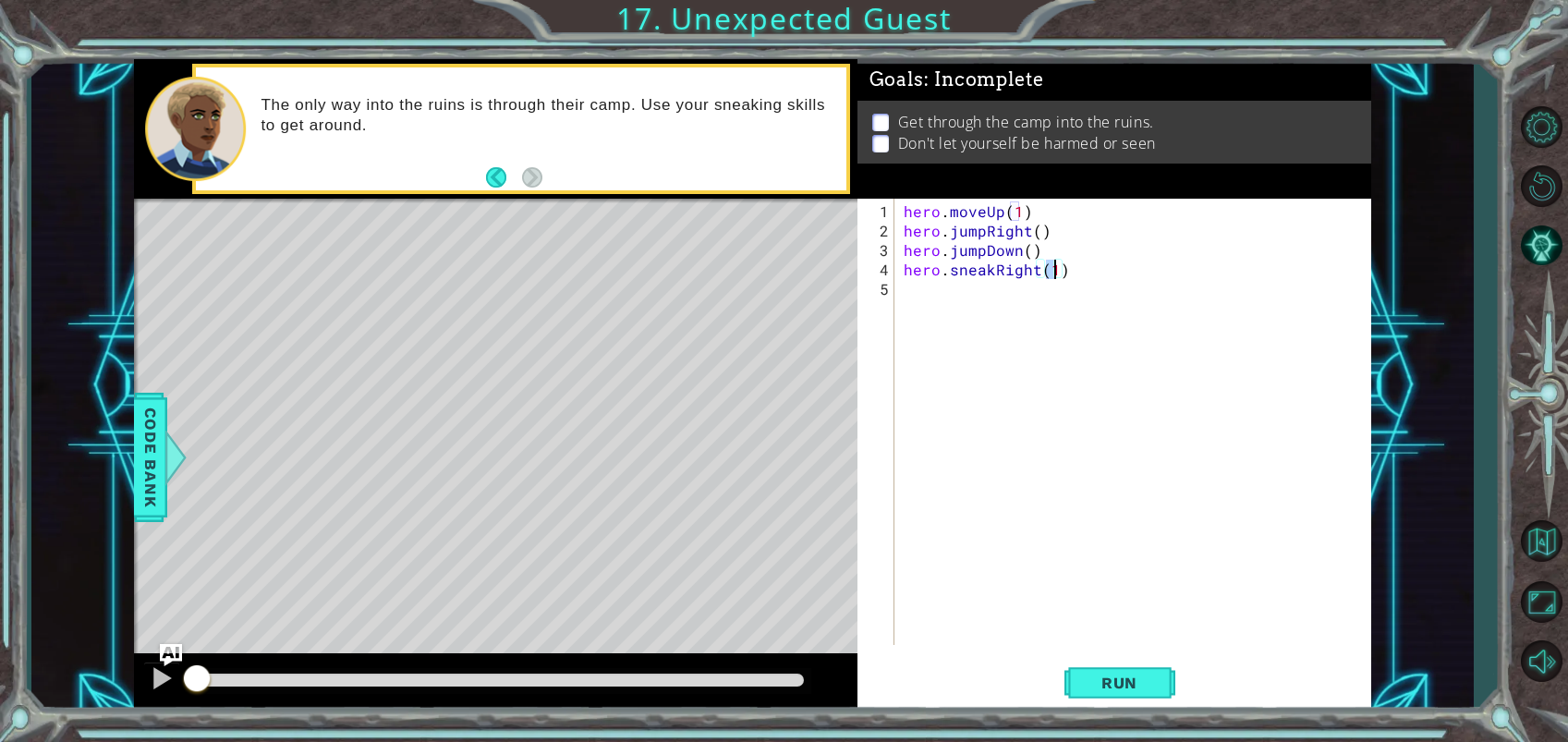
click at [930, 301] on div "hero . moveUp ( 1 ) hero . jumpRight ( ) hero . jumpDown ( ) hero . sneakRight …" at bounding box center [1137, 444] width 475 height 485
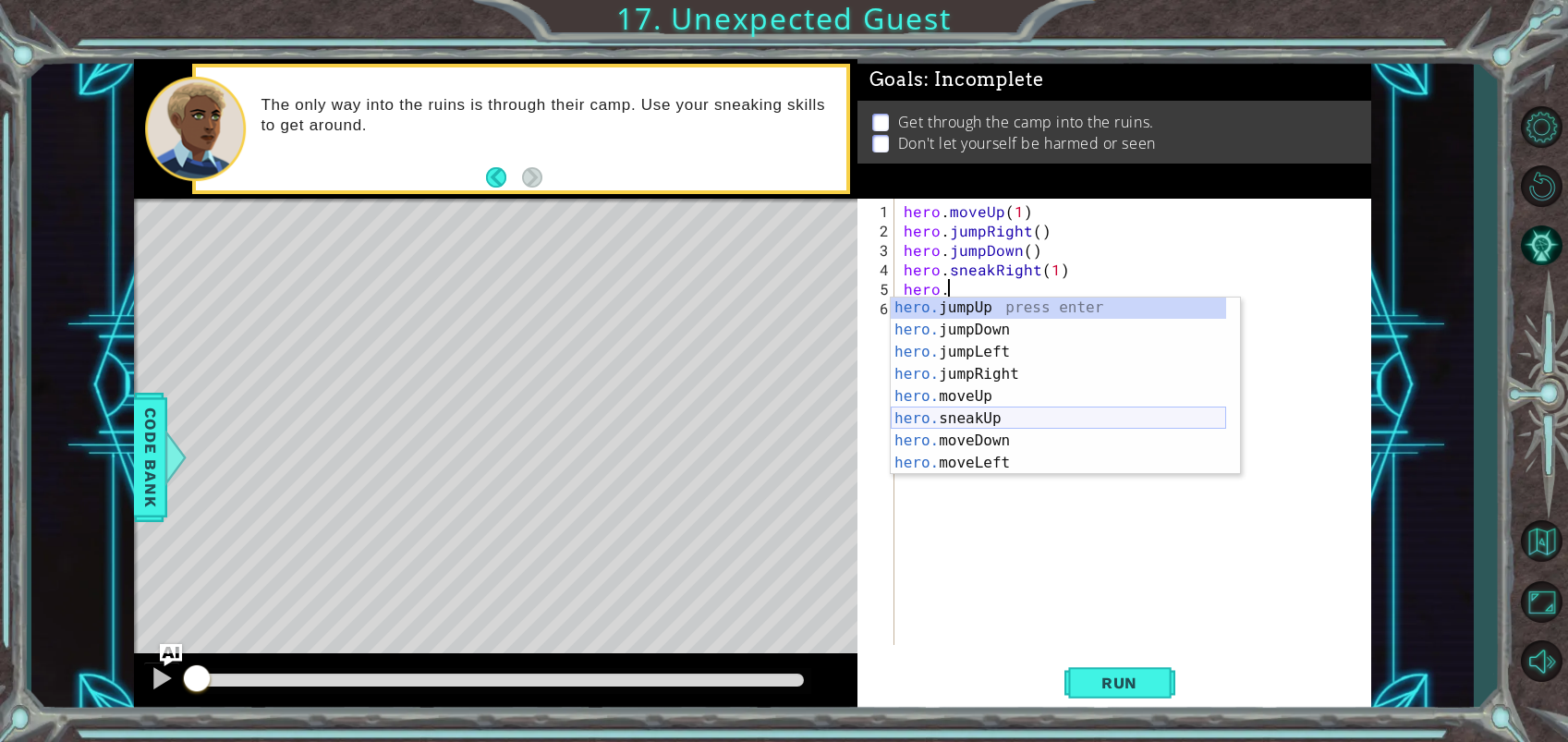
scroll to position [1, 0]
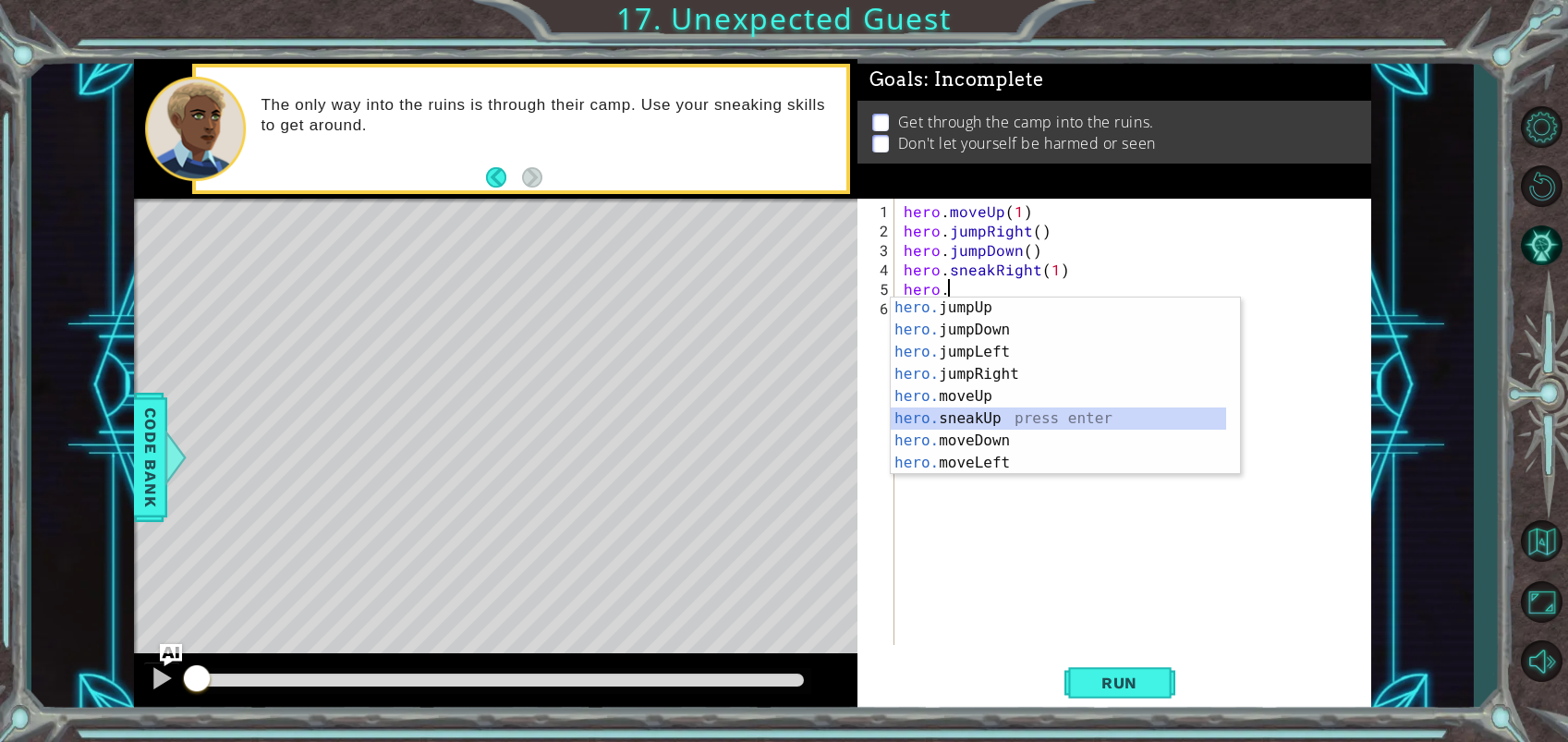
click at [966, 416] on div "hero. jumpUp press enter hero. jumpDown press enter hero. jumpLeft press enter …" at bounding box center [1059, 407] width 336 height 222
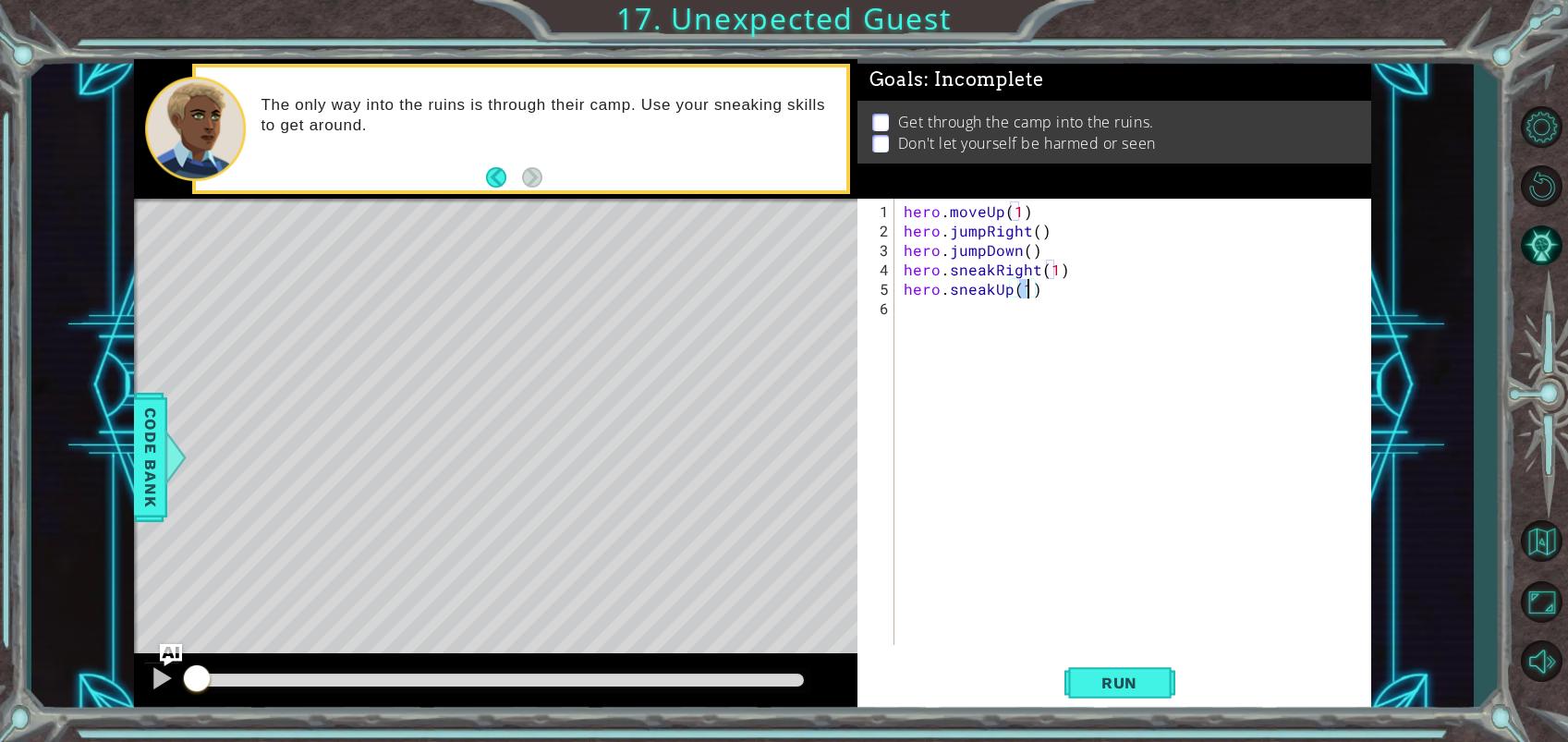
scroll to position [0, 8]
type textarea "hero.sneakUp(2)"
drag, startPoint x: 1128, startPoint y: 668, endPoint x: 1125, endPoint y: 653, distance: 15.3
click at [1128, 665] on button "Run" at bounding box center [1120, 682] width 111 height 51
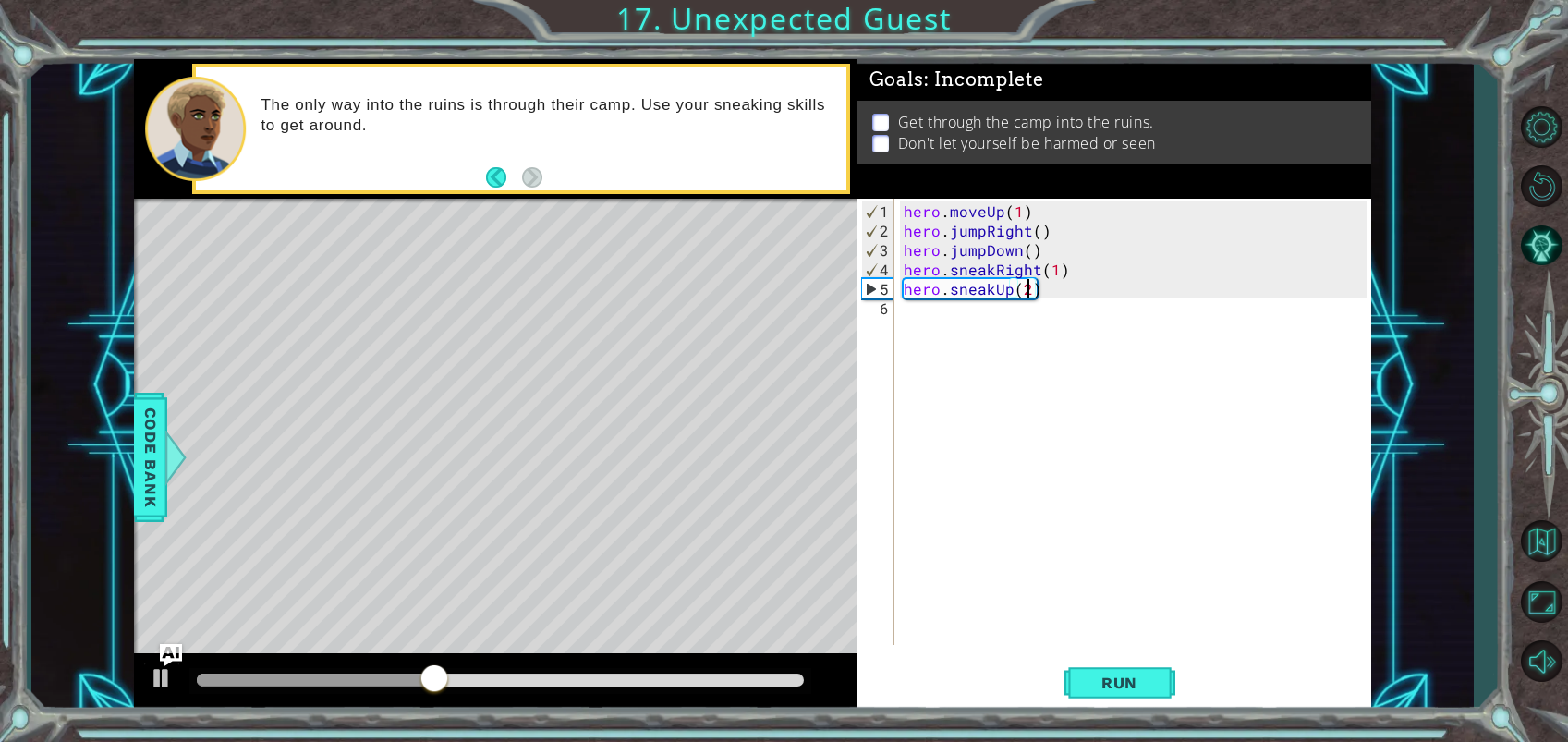
click at [933, 317] on div "hero . moveUp ( 1 ) hero . jumpRight ( ) hero . jumpDown ( ) hero . sneakRight …" at bounding box center [1137, 444] width 475 height 485
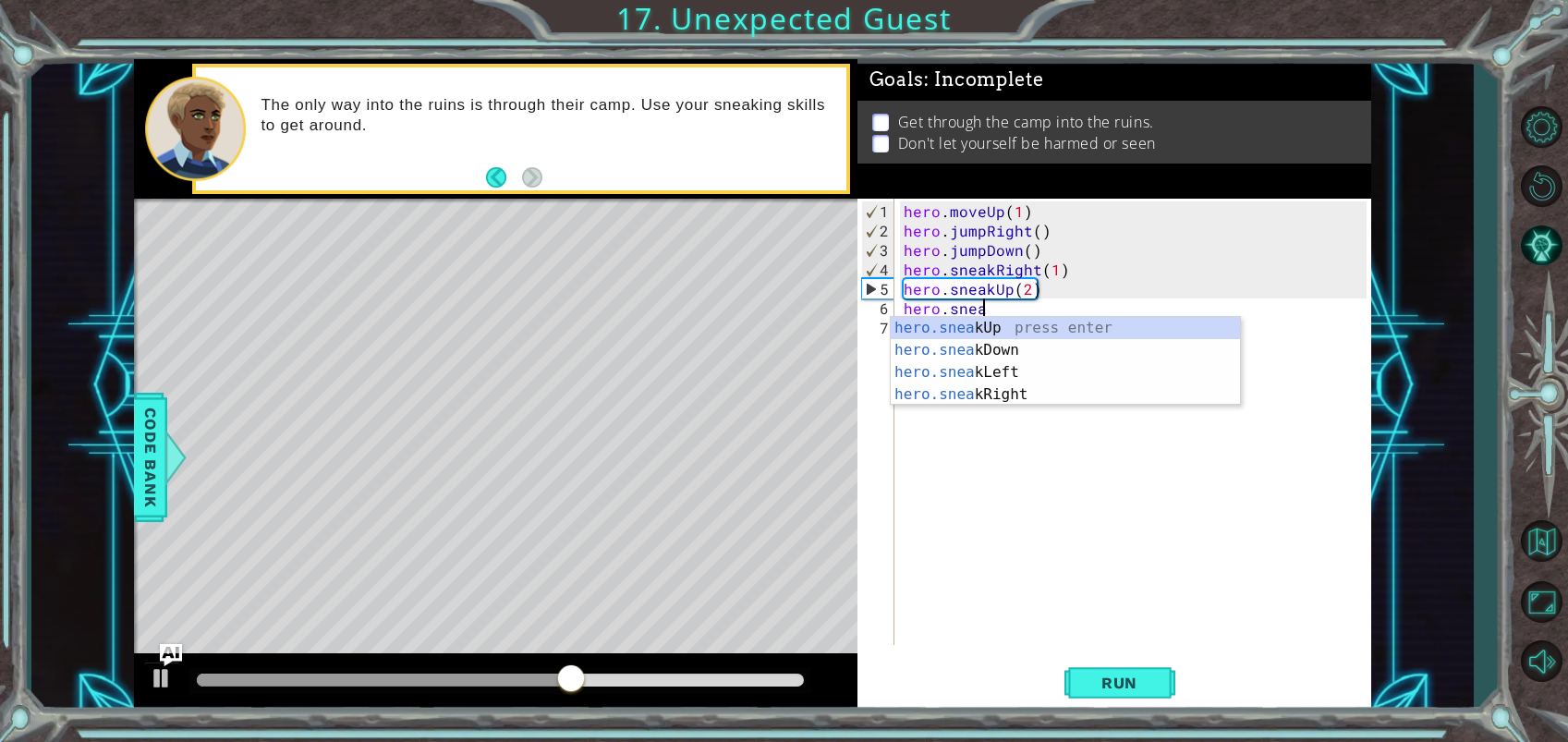
scroll to position [0, 5]
click at [1003, 392] on div "hero.sneak Up press enter hero.sneak Down press enter hero.sneak Left press ent…" at bounding box center [1065, 383] width 349 height 133
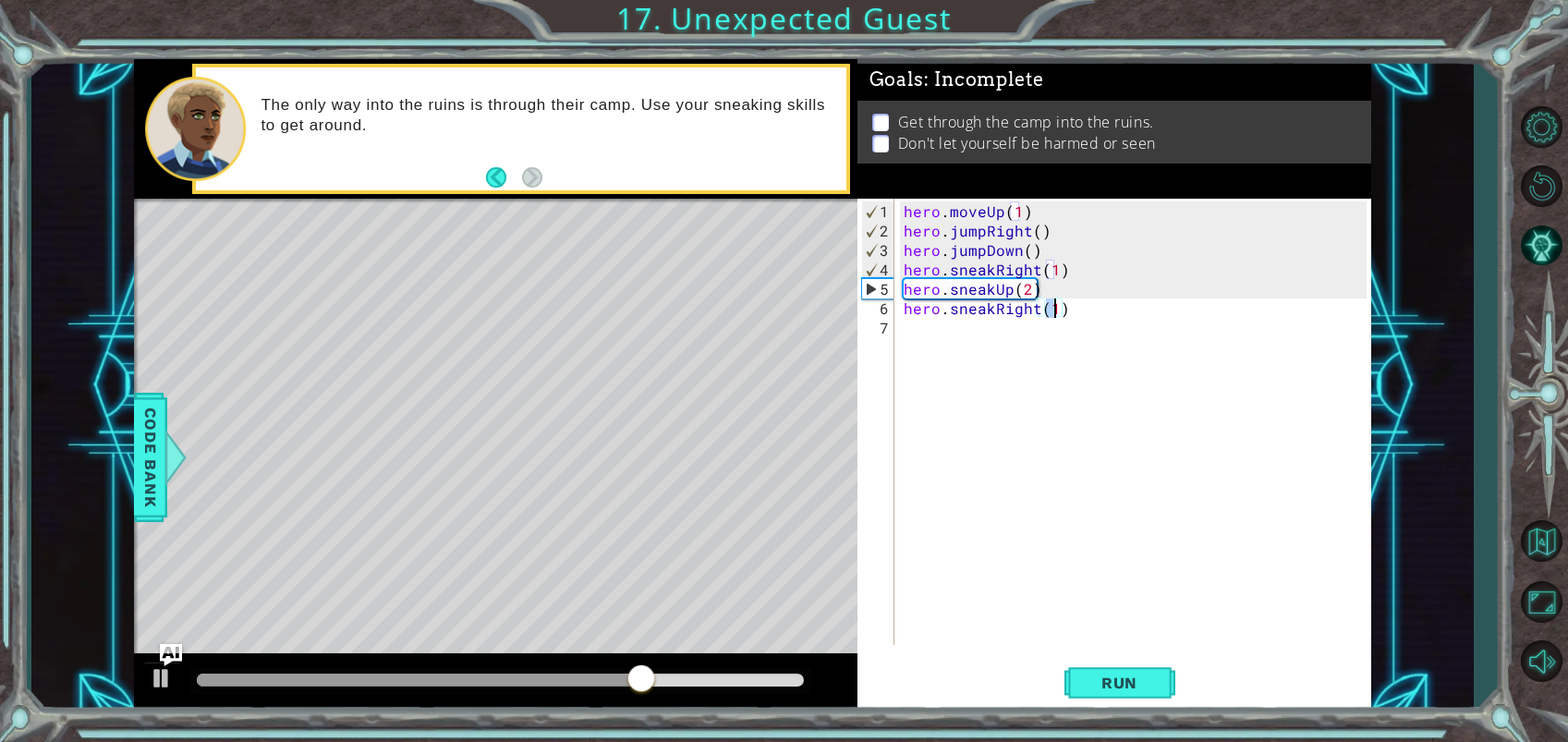
type textarea "hero.sneakRight(2)"
click at [905, 332] on div "hero . moveUp ( 1 ) hero . jumpRight ( ) hero . jumpDown ( ) hero . sneakRight …" at bounding box center [1137, 444] width 475 height 485
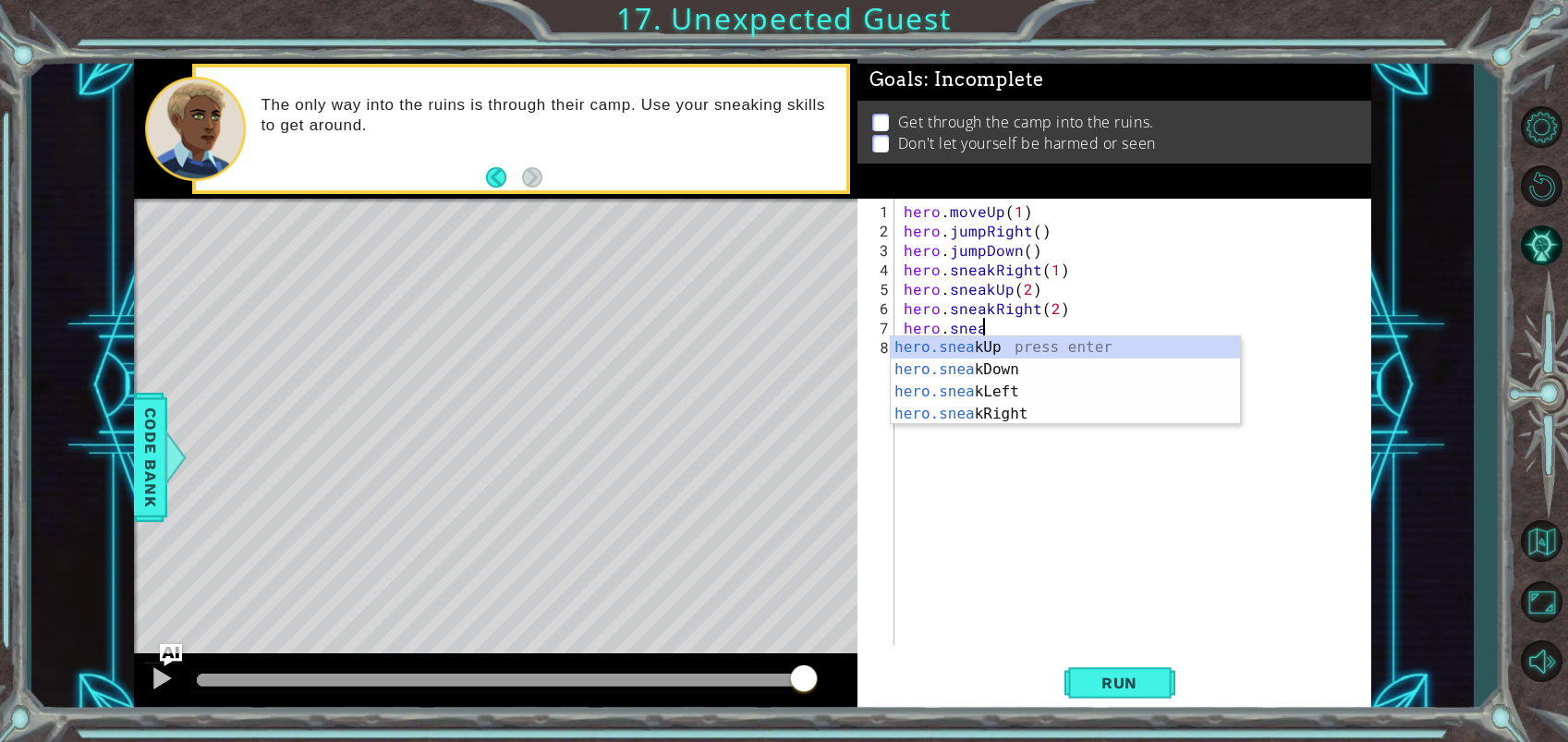
scroll to position [0, 5]
drag, startPoint x: 938, startPoint y: 371, endPoint x: 946, endPoint y: 362, distance: 12.0
click at [938, 370] on div "hero.sneak Up press enter hero.sneak Down press enter hero.sneak Left press ent…" at bounding box center [1065, 403] width 349 height 133
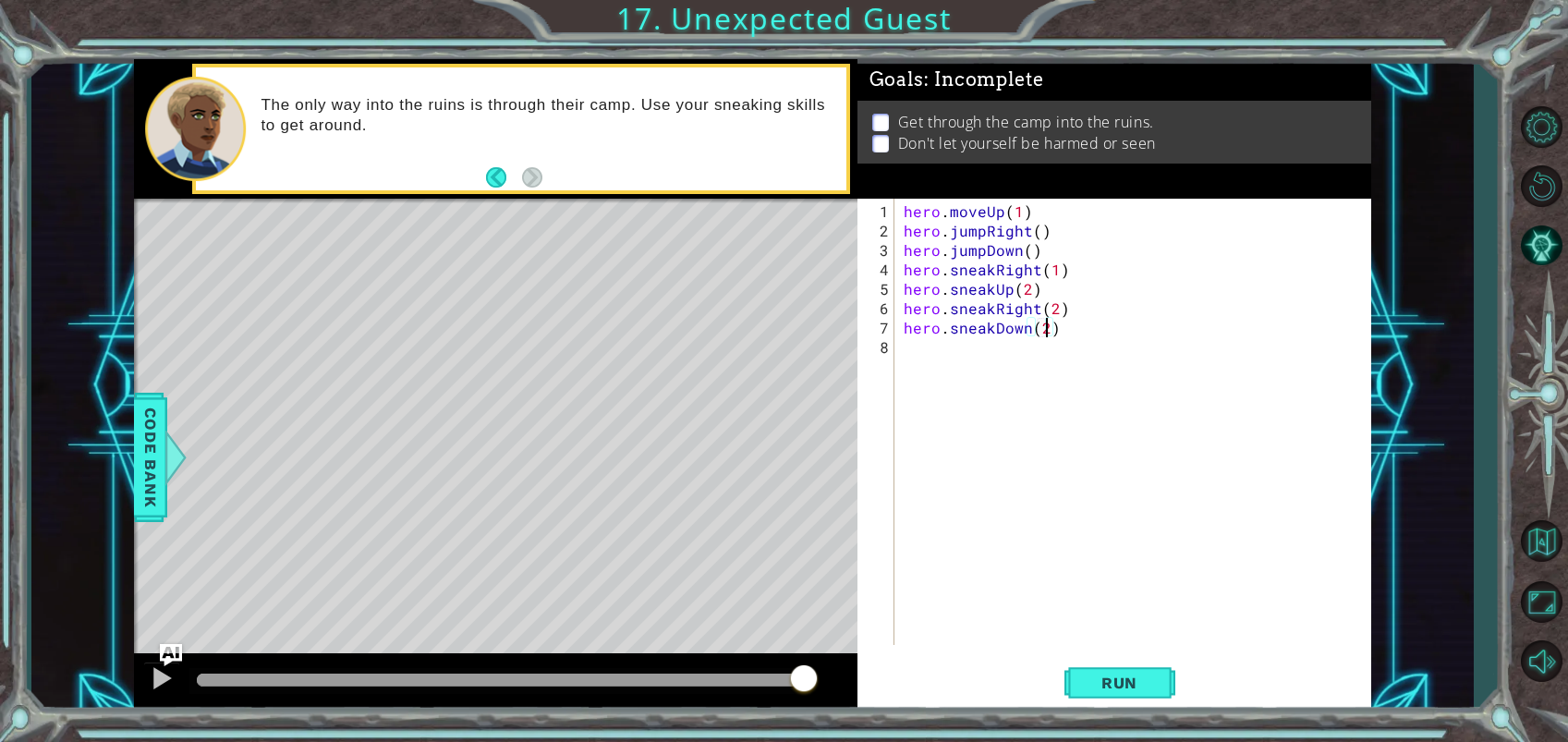
scroll to position [0, 9]
type textarea "hero.sneakDown(2)"
click at [1108, 671] on button "Run" at bounding box center [1120, 682] width 111 height 51
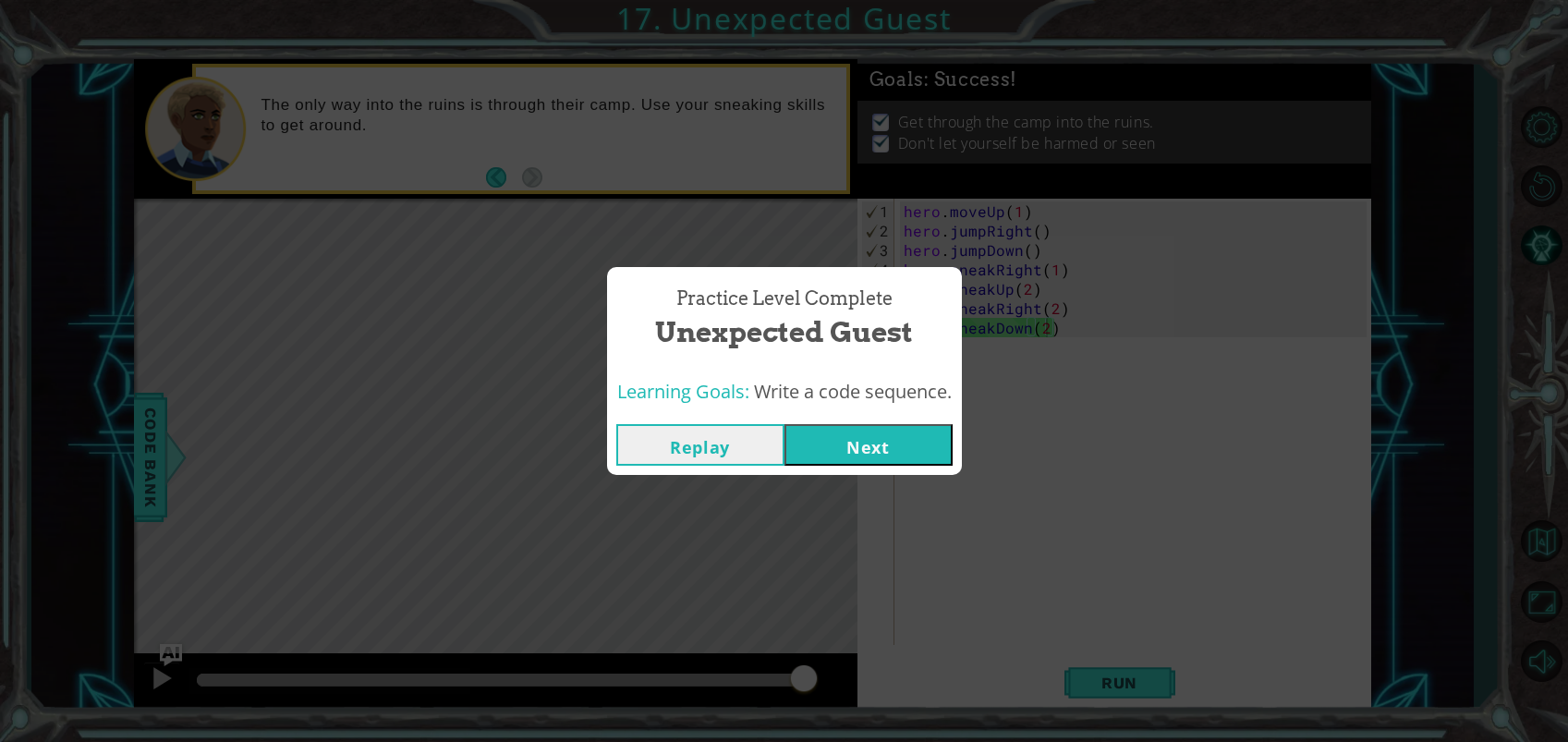
click at [860, 462] on button "Next" at bounding box center [867, 444] width 168 height 42
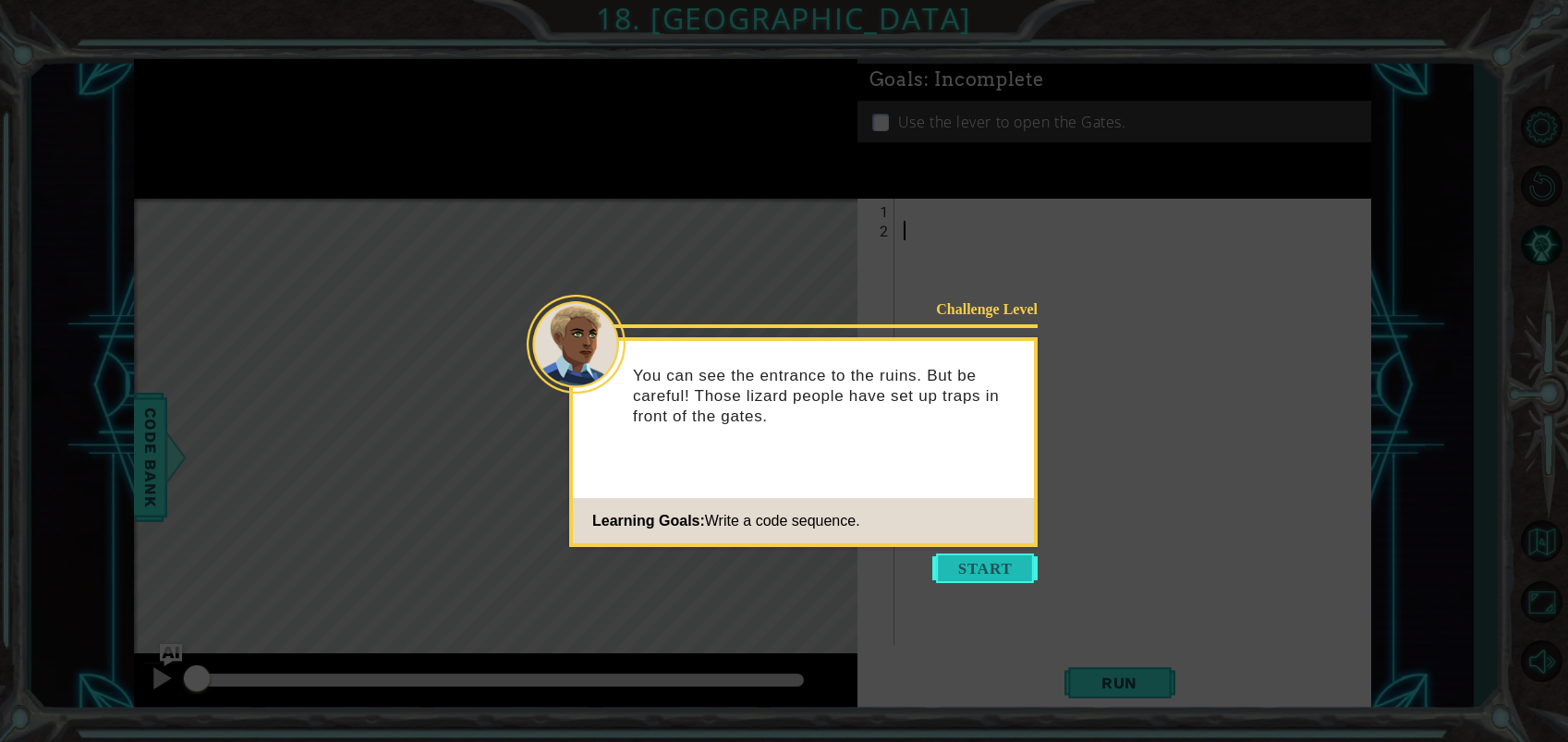
click at [991, 557] on button "Start" at bounding box center [985, 567] width 106 height 29
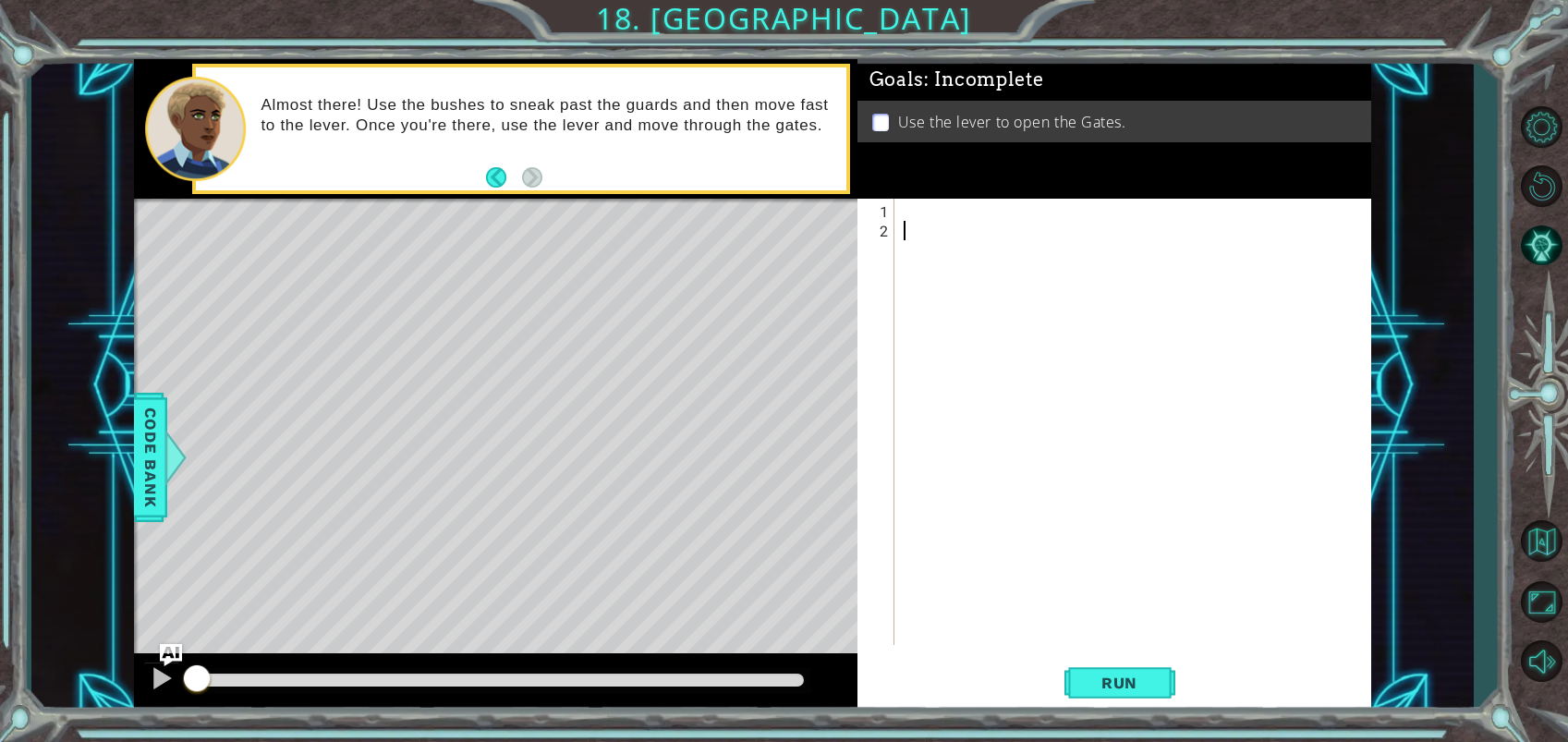
click at [908, 215] on div at bounding box center [1137, 444] width 475 height 485
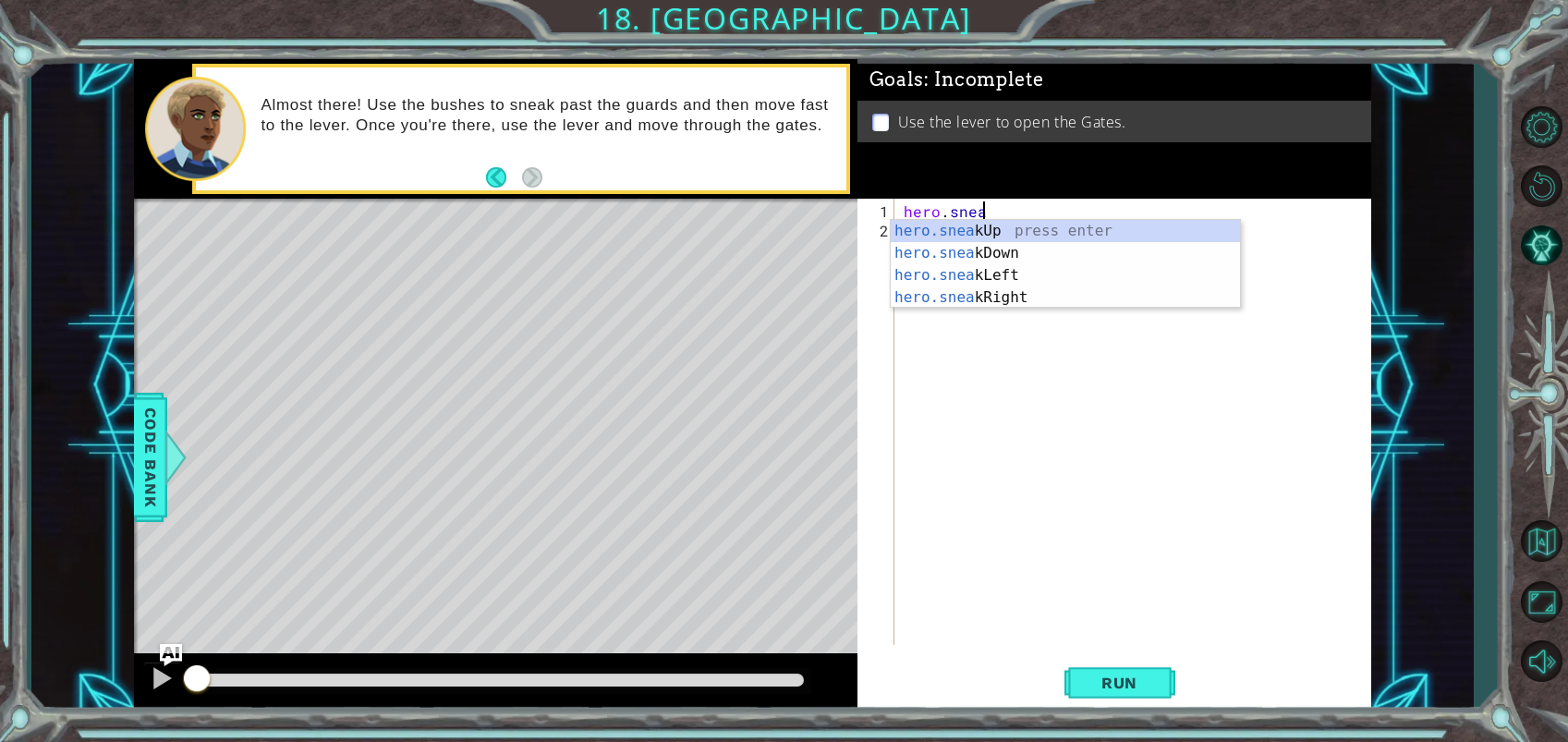
scroll to position [0, 5]
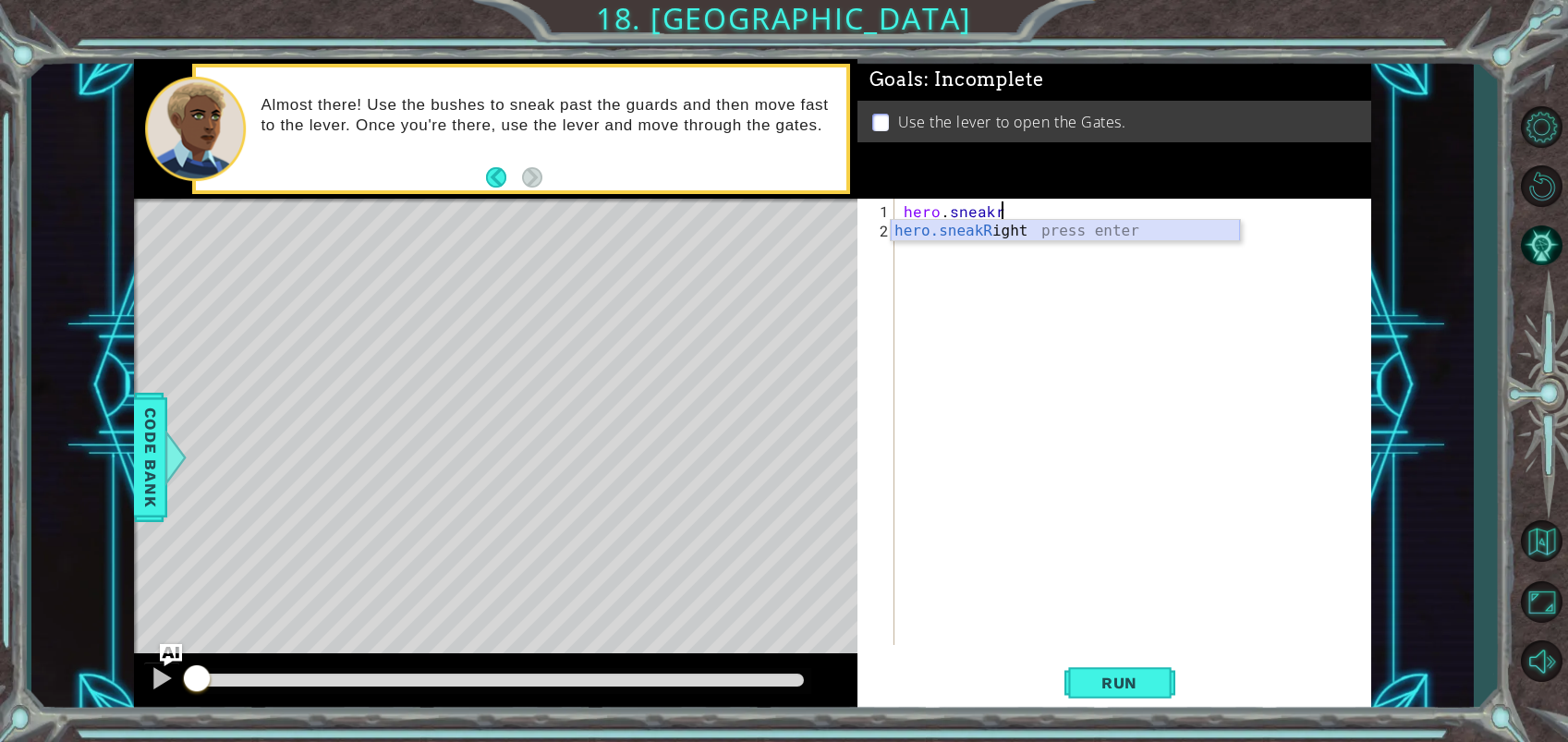
click at [1011, 235] on div "hero.sneakR ight press enter" at bounding box center [1065, 253] width 349 height 67
type textarea "hero.sneakRight(1)"
click at [900, 232] on div "hero . sneakRight ( 1 )" at bounding box center [1137, 444] width 475 height 485
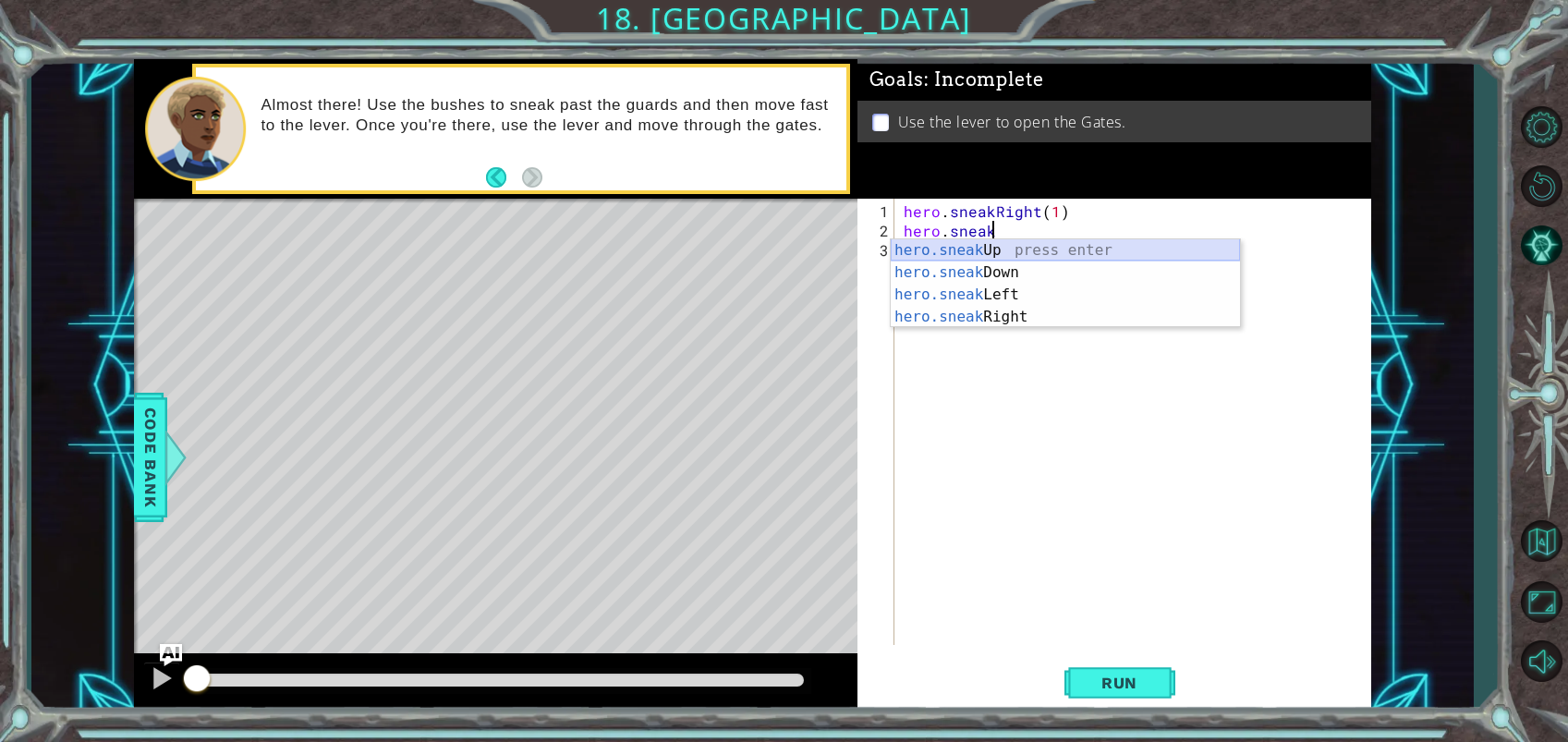
click at [935, 248] on div "hero.sneak Up press enter hero.sneak Down press enter hero.sneak Left press ent…" at bounding box center [1065, 306] width 349 height 133
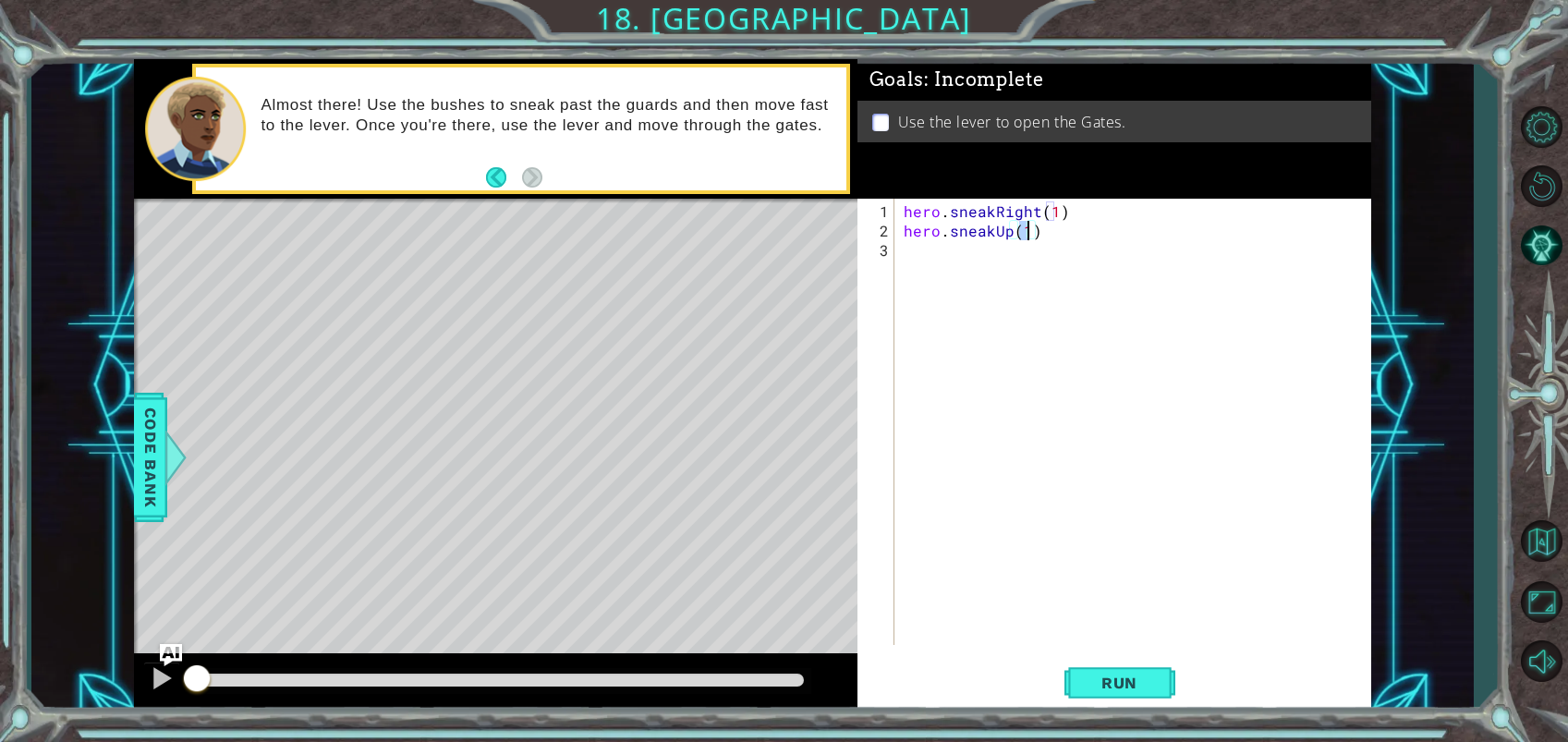
type textarea "hero.sneakUp(2)"
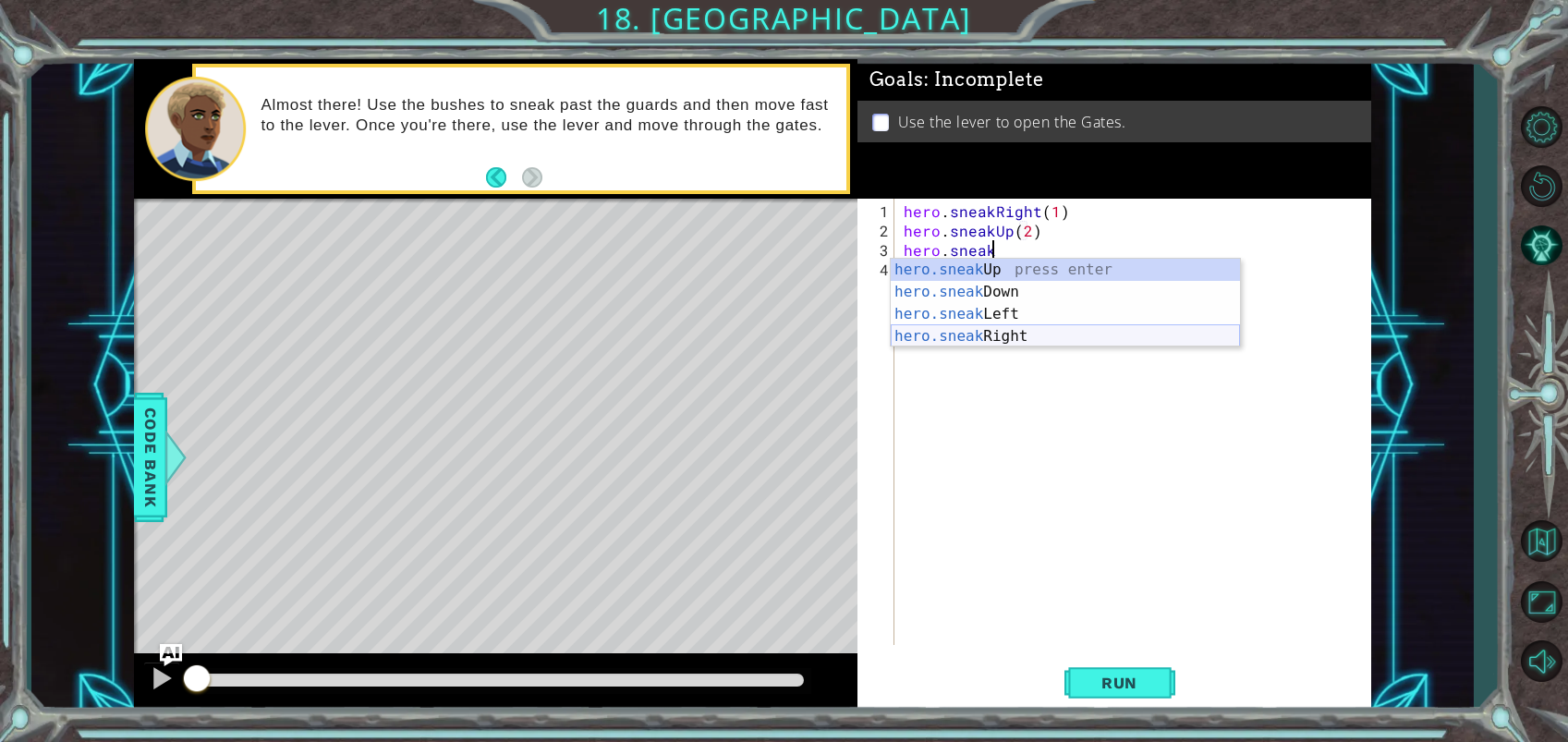
click at [997, 338] on div "hero.sneak Up press enter hero.sneak Down press enter hero.sneak Left press ent…" at bounding box center [1065, 325] width 349 height 133
type textarea "hero.sneakRight(1)"
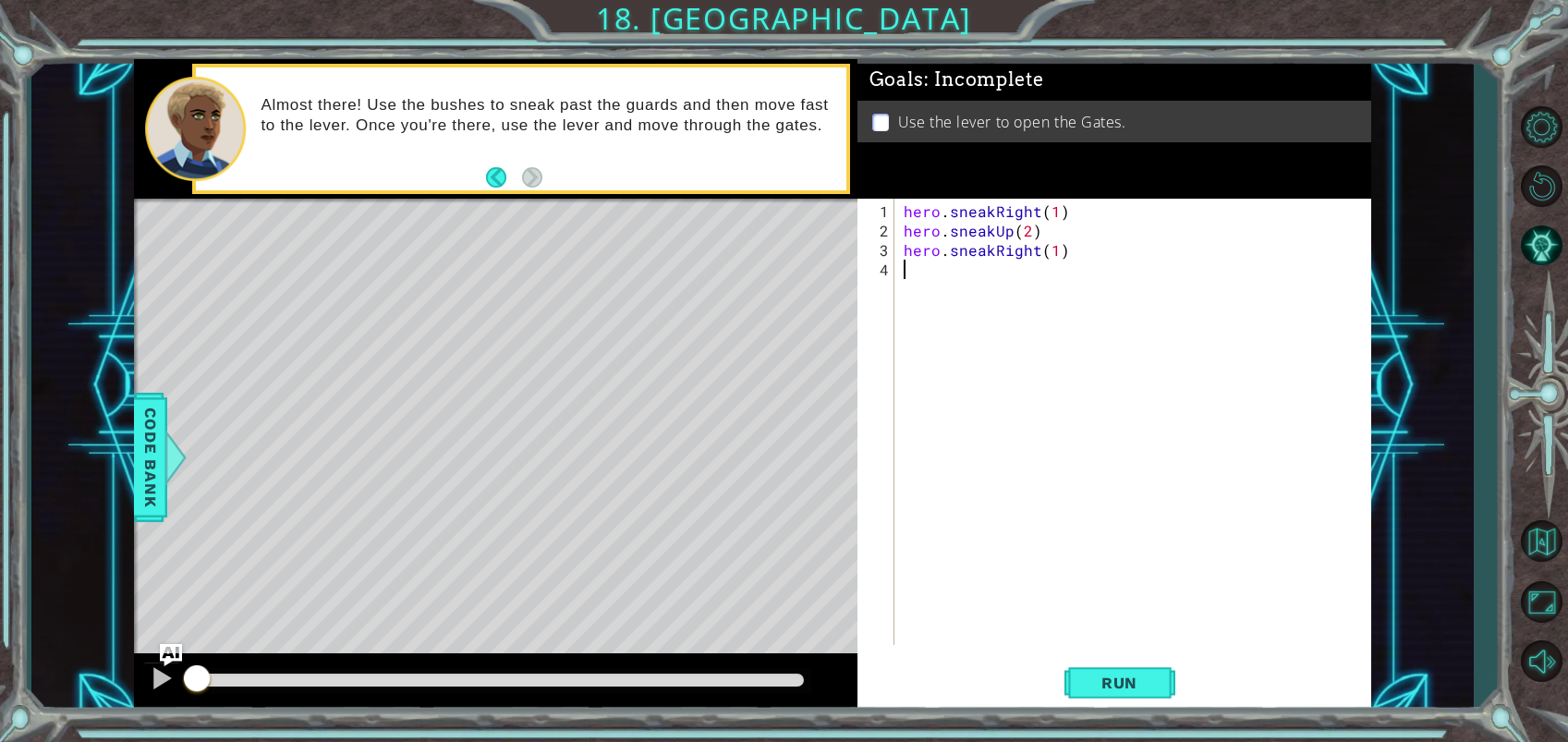
click at [901, 273] on div "hero . sneakRight ( 1 ) hero . sneakUp ( 2 ) hero . sneakRight ( 1 )" at bounding box center [1137, 444] width 475 height 485
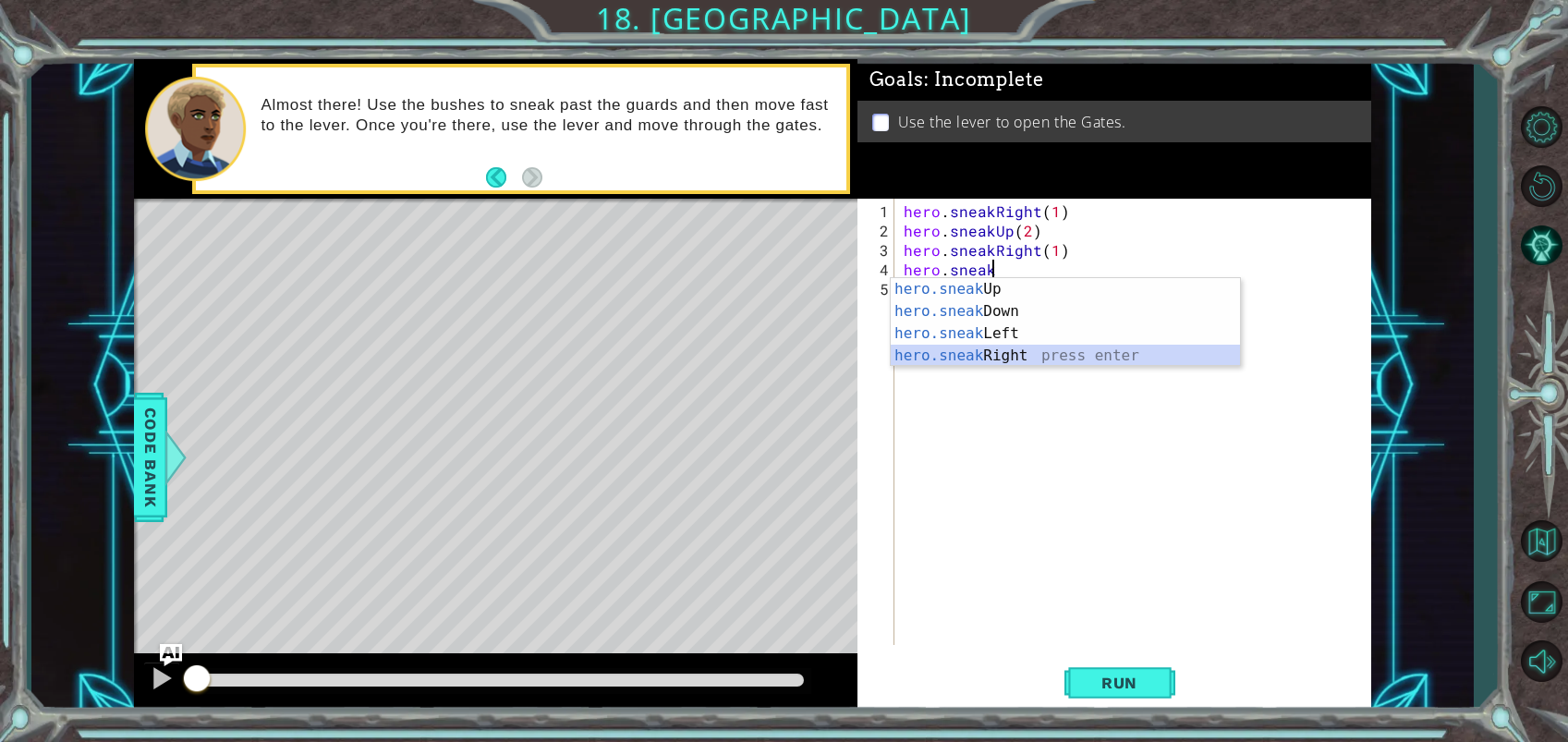
click at [1026, 350] on div "hero.sneak Up press enter hero.sneak Down press enter hero.sneak Left press ent…" at bounding box center [1065, 344] width 349 height 133
type textarea "hero.sneakRight(1)"
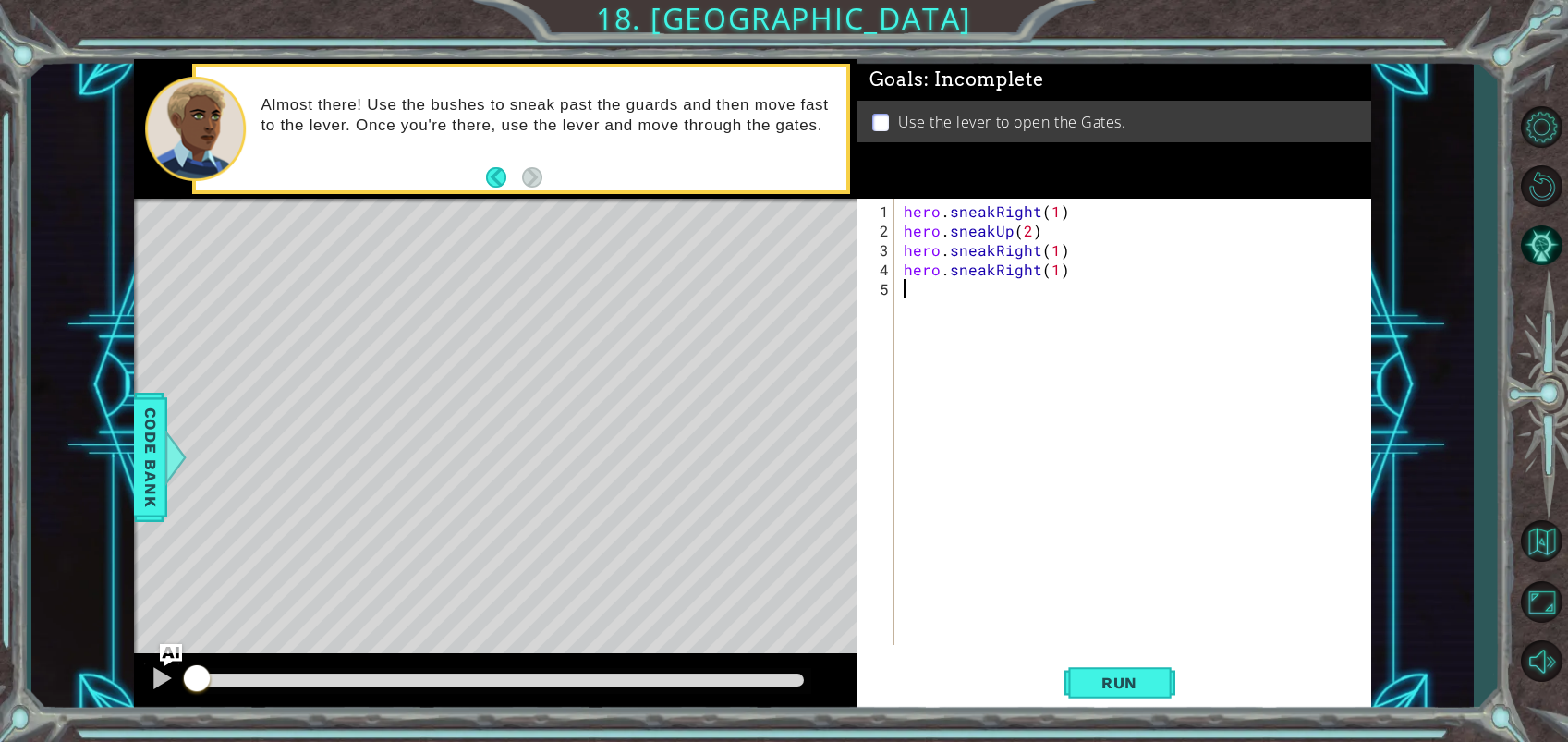
click at [912, 302] on div "hero . sneakRight ( 1 ) hero . sneakUp ( 2 ) hero . sneakRight ( 1 ) hero . sne…" at bounding box center [1137, 444] width 475 height 485
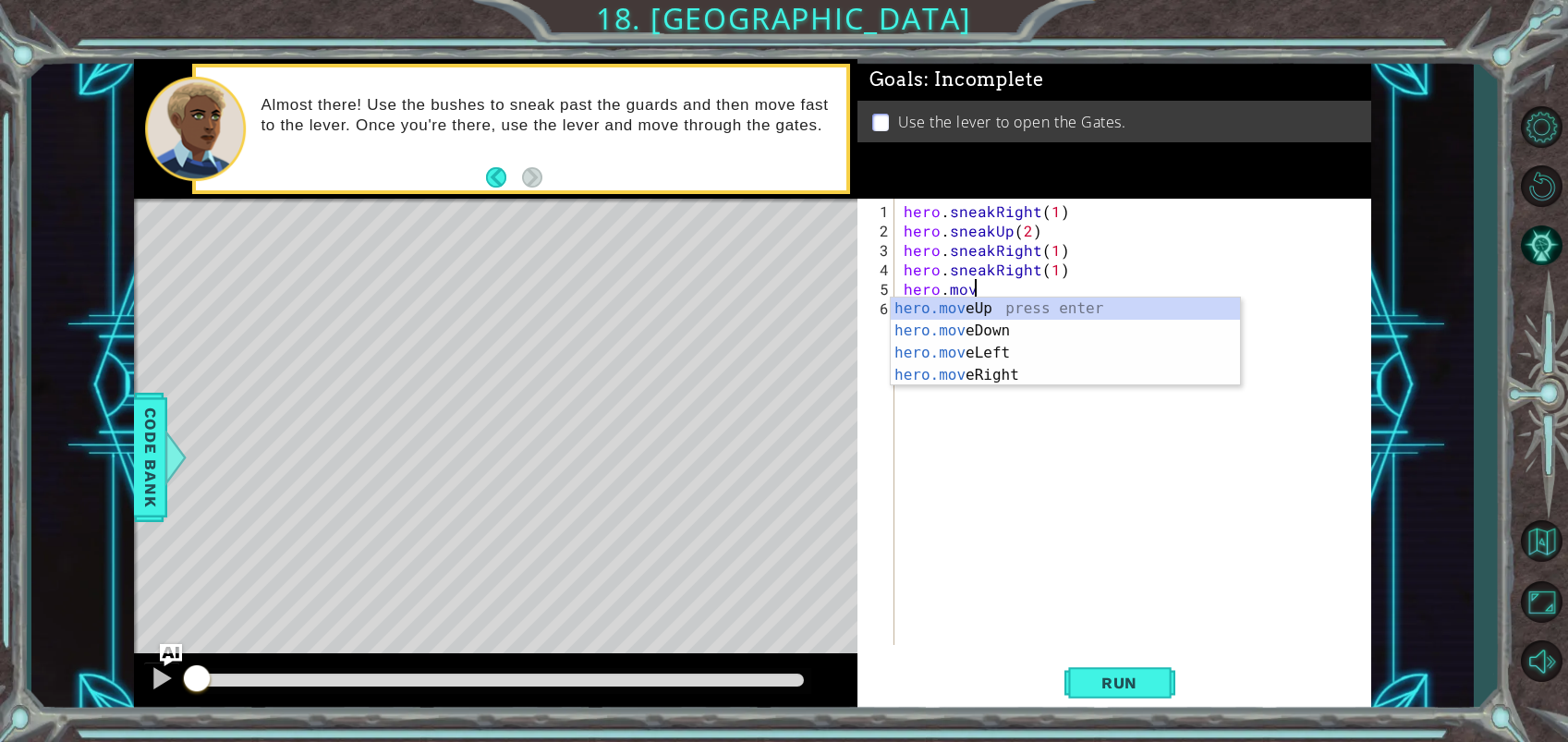
scroll to position [0, 4]
click at [990, 374] on div "hero.move Up press enter hero.move Down press enter hero.move Left press enter …" at bounding box center [1065, 364] width 349 height 133
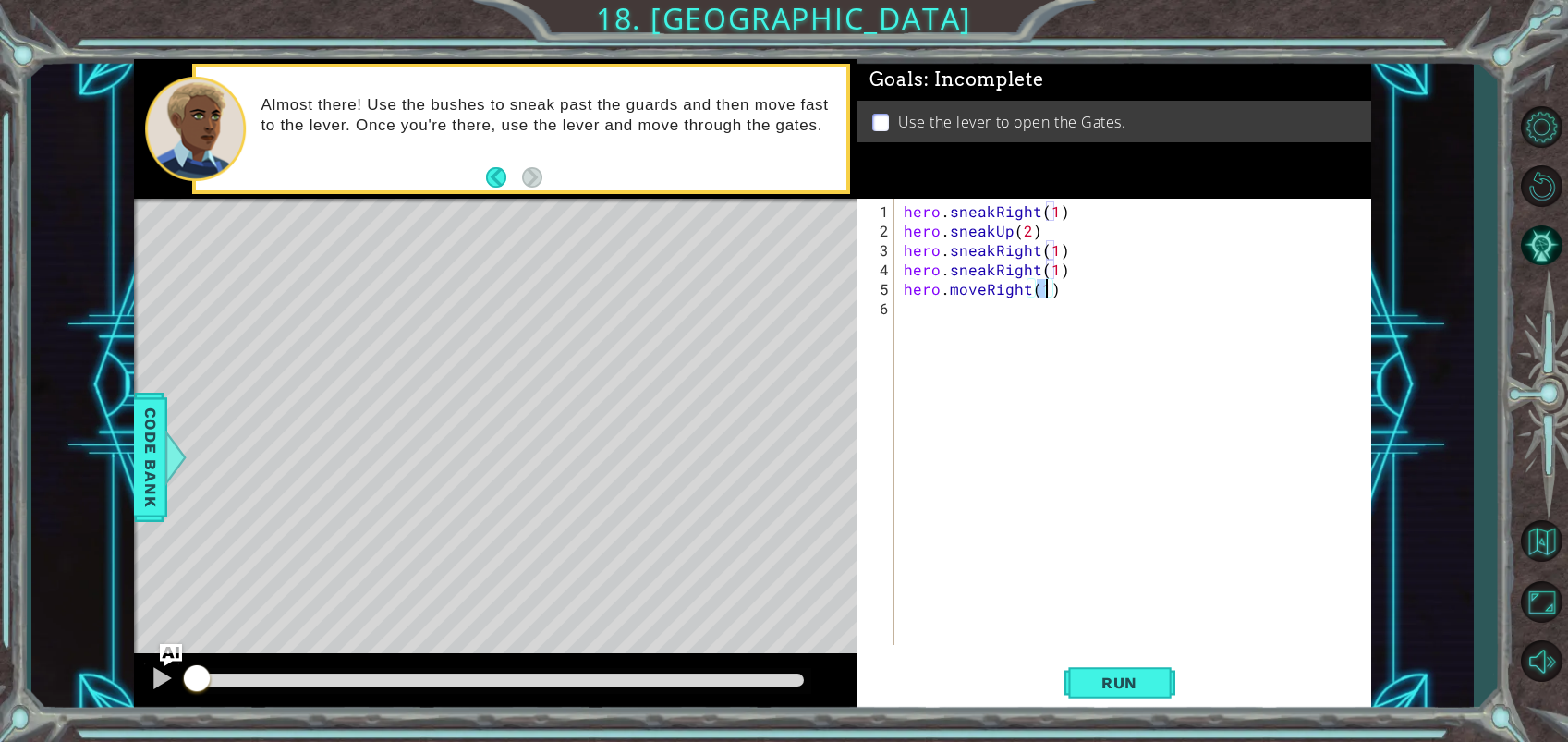
type textarea "hero.moveRight(2)"
drag, startPoint x: 902, startPoint y: 306, endPoint x: 996, endPoint y: 380, distance: 119.6
click at [903, 306] on div "hero . sneakRight ( 1 ) hero . sneakUp ( 2 ) hero . sneakRight ( 1 ) hero . sne…" at bounding box center [1137, 444] width 475 height 485
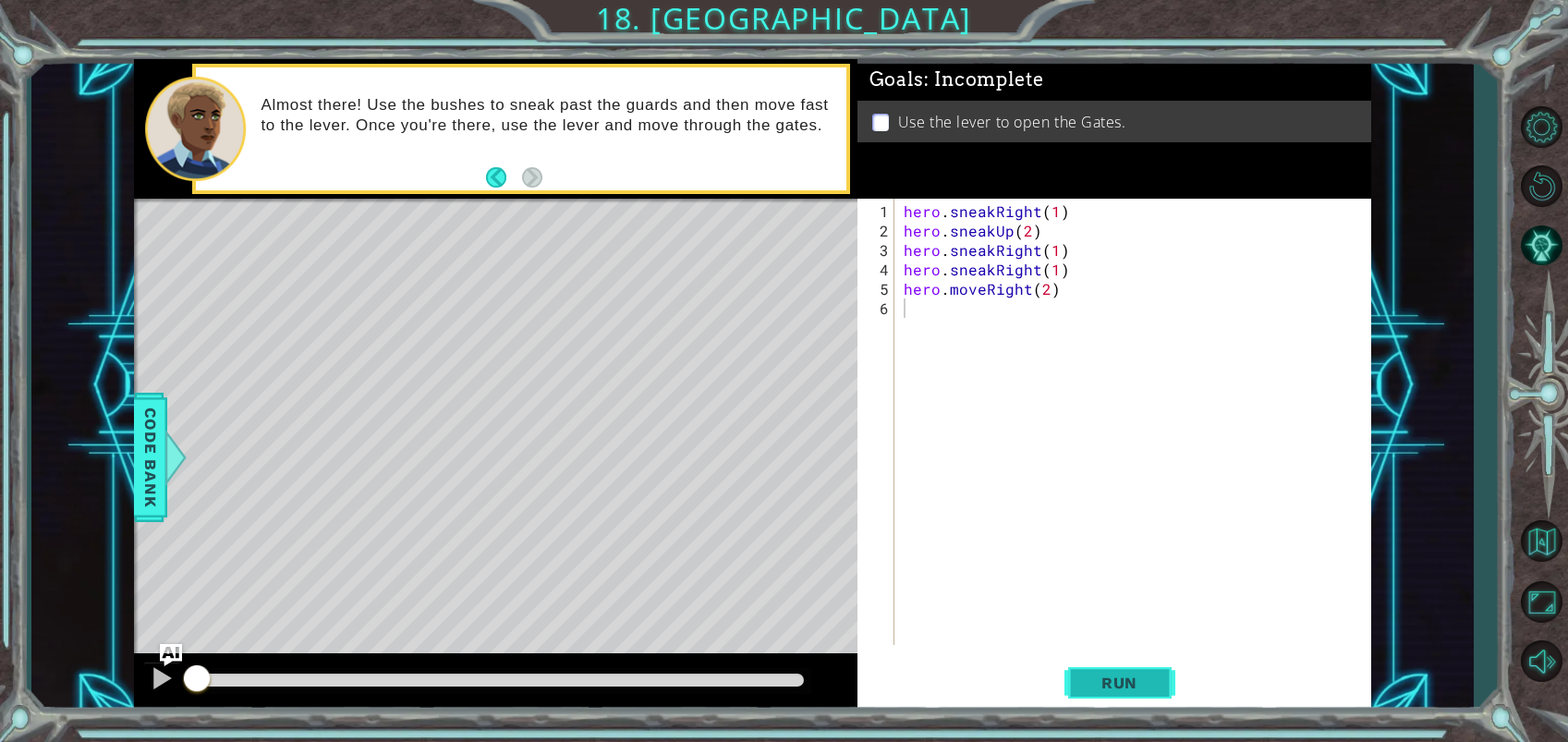
click at [1108, 658] on button "Run" at bounding box center [1120, 682] width 111 height 51
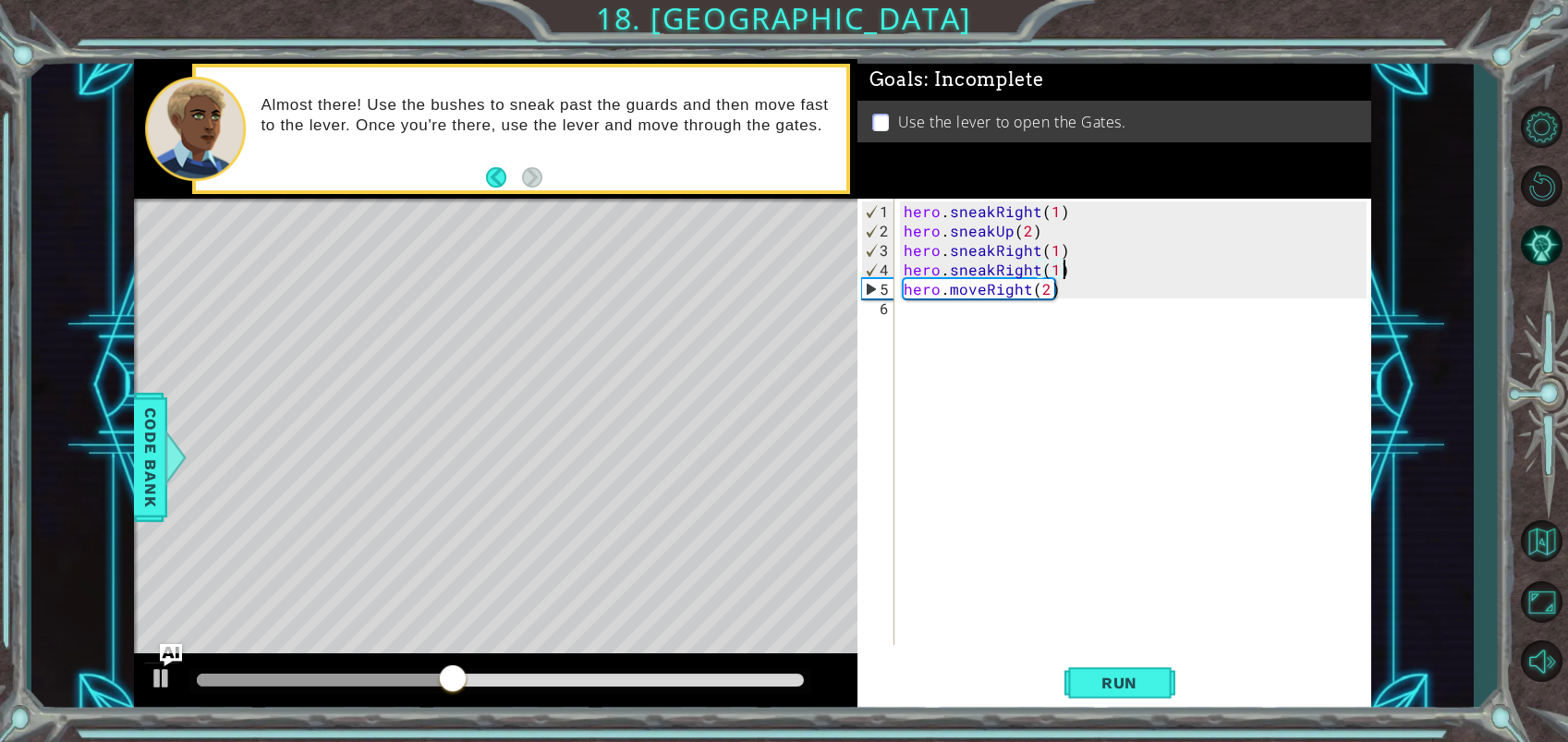
click at [1069, 264] on div "hero . sneakRight ( 1 ) hero . sneakUp ( 2 ) hero . sneakRight ( 1 ) hero . sne…" at bounding box center [1137, 444] width 475 height 485
type textarea "hero.sneakRight(1)"
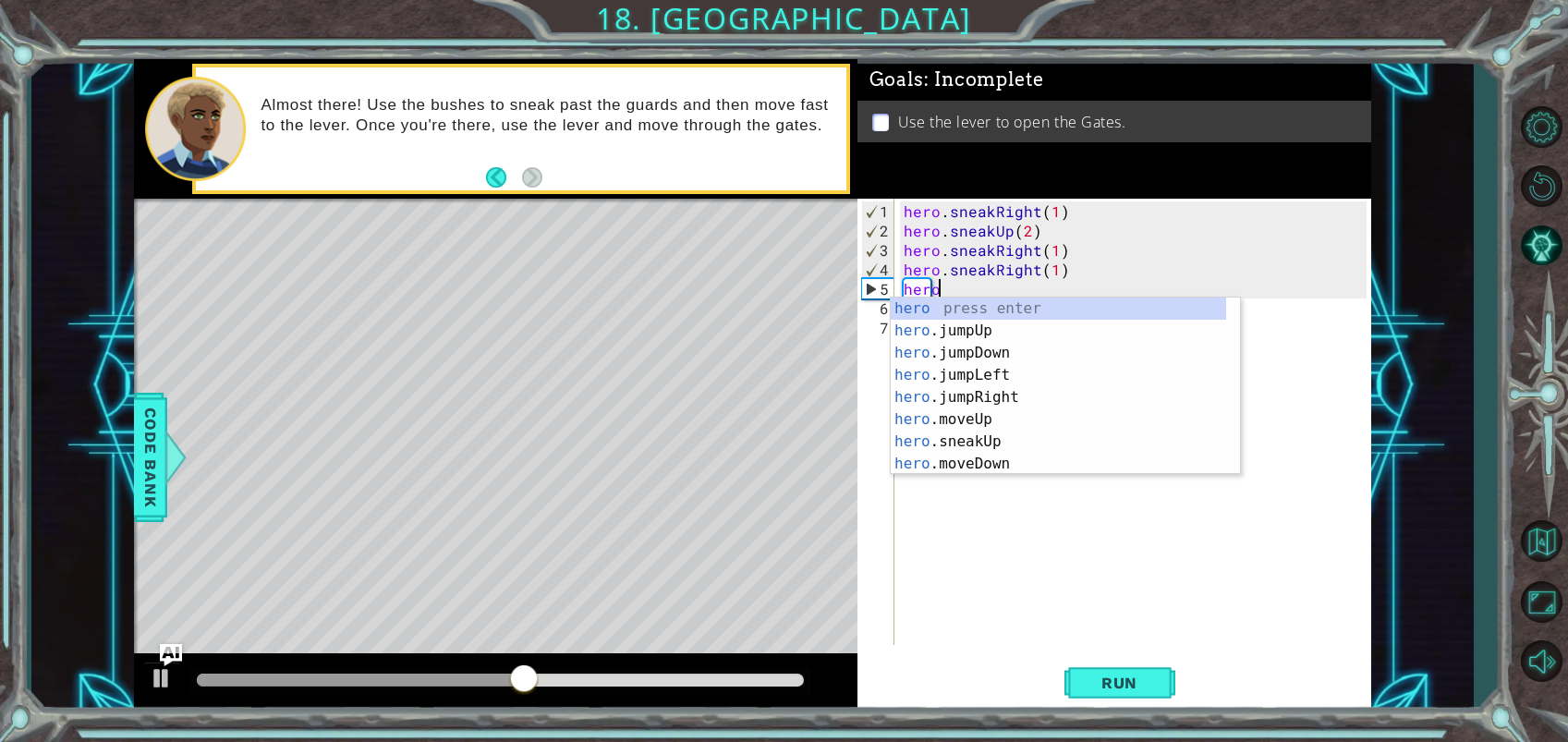
scroll to position [0, 1]
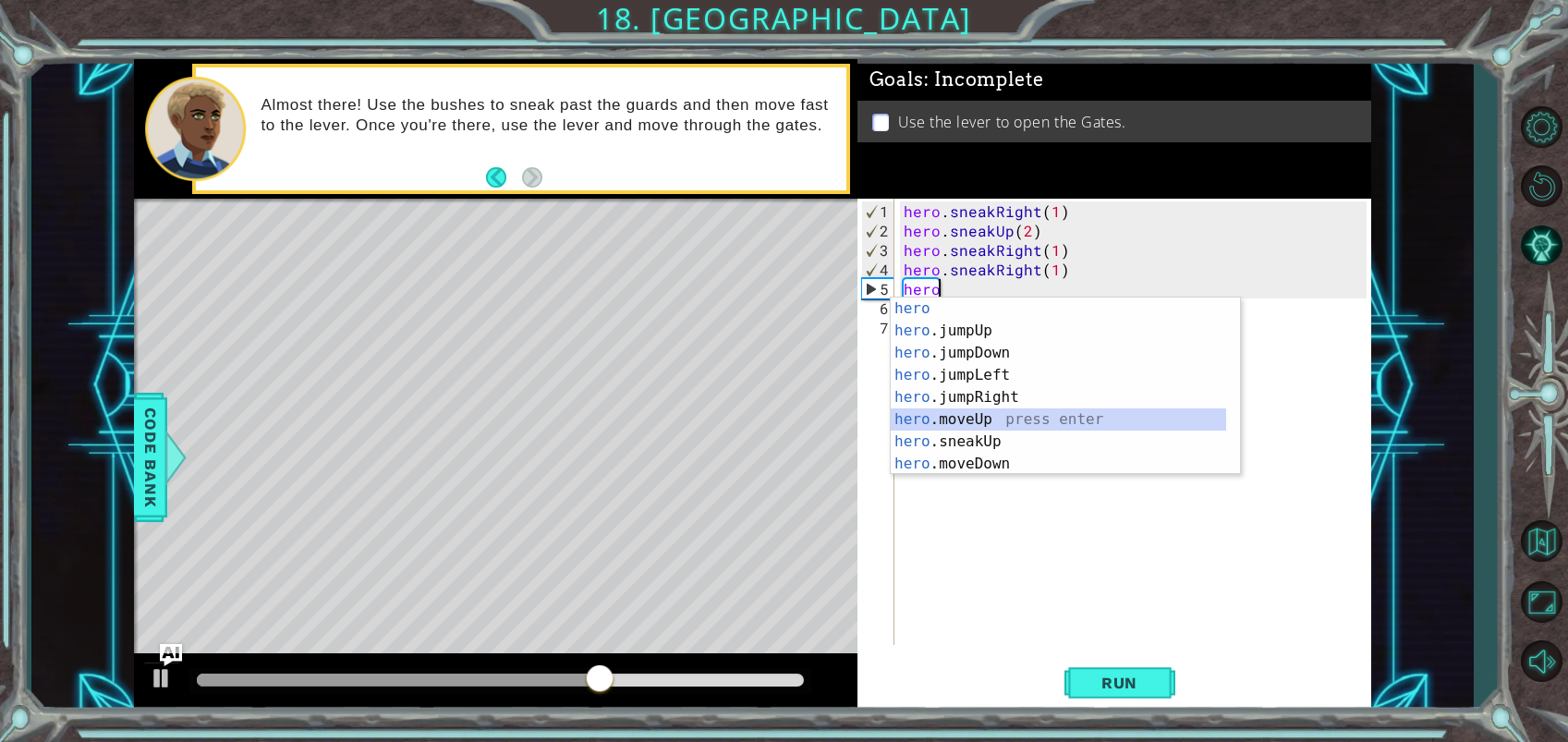
click at [993, 419] on div "hero press enter hero .jumpUp press enter hero .jumpDown press enter hero .jump…" at bounding box center [1059, 408] width 336 height 222
type textarea "hero.moveUp(1)"
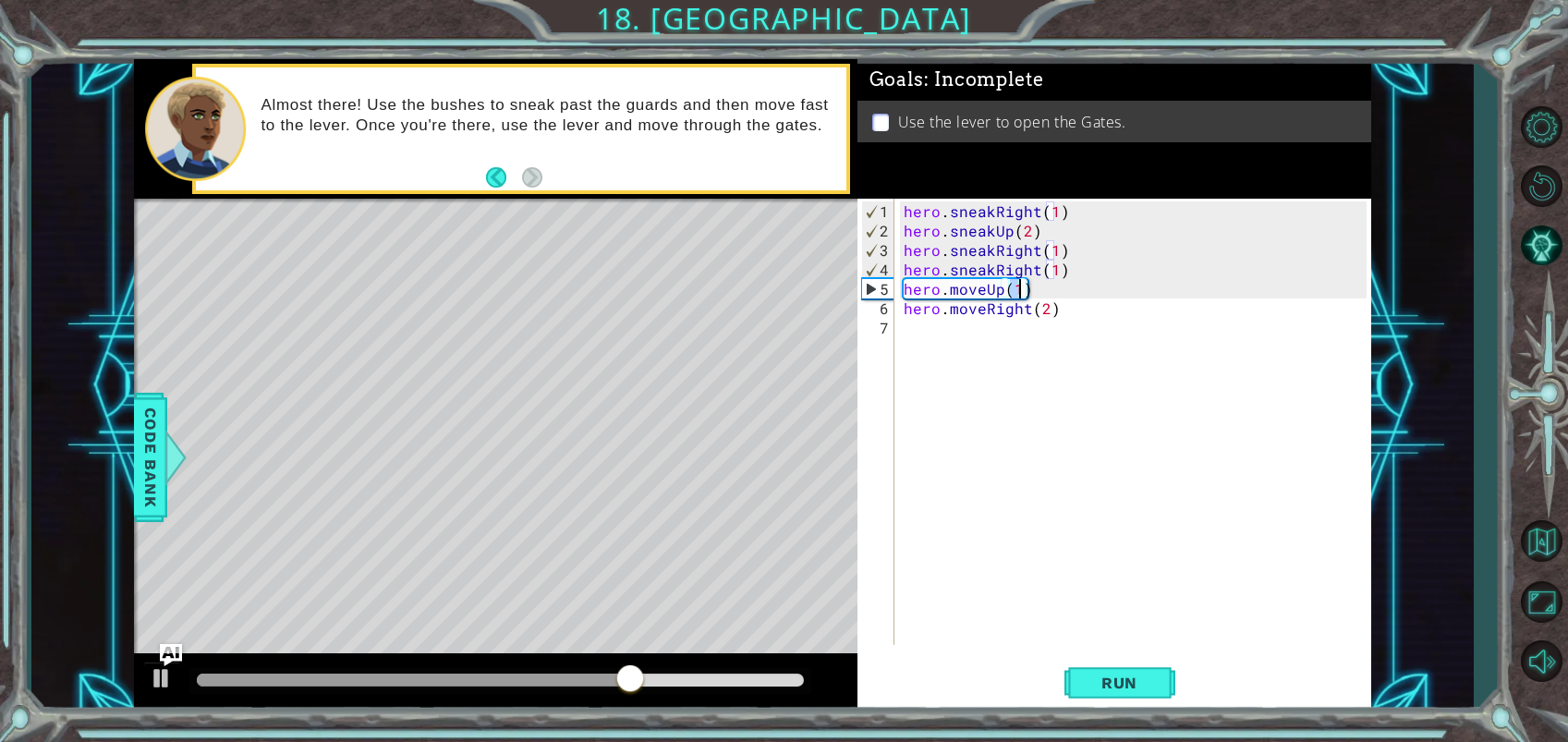
drag, startPoint x: 930, startPoint y: 321, endPoint x: 956, endPoint y: 352, distance: 40.5
click at [930, 323] on div "hero . sneakRight ( 1 ) hero . sneakUp ( 2 ) hero . sneakRight ( 1 ) hero . sne…" at bounding box center [1137, 444] width 475 height 485
drag, startPoint x: 1143, startPoint y: 677, endPoint x: 1127, endPoint y: 641, distance: 39.4
click at [1142, 676] on span "Run" at bounding box center [1119, 682] width 73 height 18
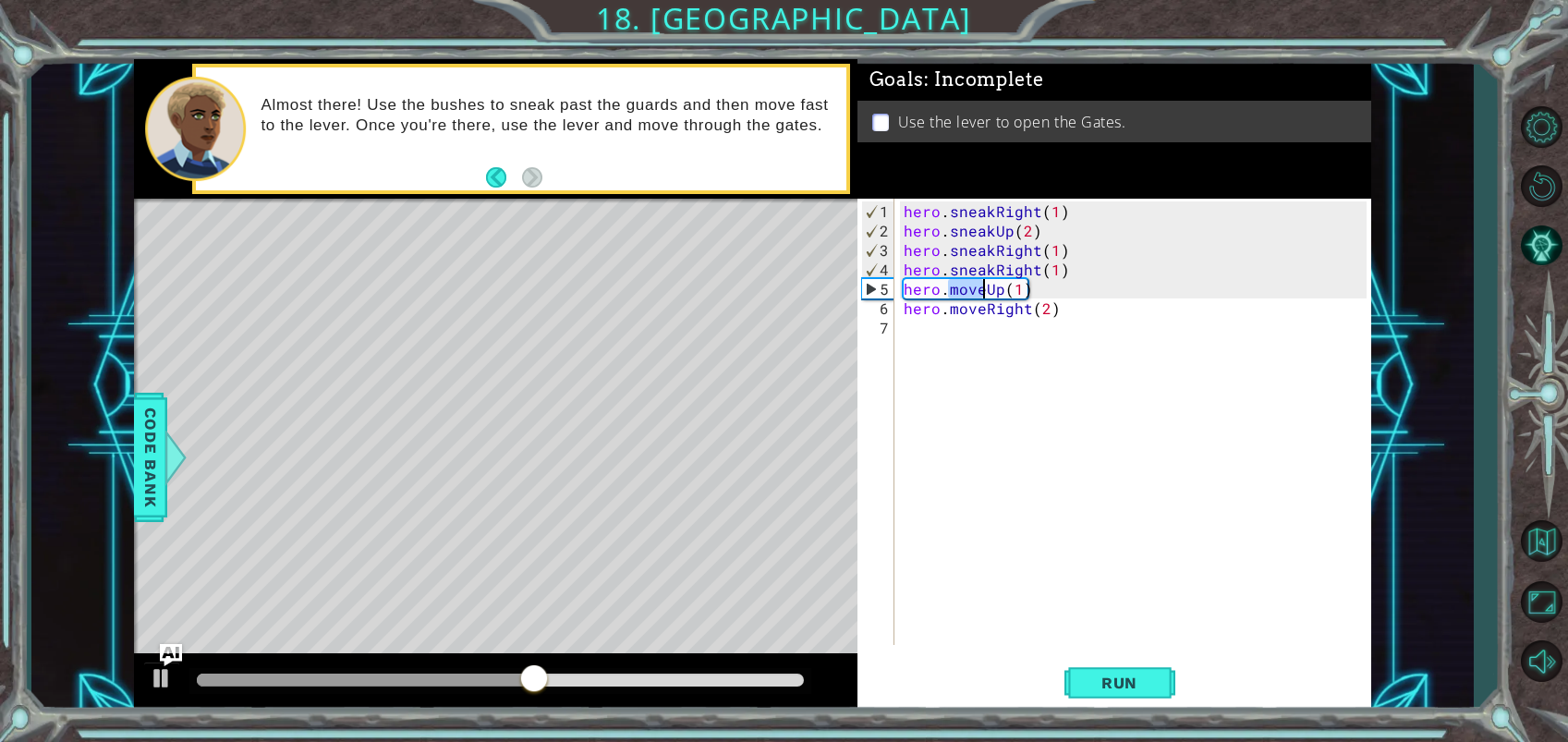
drag, startPoint x: 950, startPoint y: 290, endPoint x: 982, endPoint y: 293, distance: 32.1
click at [982, 293] on div "hero . sneakRight ( 1 ) hero . sneakUp ( 2 ) hero . sneakRight ( 1 ) hero . sne…" at bounding box center [1137, 444] width 475 height 485
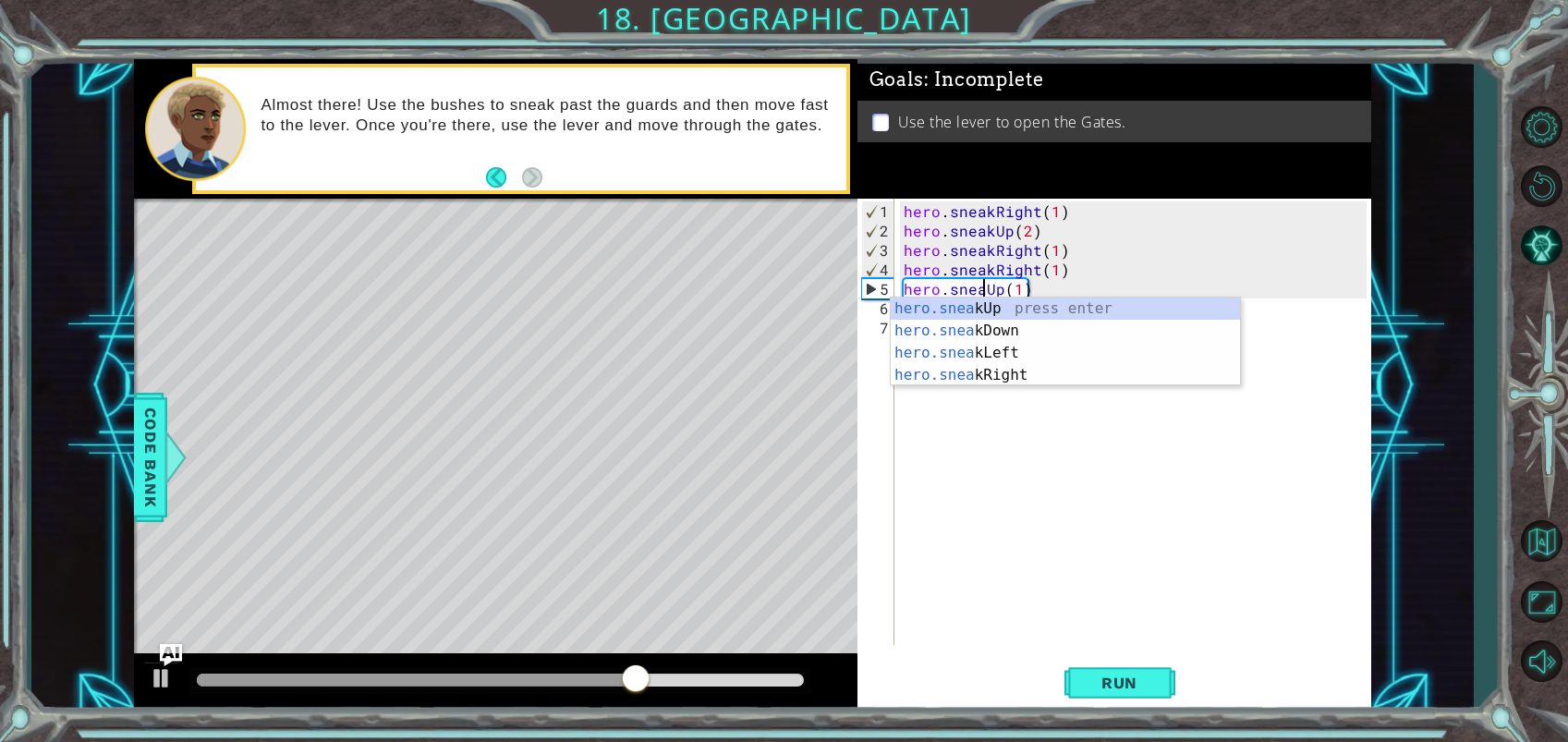
type textarea "hero.sneakUp(1)"
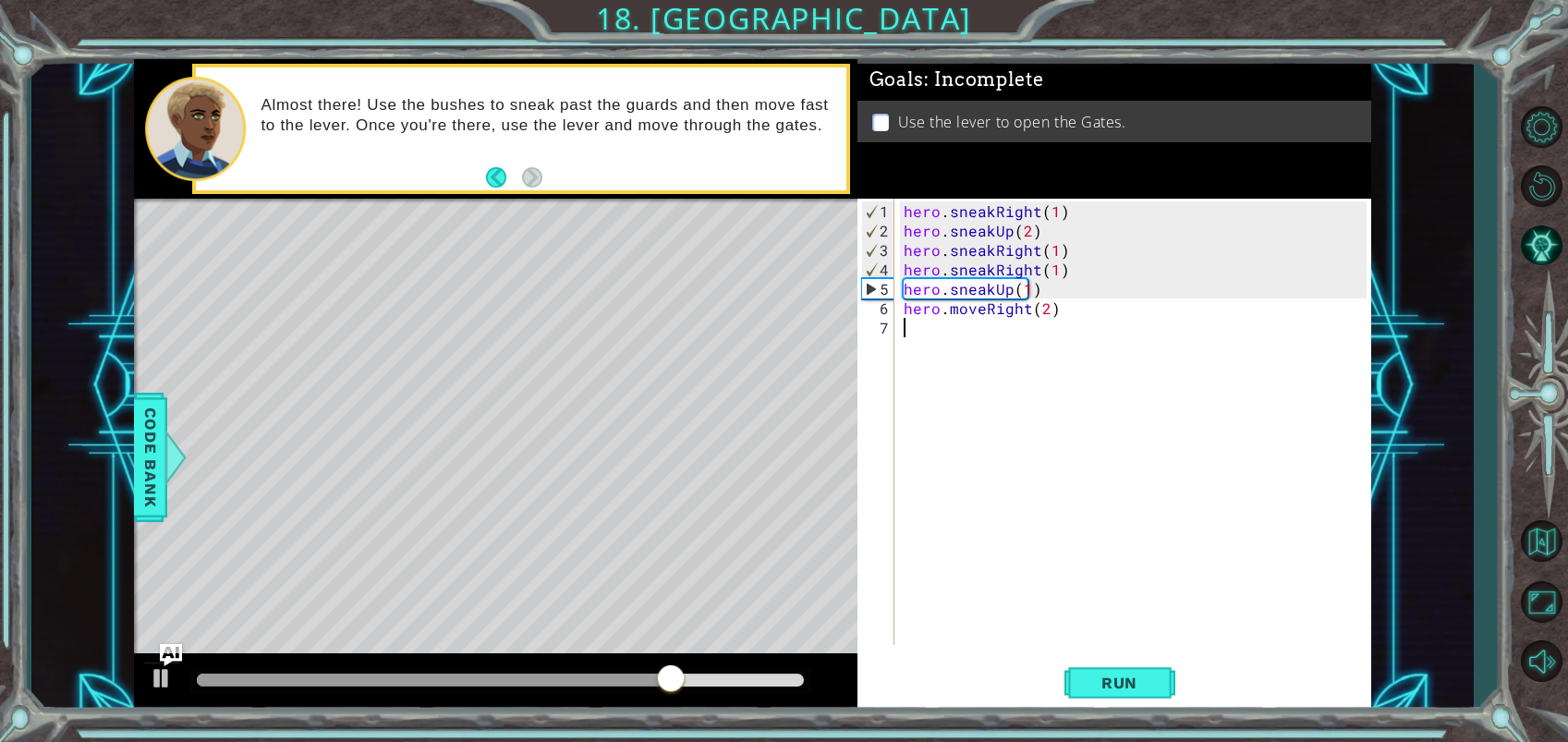
drag, startPoint x: 924, startPoint y: 434, endPoint x: 926, endPoint y: 409, distance: 25.1
click at [924, 434] on div "hero . sneakRight ( 1 ) hero . sneakUp ( 2 ) hero . sneakRight ( 1 ) hero . sne…" at bounding box center [1137, 444] width 475 height 485
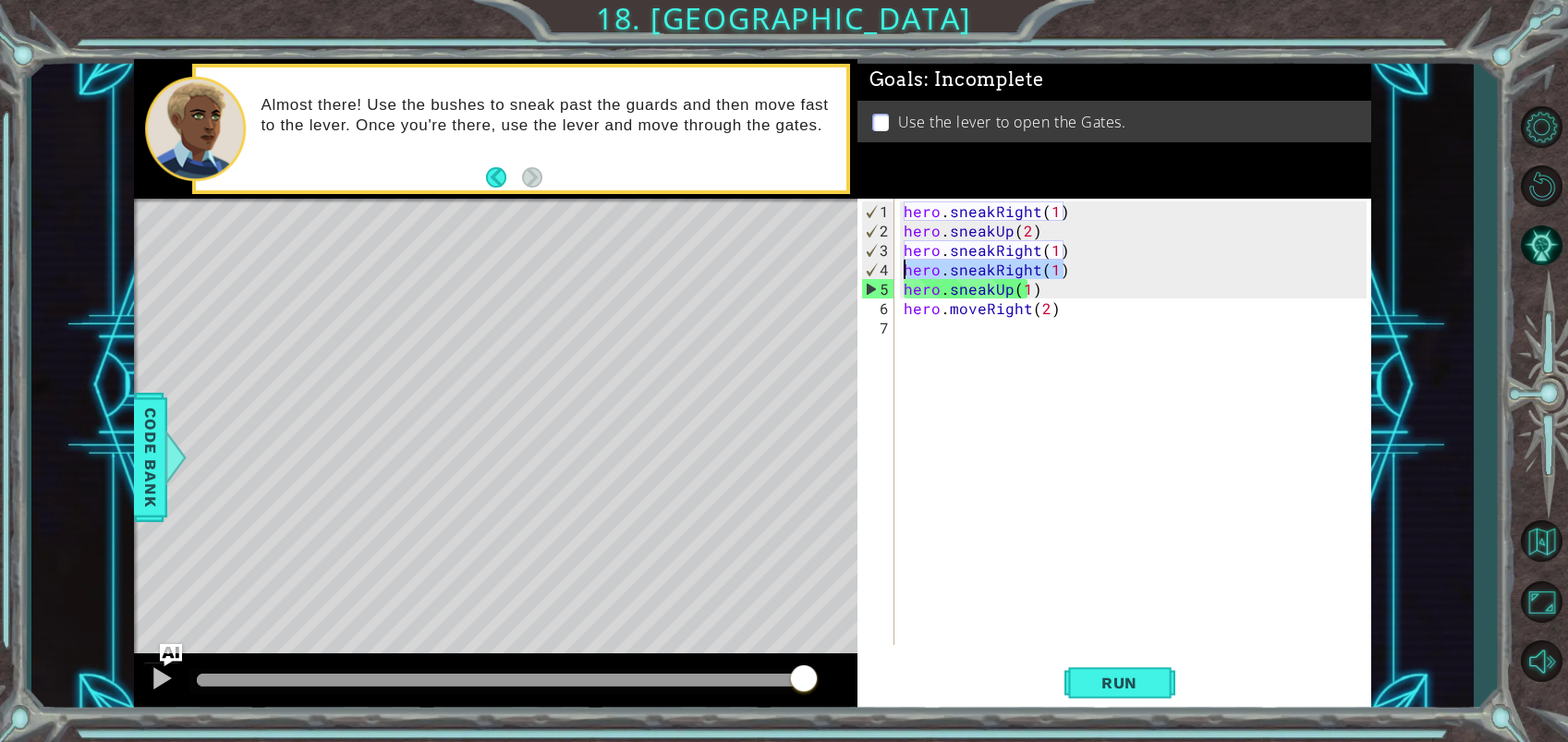
drag, startPoint x: 1069, startPoint y: 268, endPoint x: 909, endPoint y: 267, distance: 160.0
click at [906, 271] on div "hero . sneakRight ( 1 ) hero . sneakUp ( 2 ) hero . sneakRight ( 1 ) hero . sne…" at bounding box center [1137, 444] width 475 height 485
type textarea "hero.sneakRight(1)"
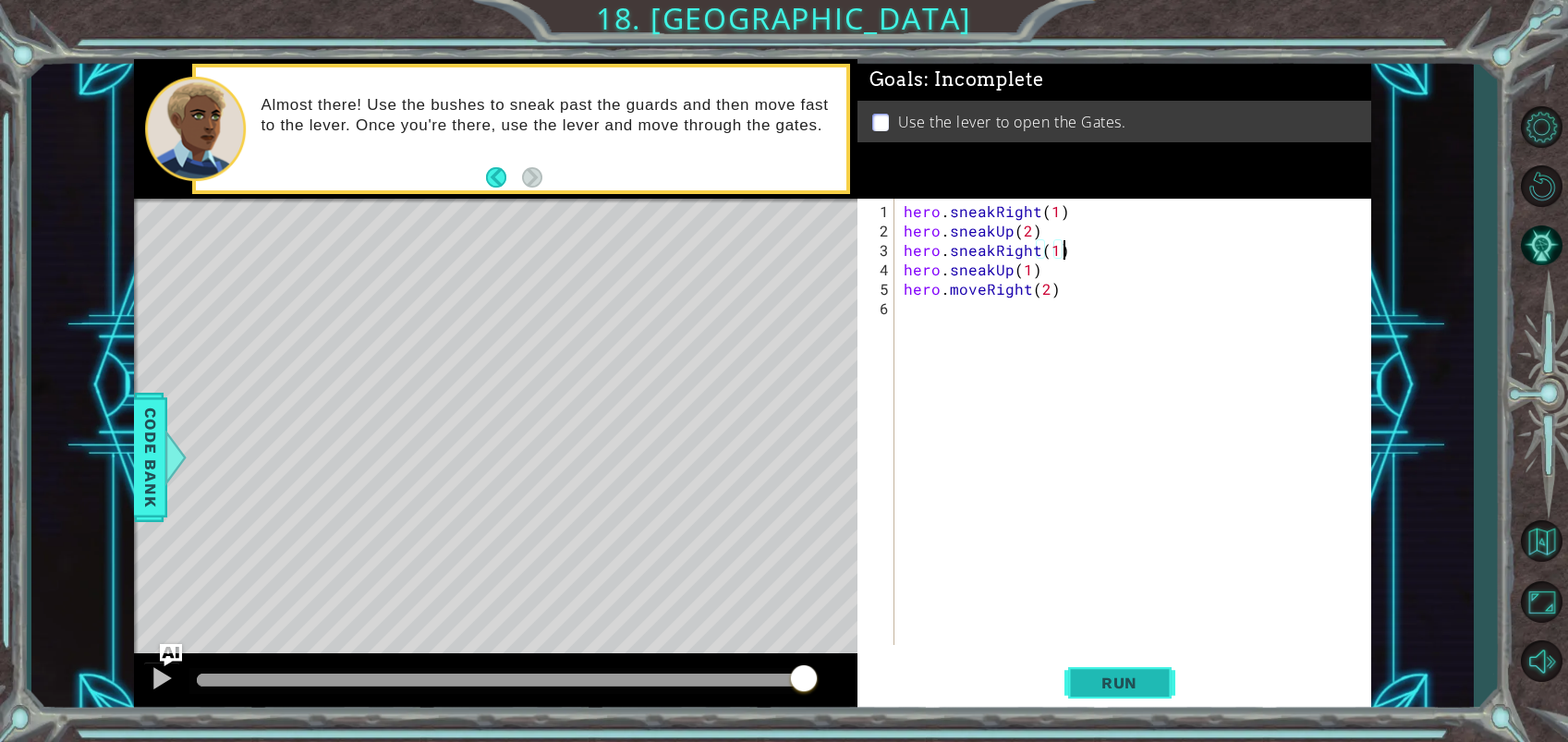
type textarea "hero.sneakRight(1)"
drag, startPoint x: 1112, startPoint y: 673, endPoint x: 1122, endPoint y: 670, distance: 10.4
click at [1113, 673] on span "Run" at bounding box center [1119, 682] width 73 height 18
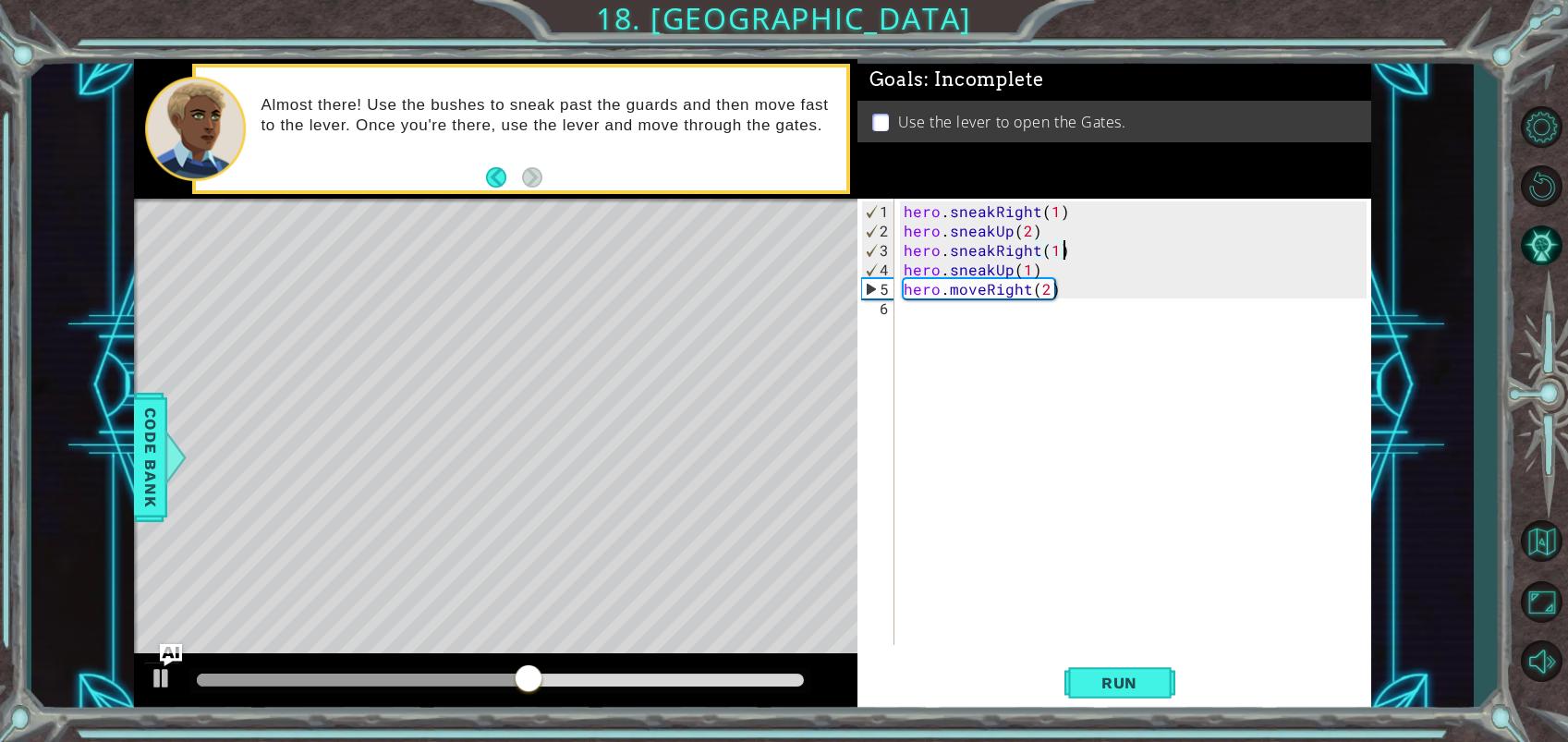
click at [908, 309] on div "hero . sneakRight ( 1 ) hero . sneakUp ( 2 ) hero . sneakRight ( 1 ) hero . sne…" at bounding box center [1137, 444] width 475 height 485
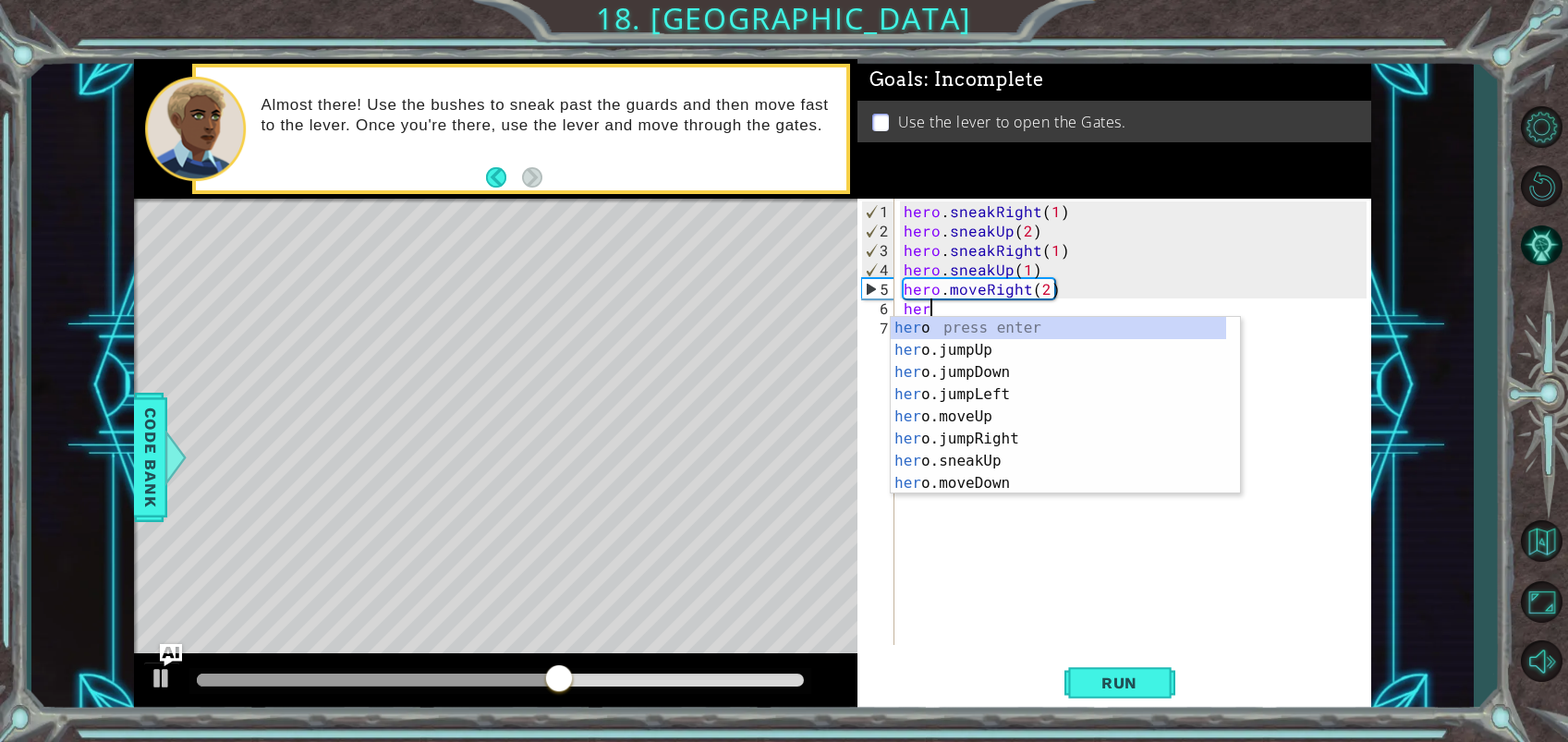
scroll to position [0, 1]
click at [989, 484] on div "hero press enter hero .jumpUp press enter hero .jumpDown press enter hero .jump…" at bounding box center [1059, 428] width 336 height 222
type textarea "hero.moveDown(1)"
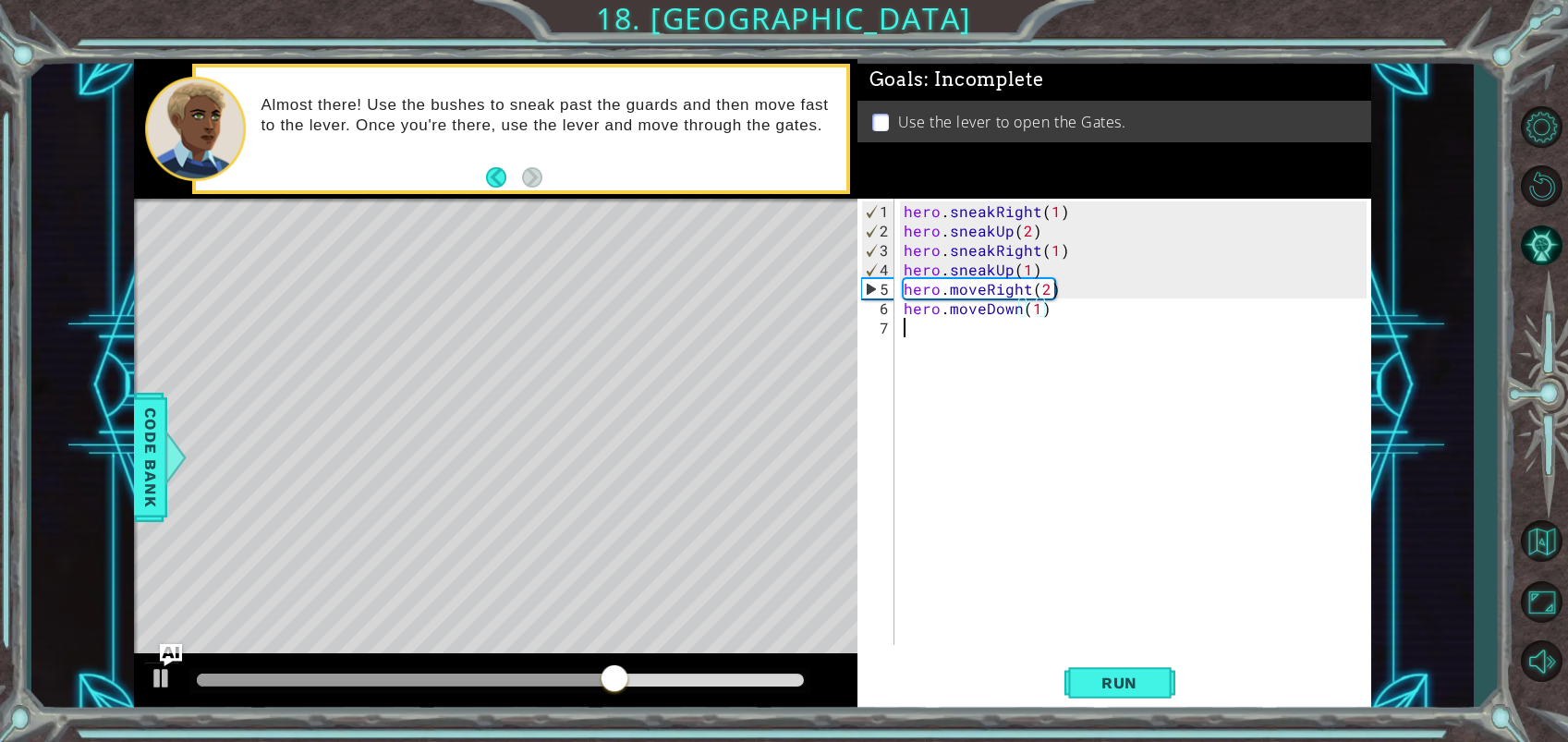
click at [912, 324] on div "hero . sneakRight ( 1 ) hero . sneakUp ( 2 ) hero . sneakRight ( 1 ) hero . sne…" at bounding box center [1137, 444] width 475 height 485
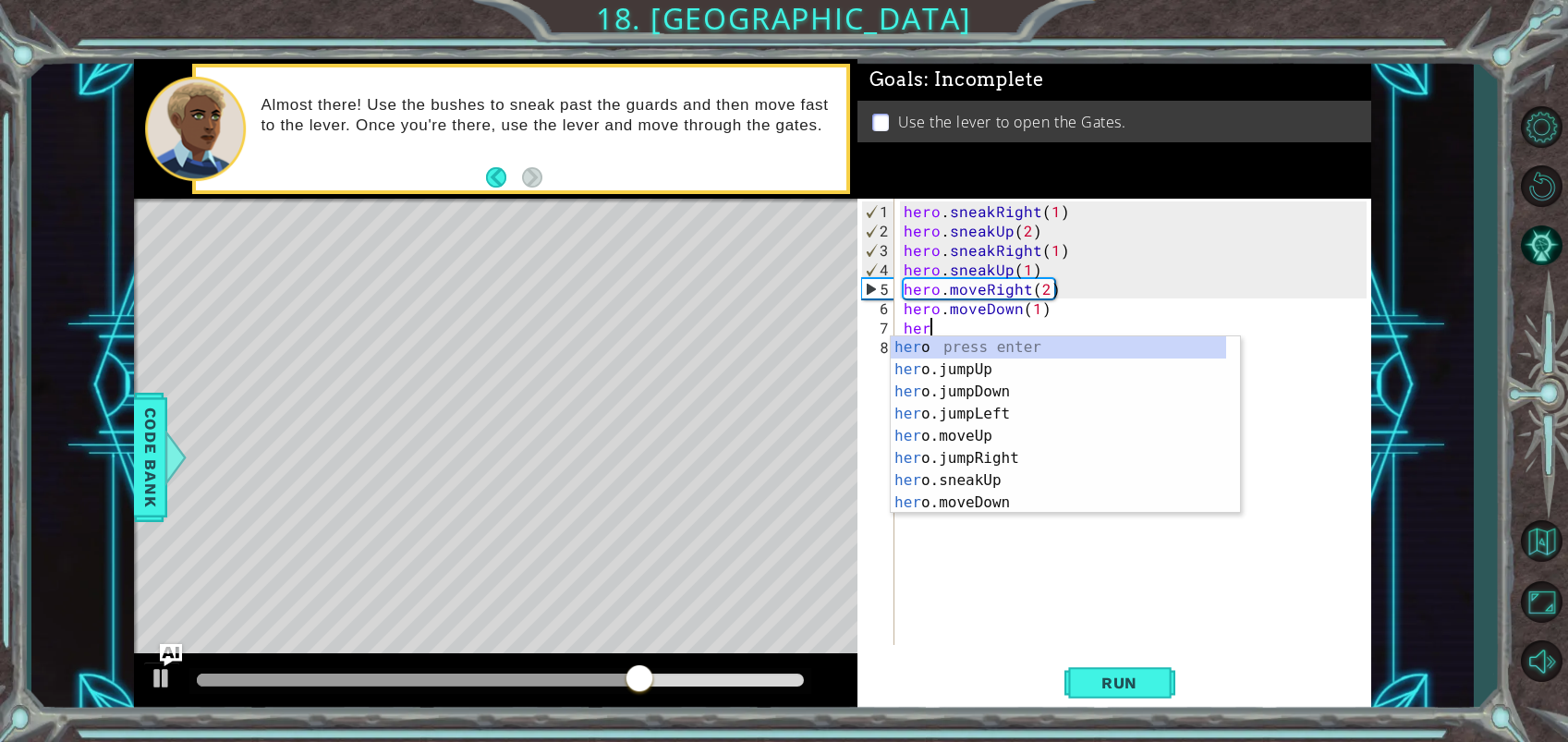
type textarea "hero"
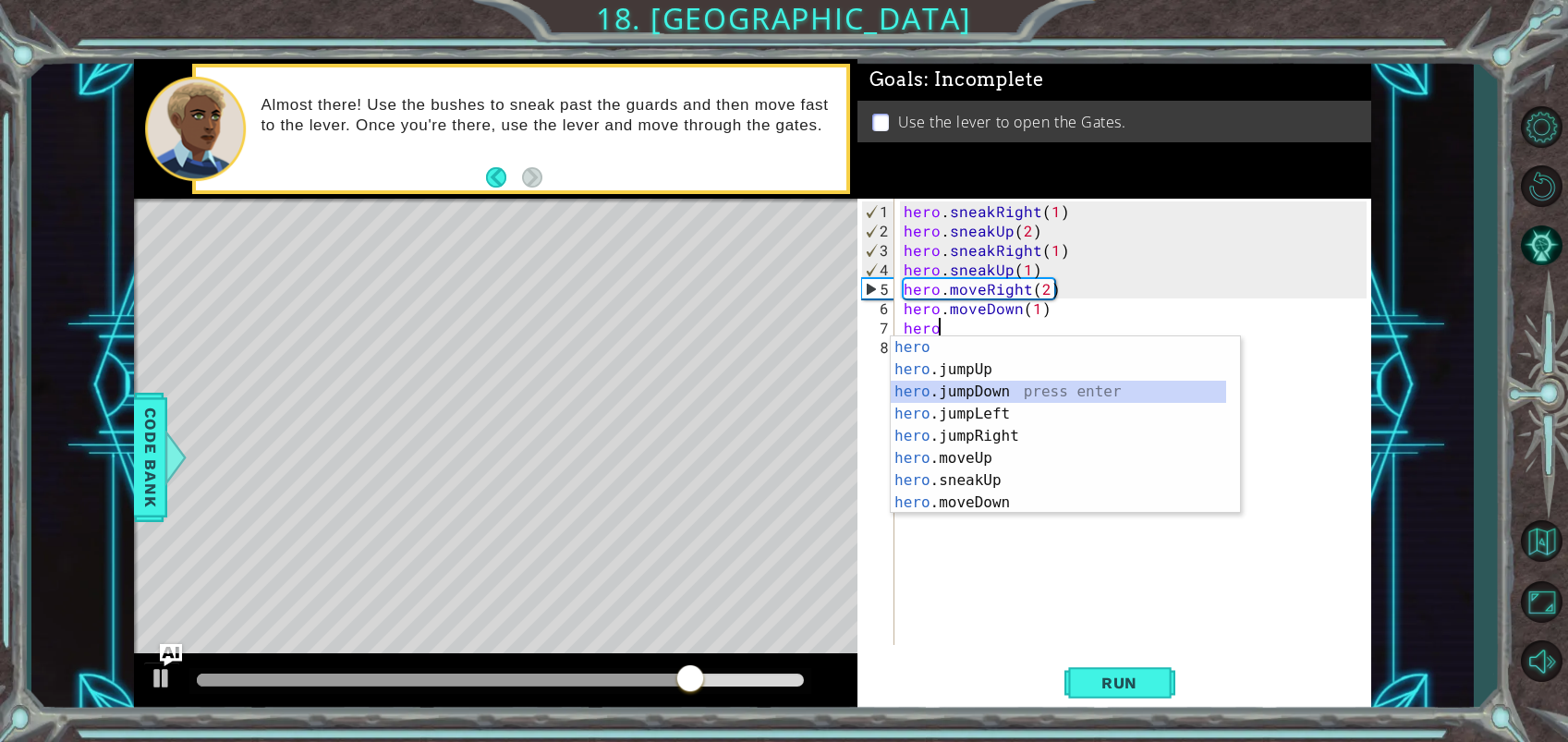
click at [968, 396] on div "hero press enter hero .jumpUp press enter hero .jumpDown press enter hero .jump…" at bounding box center [1059, 447] width 336 height 222
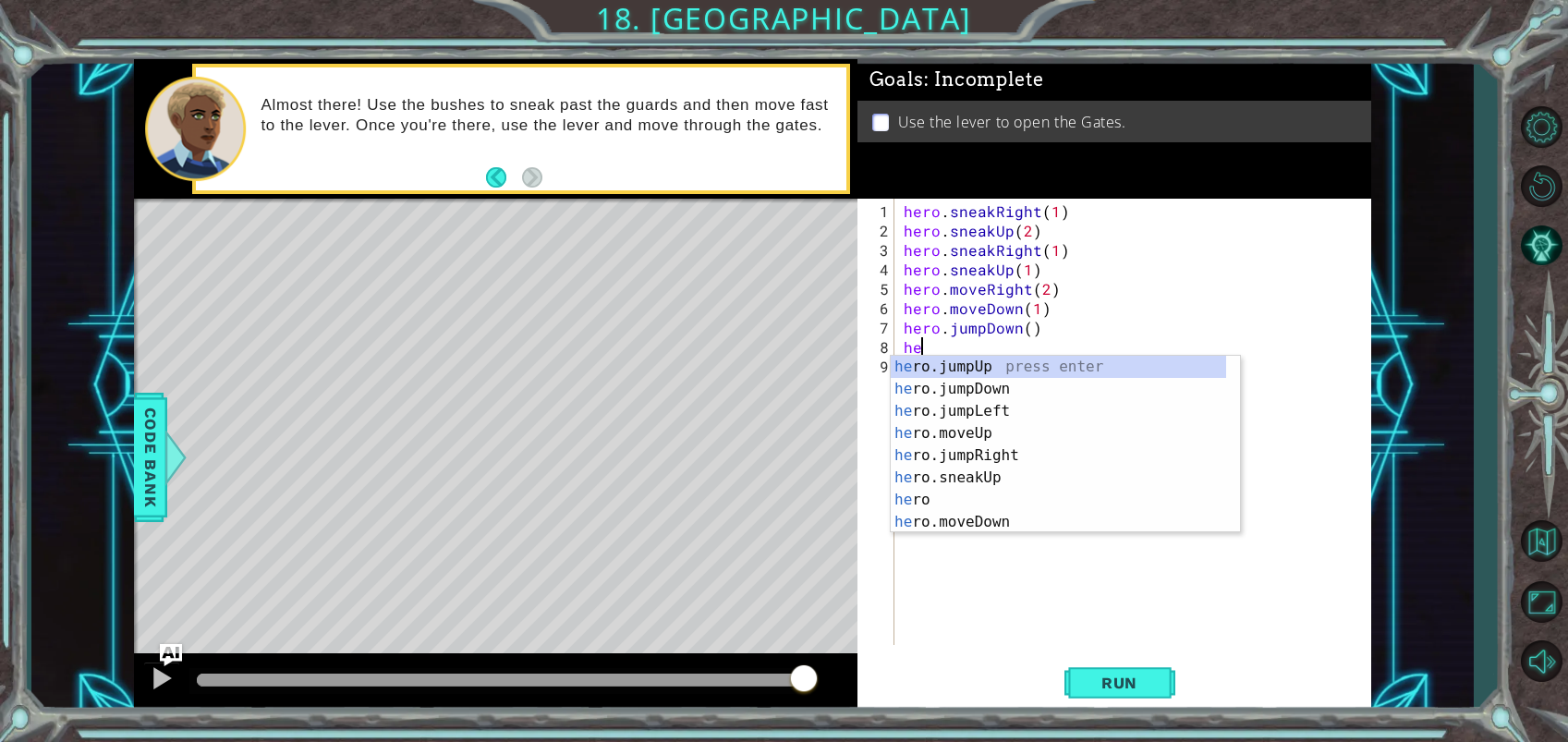
type textarea "hero"
click at [982, 453] on div "hero press enter hero .jumpUp press enter hero .jumpDown press enter hero .jump…" at bounding box center [1059, 467] width 336 height 222
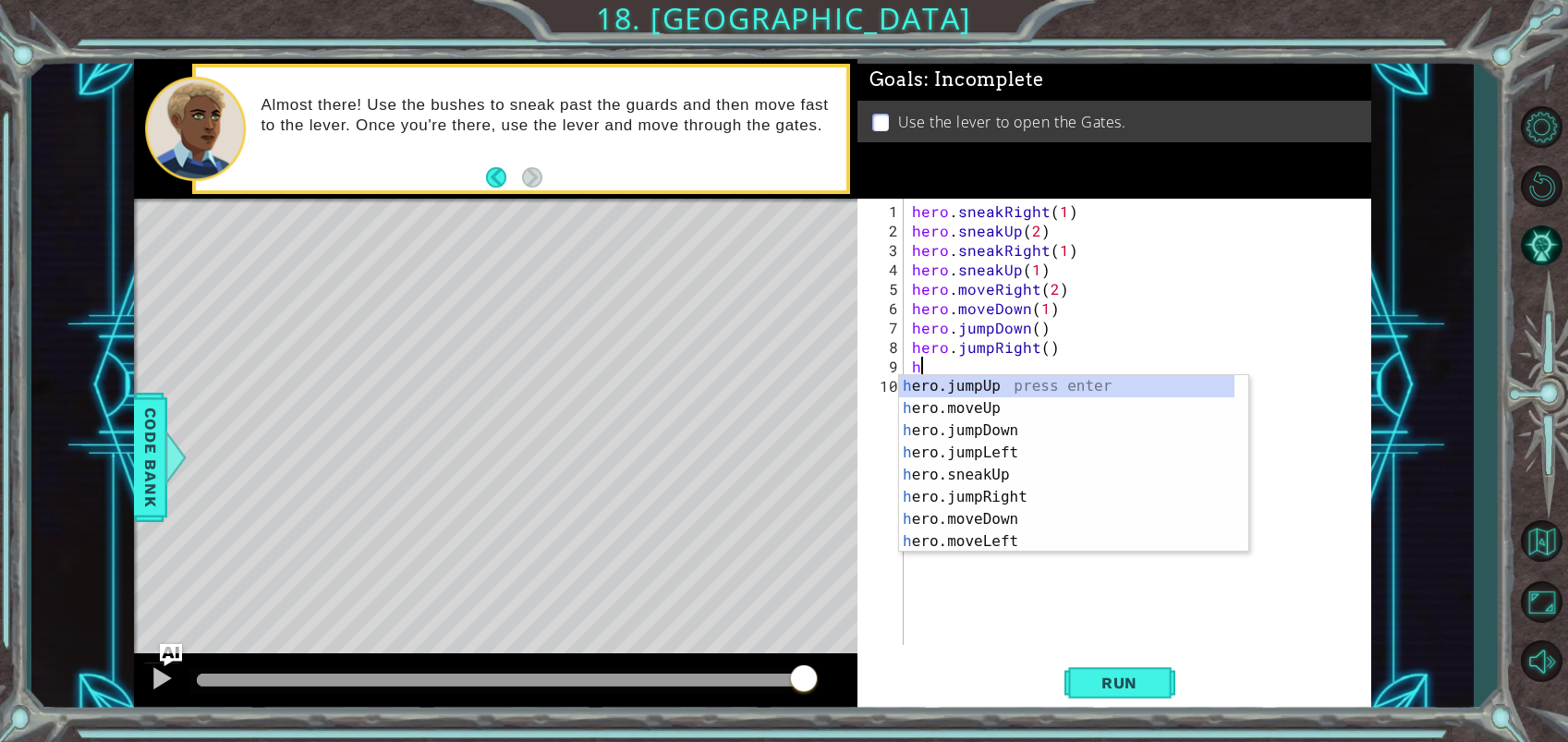
scroll to position [0, 0]
type textarea "hero"
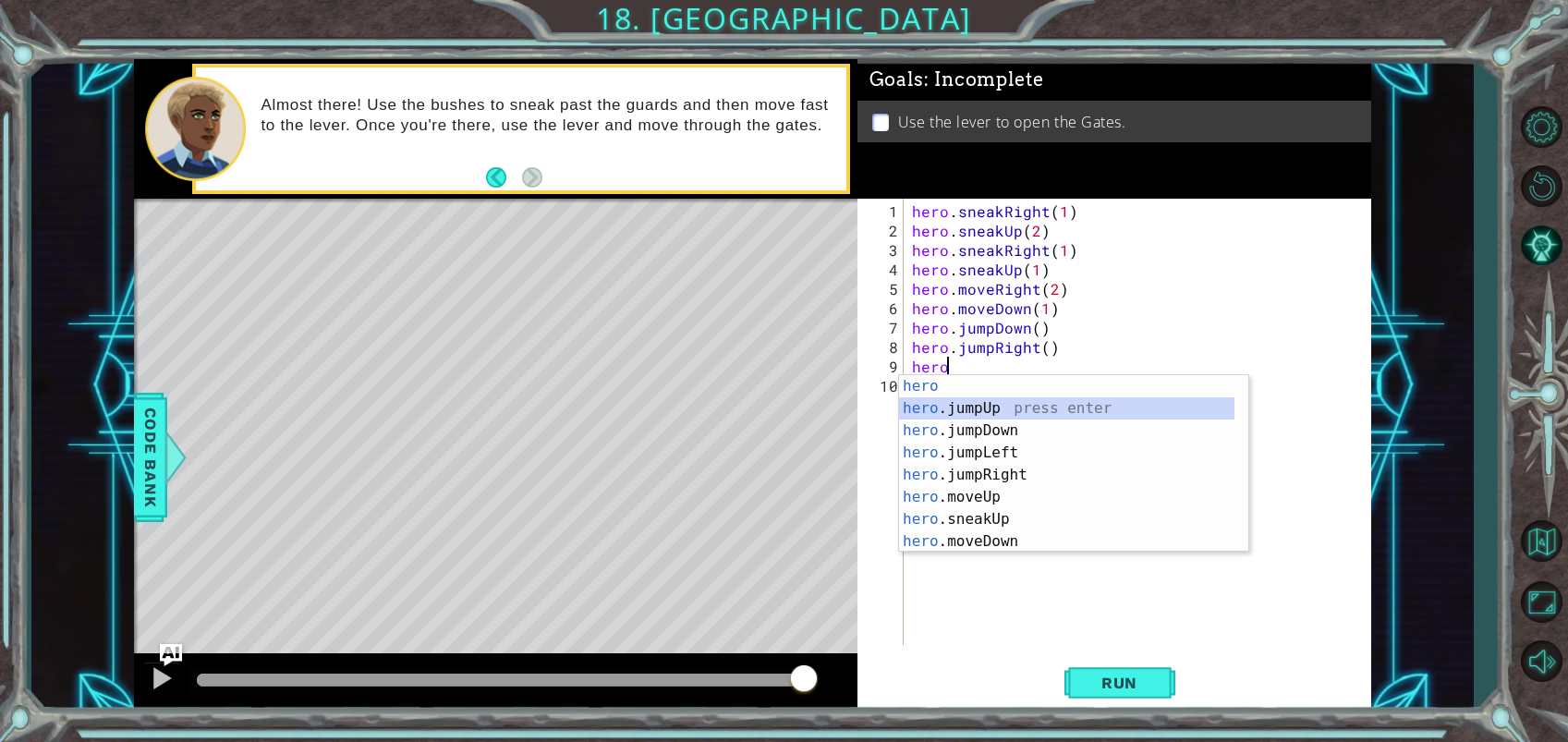
click at [963, 408] on div "hero press enter hero .jumpUp press enter hero .jumpDown press enter hero .jump…" at bounding box center [1066, 486] width 336 height 222
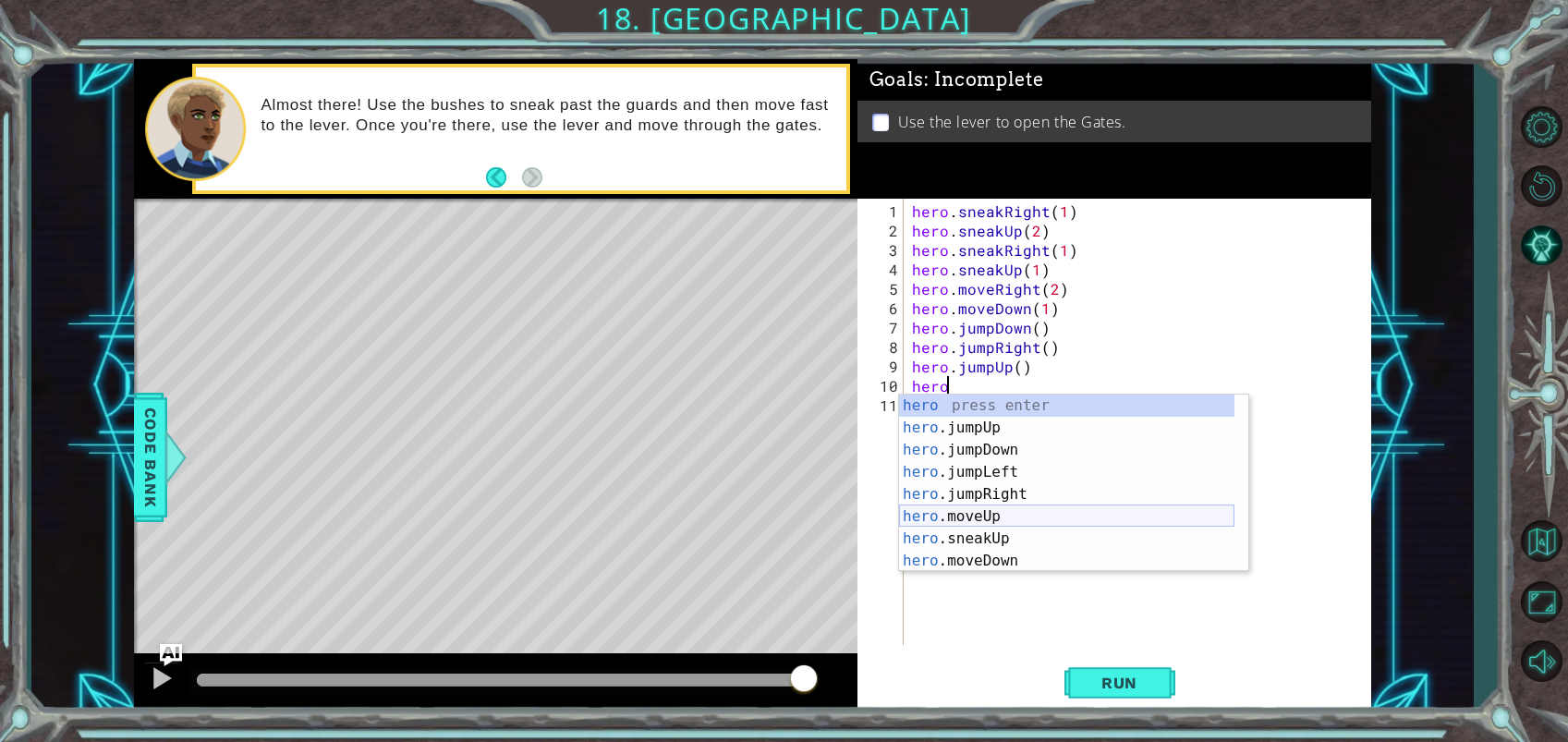
click at [1017, 515] on div "hero press enter hero .jumpUp press enter hero .jumpDown press enter hero .jump…" at bounding box center [1066, 505] width 336 height 222
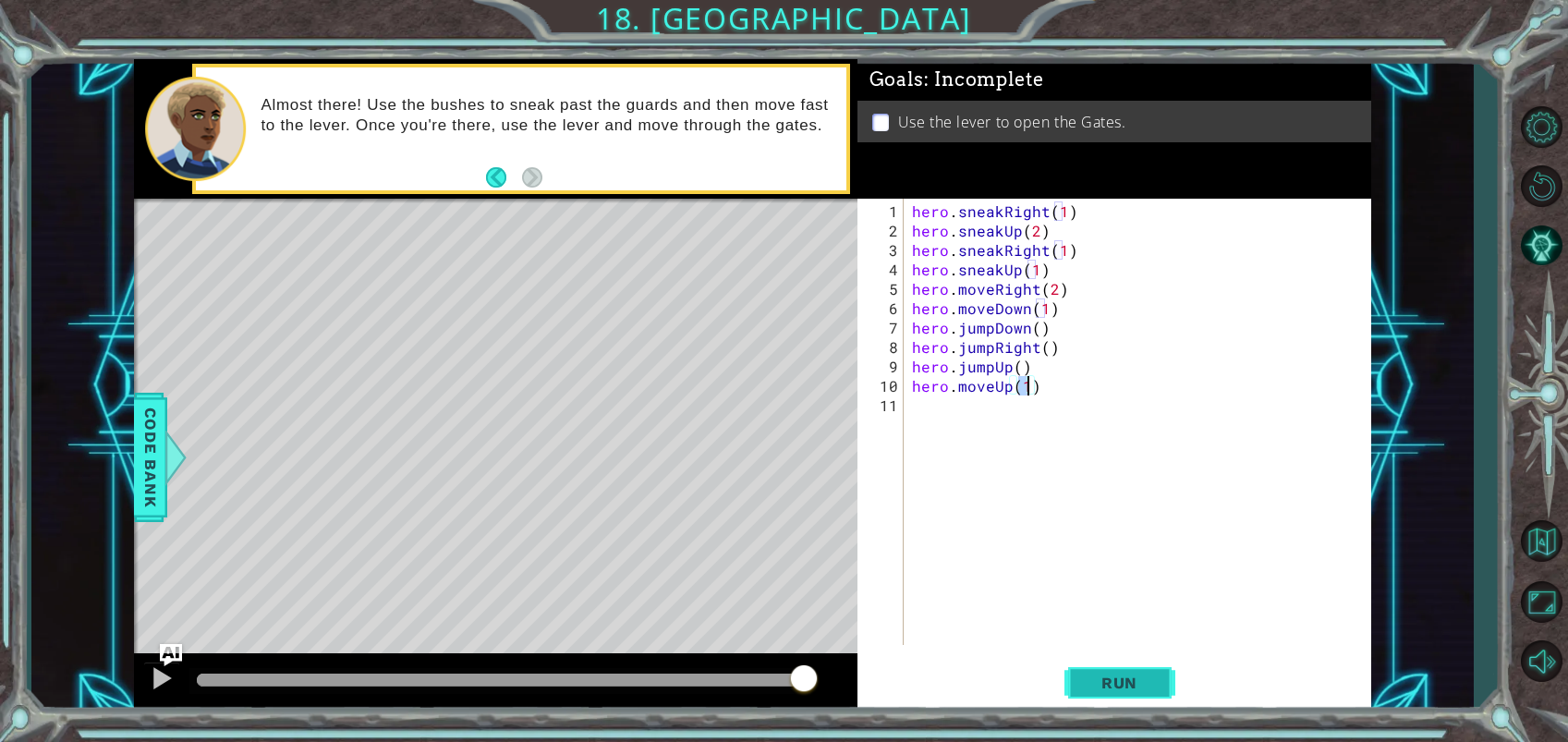
type textarea "hero.moveUp(1)"
drag, startPoint x: 1116, startPoint y: 681, endPoint x: 1129, endPoint y: 675, distance: 14.3
click at [1117, 680] on span "Run" at bounding box center [1119, 682] width 73 height 18
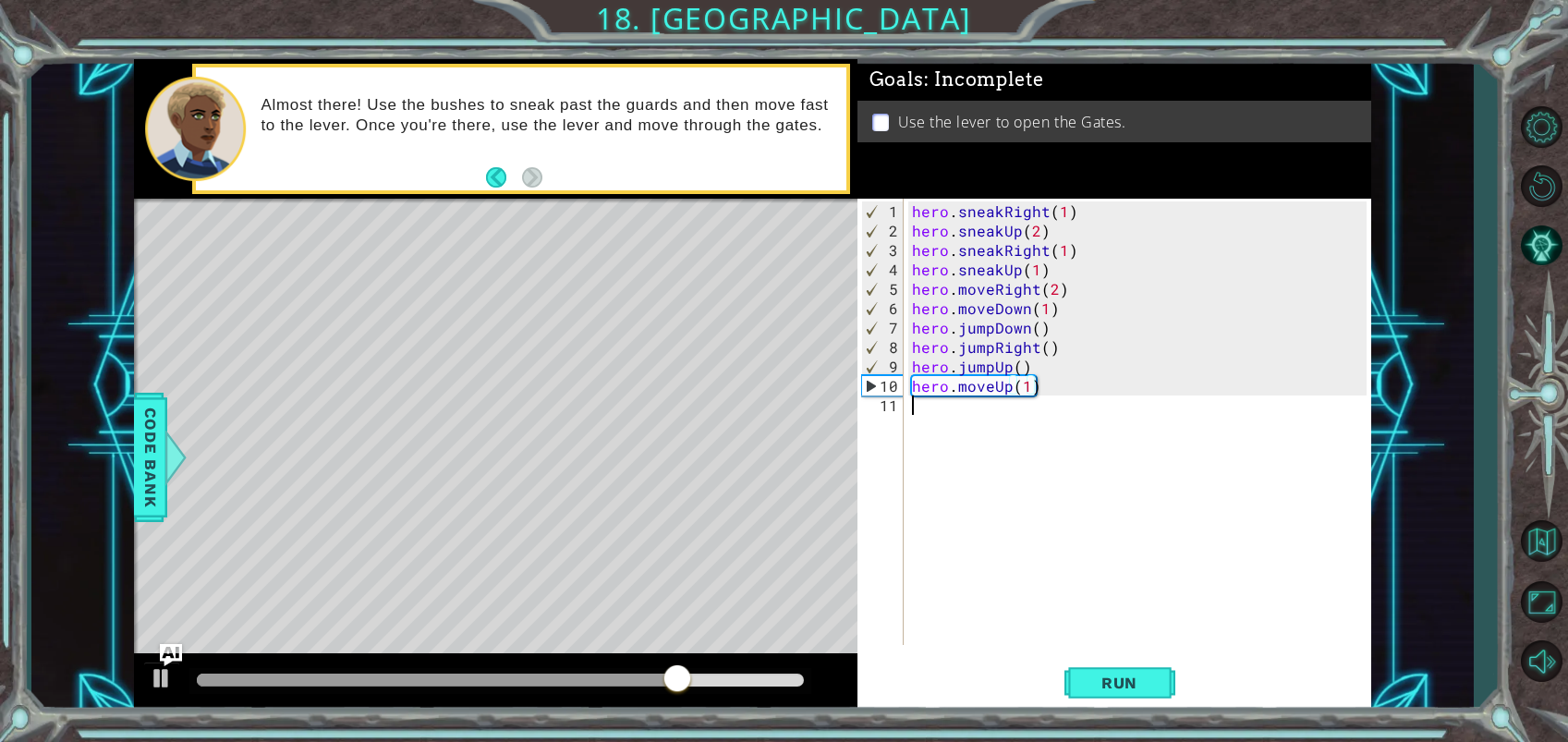
click at [919, 409] on div "hero . sneakRight ( 1 ) hero . sneakUp ( 2 ) hero . sneakRight ( 1 ) hero . sne…" at bounding box center [1142, 444] width 468 height 485
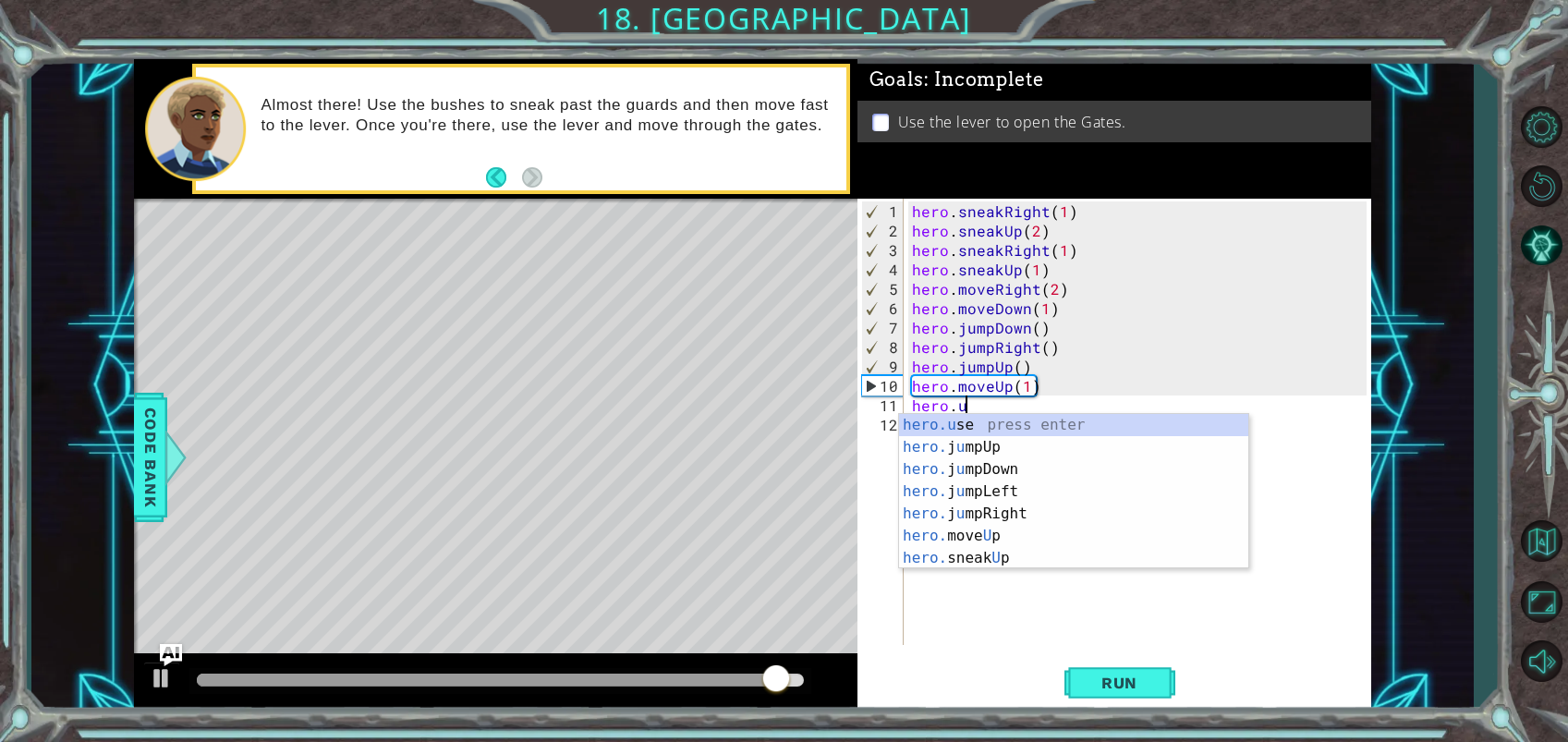
scroll to position [0, 3]
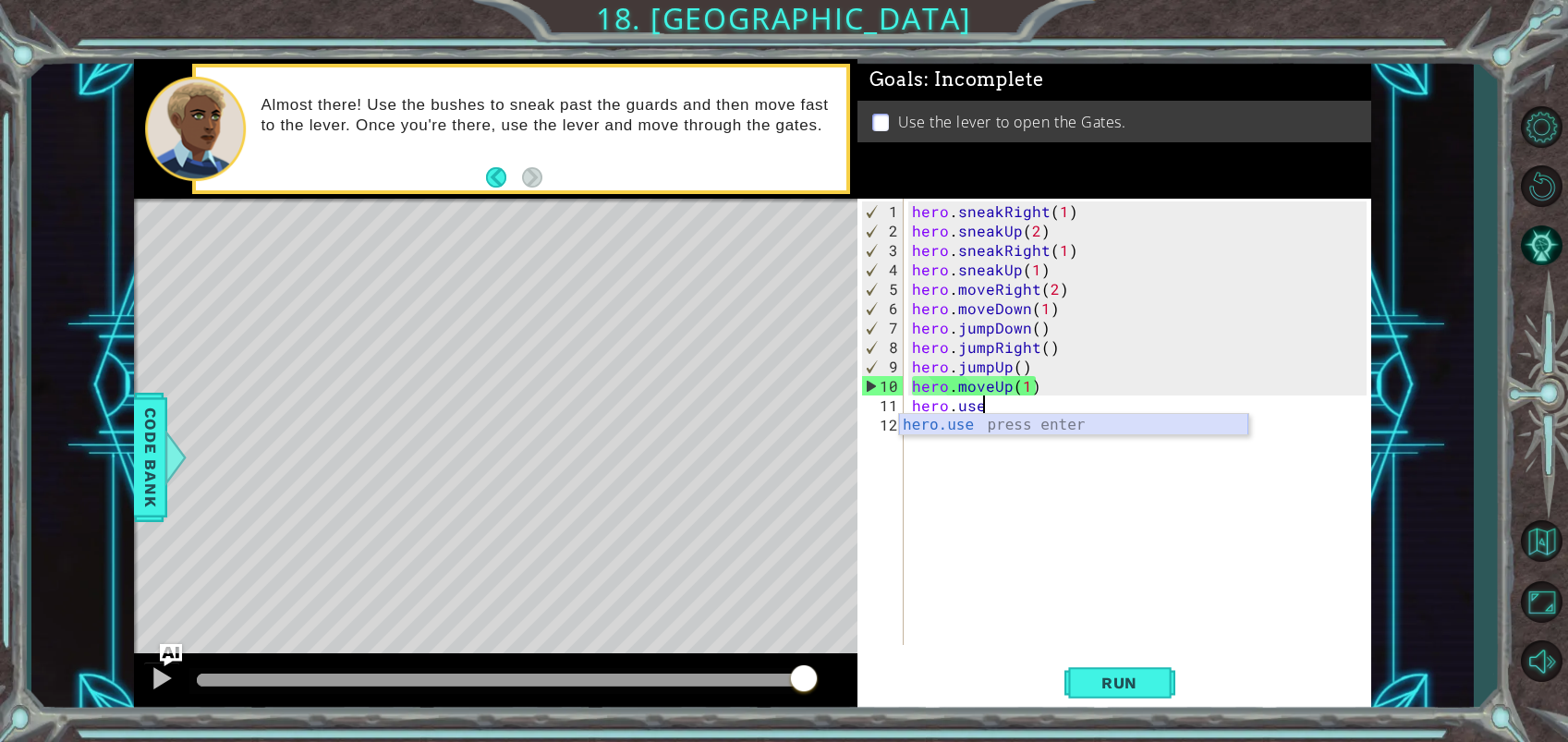
click at [947, 422] on div "hero.use press enter" at bounding box center [1073, 447] width 349 height 67
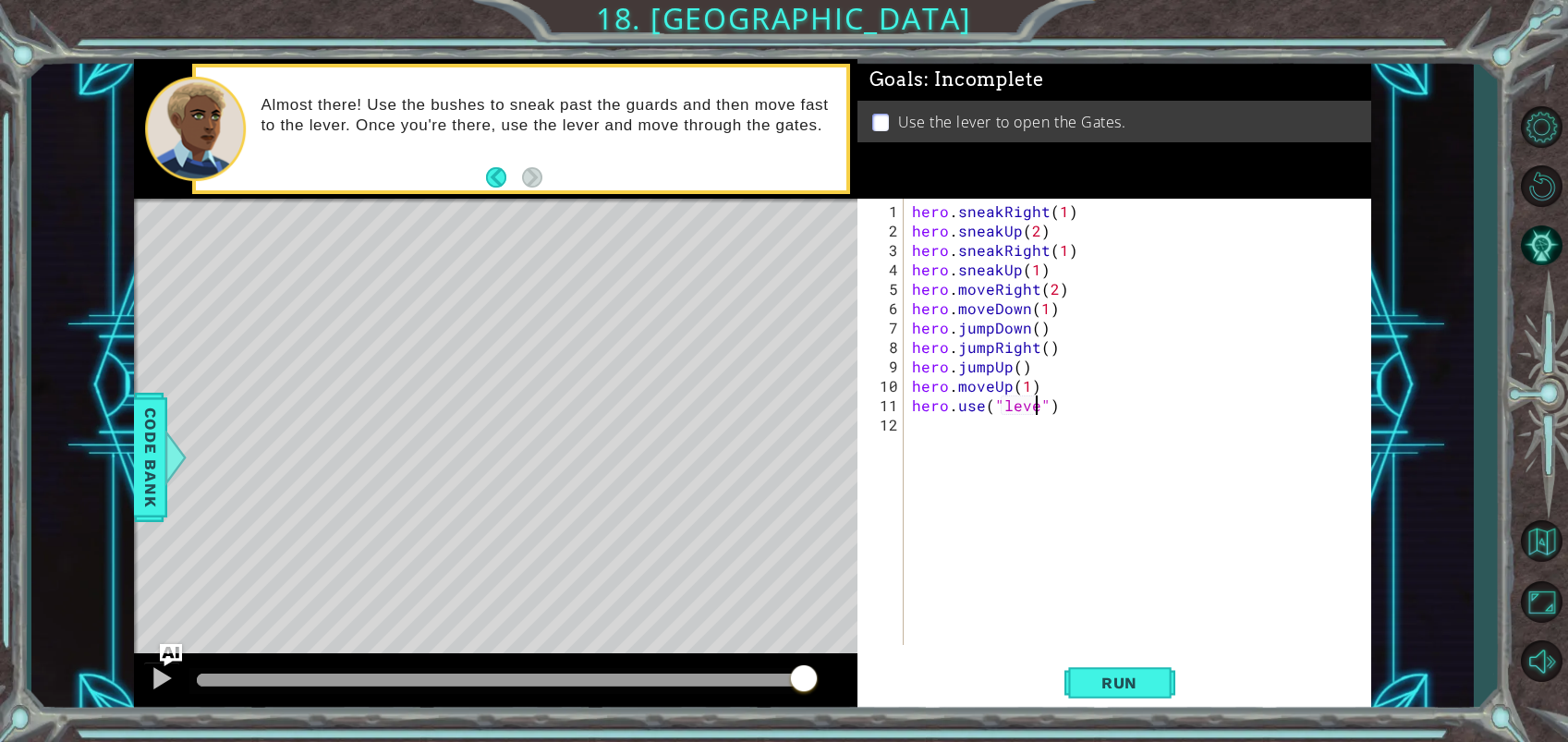
type textarea "hero.use("lever")"
click at [1152, 691] on span "Run" at bounding box center [1119, 682] width 73 height 18
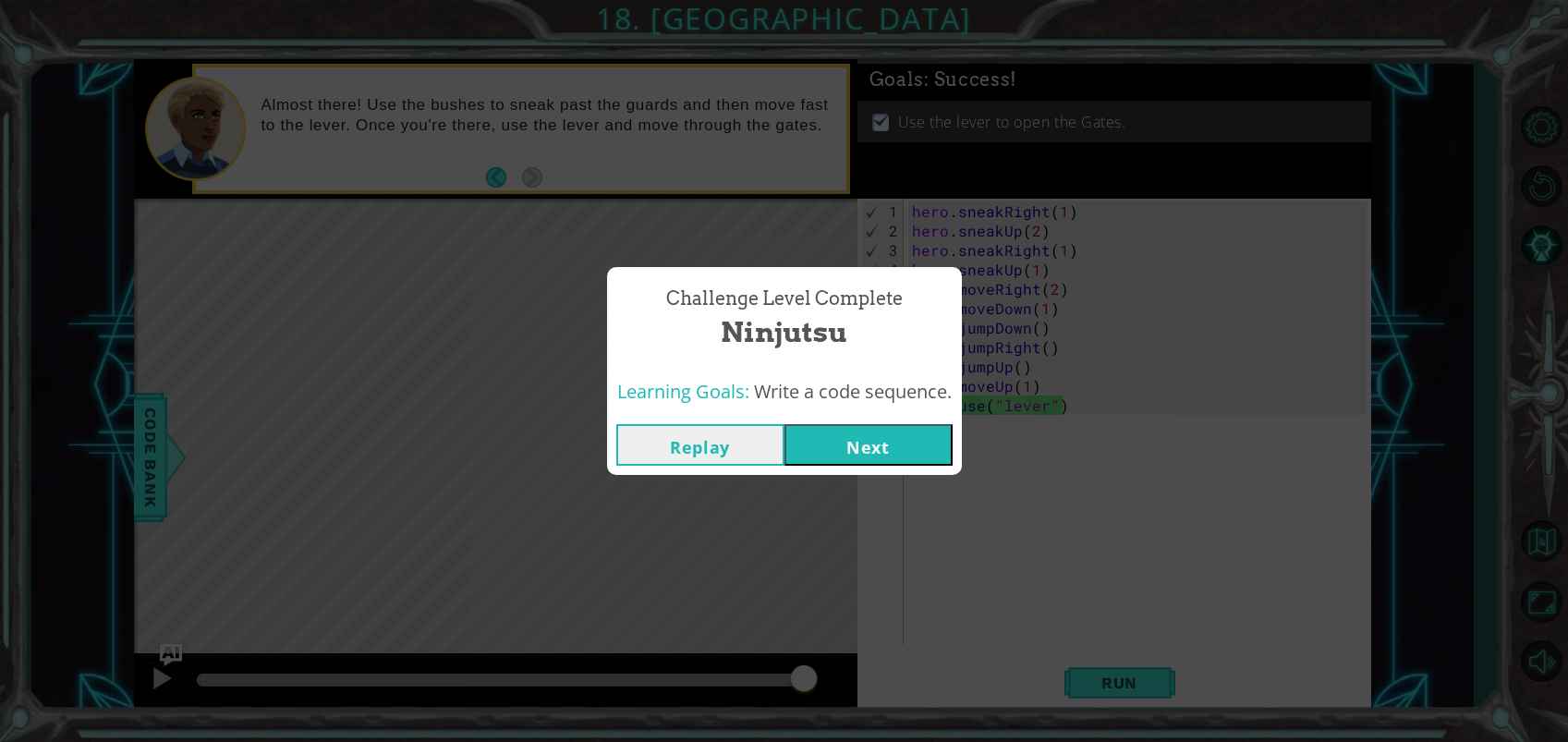
click at [898, 446] on button "Next" at bounding box center [867, 444] width 168 height 42
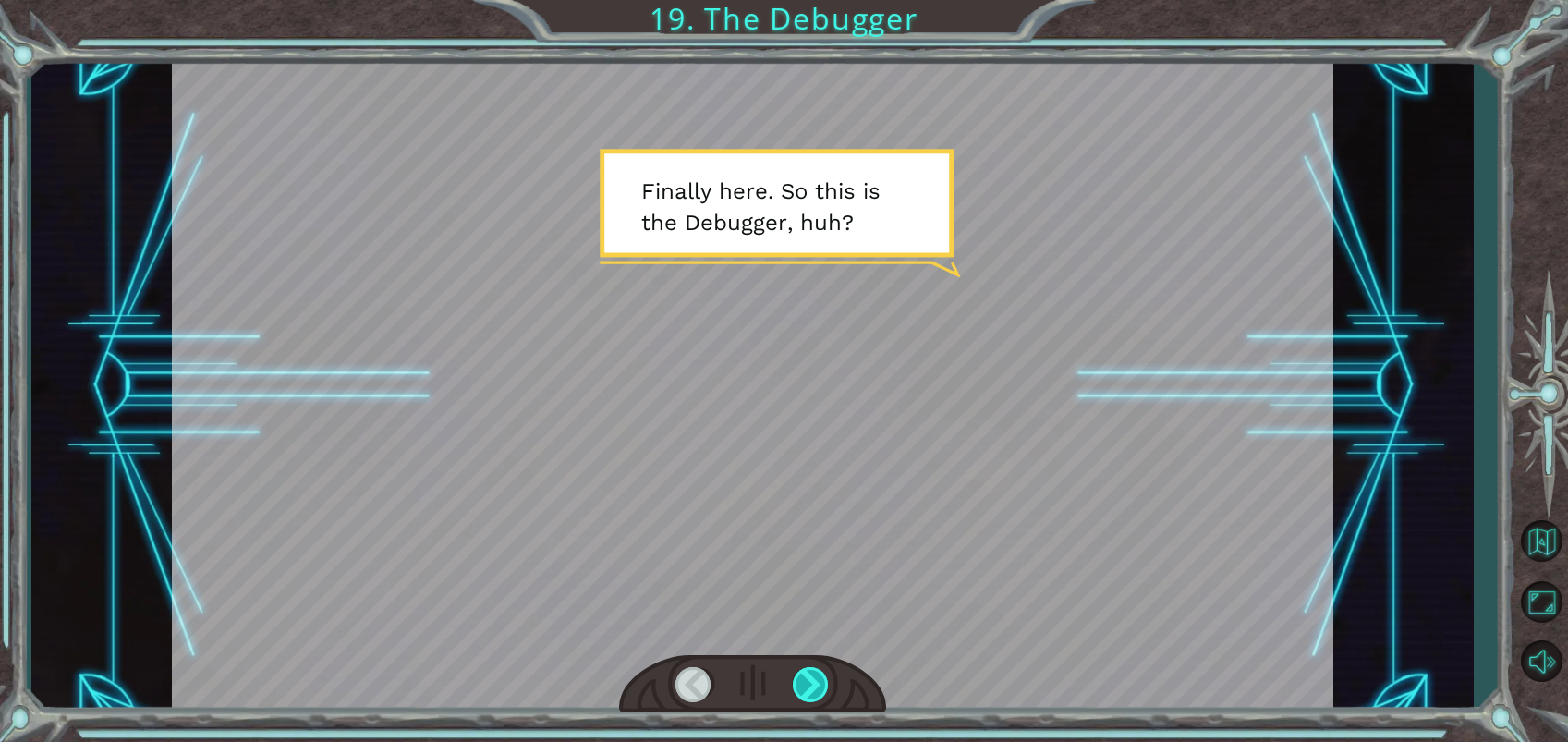
click at [817, 666] on div at bounding box center [811, 684] width 37 height 35
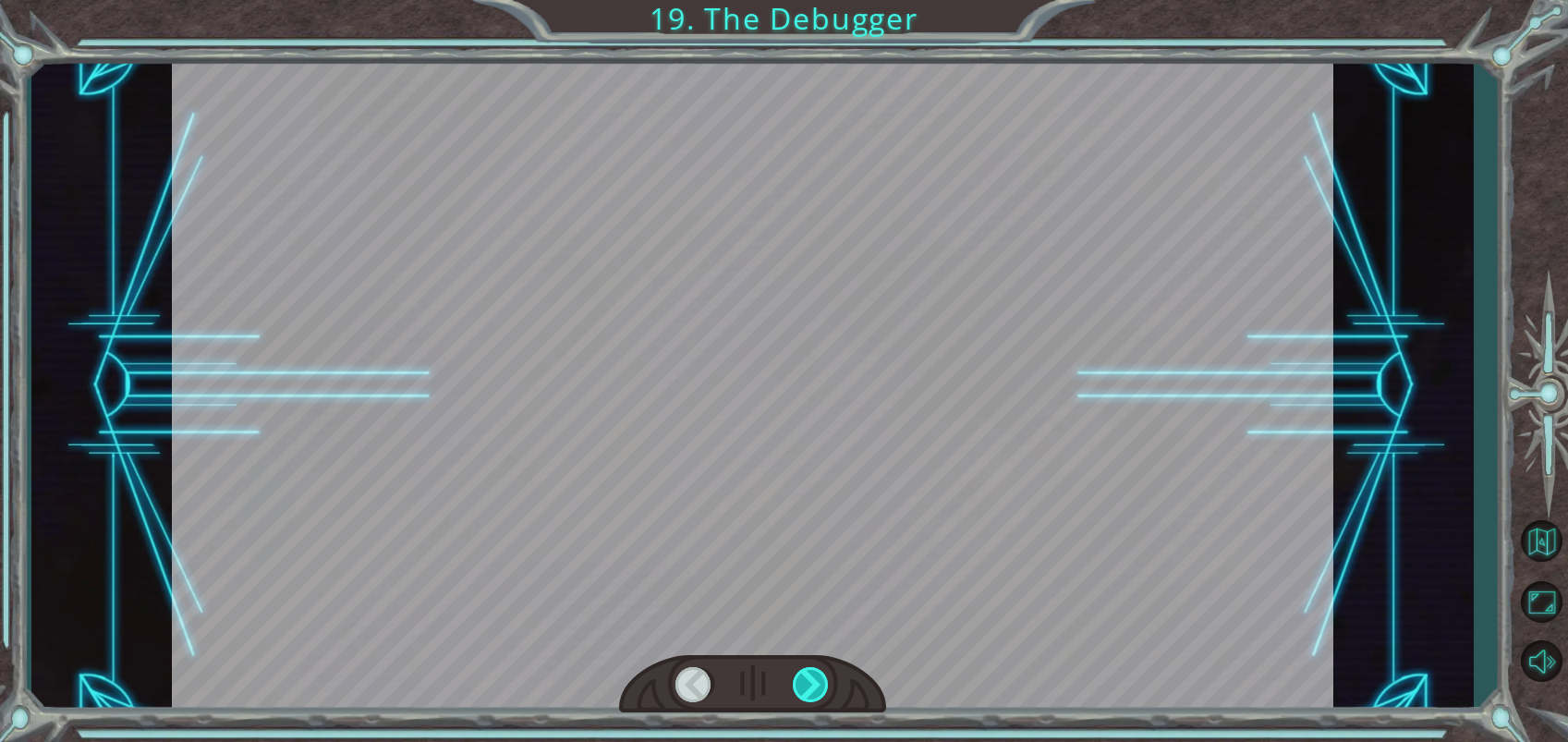
click at [818, 669] on div at bounding box center [811, 684] width 37 height 35
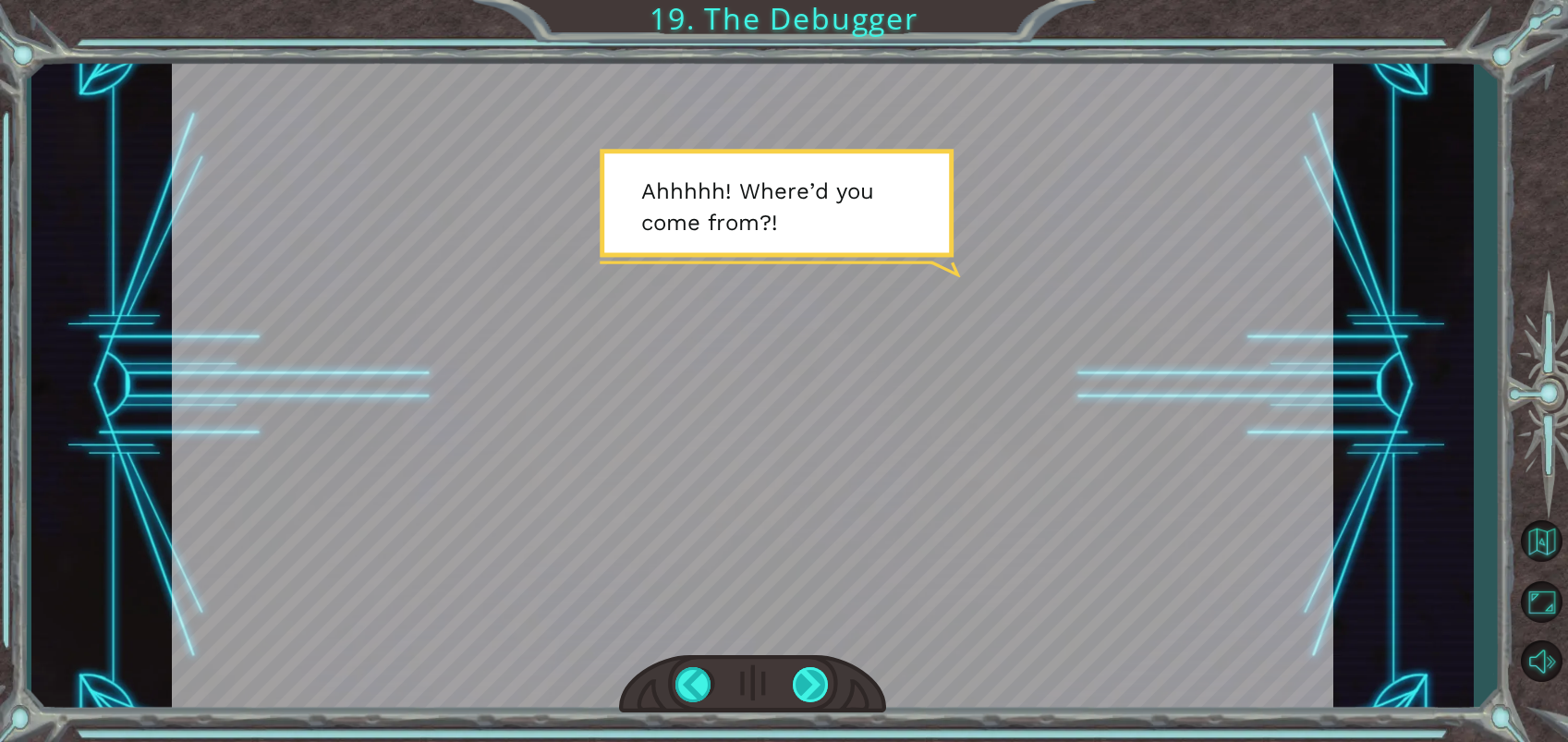
click at [810, 674] on div at bounding box center [811, 684] width 37 height 35
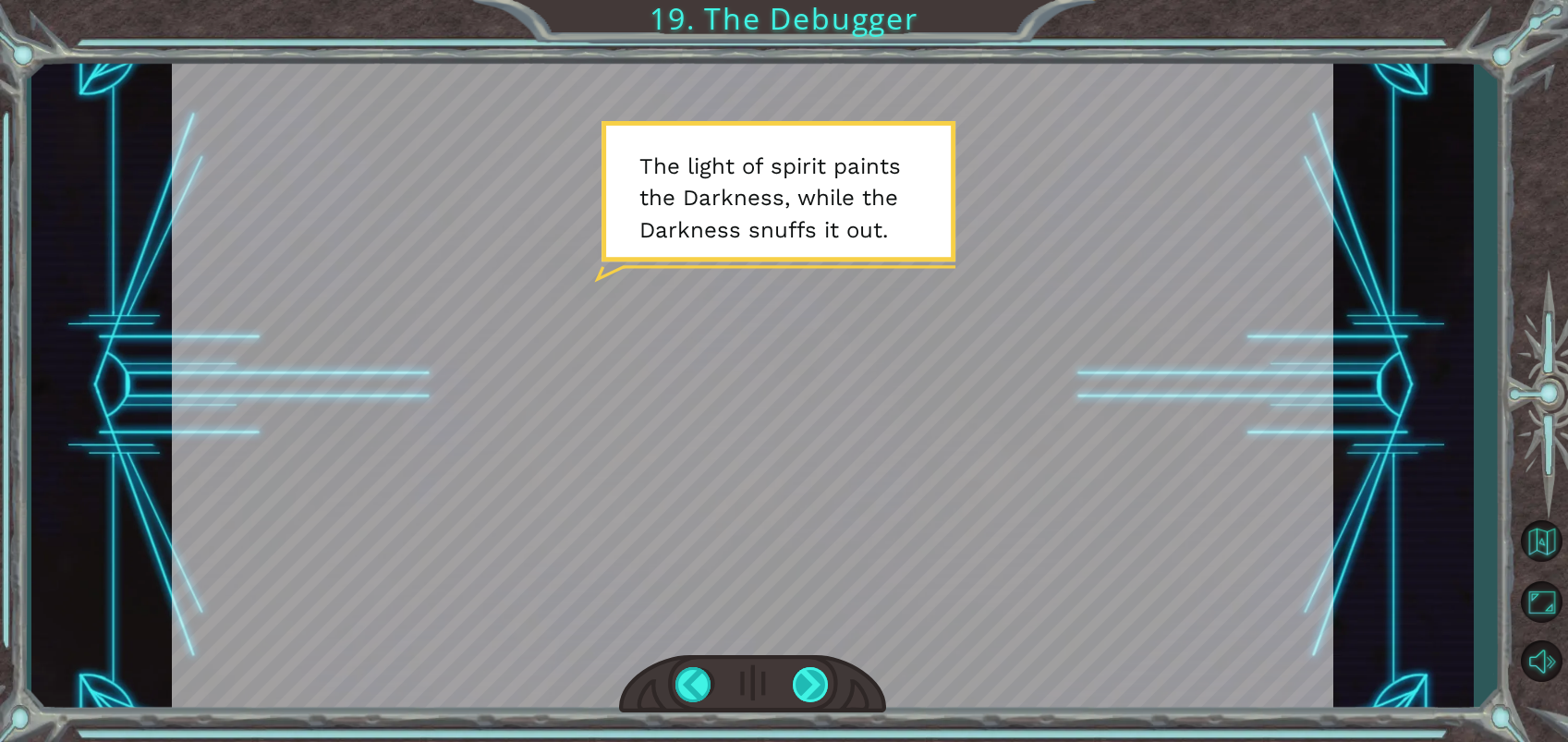
click at [817, 671] on div at bounding box center [811, 684] width 37 height 35
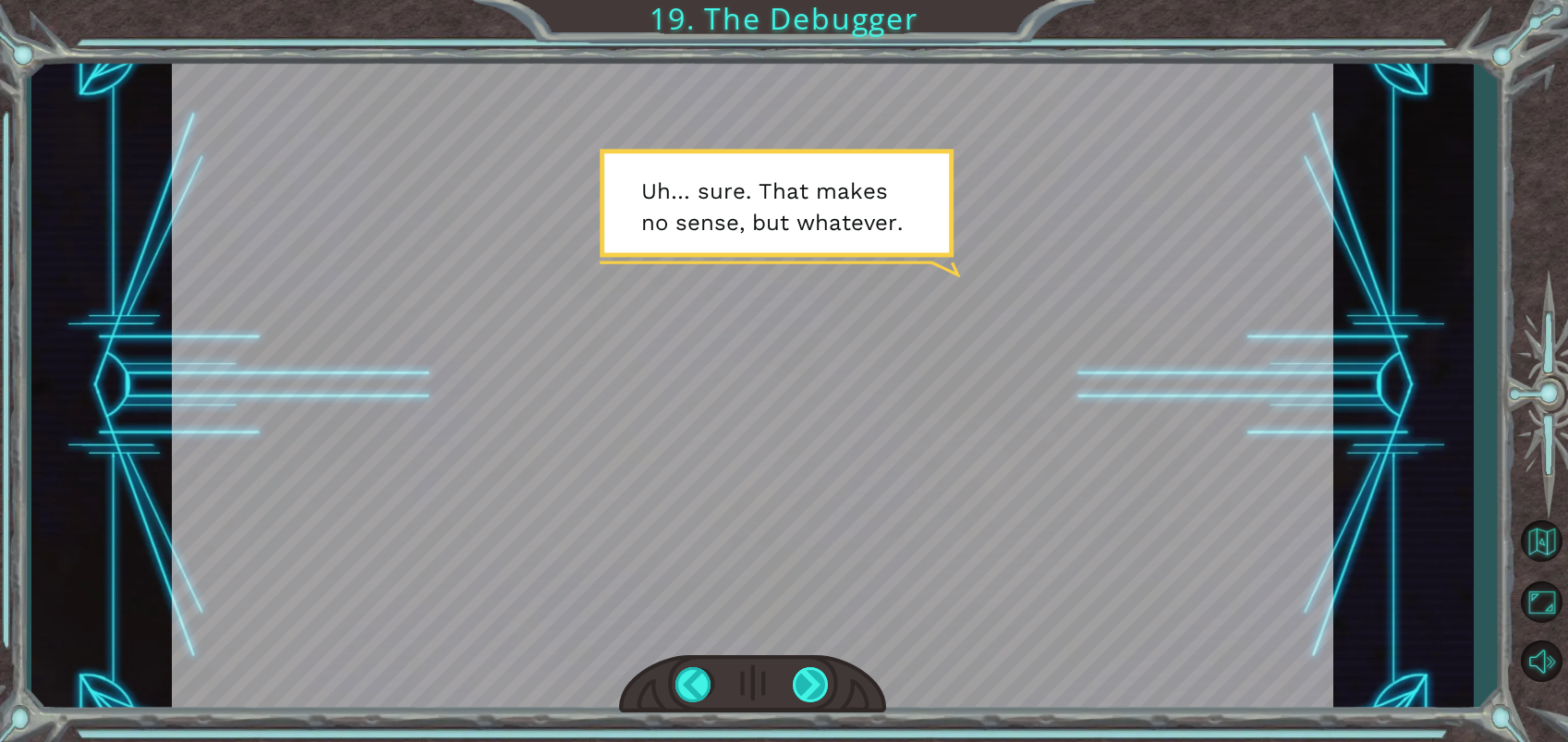
click at [805, 676] on div at bounding box center [811, 684] width 37 height 35
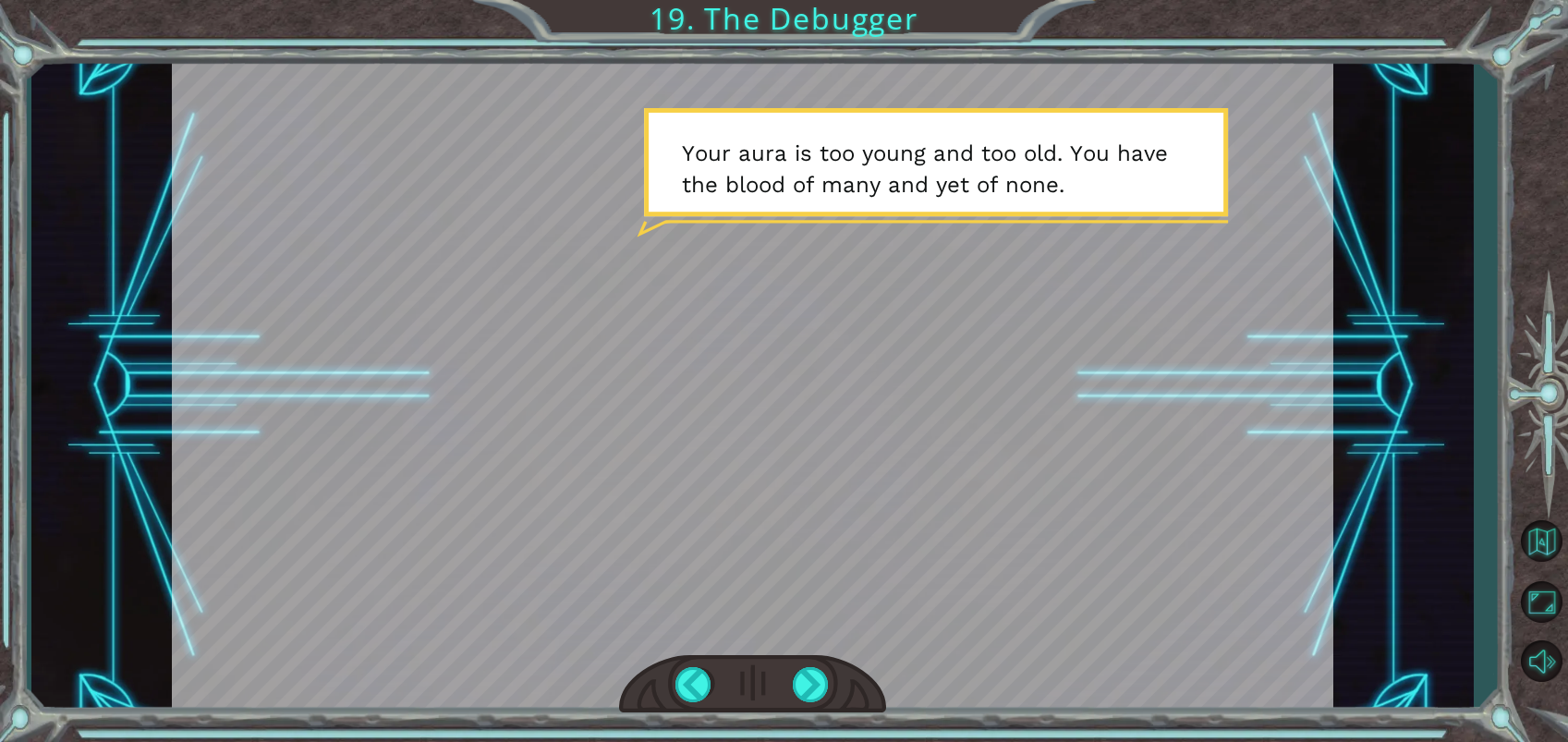
click at [819, 661] on div at bounding box center [752, 684] width 267 height 59
click at [826, 680] on div at bounding box center [811, 684] width 37 height 35
click at [823, 681] on div at bounding box center [811, 684] width 37 height 35
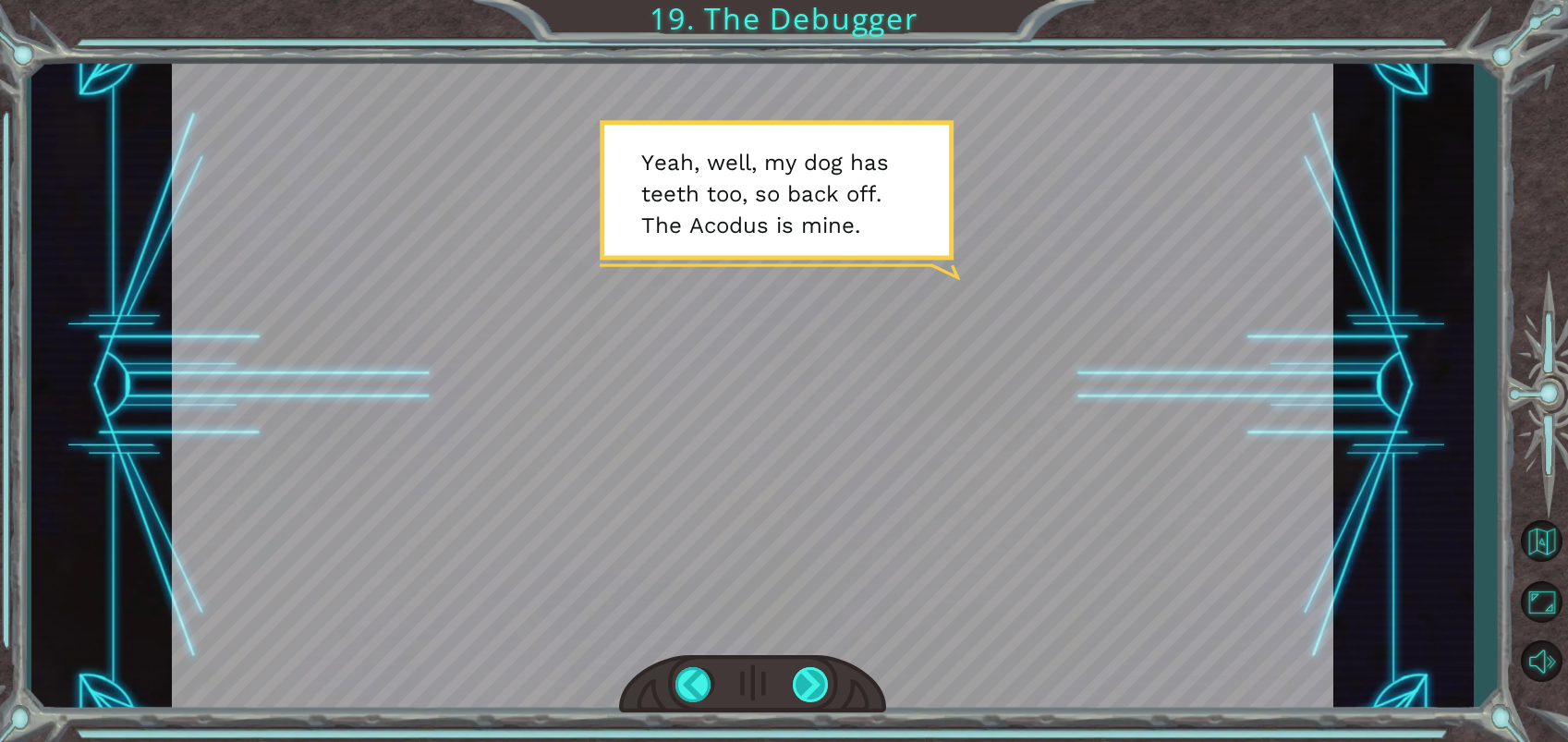
click at [805, 672] on div at bounding box center [811, 684] width 37 height 35
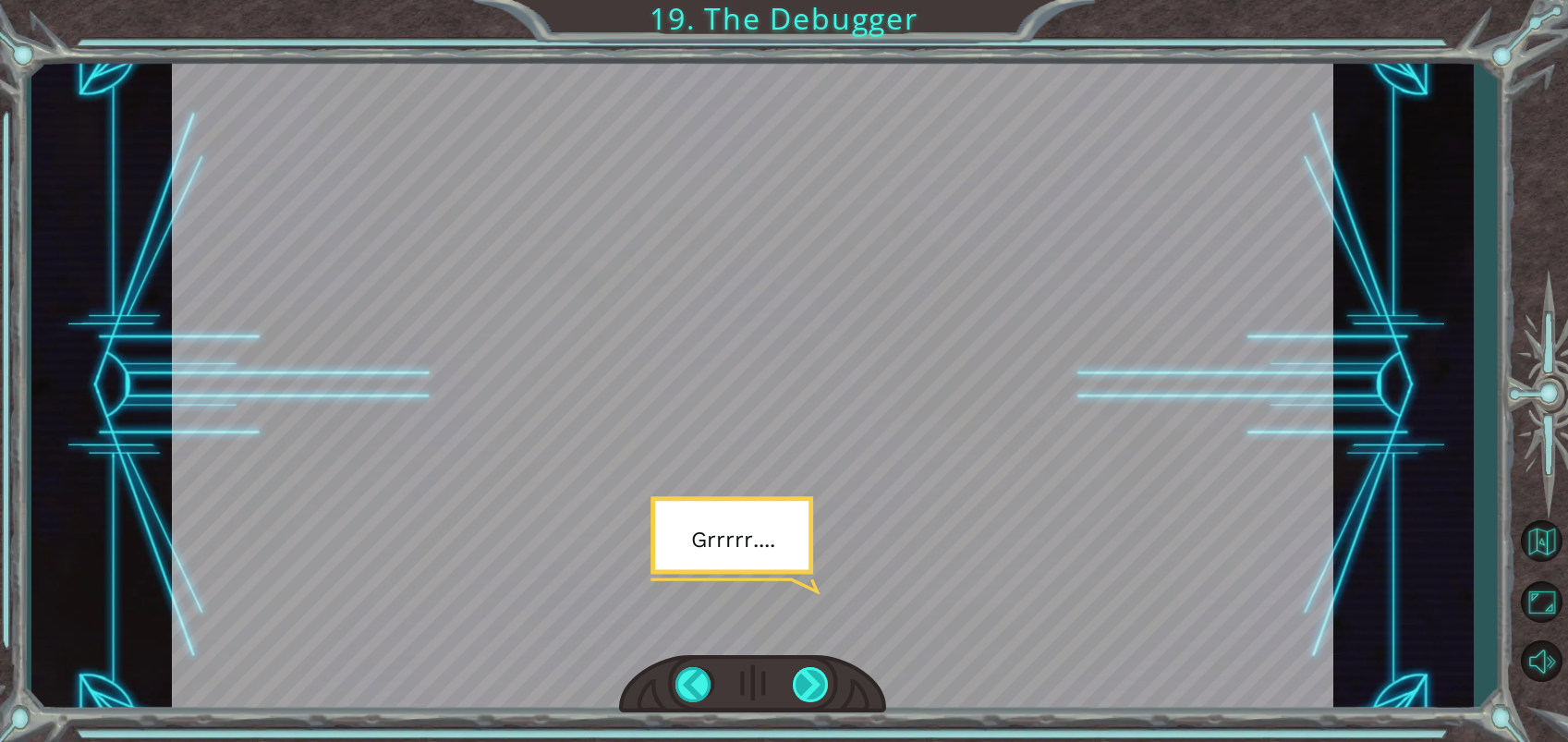
click at [810, 687] on div at bounding box center [811, 684] width 37 height 35
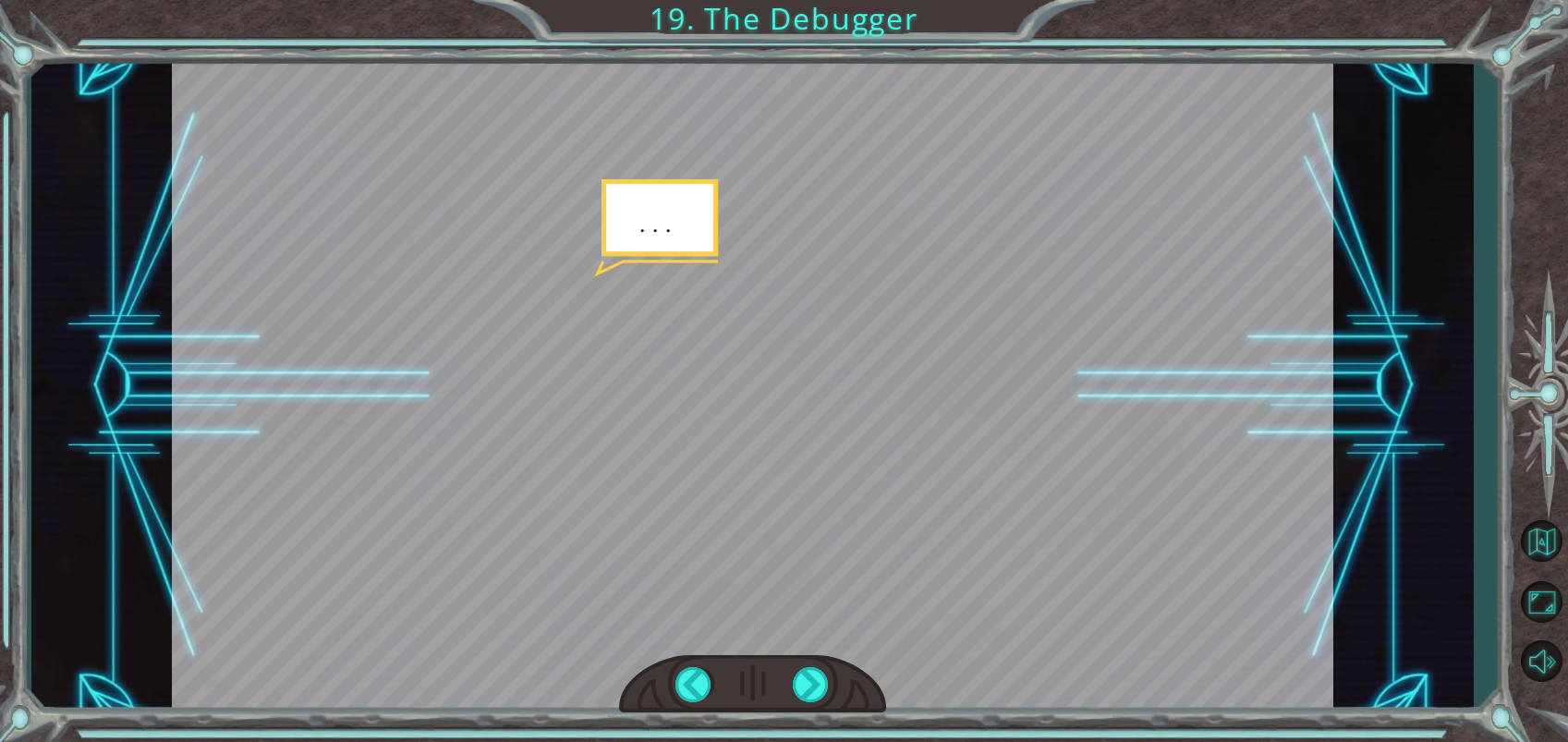
click at [832, 694] on div at bounding box center [752, 684] width 267 height 59
click at [816, 684] on div at bounding box center [811, 684] width 37 height 35
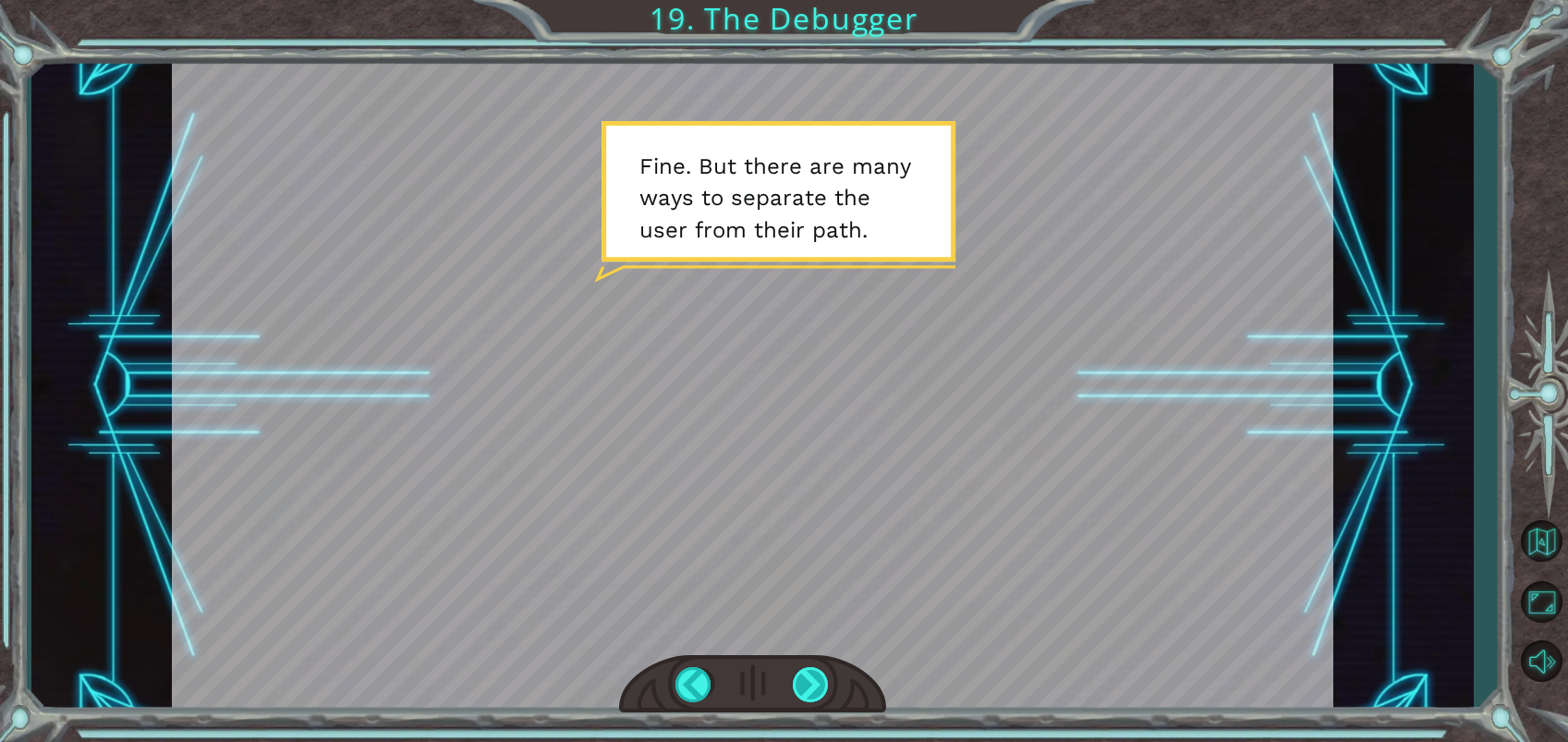
click at [820, 672] on div at bounding box center [811, 684] width 37 height 35
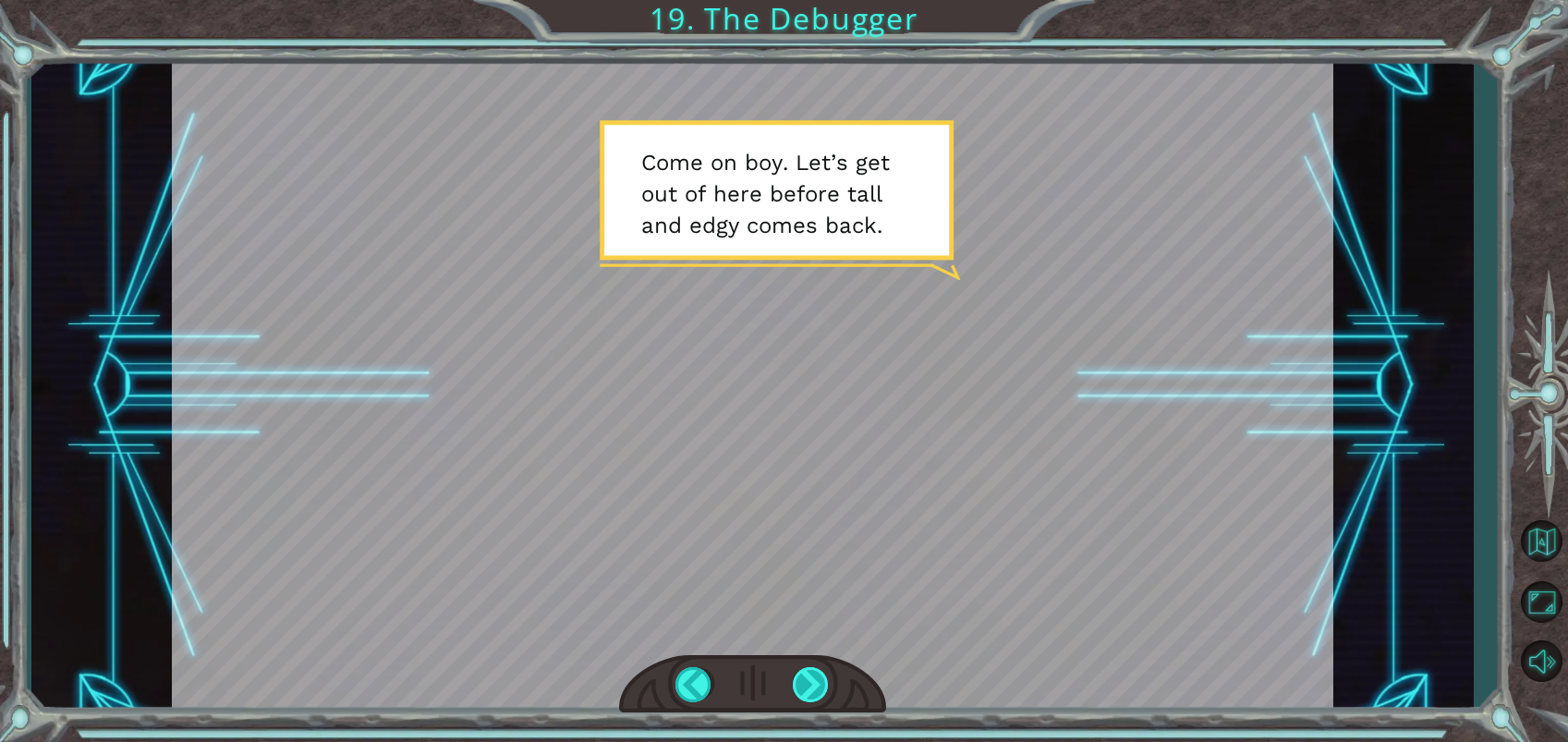
click at [819, 685] on div at bounding box center [811, 684] width 37 height 35
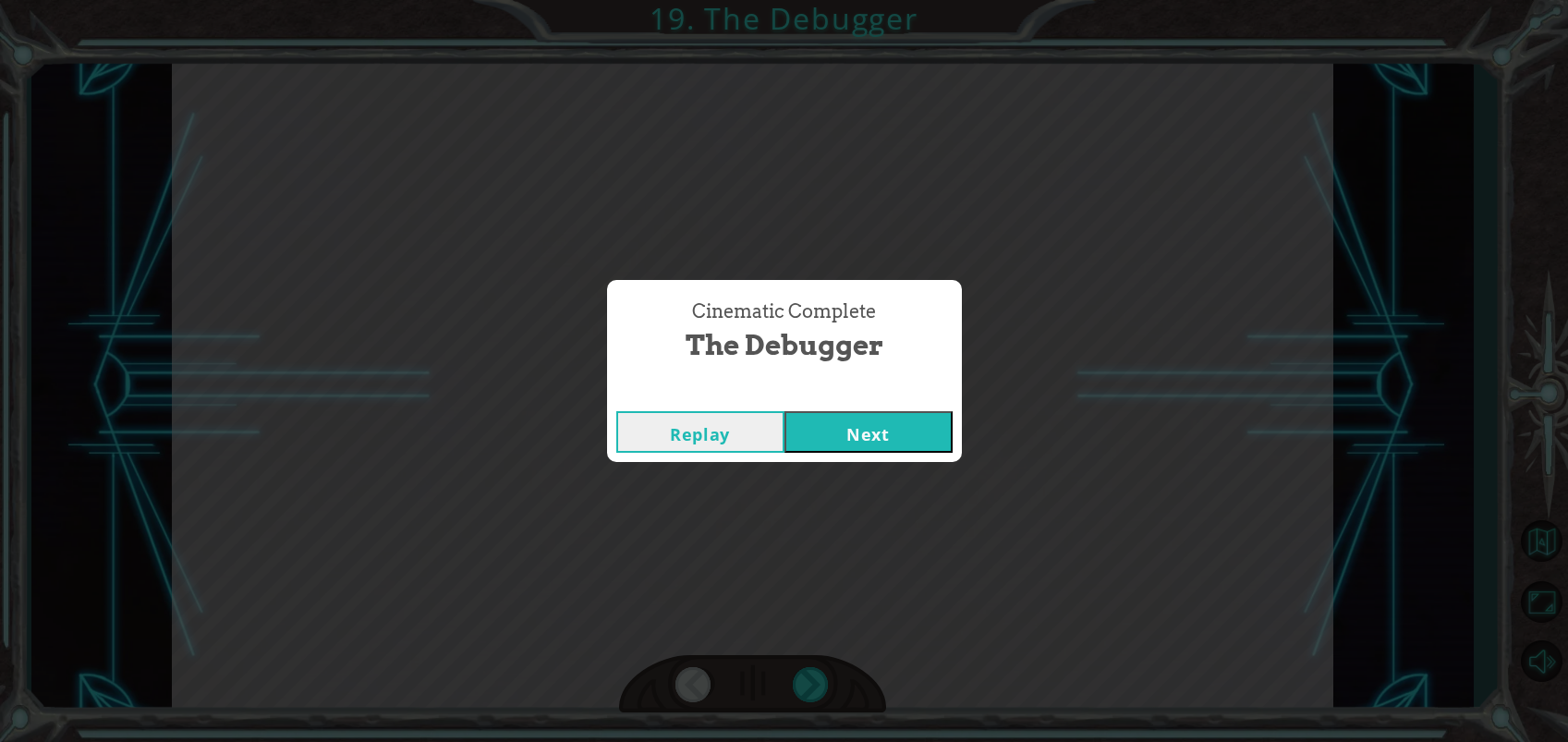
click at [868, 440] on button "Next" at bounding box center [867, 432] width 168 height 42
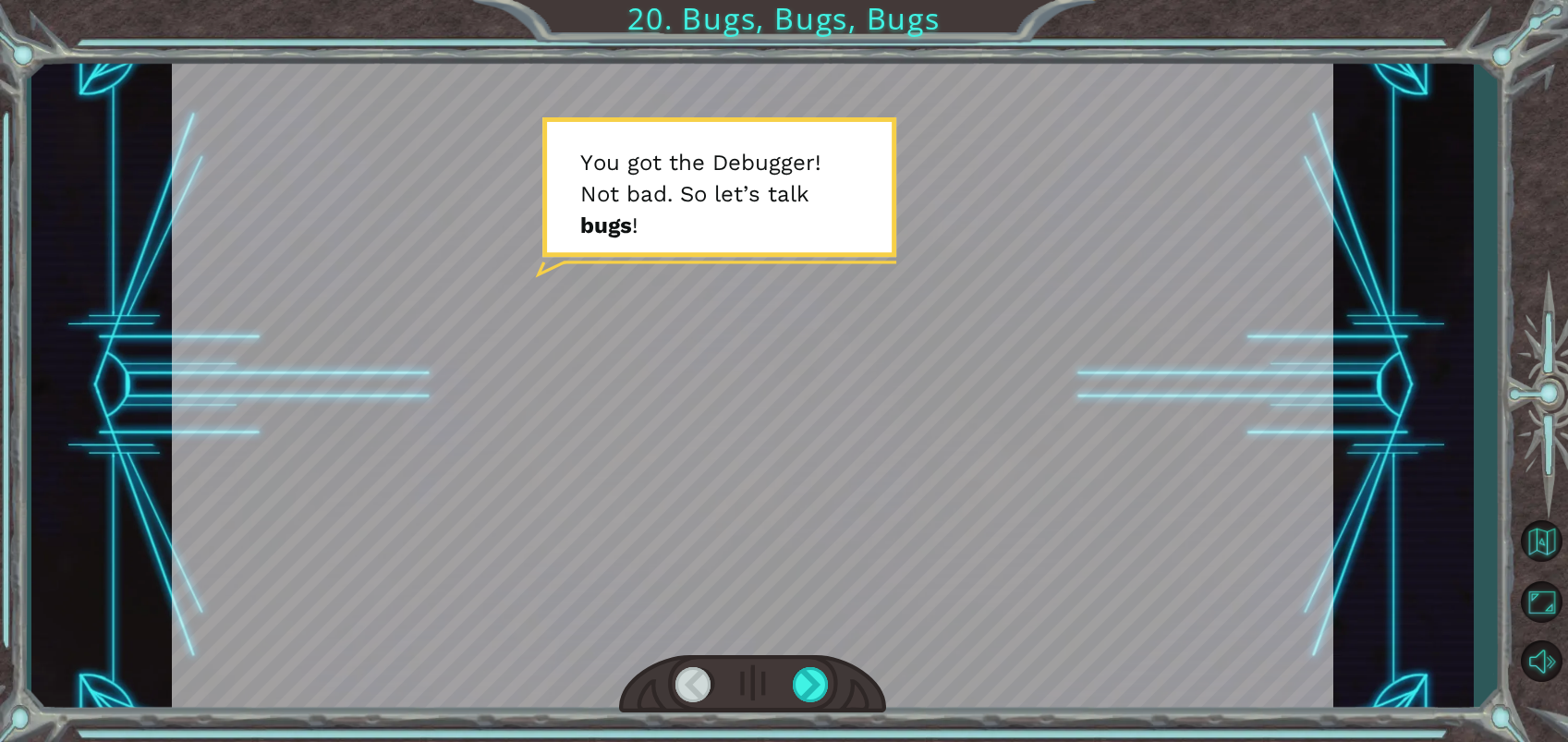
click at [807, 665] on div at bounding box center [752, 684] width 267 height 59
click at [819, 691] on div at bounding box center [811, 684] width 37 height 35
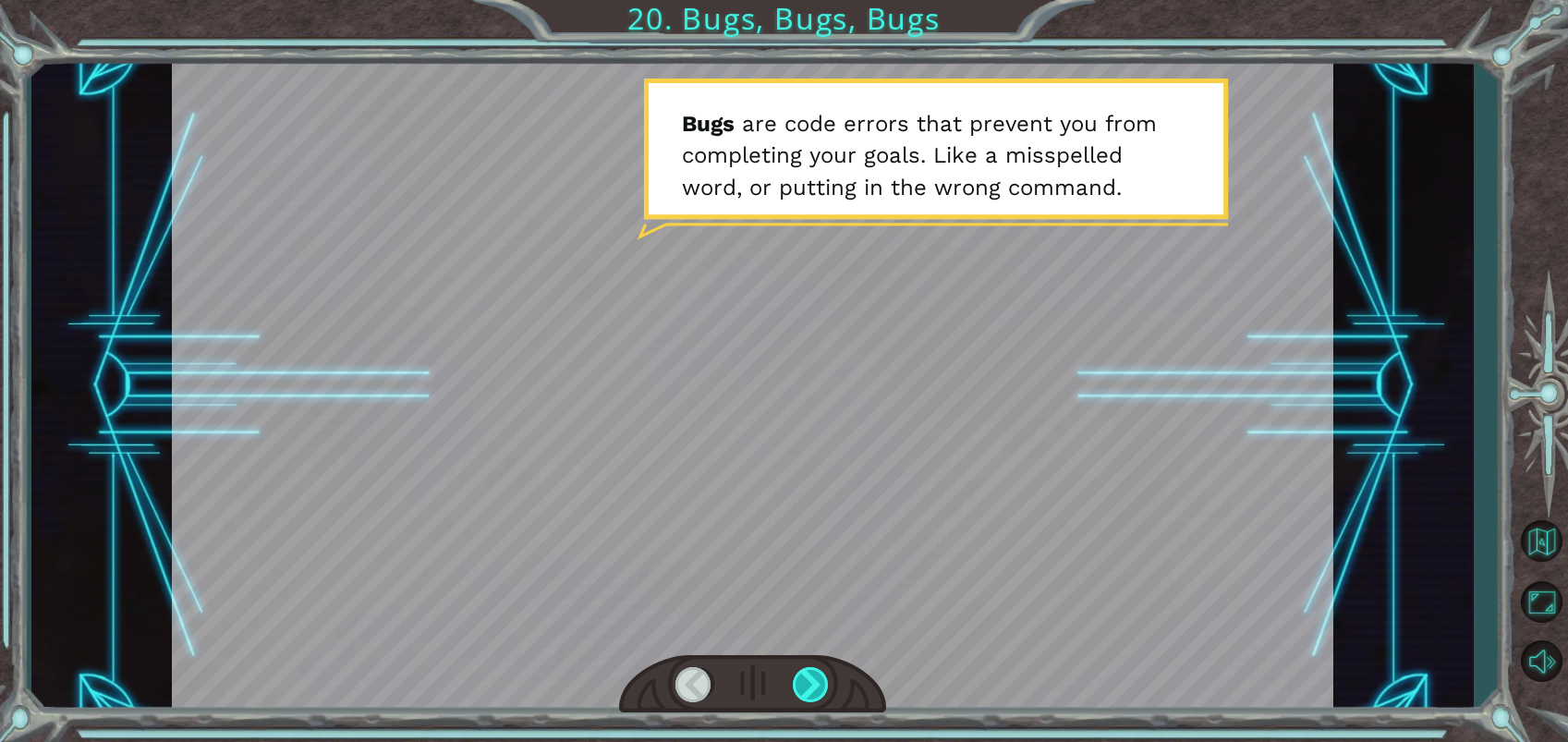
click at [801, 679] on div at bounding box center [811, 684] width 37 height 35
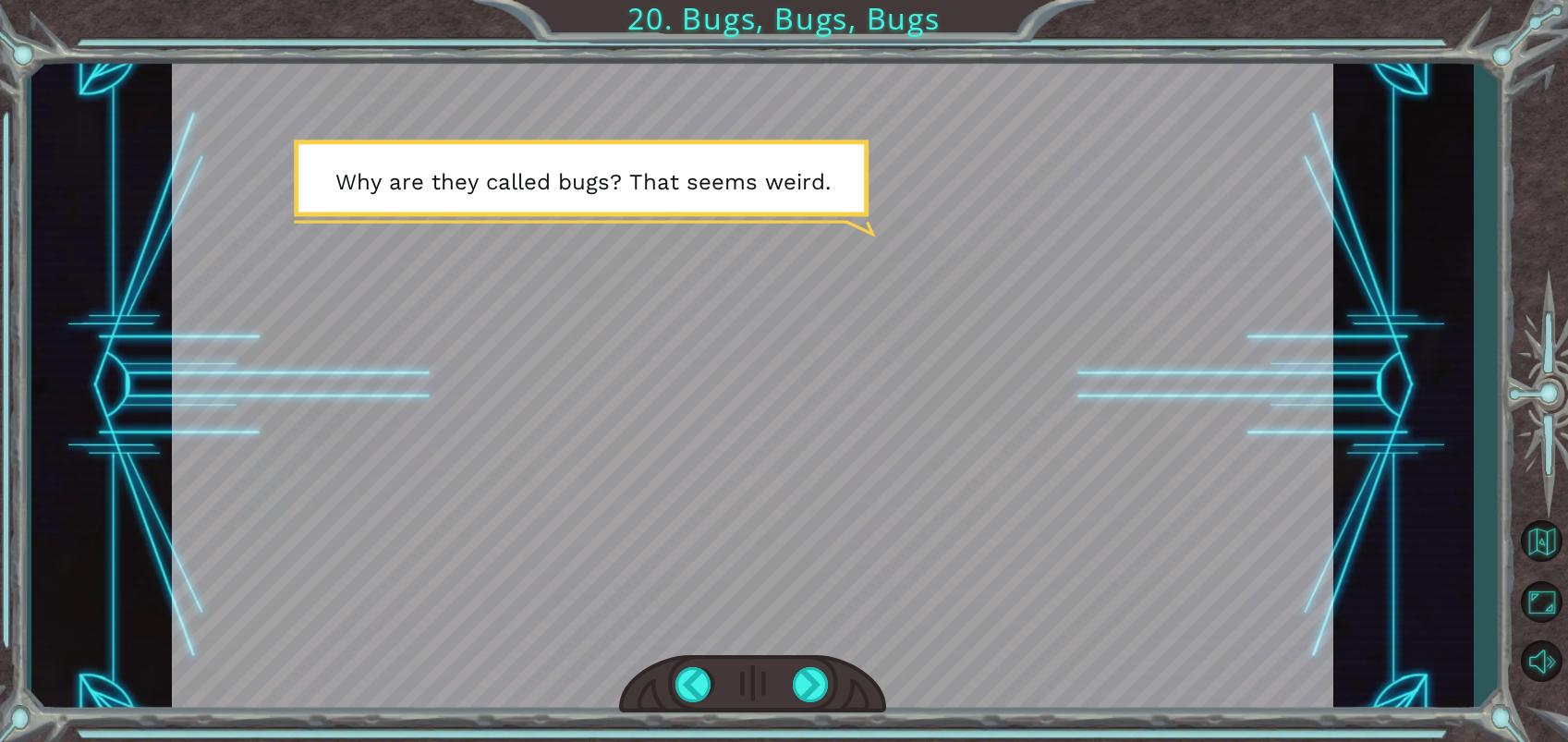
click at [808, 663] on div at bounding box center [752, 684] width 267 height 59
click at [819, 682] on div at bounding box center [811, 684] width 37 height 35
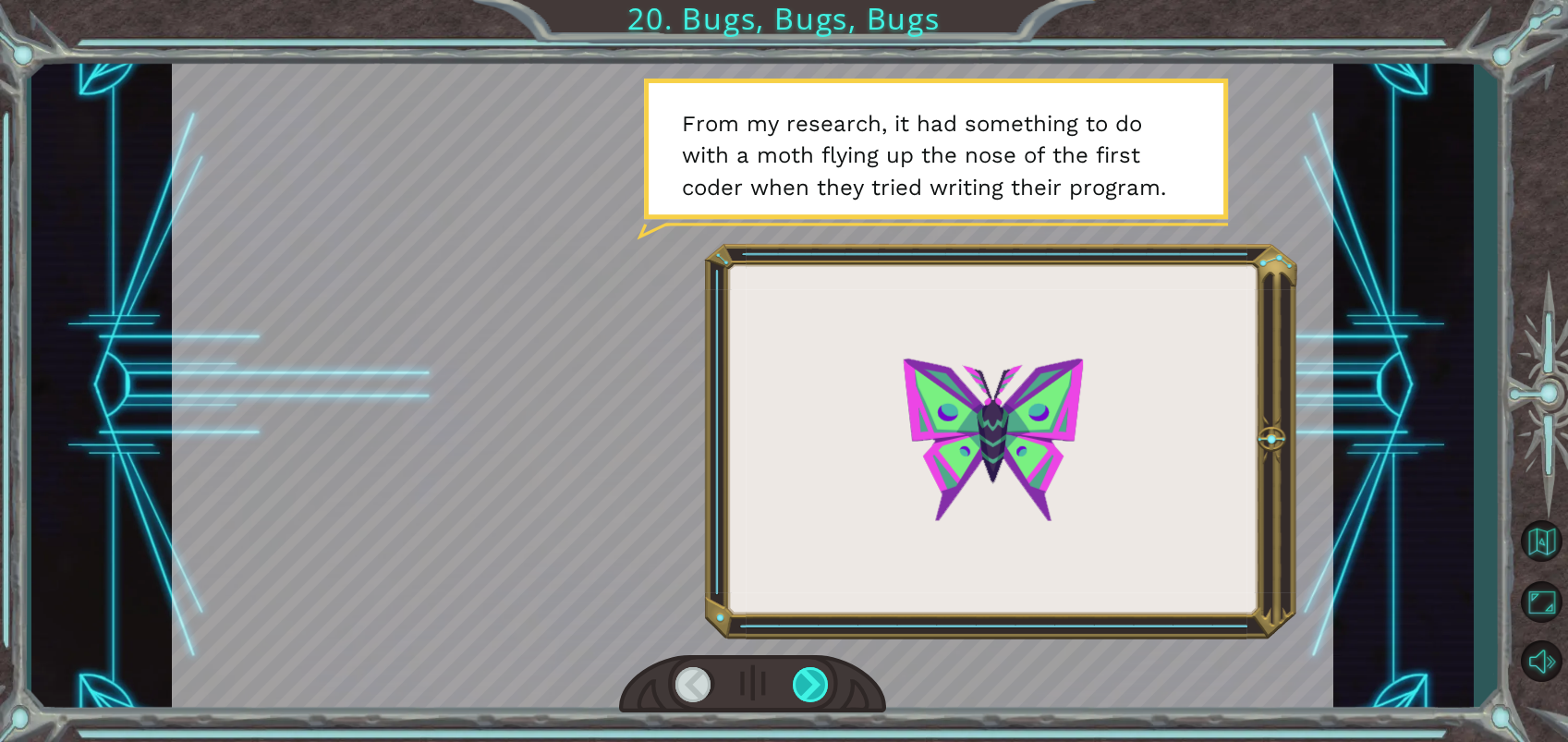
click at [804, 684] on div at bounding box center [811, 684] width 37 height 35
click at [810, 675] on div at bounding box center [811, 684] width 37 height 35
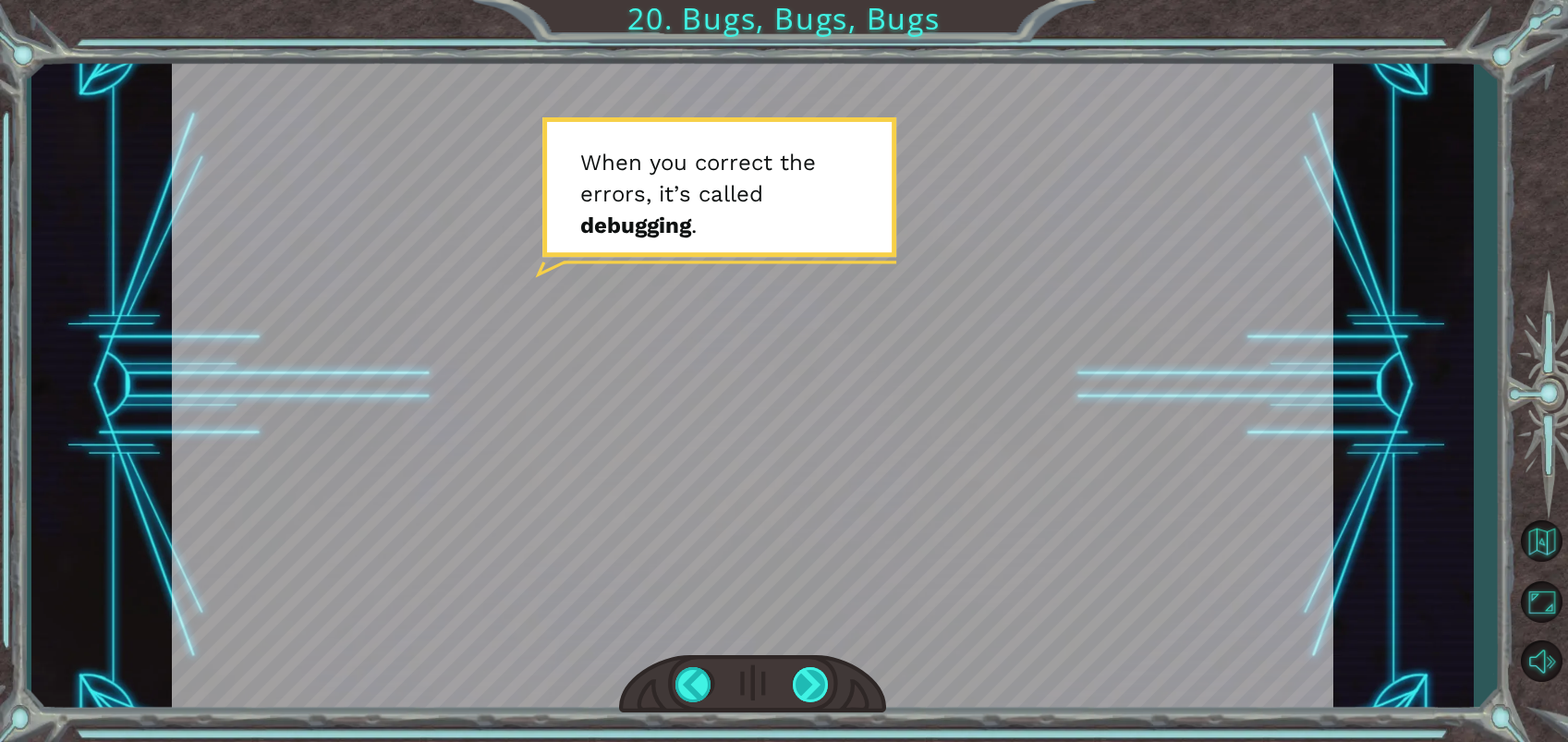
click at [821, 695] on div at bounding box center [811, 684] width 37 height 35
click at [815, 694] on div at bounding box center [811, 684] width 37 height 35
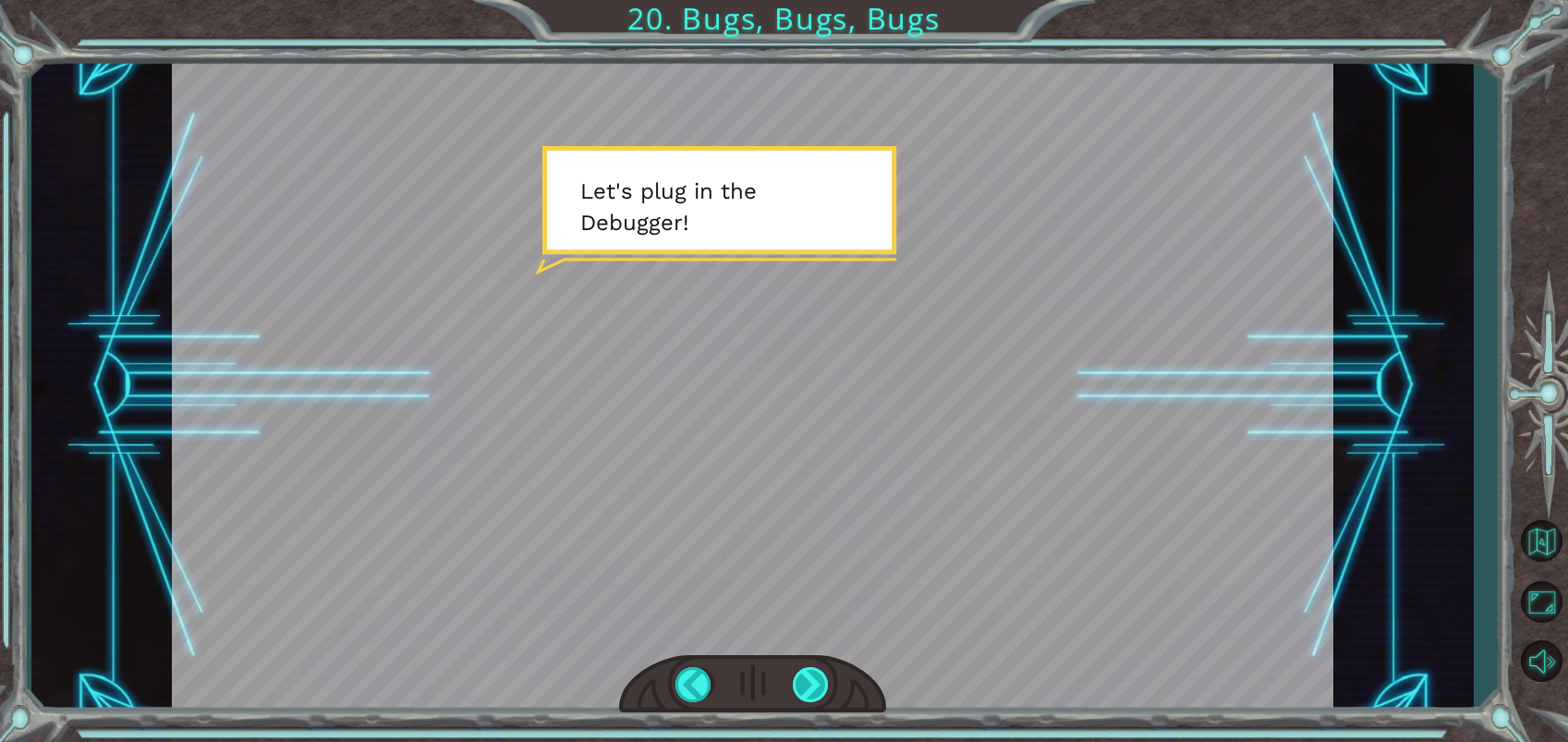
click at [805, 689] on div at bounding box center [811, 684] width 37 height 35
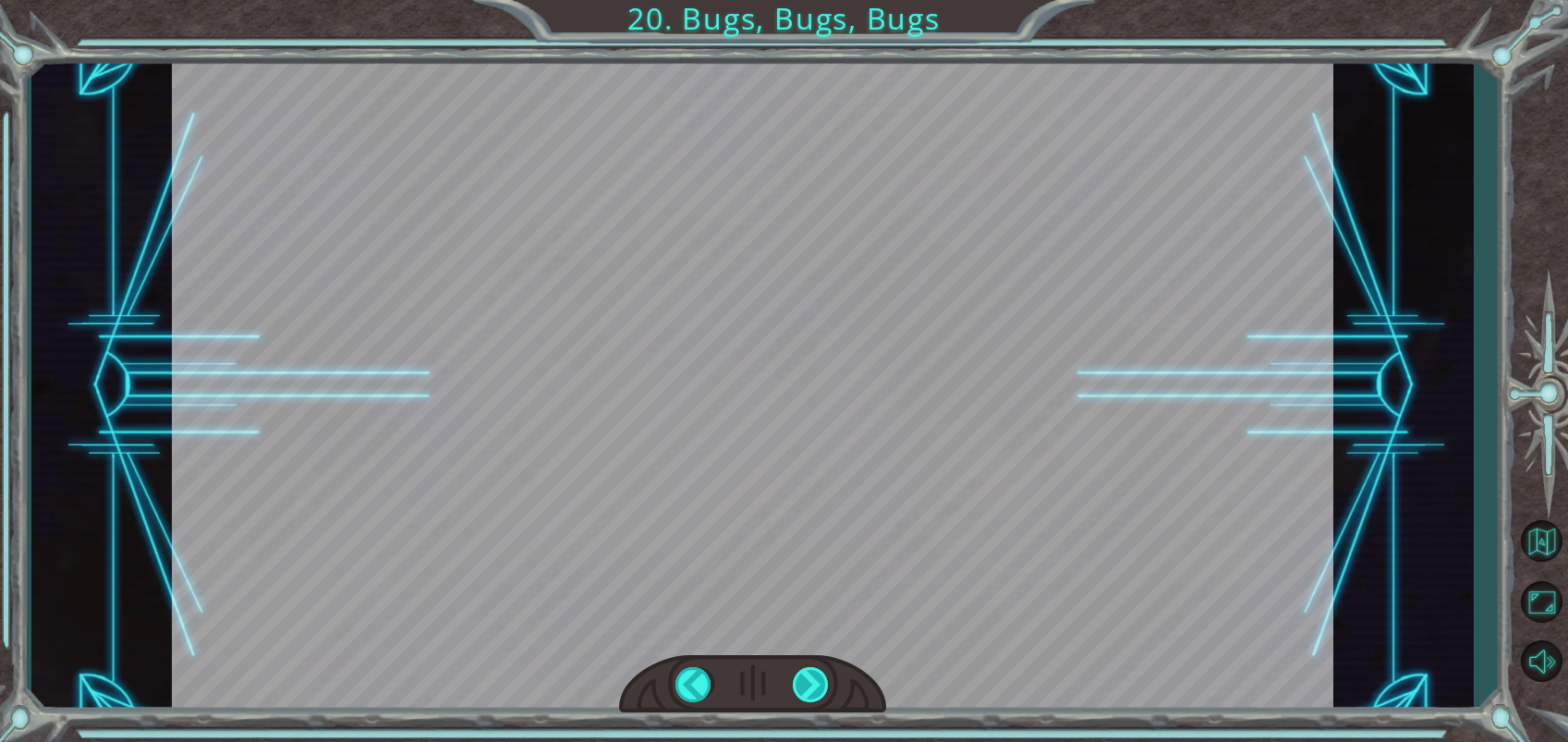
click at [814, 669] on div at bounding box center [811, 684] width 37 height 35
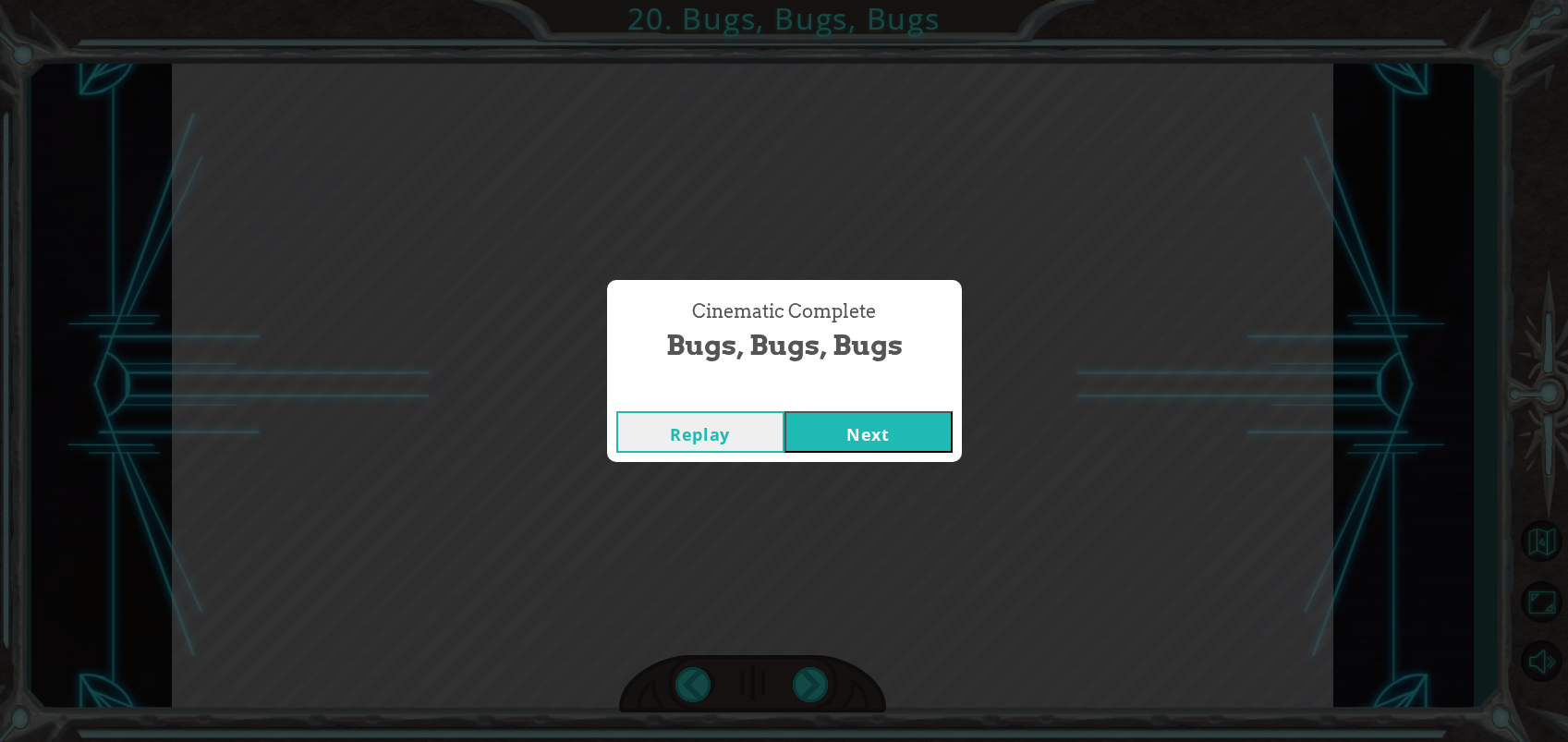
click at [861, 447] on button "Next" at bounding box center [867, 432] width 168 height 42
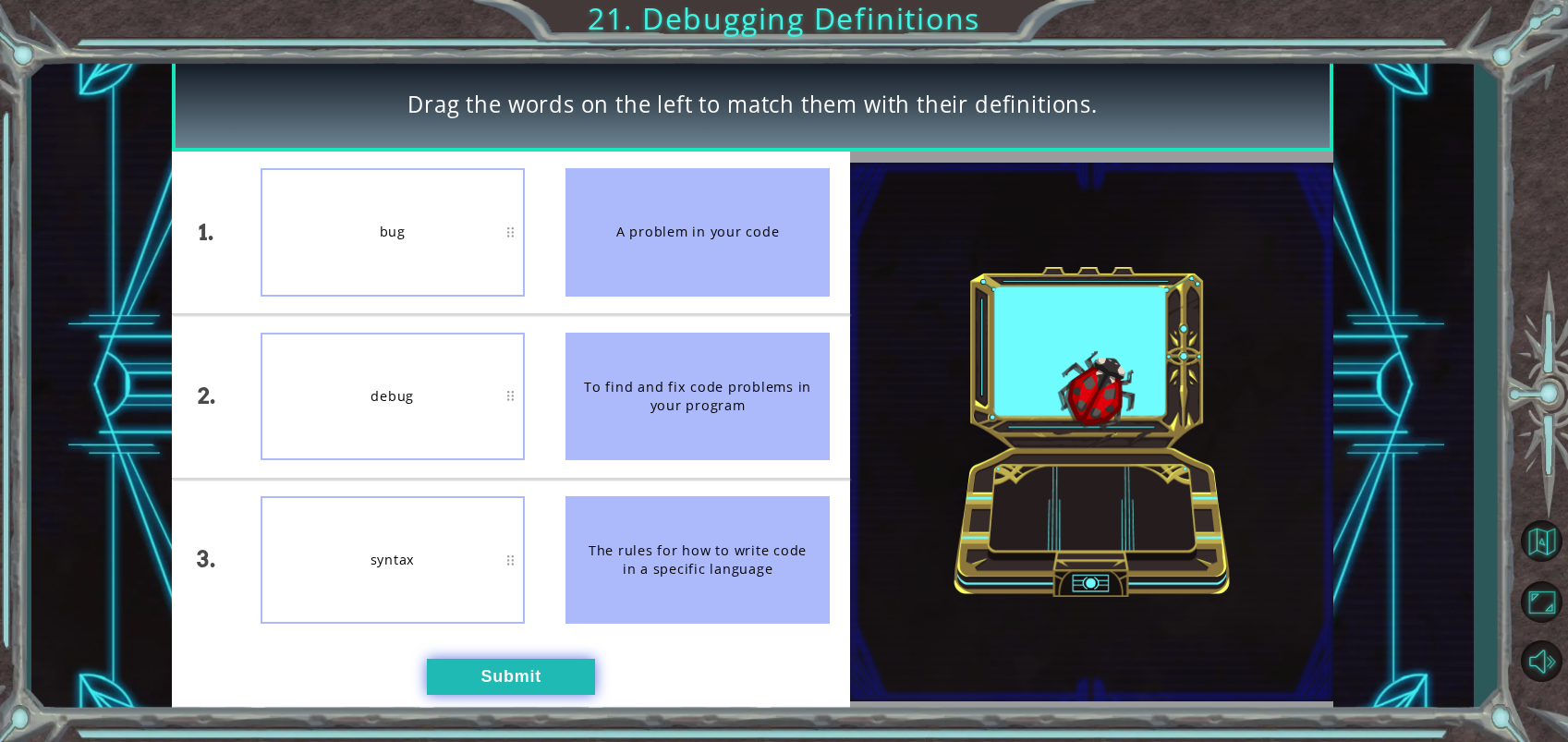
click at [560, 659] on button "Submit" at bounding box center [510, 677] width 168 height 37
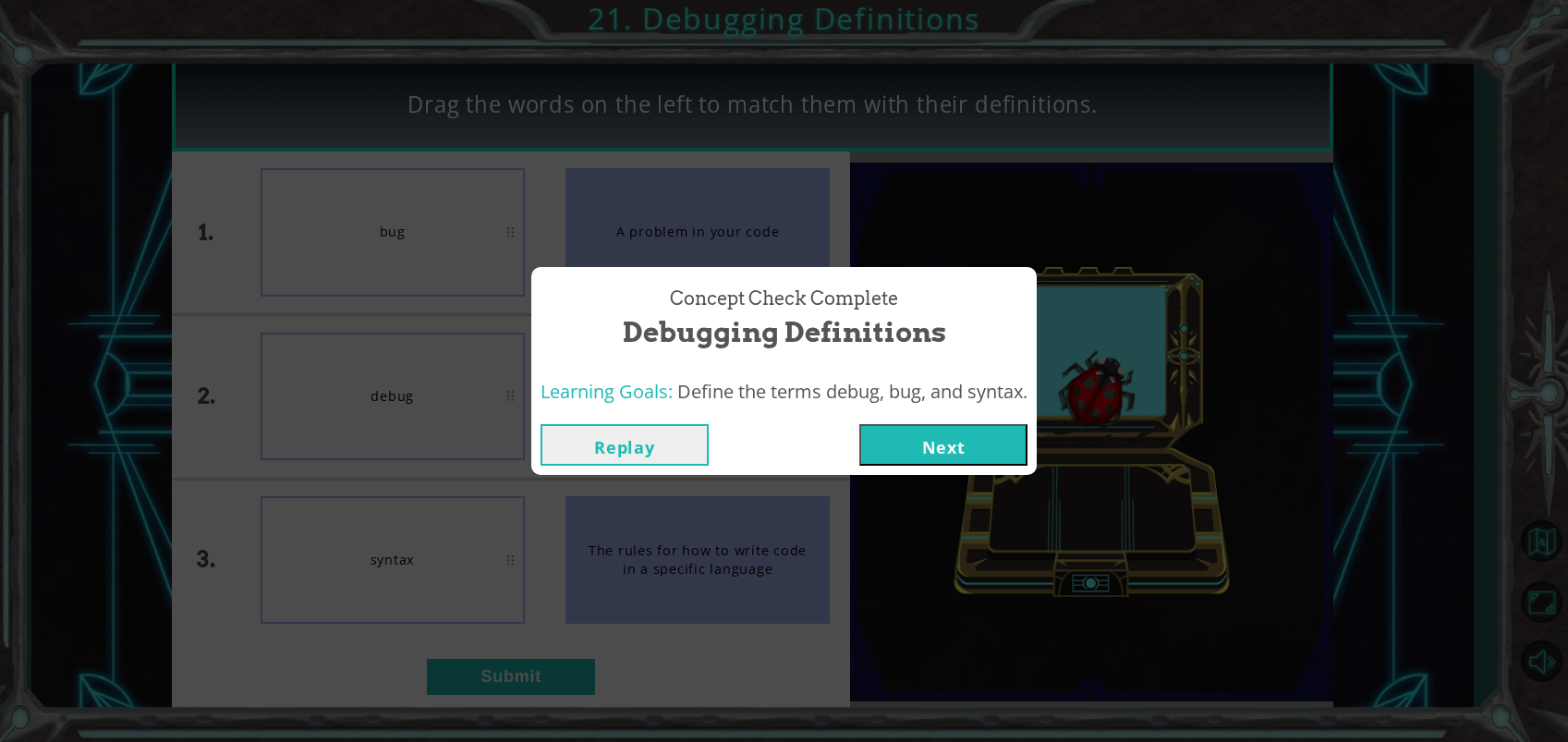
click at [983, 424] on button "Next" at bounding box center [942, 444] width 168 height 42
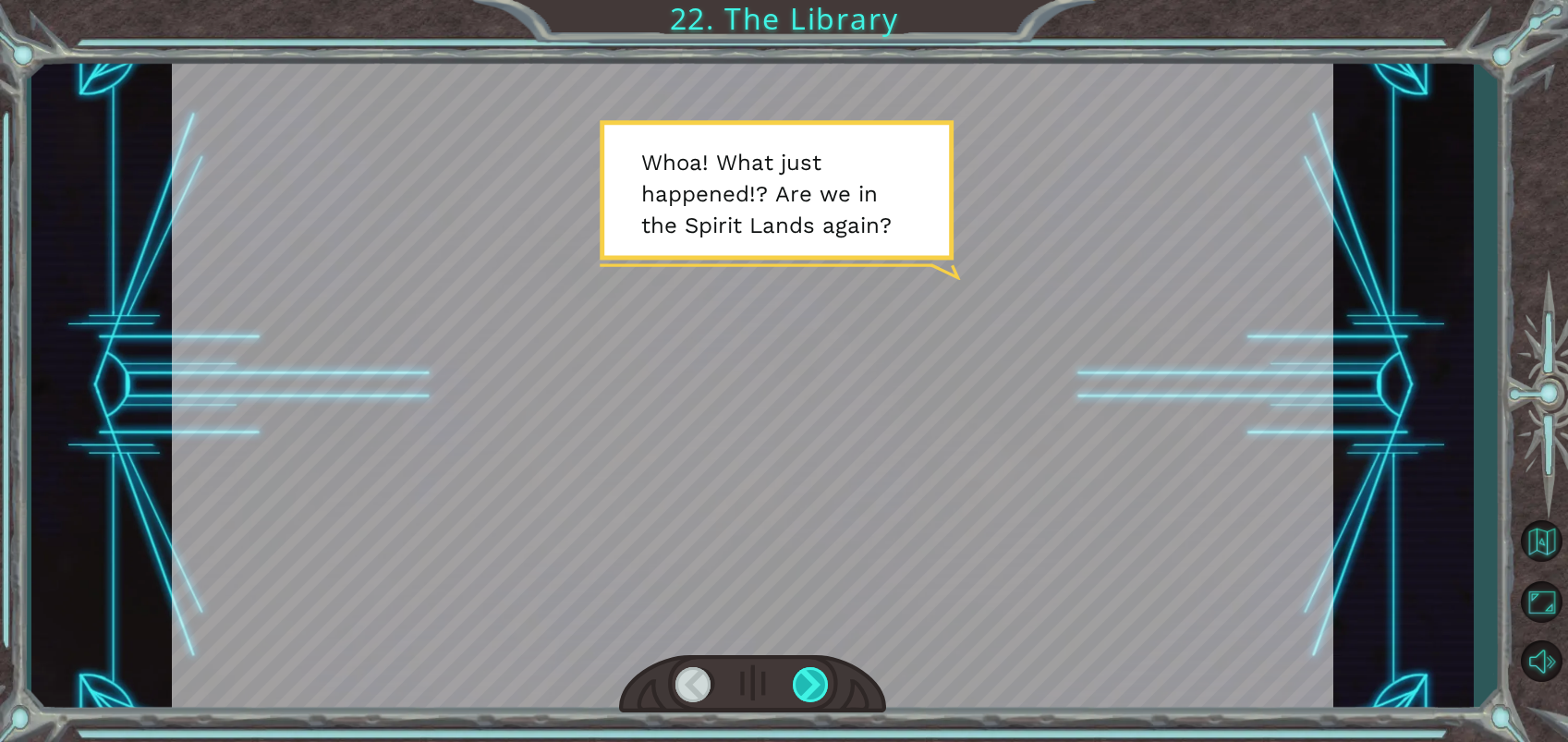
click at [819, 677] on div at bounding box center [811, 684] width 37 height 35
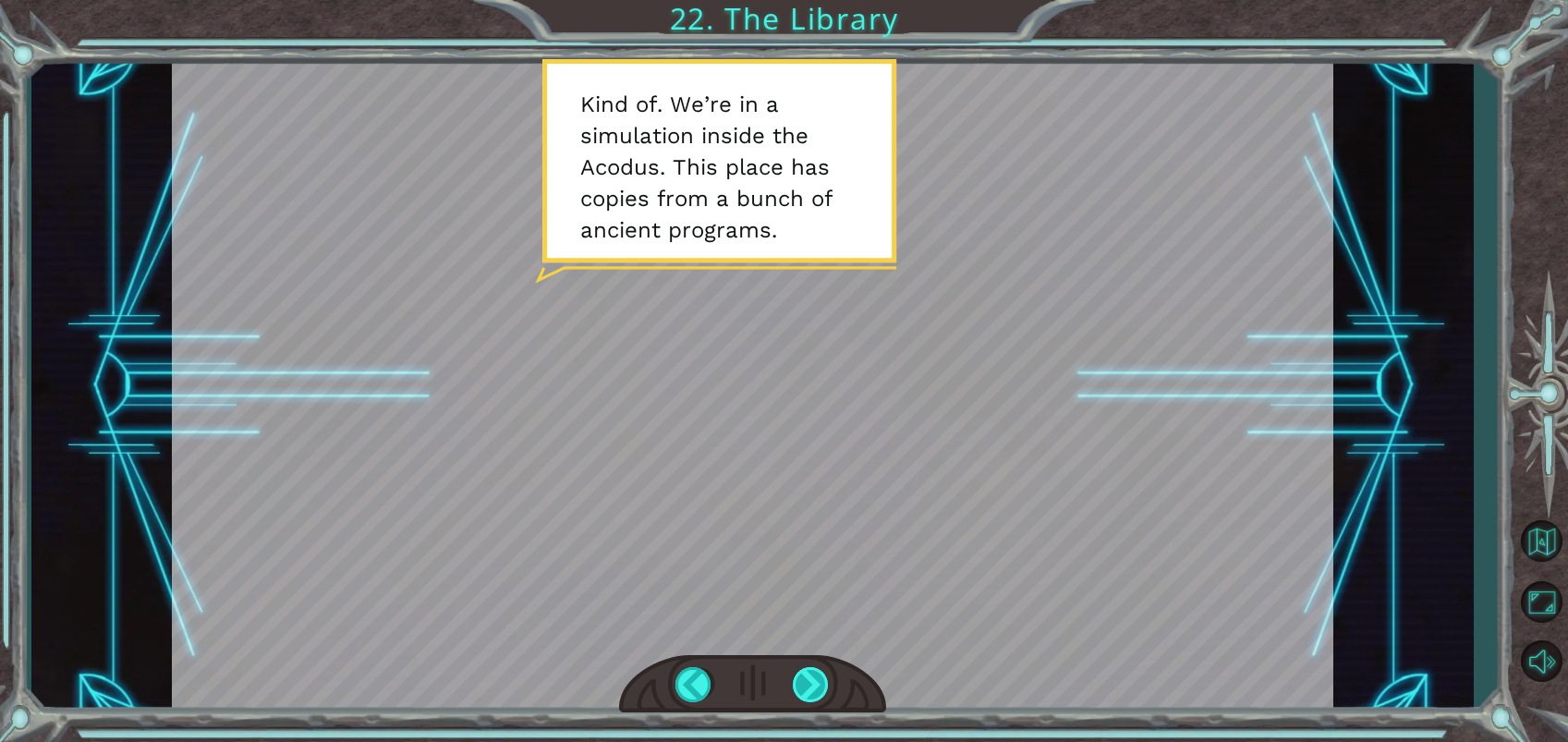
click at [815, 685] on div at bounding box center [811, 684] width 37 height 35
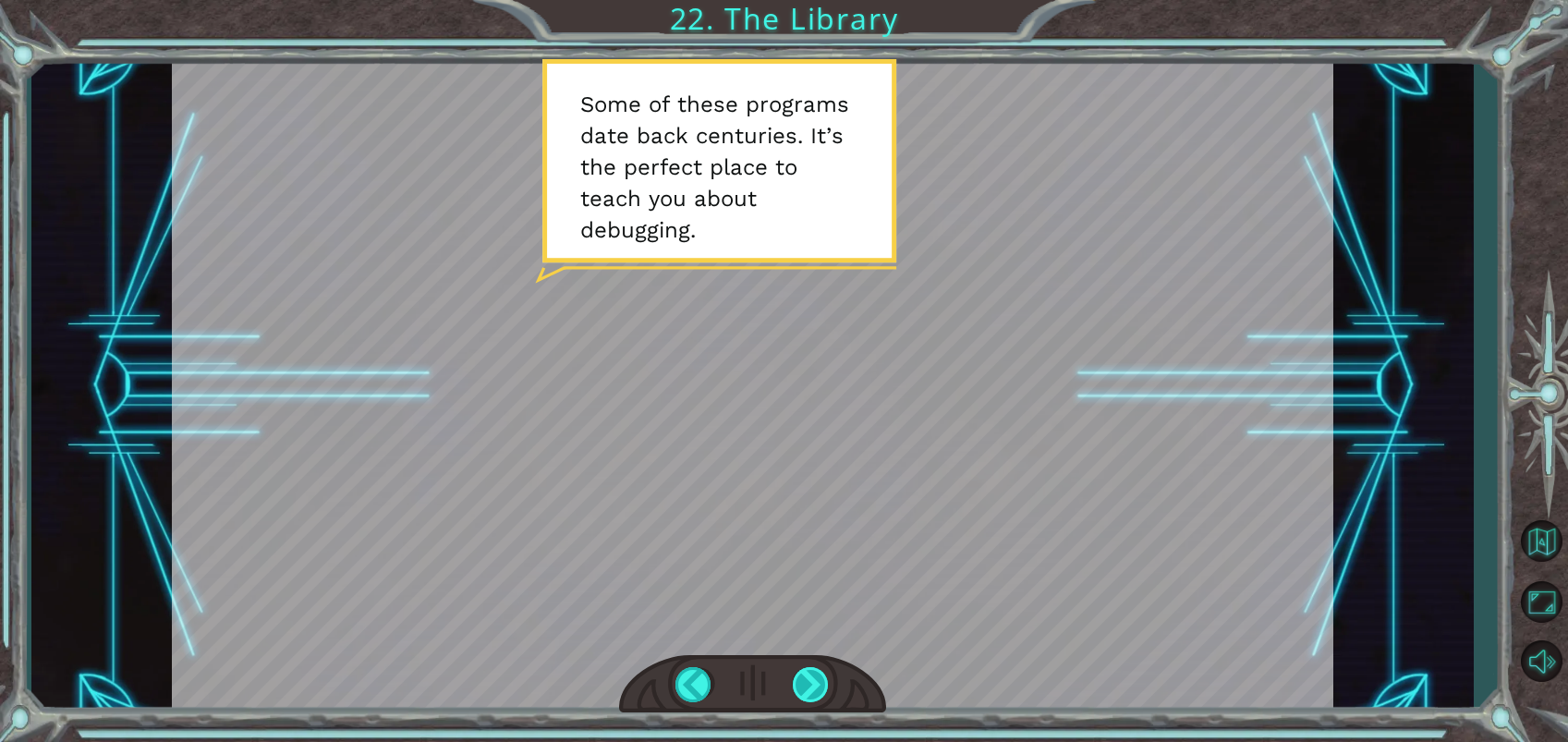
click at [820, 684] on div at bounding box center [811, 684] width 37 height 35
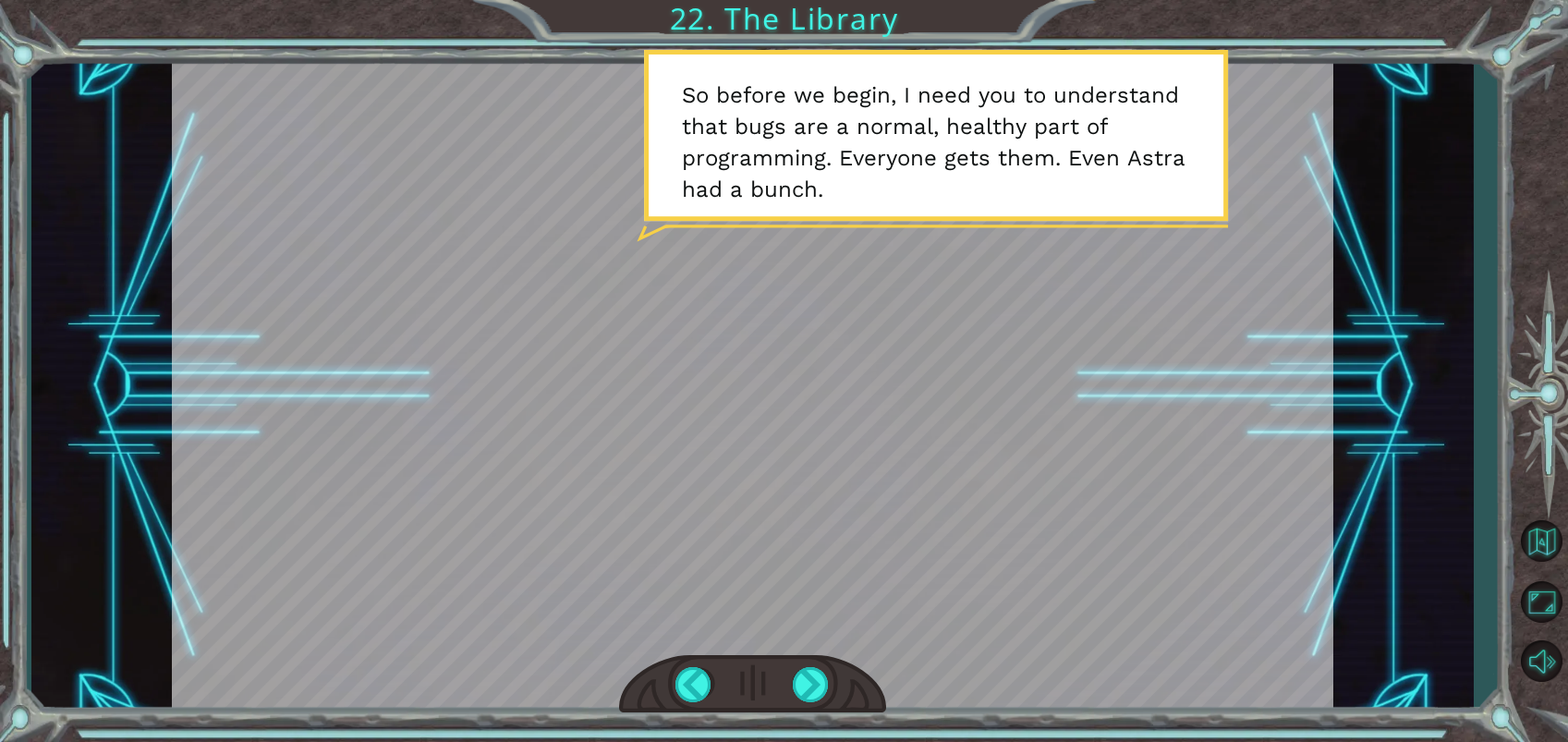
drag, startPoint x: 818, startPoint y: 681, endPoint x: 827, endPoint y: 662, distance: 21.0
click at [817, 681] on div at bounding box center [811, 684] width 37 height 35
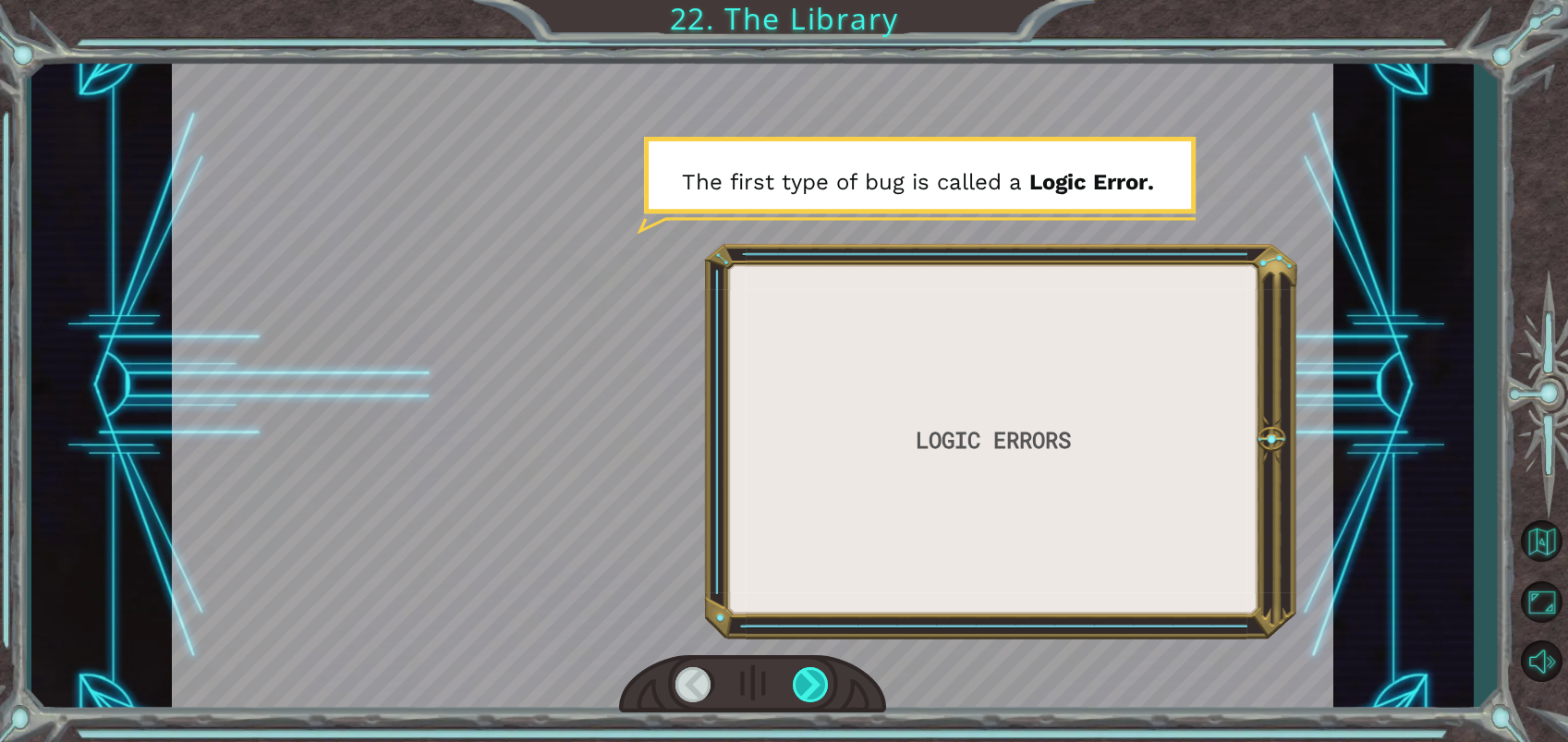
click at [814, 681] on div at bounding box center [811, 684] width 37 height 35
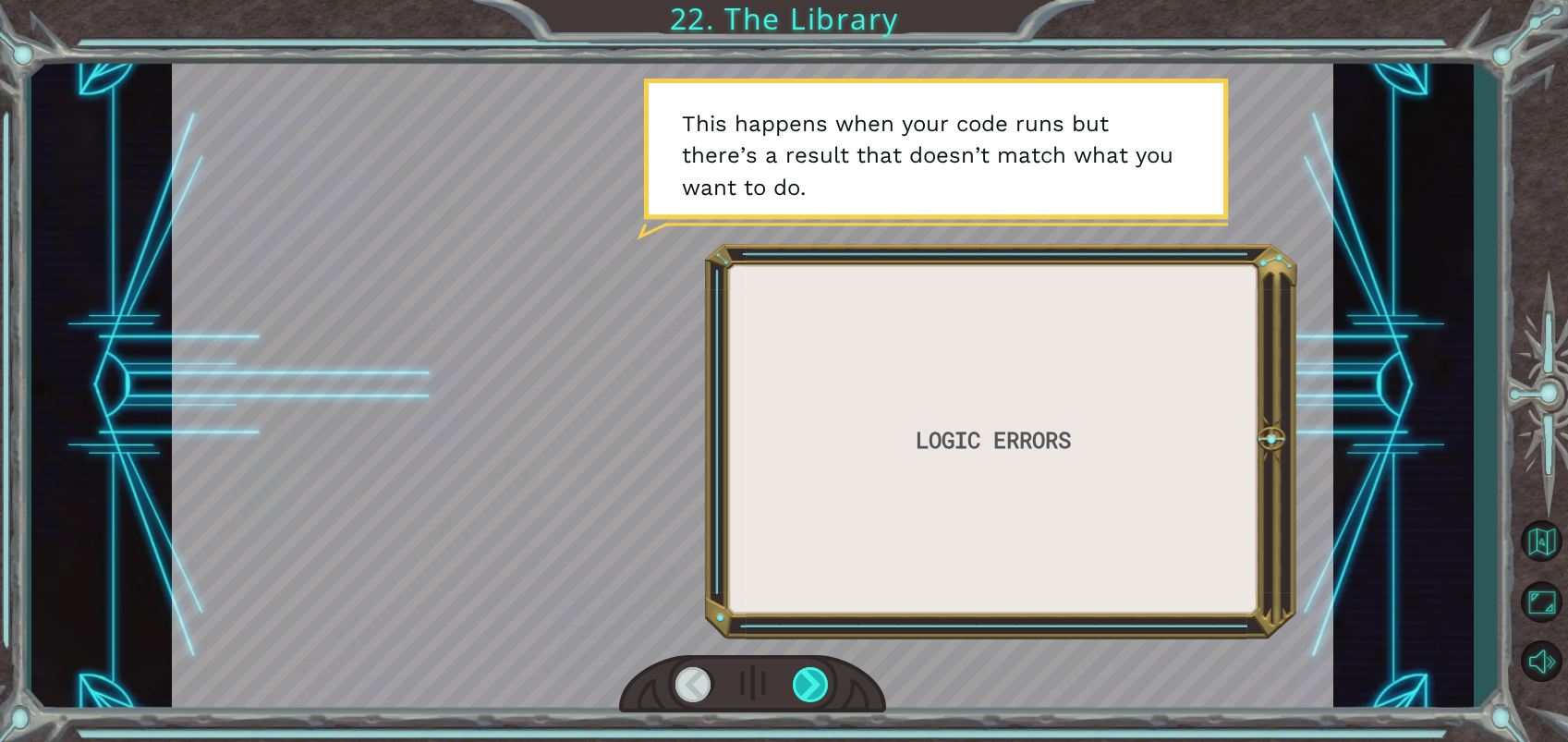
drag, startPoint x: 808, startPoint y: 689, endPoint x: 797, endPoint y: 689, distance: 11.0
click at [799, 688] on div at bounding box center [811, 684] width 37 height 35
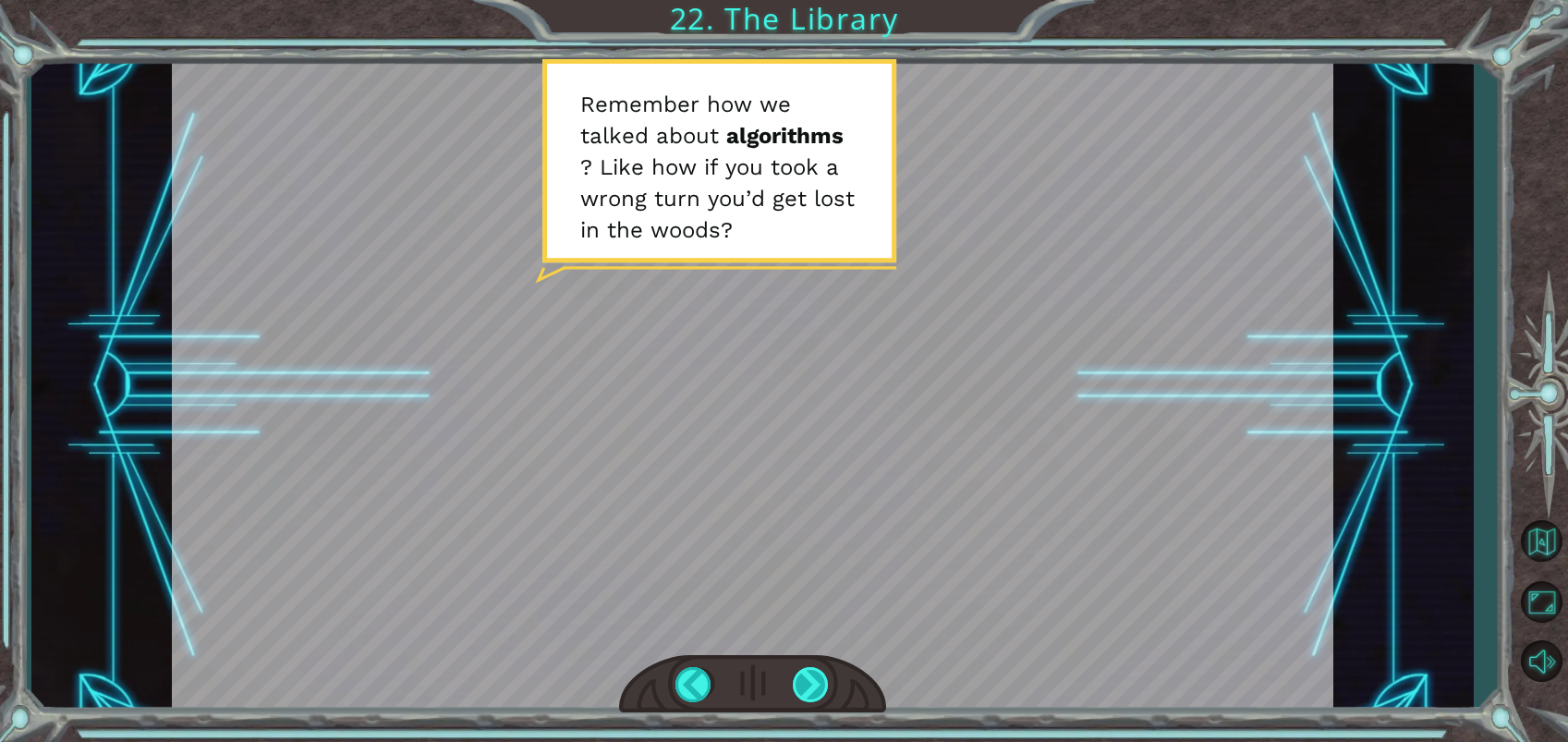
click at [815, 688] on div at bounding box center [811, 684] width 37 height 35
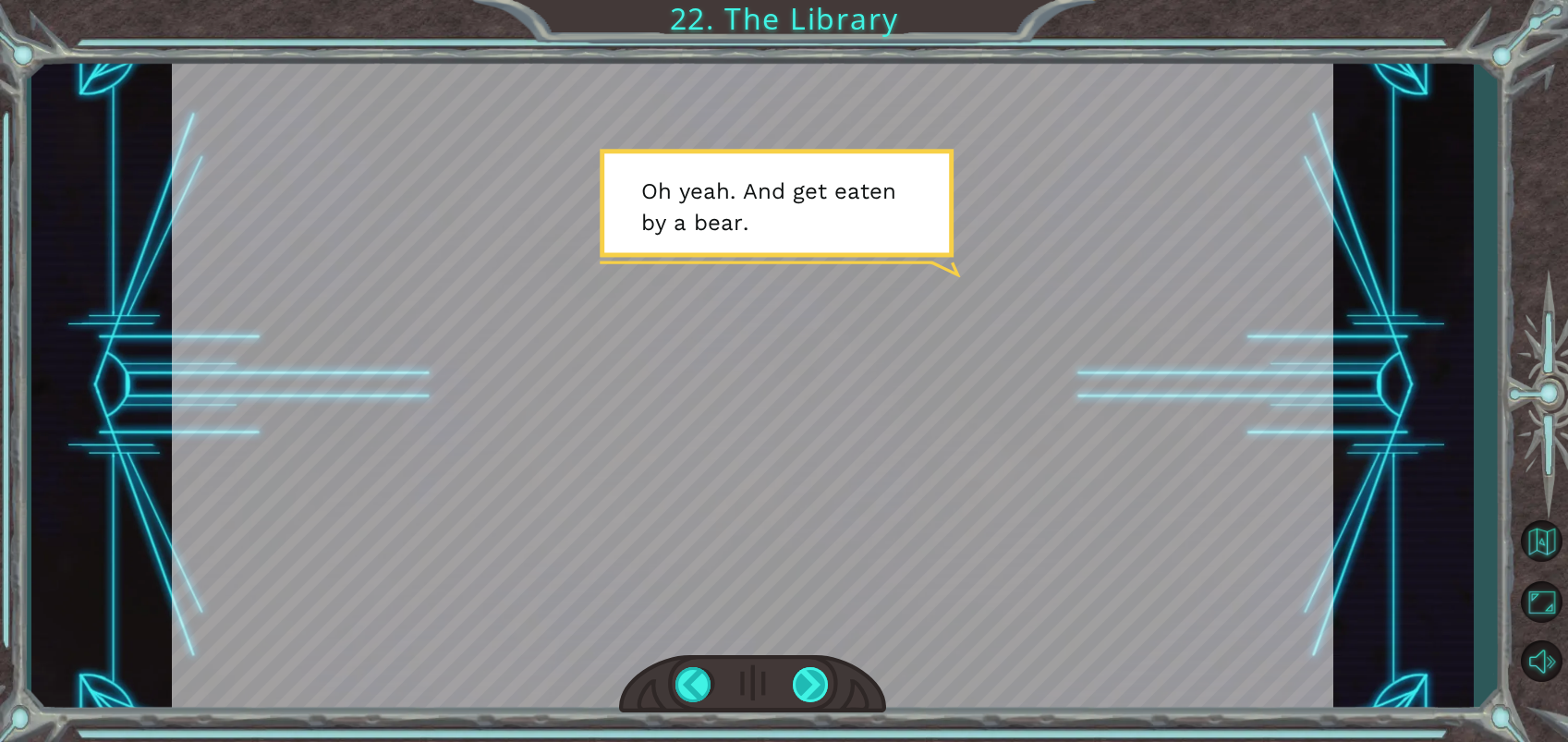
click at [819, 677] on div at bounding box center [811, 684] width 37 height 35
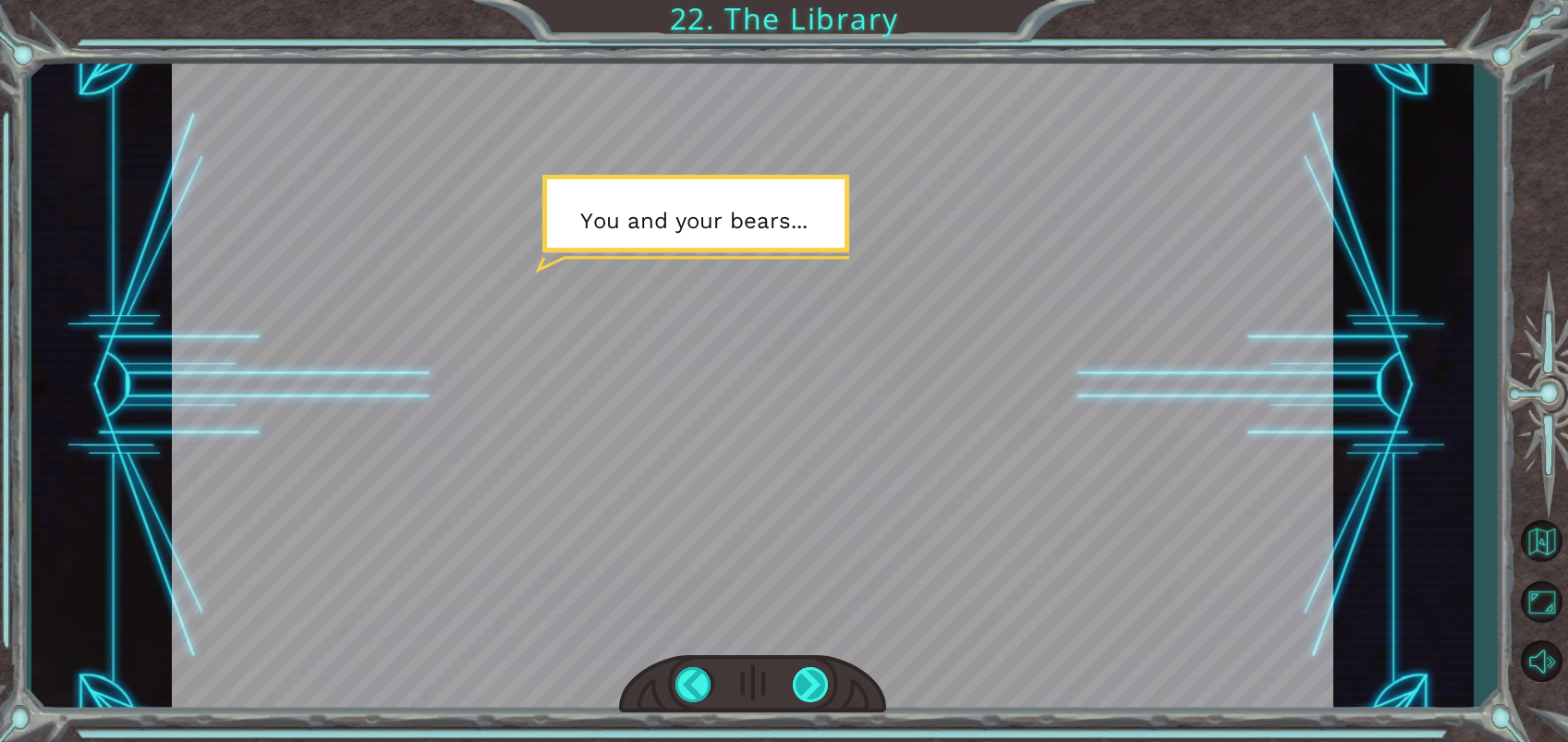
click at [811, 685] on div at bounding box center [811, 684] width 37 height 35
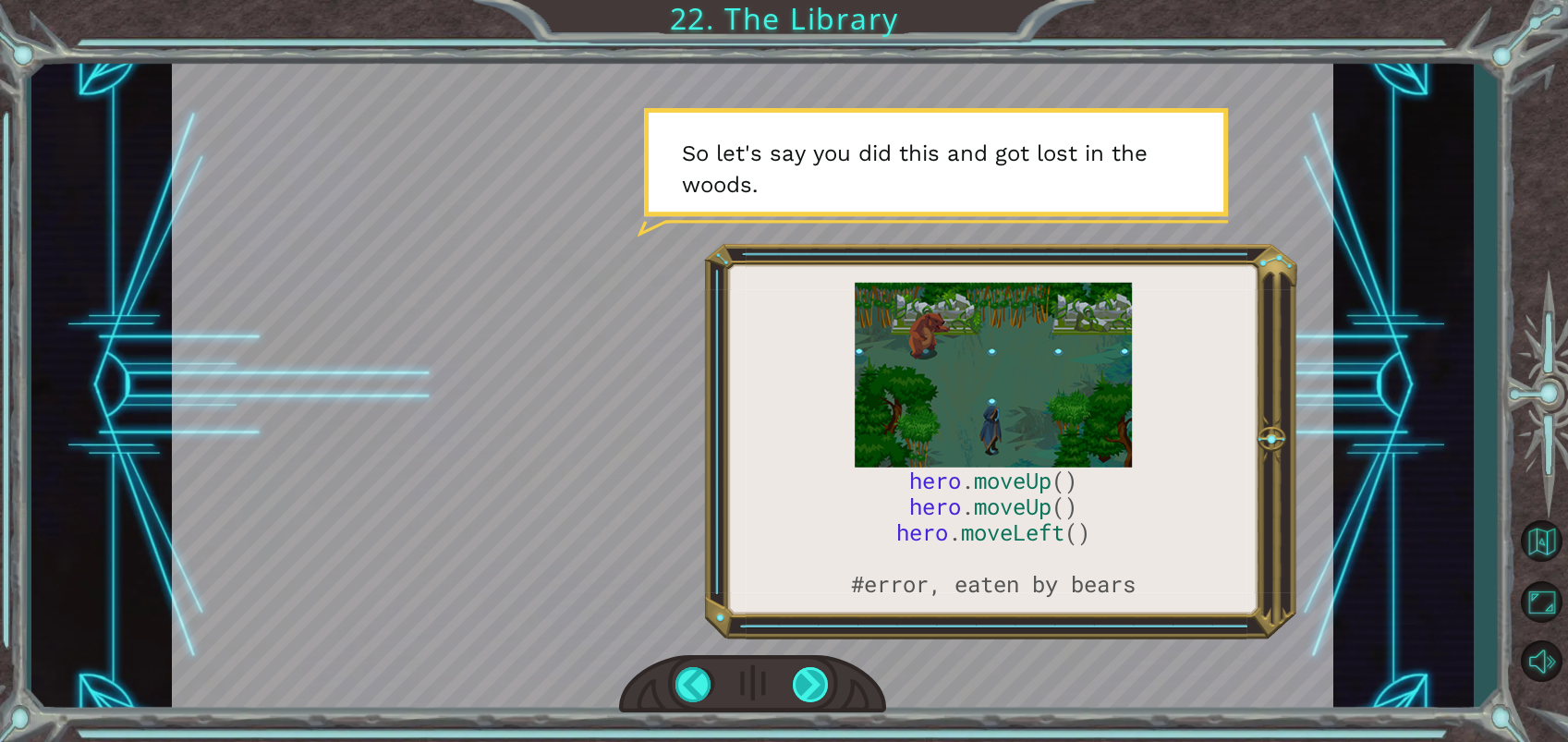
click at [815, 687] on div at bounding box center [811, 684] width 37 height 35
click at [821, 688] on div at bounding box center [811, 684] width 37 height 35
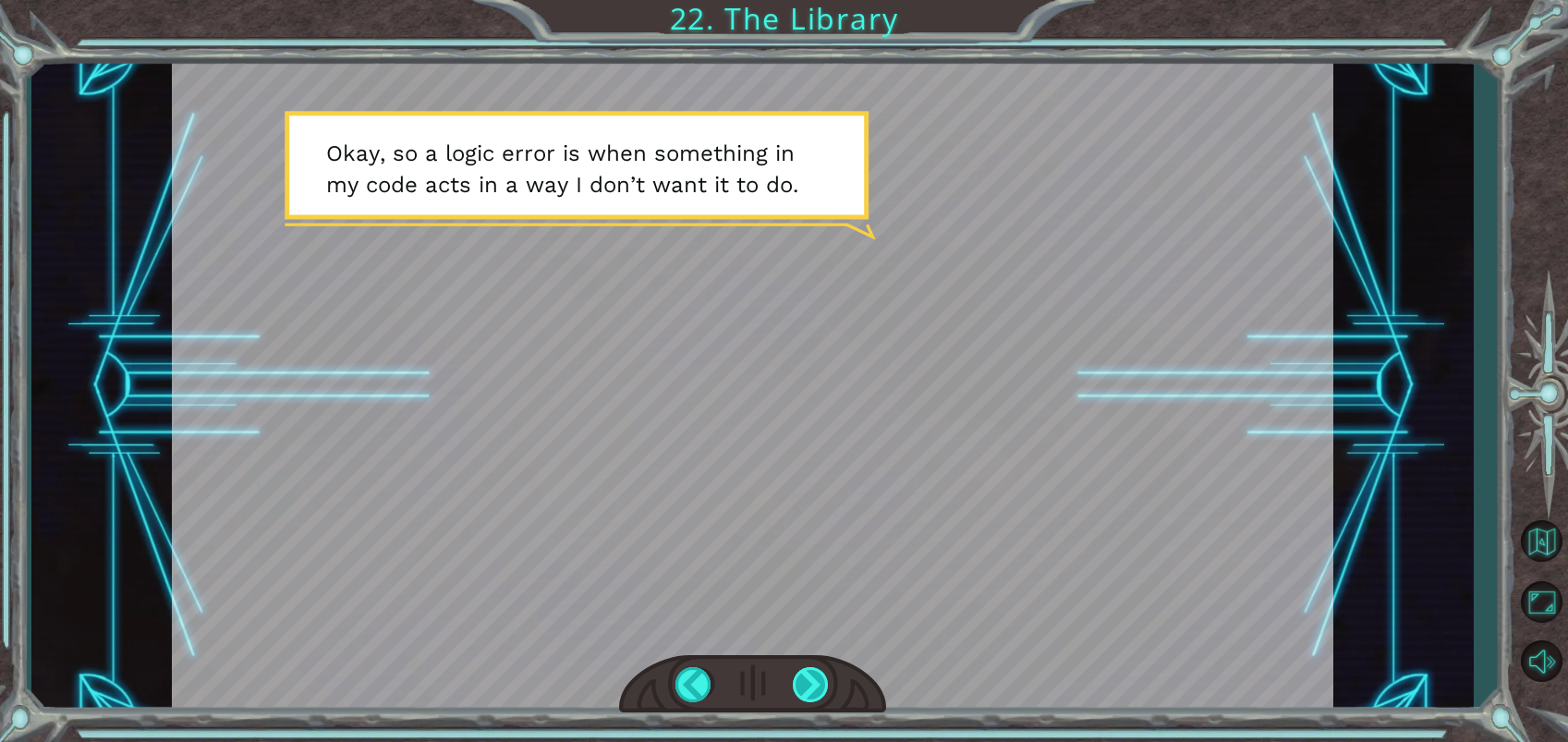
click at [821, 688] on div at bounding box center [811, 684] width 37 height 35
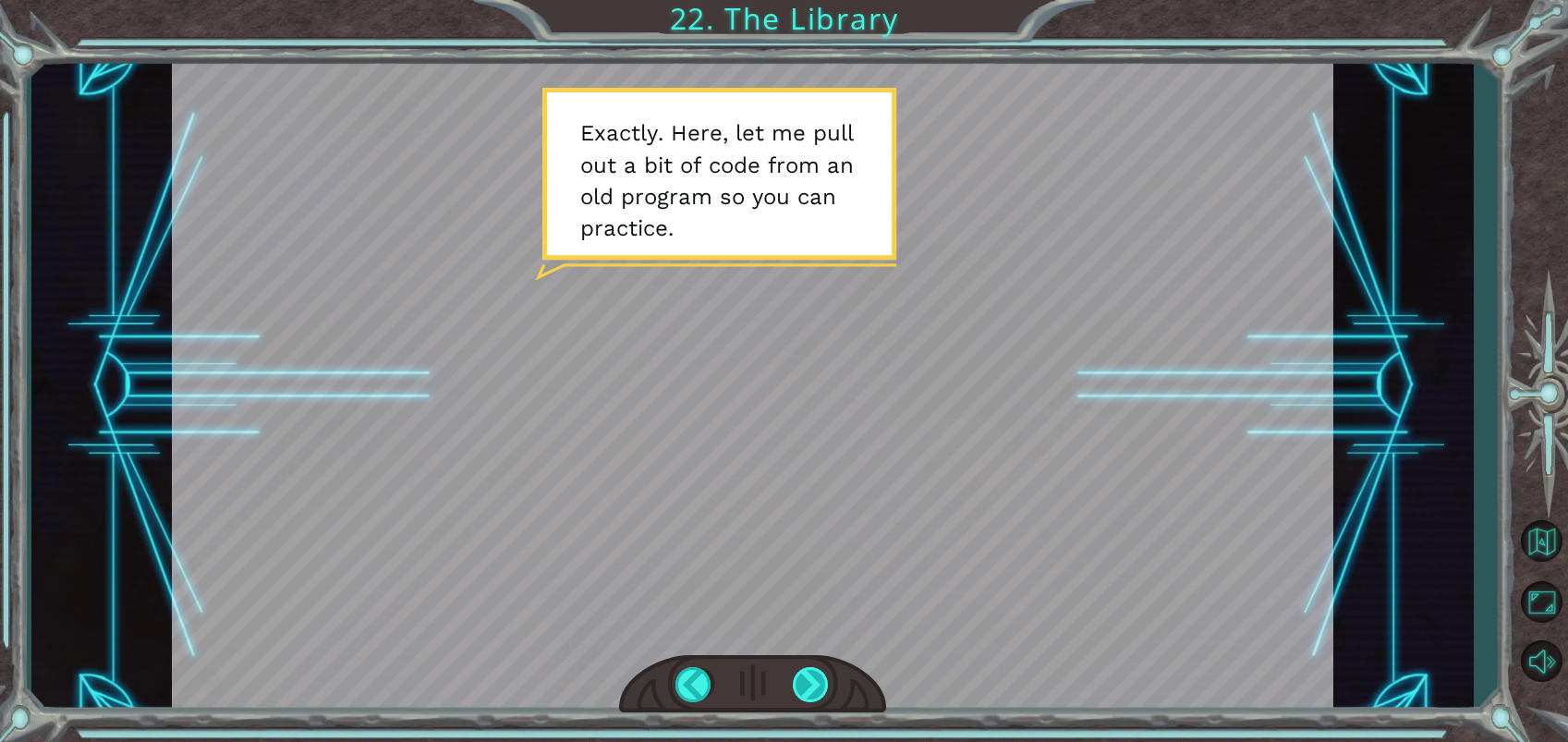
click at [822, 688] on div at bounding box center [811, 684] width 37 height 35
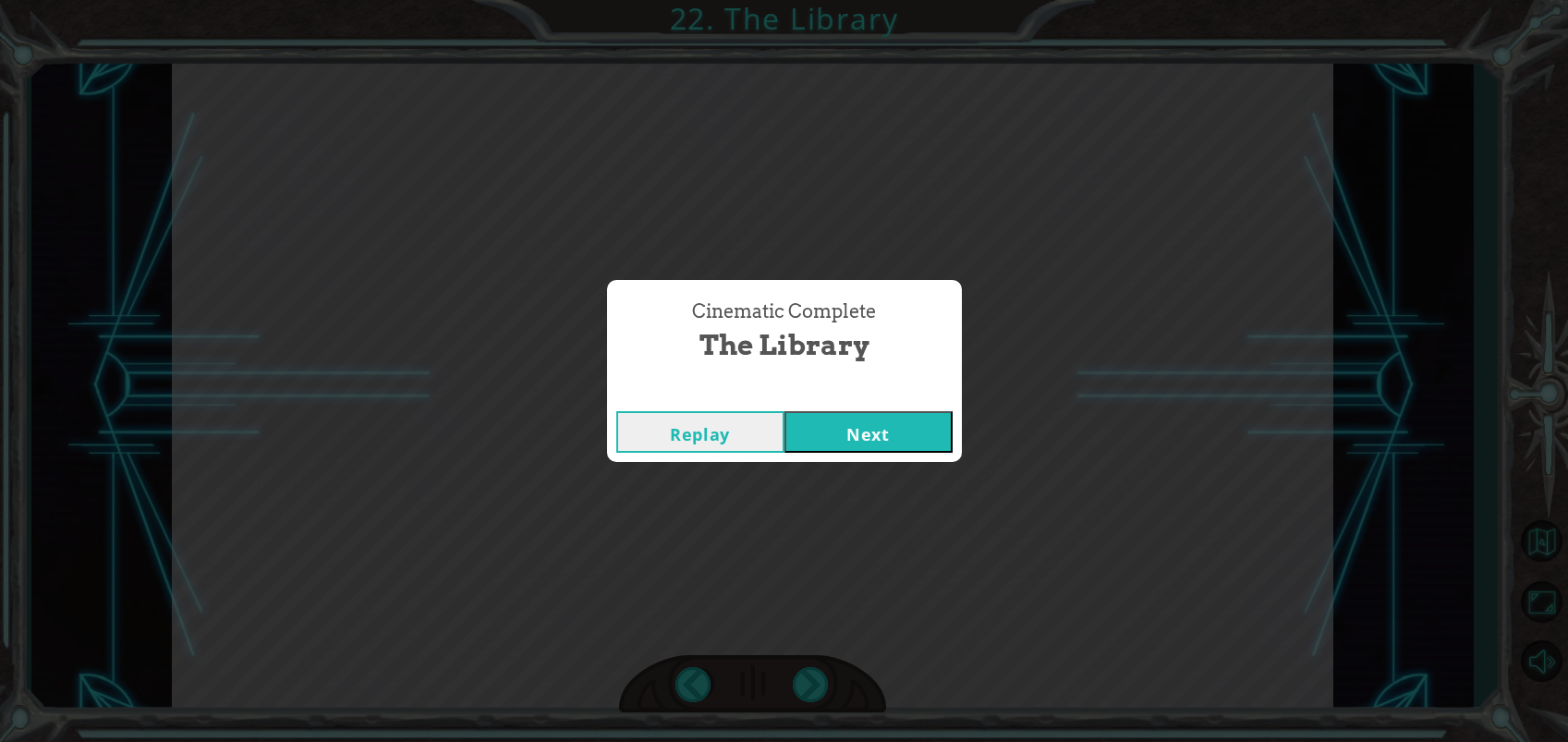
click at [888, 431] on button "Next" at bounding box center [867, 432] width 168 height 42
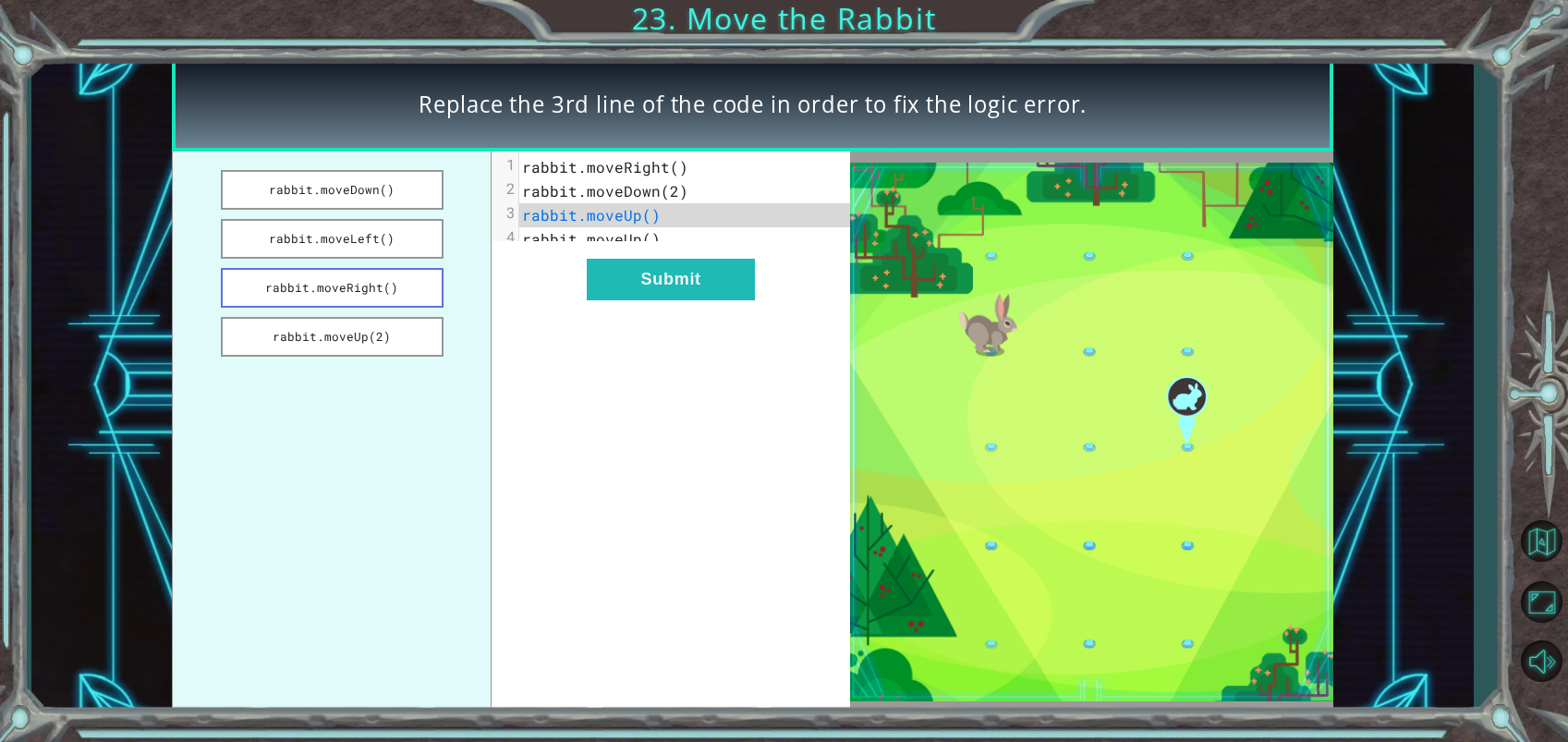
click at [355, 294] on button "rabbit.moveRight()" at bounding box center [332, 287] width 222 height 40
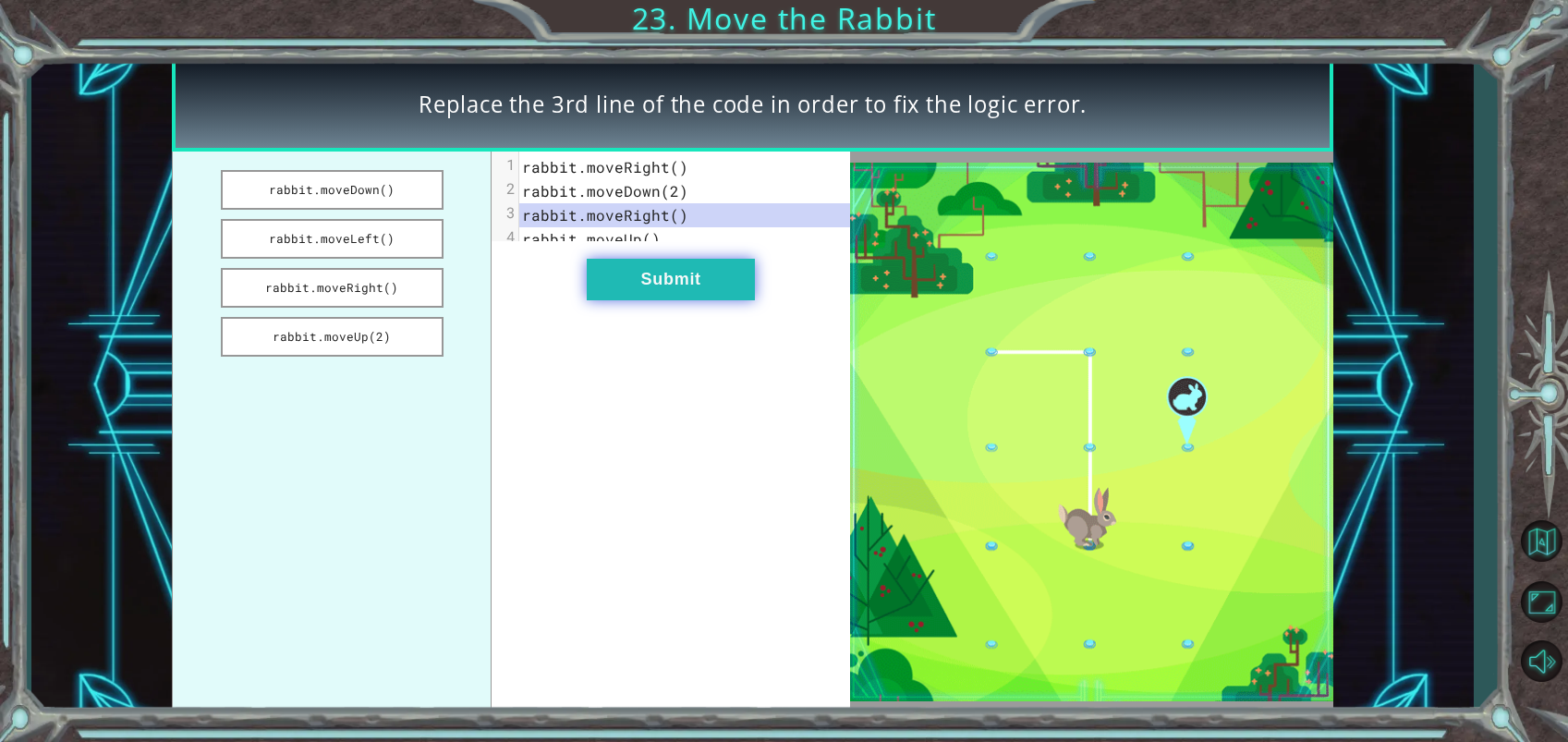
click at [662, 300] on button "Submit" at bounding box center [670, 279] width 168 height 42
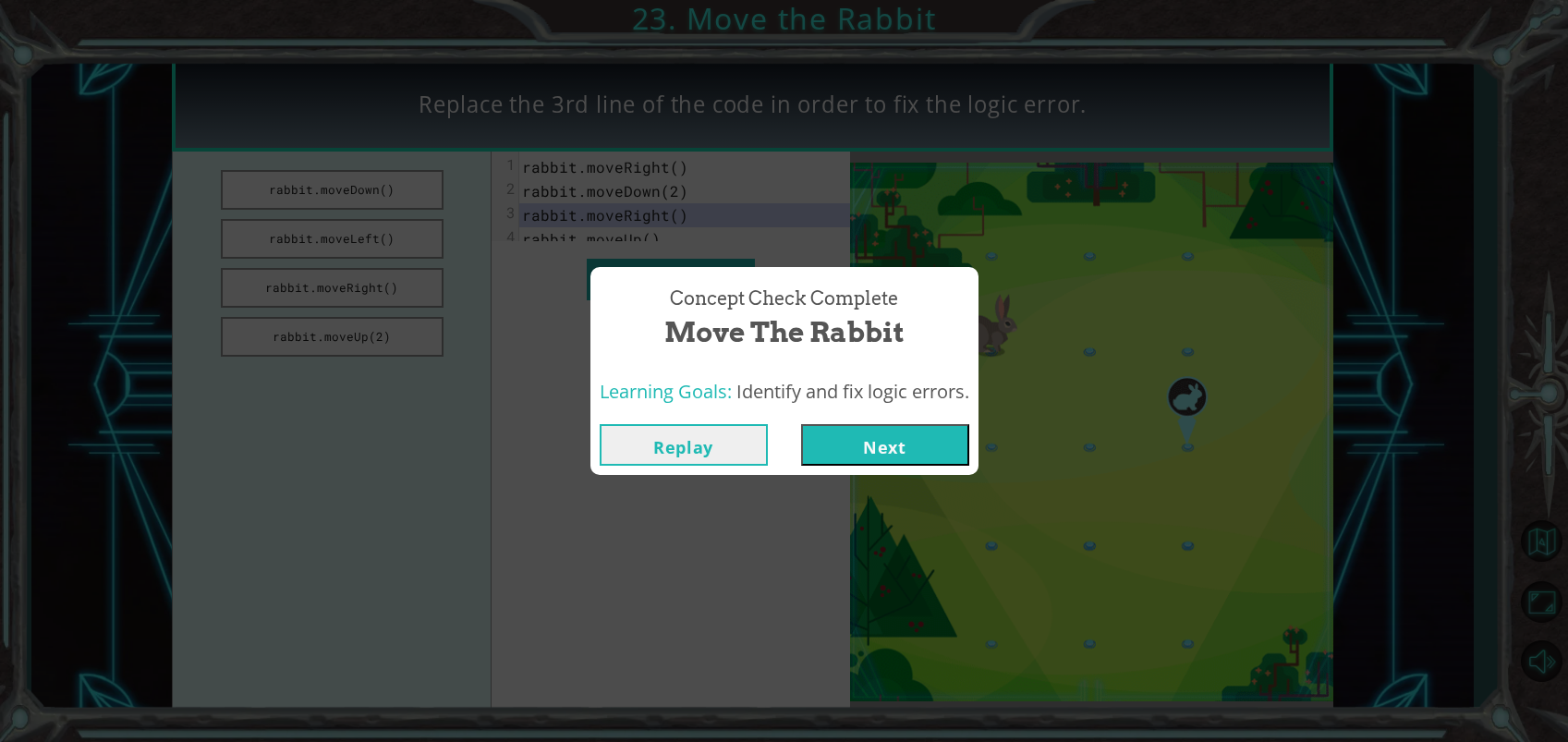
click at [882, 441] on button "Next" at bounding box center [884, 444] width 168 height 42
